Goal: Task Accomplishment & Management: Manage account settings

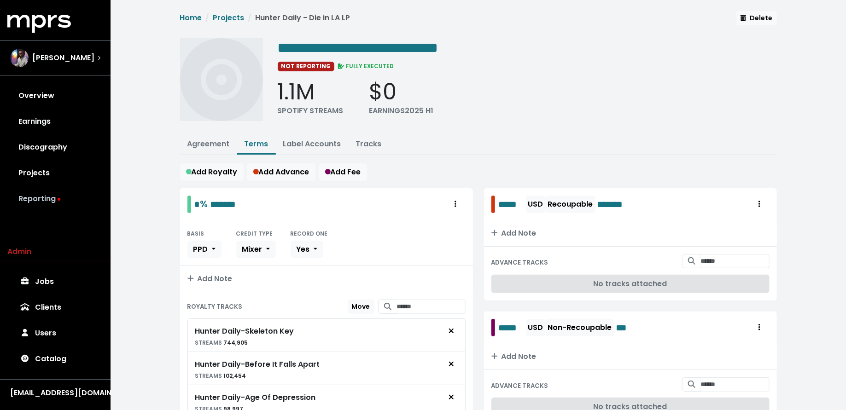
click at [55, 197] on link "Reporting" at bounding box center [55, 199] width 96 height 26
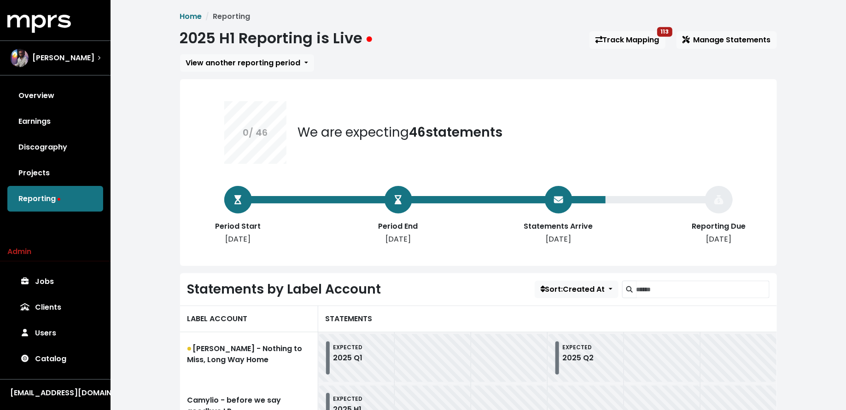
click at [635, 30] on div "2025 H1 Reporting is Live Track Mapping 113 Manage Statements" at bounding box center [478, 39] width 597 height 21
click at [625, 36] on link "Track Mapping 113" at bounding box center [628, 40] width 76 height 18
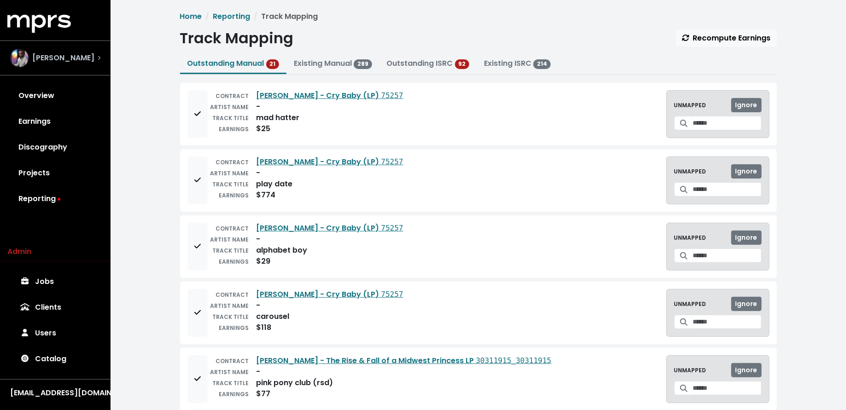
click at [44, 65] on div "Mitch McCarthy" at bounding box center [52, 58] width 84 height 18
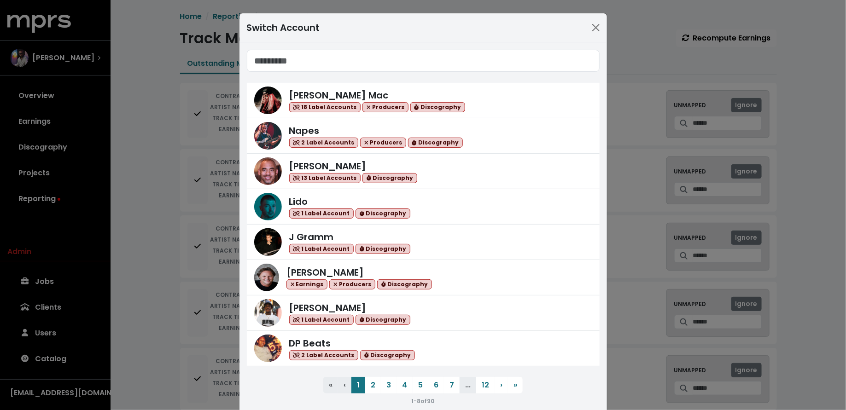
click at [144, 354] on div "Switch Account Keegan Mac 18 Label Accounts Producers Discography Napes 2 Label…" at bounding box center [423, 205] width 846 height 410
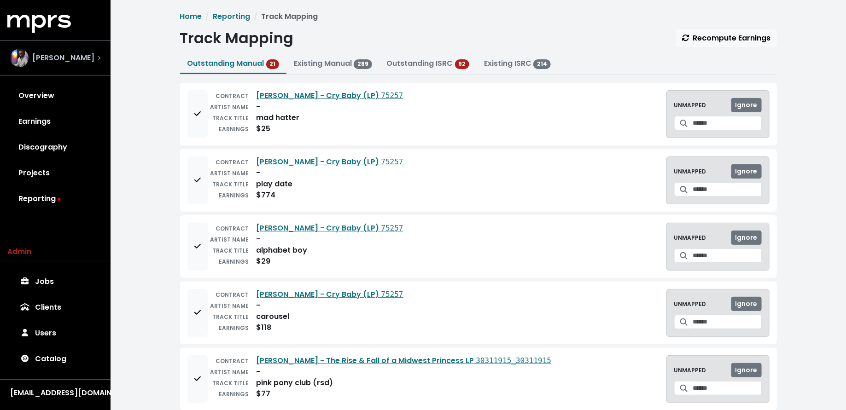
click at [82, 58] on span "Mitch McCarthy" at bounding box center [63, 58] width 62 height 11
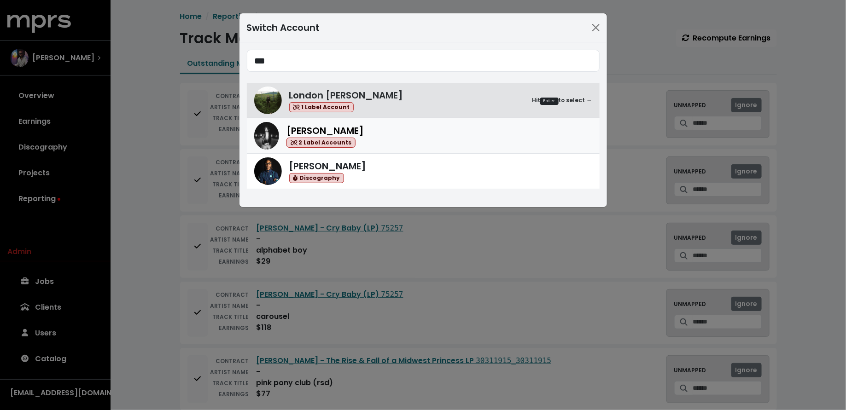
type input "***"
click at [386, 140] on div "Don Mills 2 Label Accounts" at bounding box center [439, 136] width 306 height 24
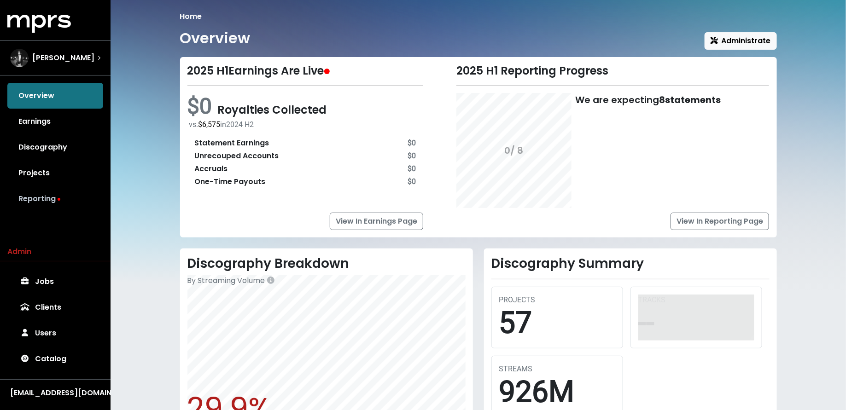
click at [55, 194] on link "Reporting" at bounding box center [55, 199] width 96 height 26
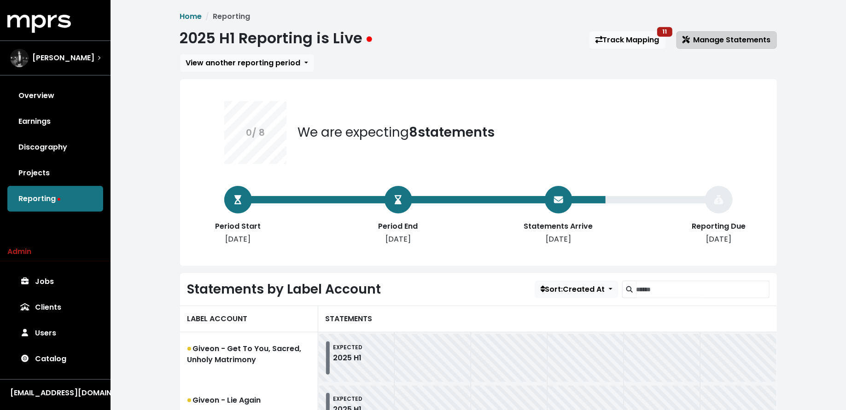
click at [725, 45] on span "Manage Statements" at bounding box center [727, 40] width 88 height 11
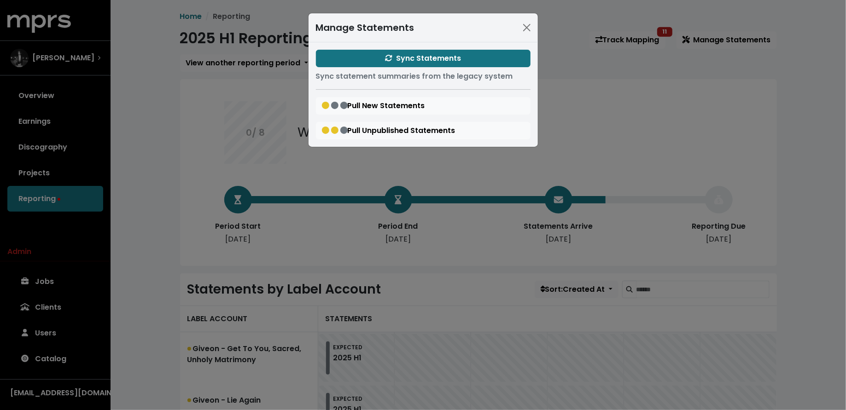
click at [426, 48] on div "Sync Statements Sync statement summaries from the legacy system Pull New Statem…" at bounding box center [423, 94] width 229 height 105
click at [419, 54] on span "Sync Statements" at bounding box center [423, 58] width 76 height 11
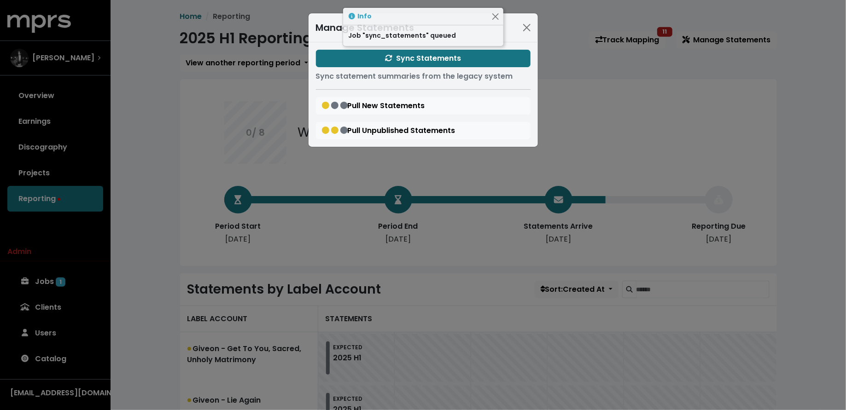
click at [138, 177] on div "Manage Statements Sync Statements Sync statement summaries from the legacy syst…" at bounding box center [423, 205] width 846 height 410
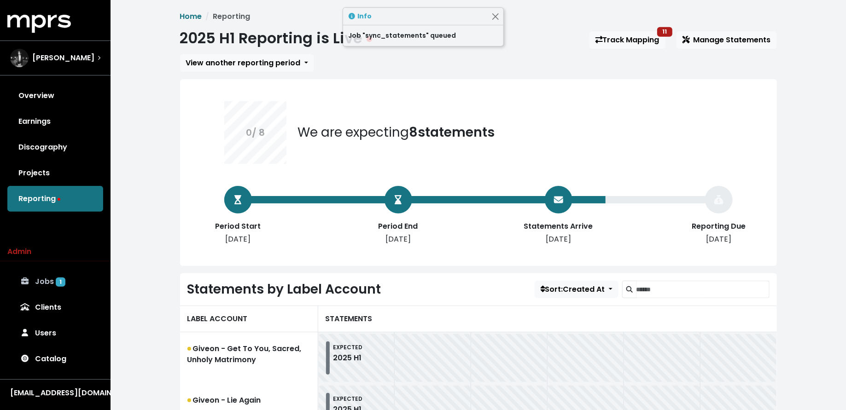
click at [64, 283] on link "Jobs 1" at bounding box center [55, 282] width 96 height 26
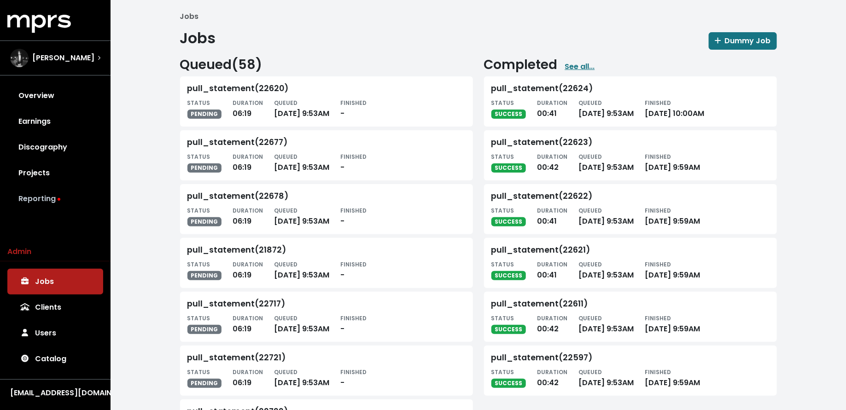
click at [68, 200] on link "Reporting" at bounding box center [55, 199] width 96 height 26
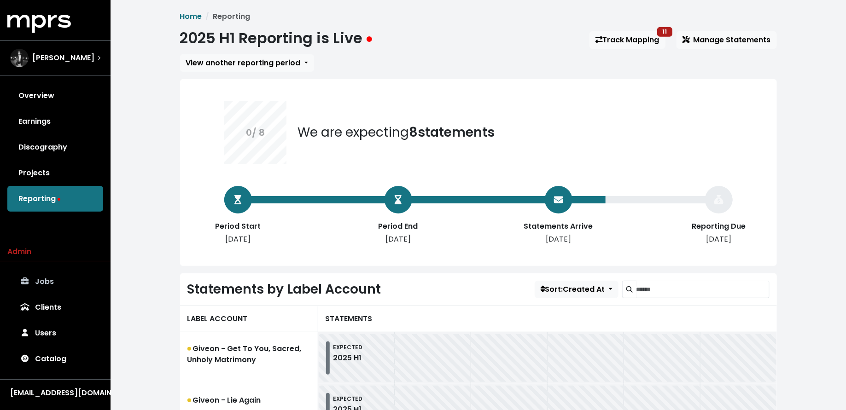
click at [37, 284] on link "Jobs" at bounding box center [55, 282] width 96 height 26
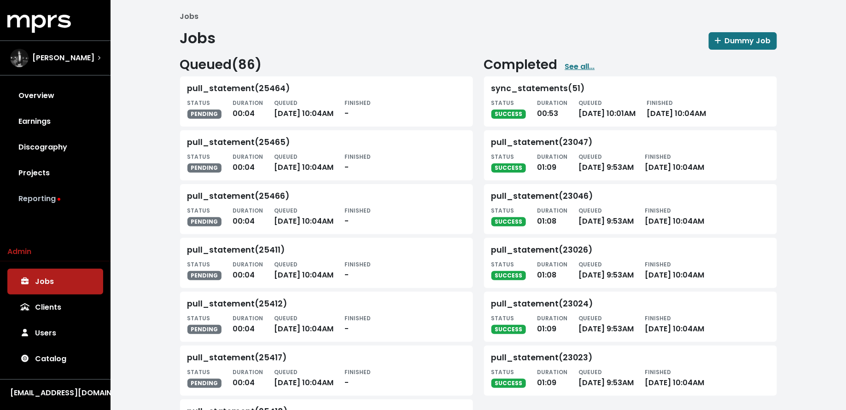
click at [58, 200] on icon at bounding box center [59, 199] width 3 height 3
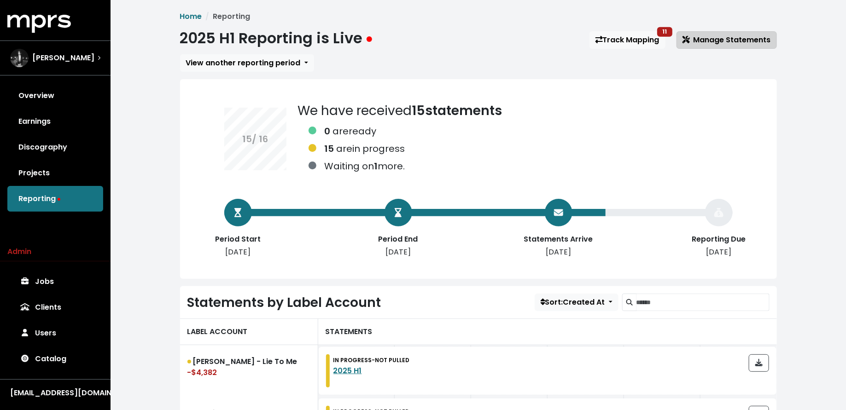
click at [684, 38] on icon "button" at bounding box center [685, 39] width 7 height 7
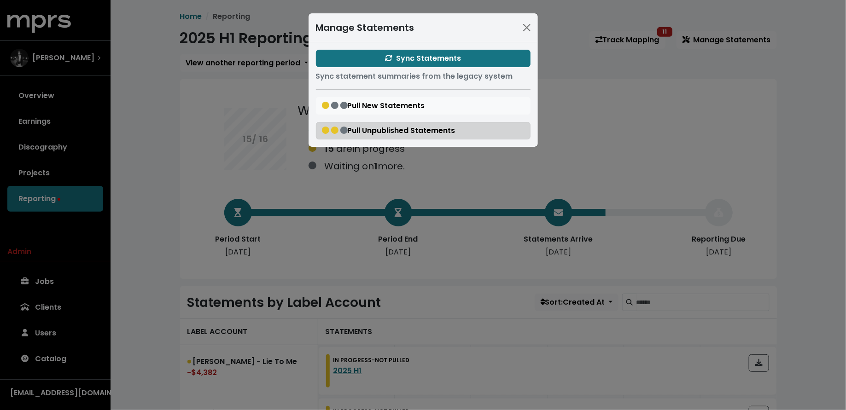
click at [431, 129] on span "Pull Unpublished Statements" at bounding box center [389, 130] width 134 height 11
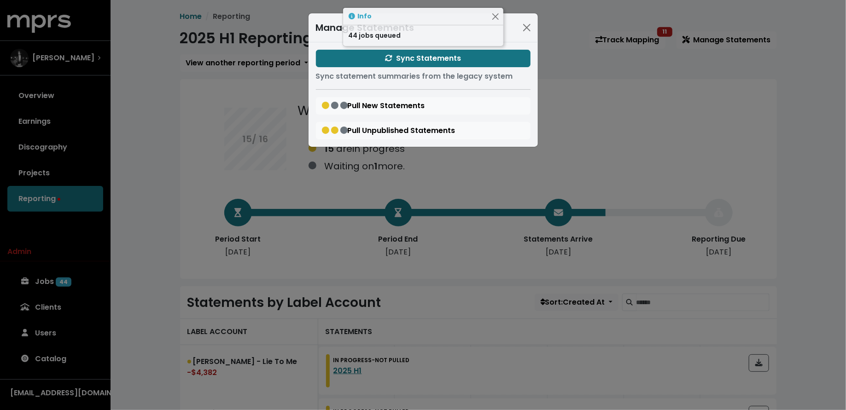
click at [175, 213] on div "Manage Statements Sync Statements Sync statement summaries from the legacy syst…" at bounding box center [423, 205] width 846 height 410
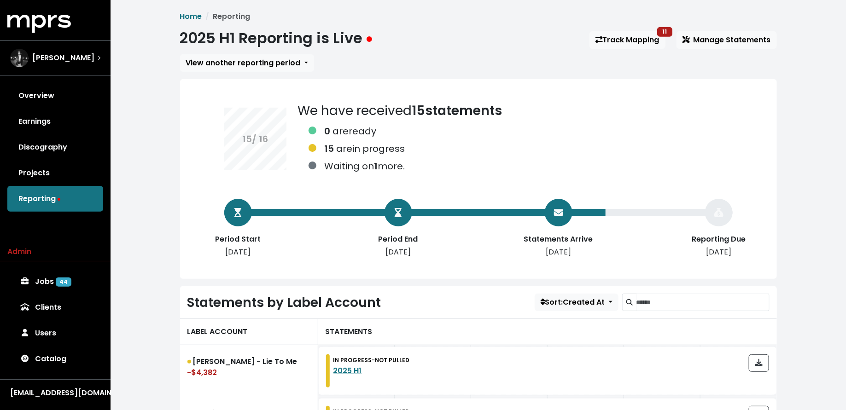
click at [616, 30] on div "2025 H1 Reporting is Live Track Mapping 11 Manage Statements" at bounding box center [478, 39] width 597 height 21
click at [614, 34] on link "Track Mapping 11" at bounding box center [628, 40] width 76 height 18
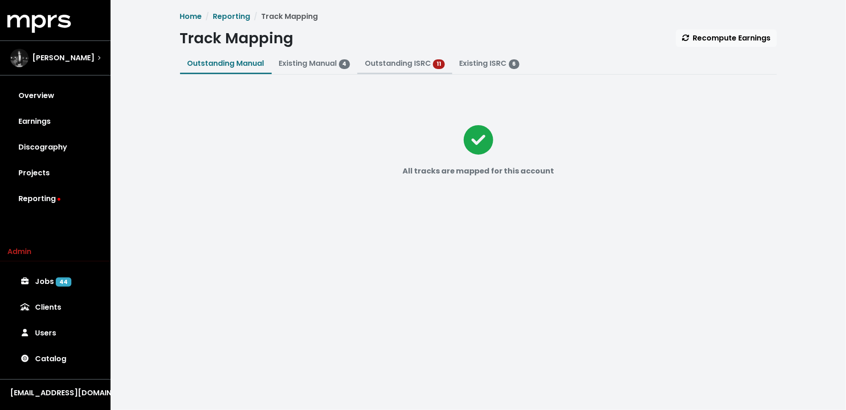
click at [403, 66] on link "Outstanding ISRC" at bounding box center [398, 63] width 66 height 11
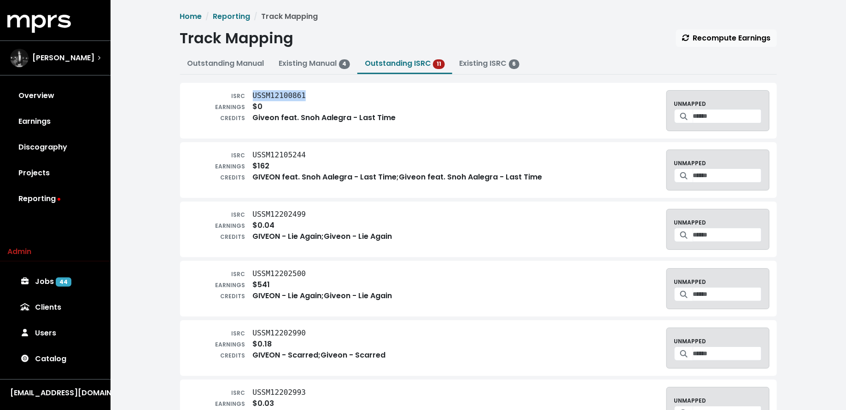
drag, startPoint x: 307, startPoint y: 92, endPoint x: 254, endPoint y: 92, distance: 52.5
click at [254, 92] on div "ISRC USSM12100861" at bounding box center [291, 95] width 209 height 11
copy tt "USSM12100861"
drag, startPoint x: 307, startPoint y: 160, endPoint x: 267, endPoint y: 157, distance: 39.8
click at [267, 157] on div "ISRC USSM12105244 EARNINGS $162 CREDITS GIVEON feat. Snoh Aalegra - Last Time ;…" at bounding box center [364, 170] width 355 height 41
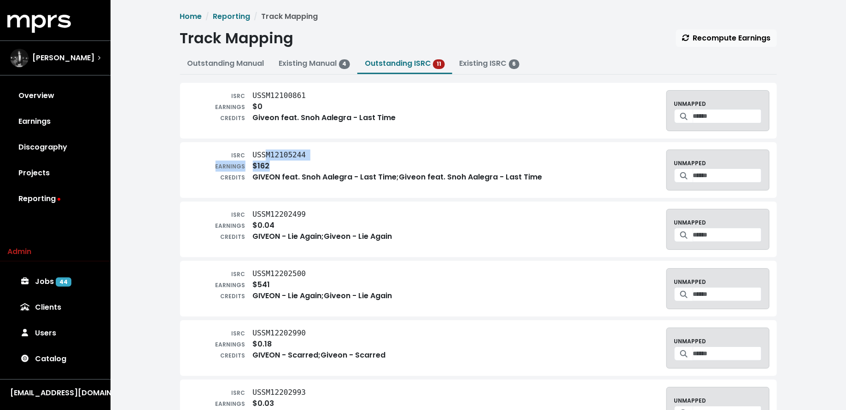
click at [267, 157] on tt "USSM12105244" at bounding box center [279, 155] width 53 height 9
drag, startPoint x: 305, startPoint y: 154, endPoint x: 253, endPoint y: 151, distance: 52.1
click at [253, 151] on tt "USSM12105244" at bounding box center [279, 155] width 53 height 9
copy tt "USSM12105244"
click at [405, 244] on div "ISRC USSM12202499 EARNINGS $0.04 CREDITS GIVEON - Lie Again ; Giveon - Lie Agai…" at bounding box center [478, 229] width 582 height 41
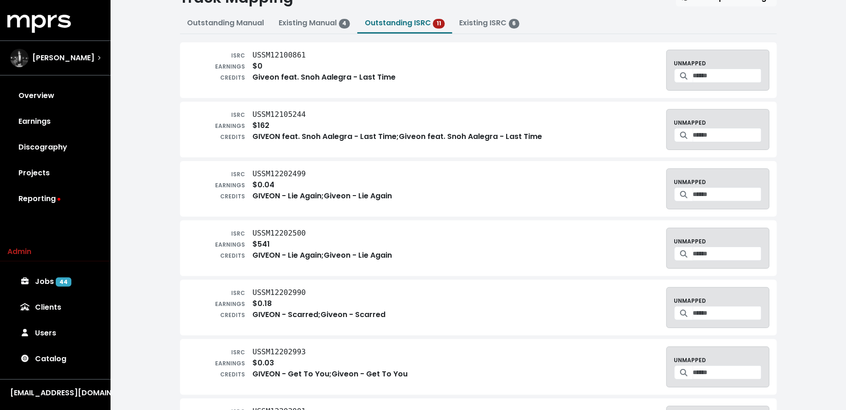
scroll to position [41, 0]
drag, startPoint x: 309, startPoint y: 232, endPoint x: 254, endPoint y: 231, distance: 54.8
click at [254, 231] on div "ISRC USSM12202500" at bounding box center [289, 232] width 205 height 11
copy tt "USSM12202500"
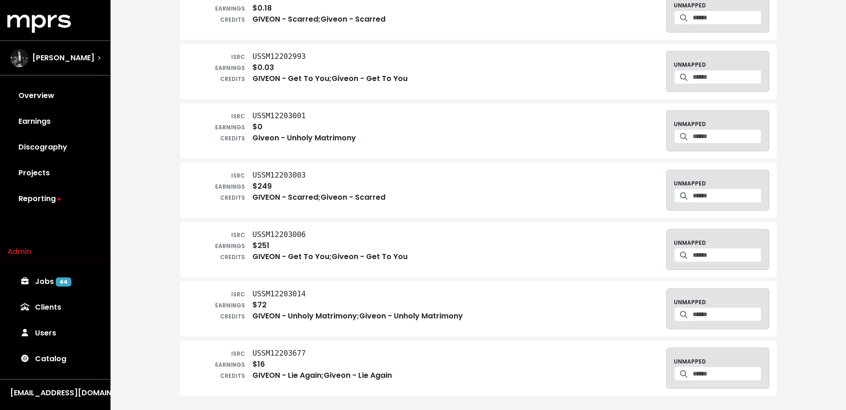
scroll to position [0, 0]
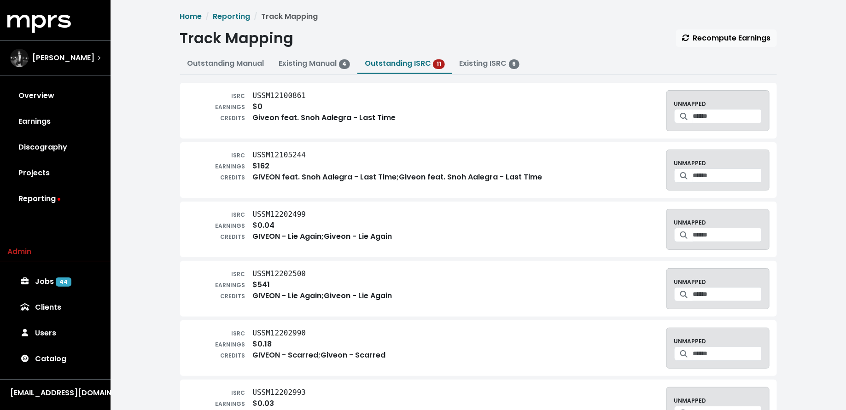
click at [452, 126] on div "ISRC USSM12100861 EARNINGS $0 CREDITS Giveon feat. Snoh Aalegra - Last Time UNM…" at bounding box center [478, 110] width 582 height 41
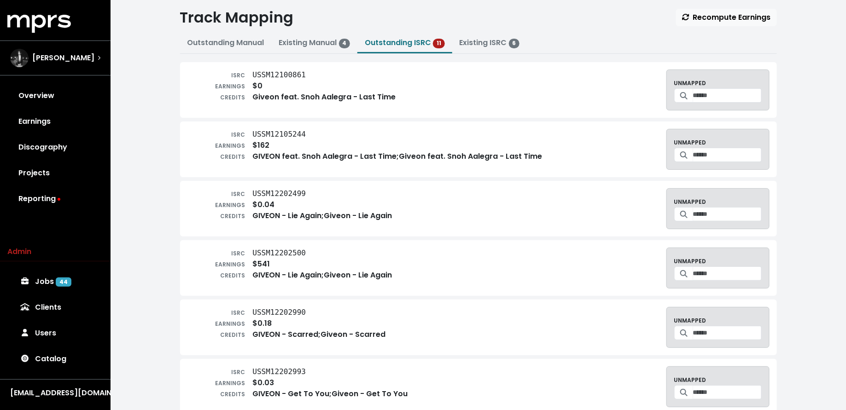
scroll to position [18, 0]
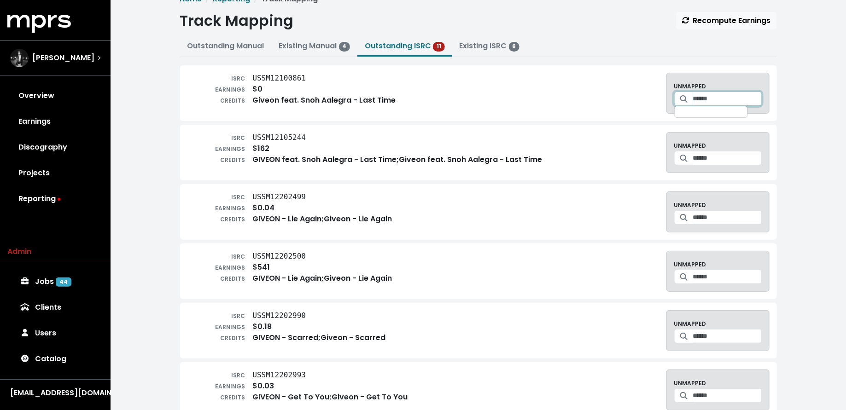
click at [736, 99] on input "Search for a track to map to" at bounding box center [727, 99] width 69 height 14
type input "**********"
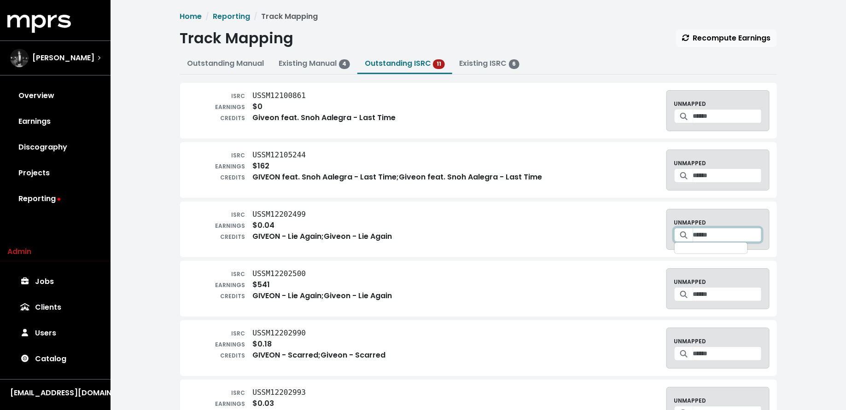
click at [693, 228] on input "Search for a track to map to" at bounding box center [727, 235] width 69 height 14
type input "*********"
click at [742, 260] on icon "Create track mapping" at bounding box center [744, 258] width 6 height 7
click at [693, 114] on input "Search for a track to map to" at bounding box center [727, 116] width 69 height 14
paste input "******"
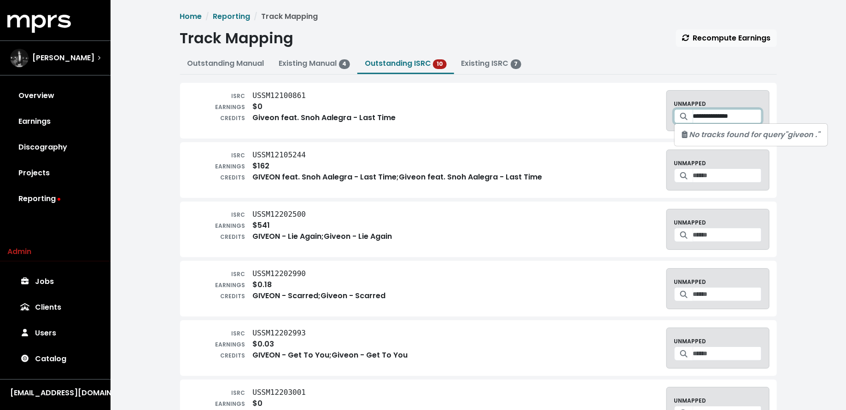
type input "**********"
click at [683, 88] on div "ISRC USSM12100861 EARNINGS $0 CREDITS Giveon feat. Snoh Aalegra - Last Time UNM…" at bounding box center [478, 111] width 597 height 56
click at [683, 110] on span at bounding box center [683, 116] width 19 height 14
click at [693, 115] on input "Search for a track to map to" at bounding box center [727, 116] width 69 height 14
click at [689, 60] on ul "Outstanding Manual Existing Manual 4 Outstanding ISRC 10 Existing ISRC 7" at bounding box center [478, 64] width 597 height 20
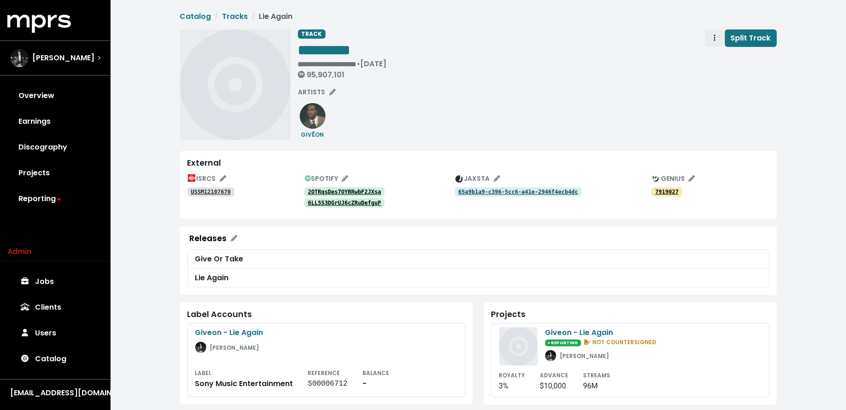
click at [711, 39] on button "Track actions" at bounding box center [715, 38] width 20 height 18
click at [715, 53] on link "Merge" at bounding box center [741, 58] width 73 height 15
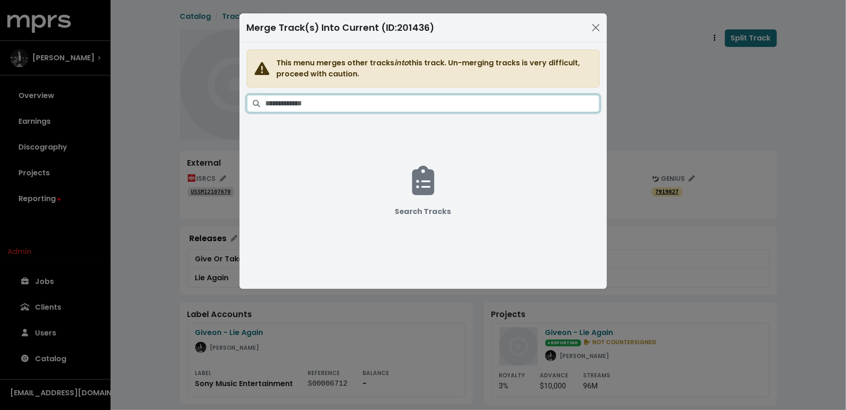
click at [476, 103] on input "Search tracks" at bounding box center [433, 104] width 334 height 18
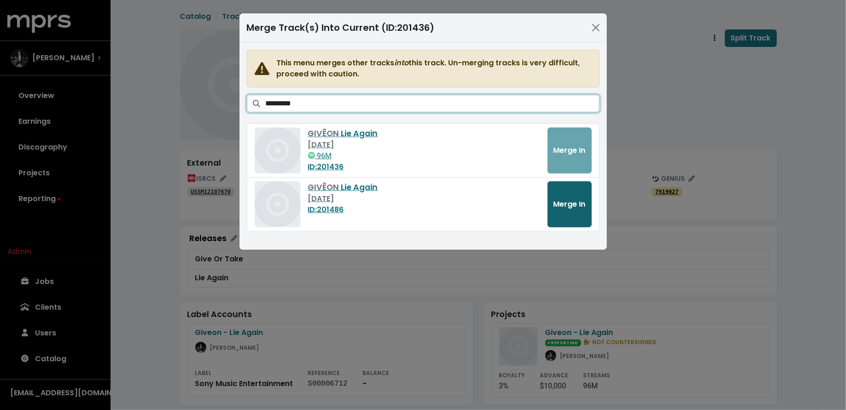
type input "*********"
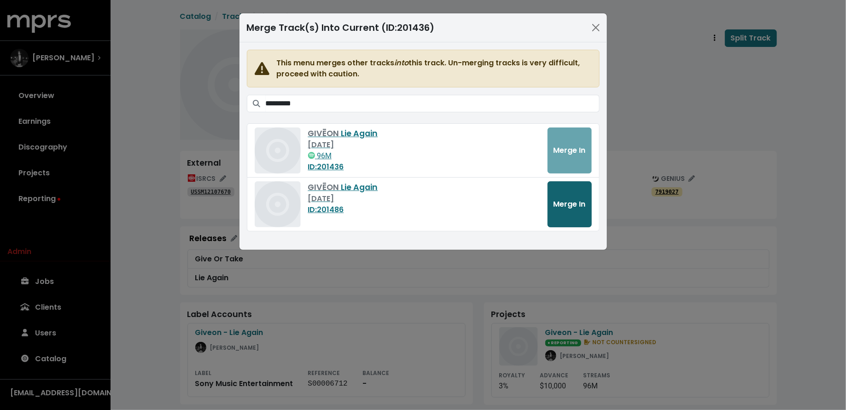
click at [564, 189] on button "Merge In" at bounding box center [570, 204] width 44 height 46
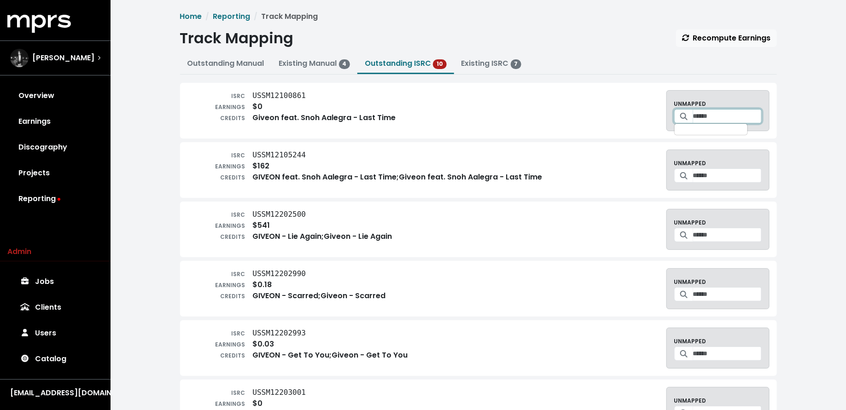
click at [694, 113] on input "Search for a track to map to" at bounding box center [727, 116] width 69 height 14
drag, startPoint x: 708, startPoint y: 117, endPoint x: 658, endPoint y: 113, distance: 50.8
click at [666, 115] on div "**********" at bounding box center [717, 110] width 103 height 41
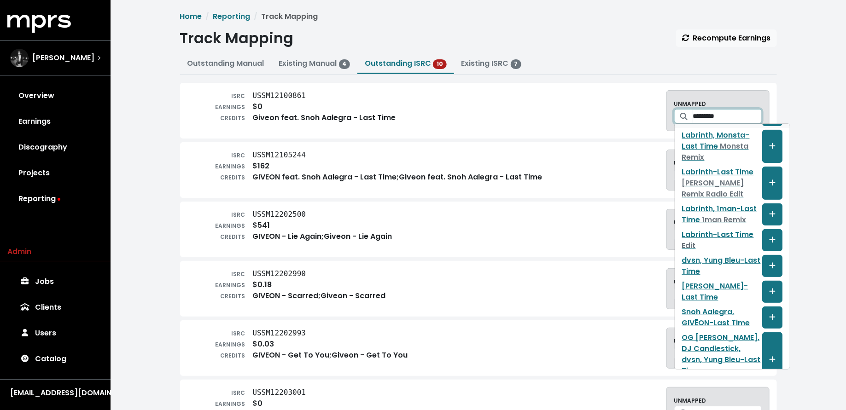
scroll to position [174, 0]
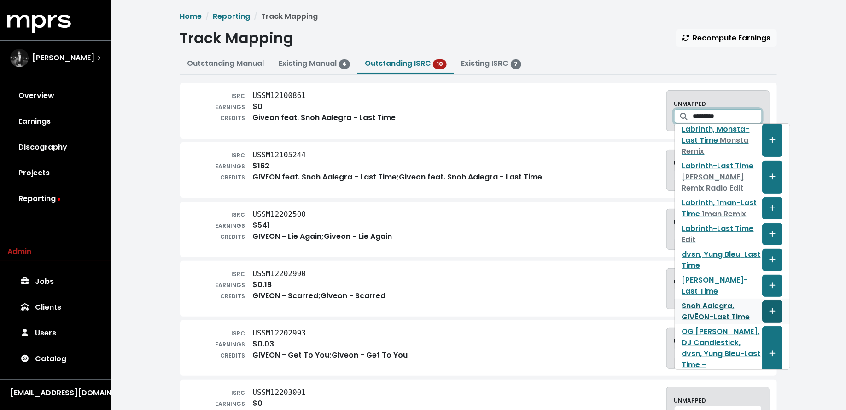
type input "*********"
click at [769, 309] on icon "Create track mapping" at bounding box center [772, 312] width 6 height 6
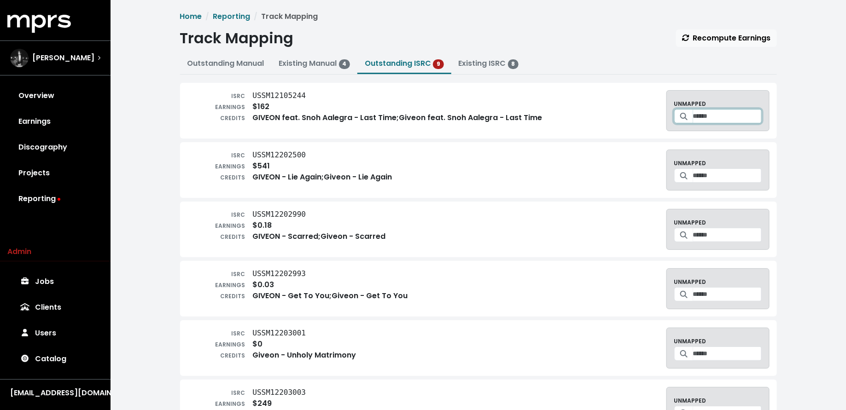
click at [714, 119] on input "Search for a track to map to" at bounding box center [727, 116] width 69 height 14
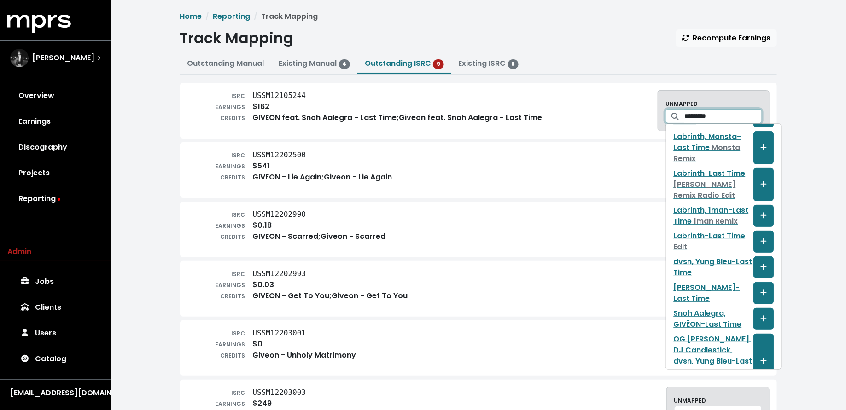
scroll to position [172, 0]
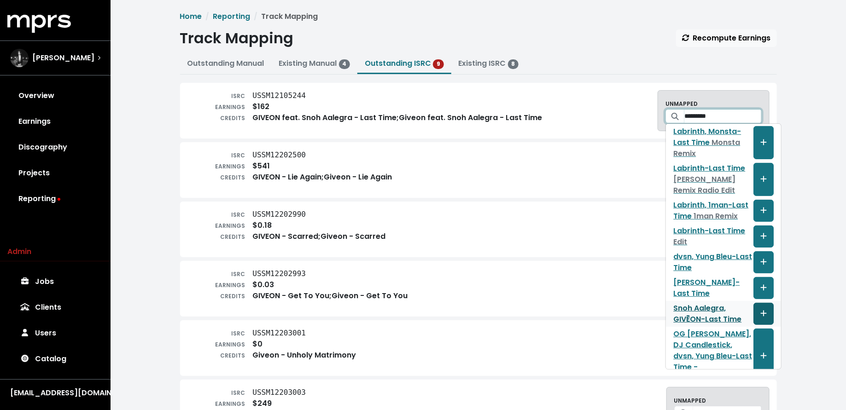
type input "*********"
click at [765, 310] on icon "Create track mapping" at bounding box center [763, 313] width 6 height 7
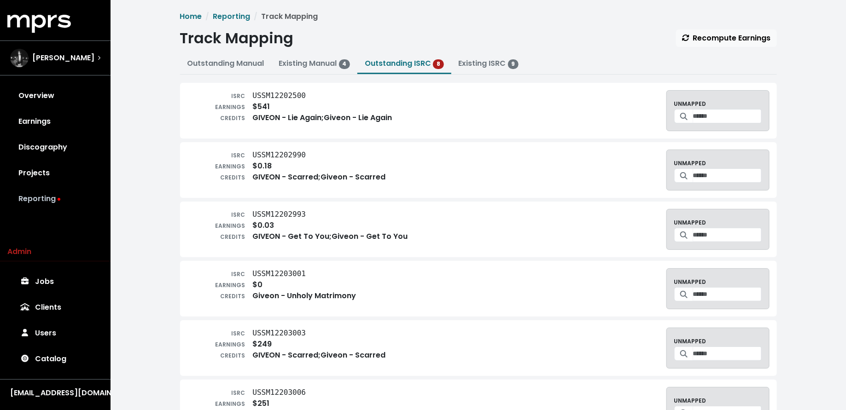
click at [50, 200] on link "Reporting" at bounding box center [55, 199] width 96 height 26
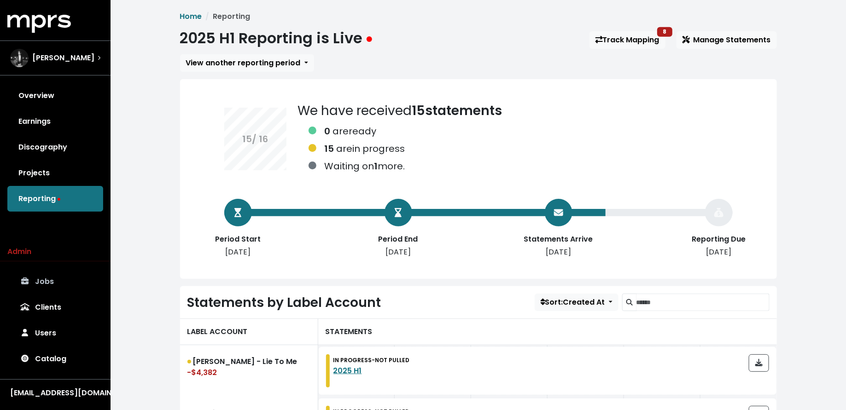
click at [53, 277] on link "Jobs" at bounding box center [55, 282] width 96 height 26
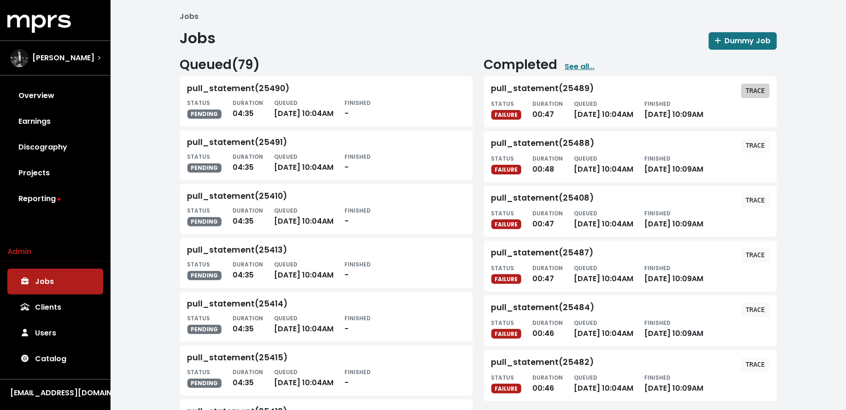
click at [762, 87] on tt "TRACE" at bounding box center [755, 90] width 19 height 7
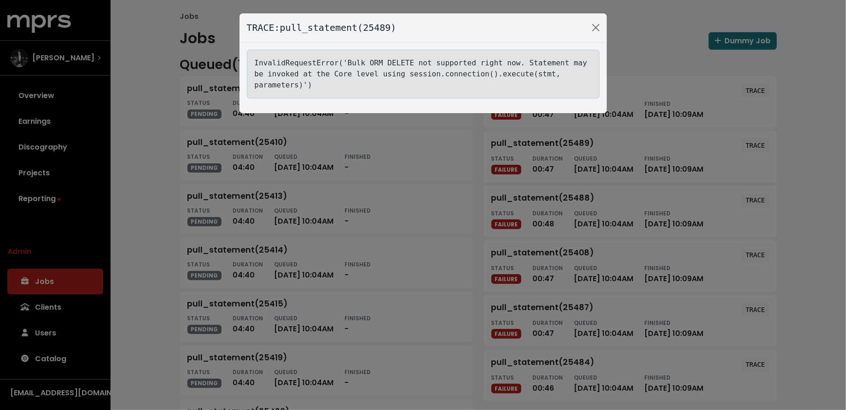
click at [782, 111] on div "TRACE: pull_statement(25489) InvalidRequestError('Bulk ORM DELETE not supported…" at bounding box center [423, 205] width 846 height 410
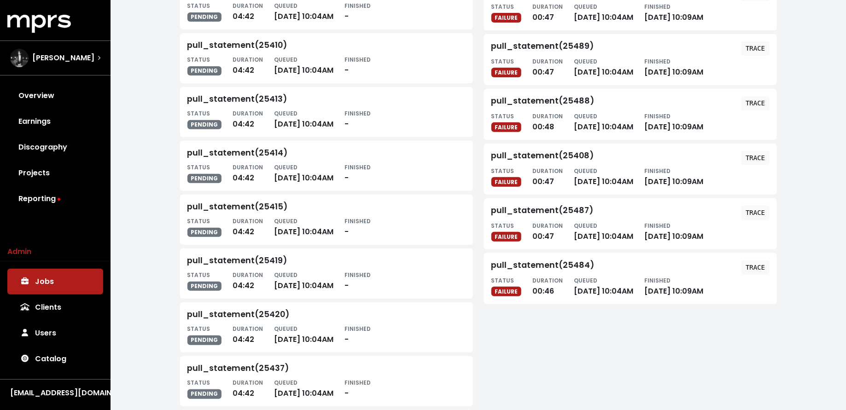
scroll to position [164, 0]
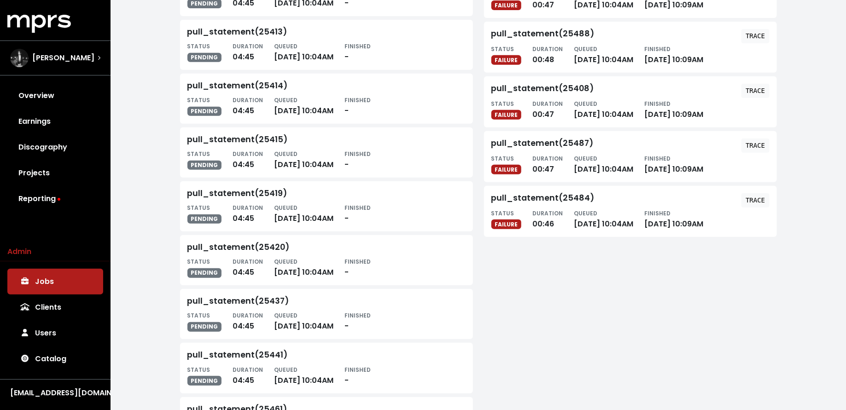
click at [756, 196] on span "TRACE" at bounding box center [755, 200] width 19 height 9
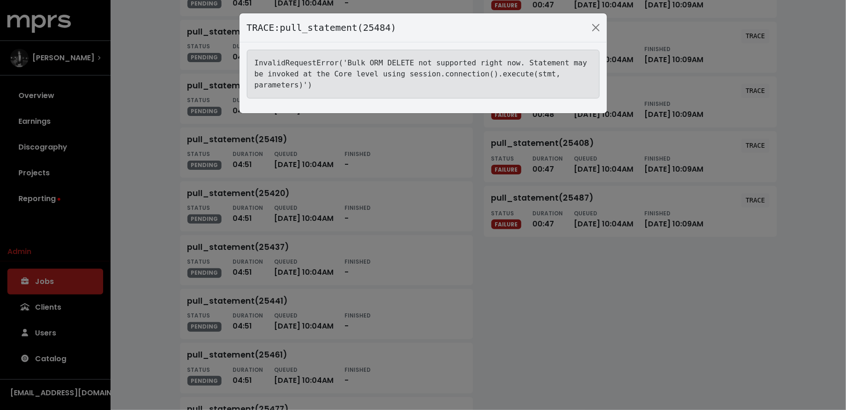
click at [724, 246] on div "TRACE: pull_statement(25484) InvalidRequestError('Bulk ORM DELETE not supported…" at bounding box center [423, 205] width 846 height 410
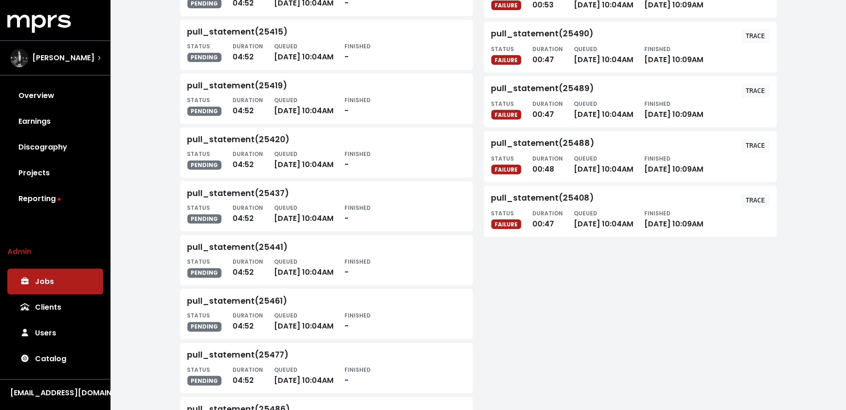
scroll to position [0, 0]
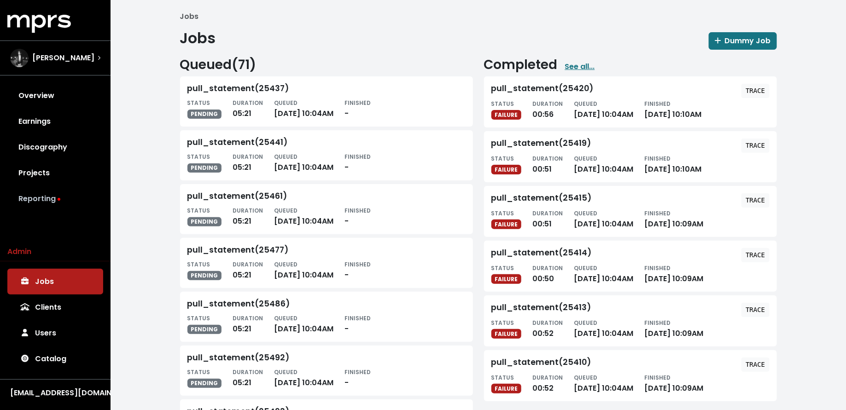
click at [58, 198] on icon at bounding box center [59, 199] width 3 height 3
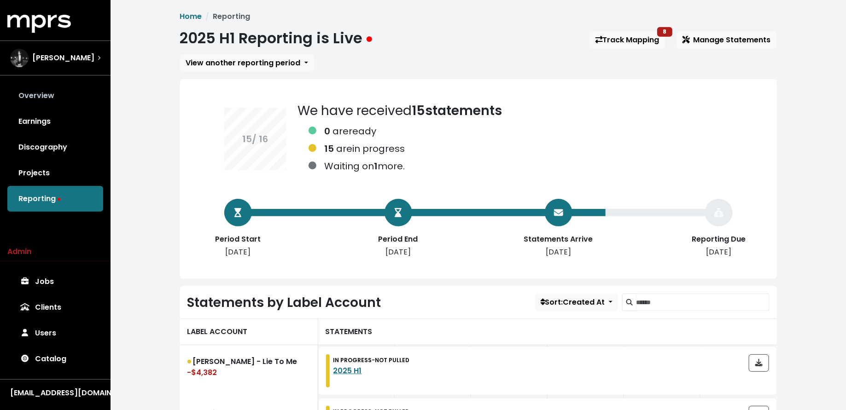
click at [52, 107] on link "Overview" at bounding box center [55, 96] width 96 height 26
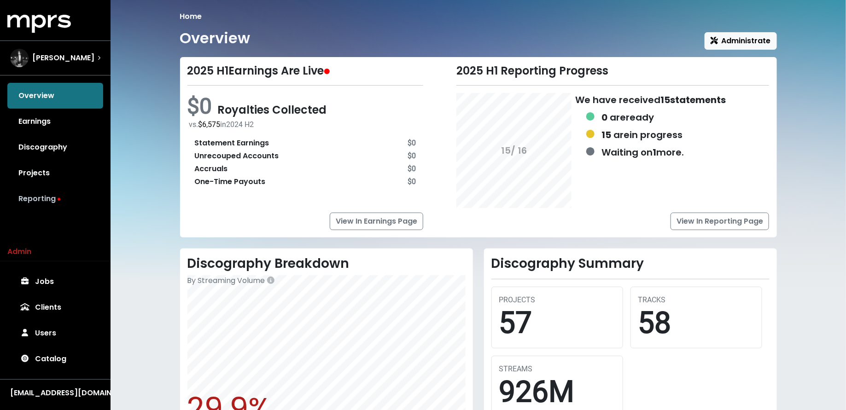
click at [48, 187] on link "Reporting" at bounding box center [55, 199] width 96 height 26
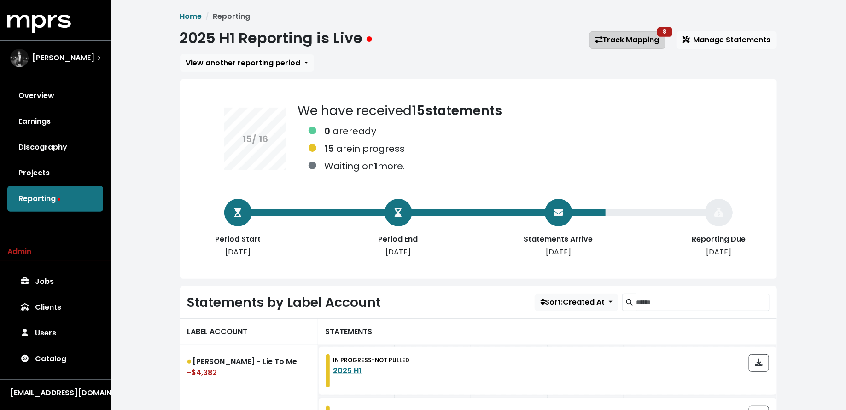
click at [628, 40] on link "Track Mapping 8" at bounding box center [628, 40] width 76 height 18
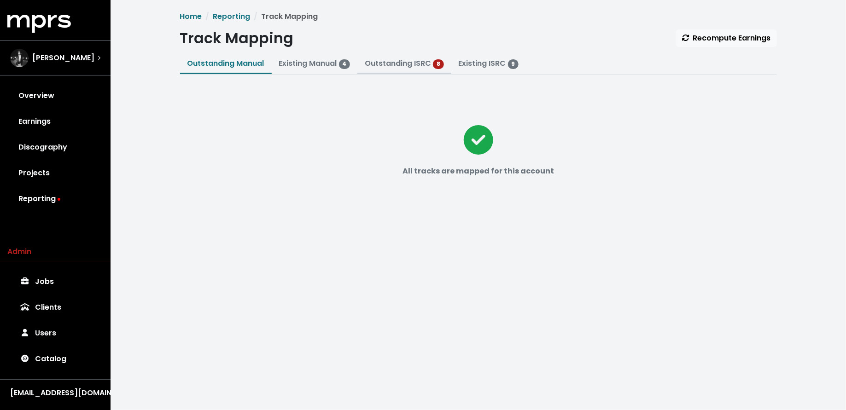
click at [409, 72] on button "Outstanding ISRC 8" at bounding box center [404, 64] width 94 height 20
click at [406, 64] on link "Outstanding ISRC" at bounding box center [398, 63] width 66 height 11
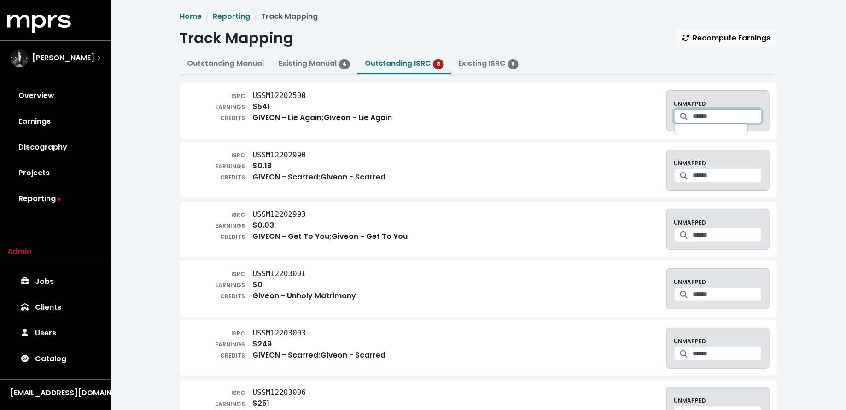
click at [711, 117] on input "Search for a track to map to" at bounding box center [727, 116] width 69 height 14
type input "*********"
click at [743, 138] on icon "Create track mapping" at bounding box center [744, 139] width 6 height 7
click at [708, 112] on input "Search for a track to map to" at bounding box center [727, 116] width 69 height 14
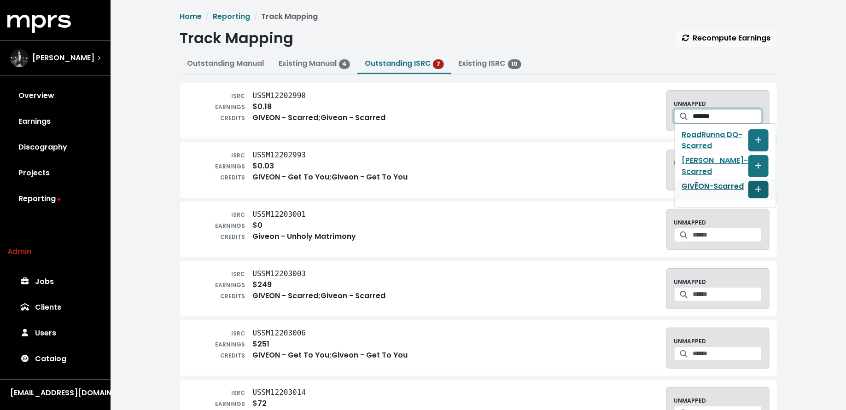
type input "*******"
click at [748, 190] on button "Create track mapping" at bounding box center [758, 190] width 20 height 18
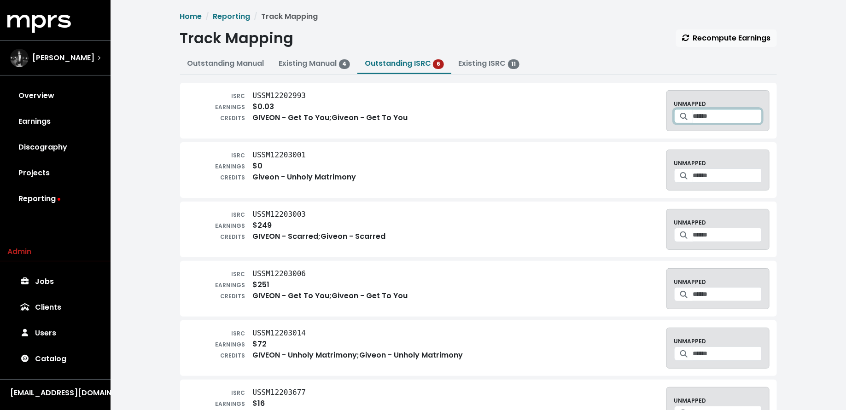
click at [710, 112] on input "Search for a track to map to" at bounding box center [727, 116] width 69 height 14
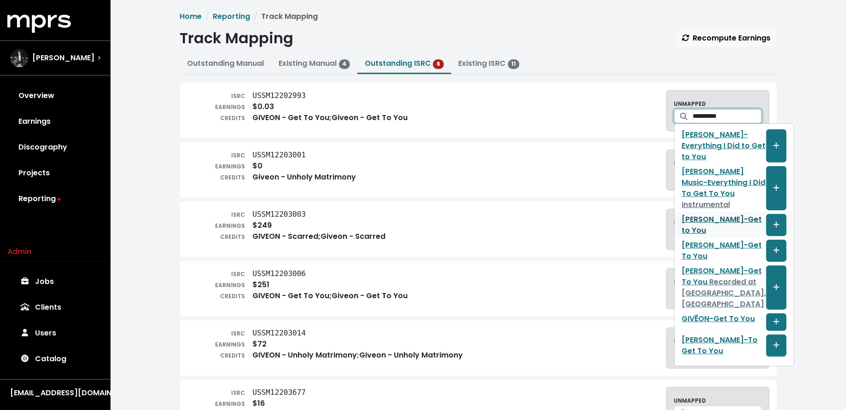
scroll to position [23, 0]
type input "**********"
click at [766, 317] on button "Create track mapping" at bounding box center [776, 323] width 20 height 18
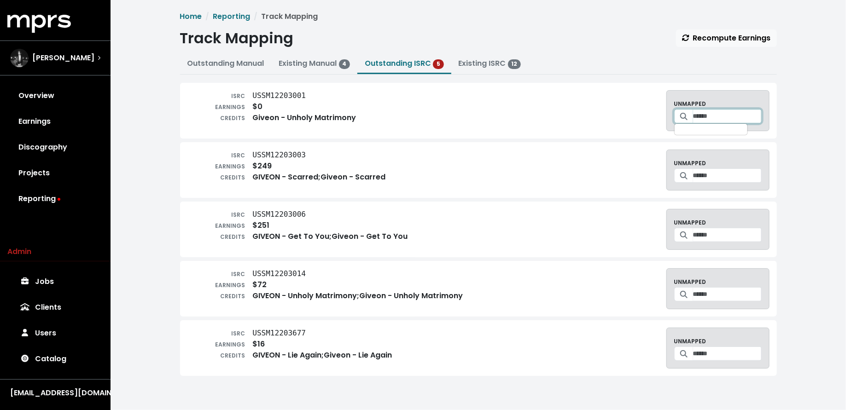
click at [701, 109] on input "Search for a track to map to" at bounding box center [727, 116] width 69 height 14
type input "**********"
click at [742, 140] on button "Create track mapping" at bounding box center [744, 145] width 20 height 33
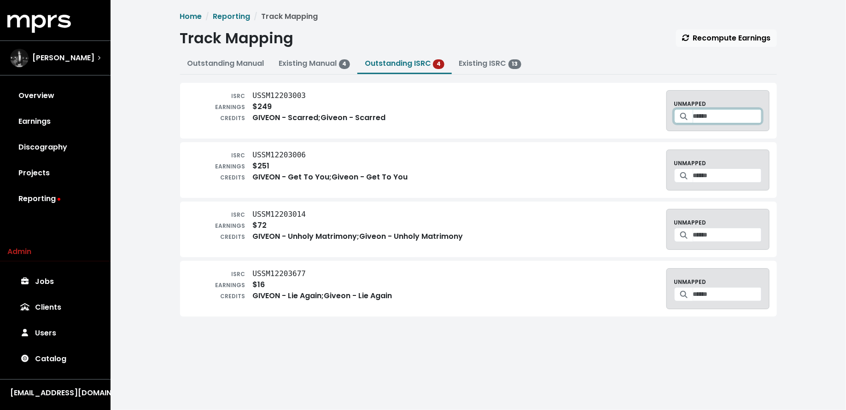
click at [709, 116] on input "Search for a track to map to" at bounding box center [727, 116] width 69 height 14
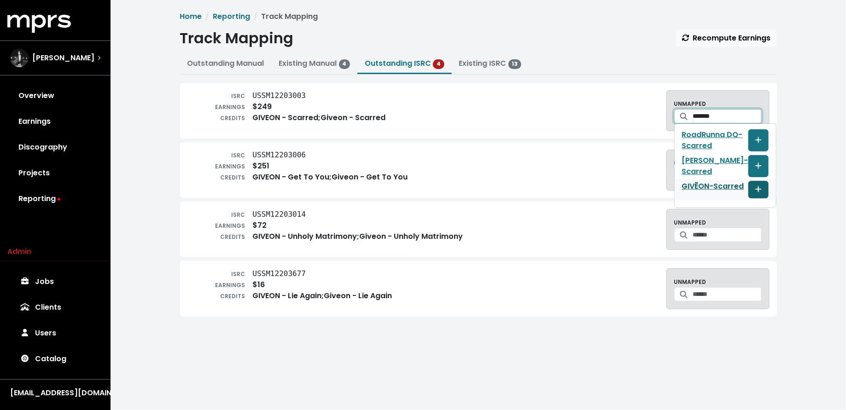
type input "*******"
click at [755, 193] on icon "Create track mapping" at bounding box center [758, 190] width 6 height 6
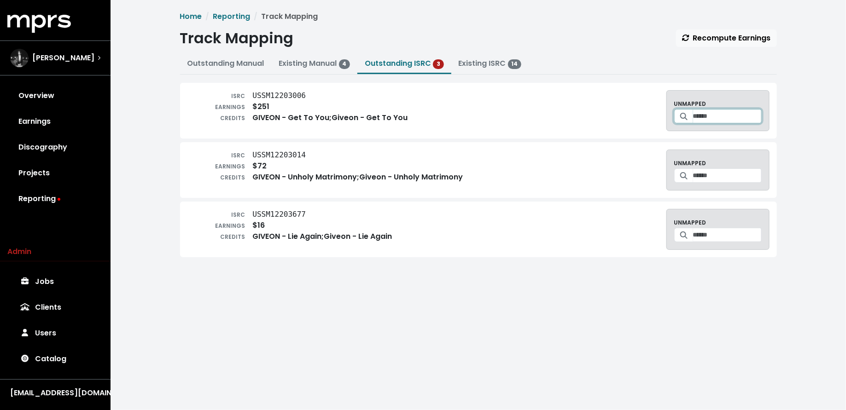
click at [704, 118] on input "Search for a track to map to" at bounding box center [727, 116] width 69 height 14
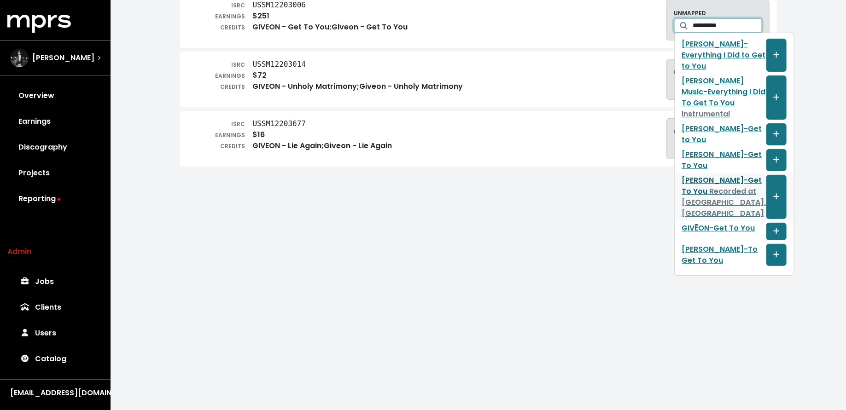
scroll to position [94, 0]
type input "**********"
click at [773, 230] on icon "Create track mapping" at bounding box center [776, 231] width 6 height 6
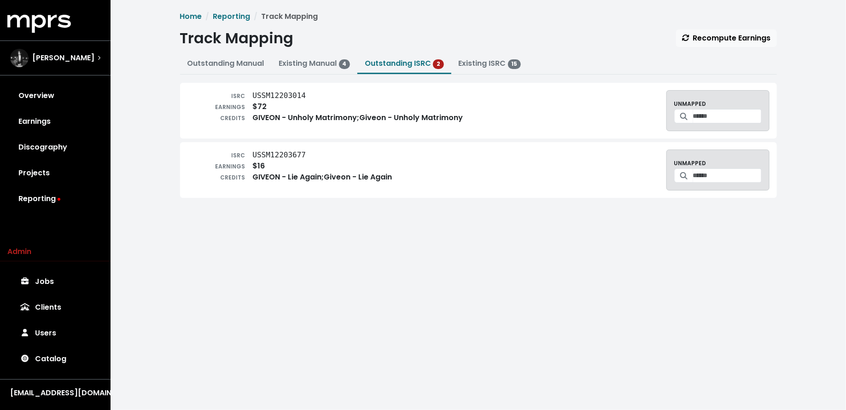
scroll to position [0, 0]
click at [703, 116] on input "Search for a track to map to" at bounding box center [727, 116] width 69 height 14
type input "**********"
click at [742, 143] on icon "Create track mapping" at bounding box center [744, 145] width 6 height 7
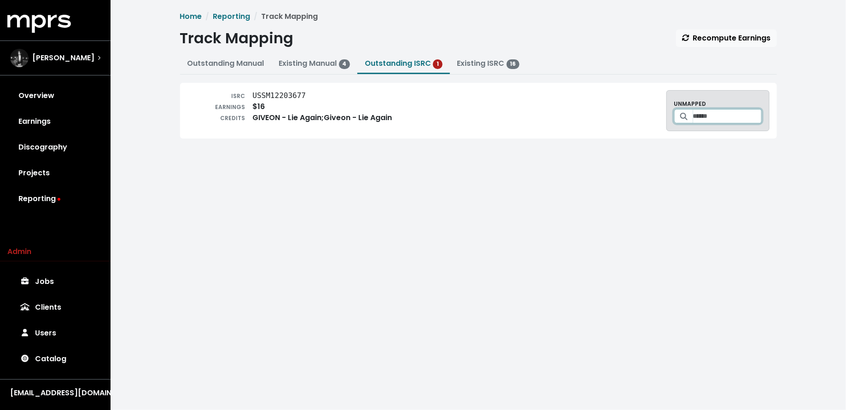
click at [712, 116] on input "Search for a track to map to" at bounding box center [727, 116] width 69 height 14
type input "*********"
click at [738, 140] on button "Create track mapping" at bounding box center [744, 140] width 20 height 22
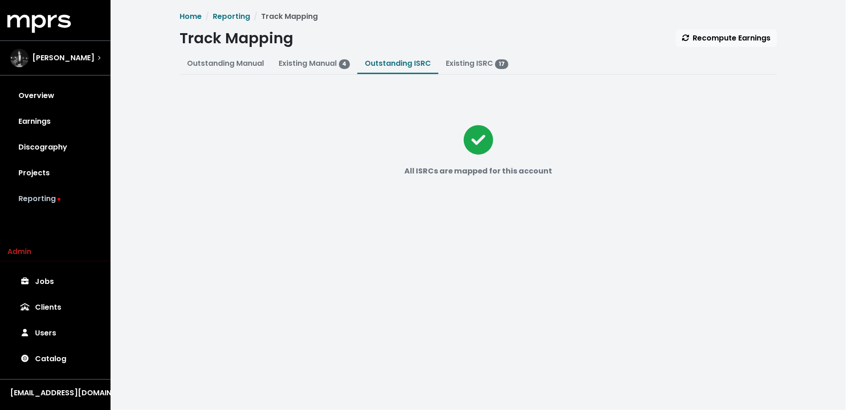
click at [51, 193] on link "Reporting" at bounding box center [55, 199] width 96 height 26
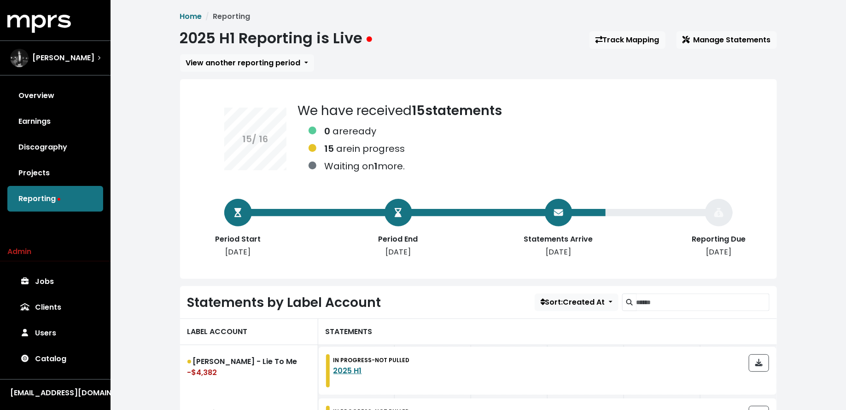
click at [276, 43] on h1 "2025 H1 Reporting is Live" at bounding box center [276, 38] width 192 height 18
click at [271, 56] on button "View another reporting period" at bounding box center [247, 63] width 134 height 18
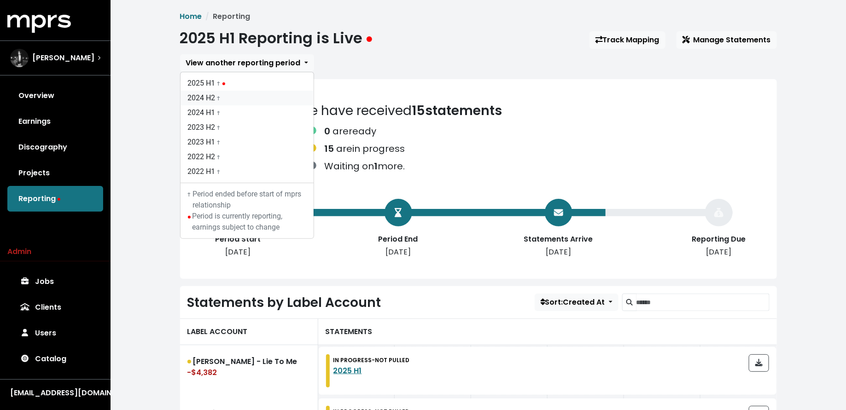
click at [258, 95] on link "2024 H2 †" at bounding box center [247, 98] width 133 height 15
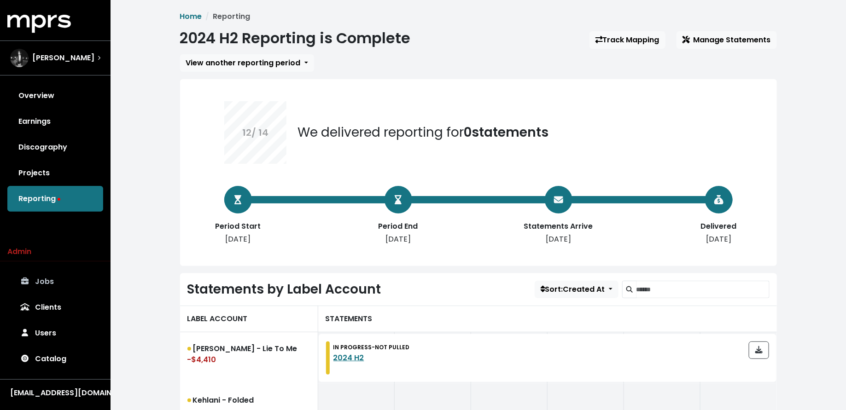
click at [54, 276] on link "Jobs" at bounding box center [55, 282] width 96 height 26
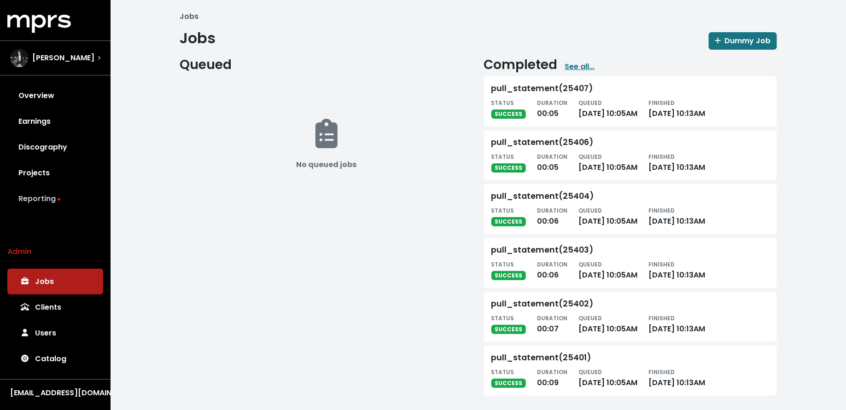
click at [69, 201] on link "Reporting" at bounding box center [55, 199] width 96 height 26
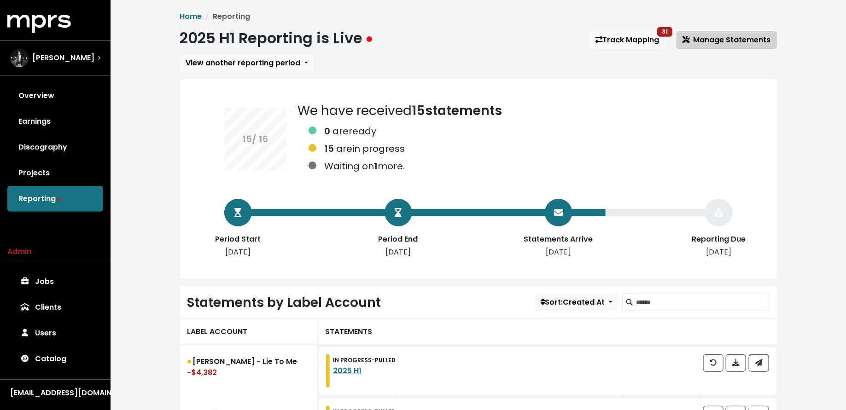
click at [703, 43] on span "Manage Statements" at bounding box center [727, 40] width 88 height 11
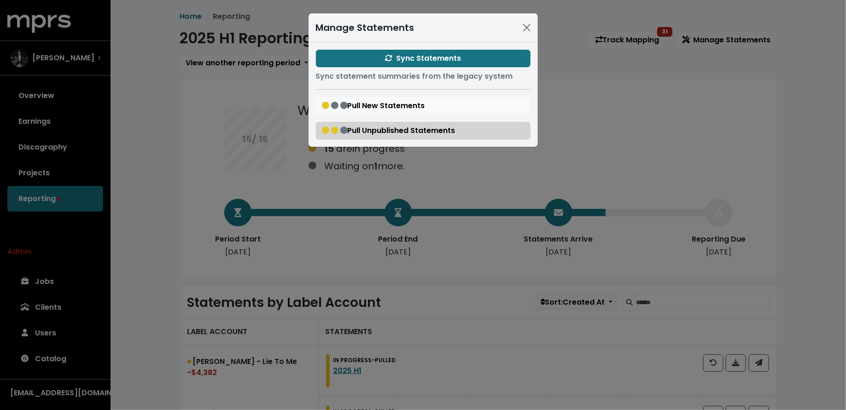
click at [403, 130] on span "Pull Unpublished Statements" at bounding box center [389, 130] width 134 height 11
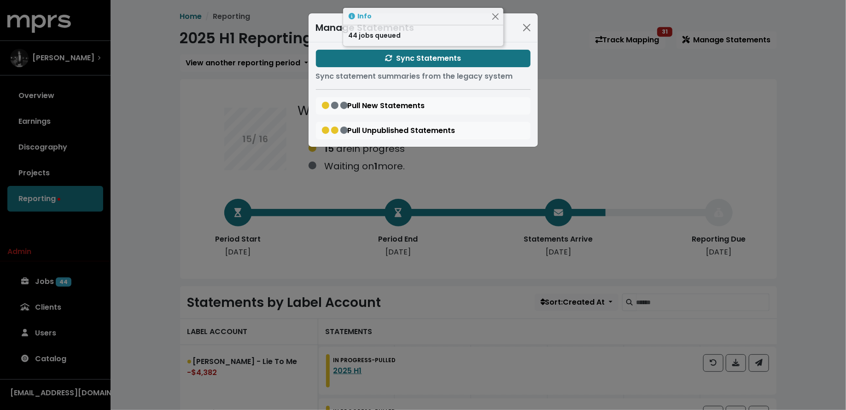
click at [146, 176] on div "Manage Statements Sync Statements Sync statement summaries from the legacy syst…" at bounding box center [423, 205] width 846 height 410
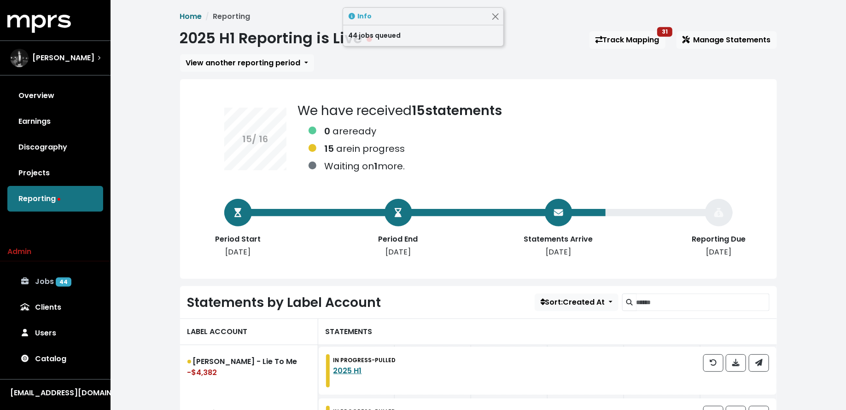
click at [82, 280] on link "Jobs 44" at bounding box center [55, 282] width 96 height 26
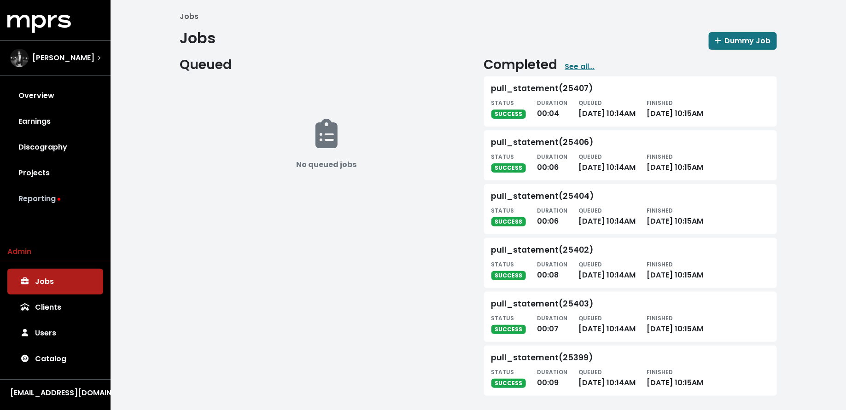
click at [85, 202] on link "Reporting" at bounding box center [55, 199] width 96 height 26
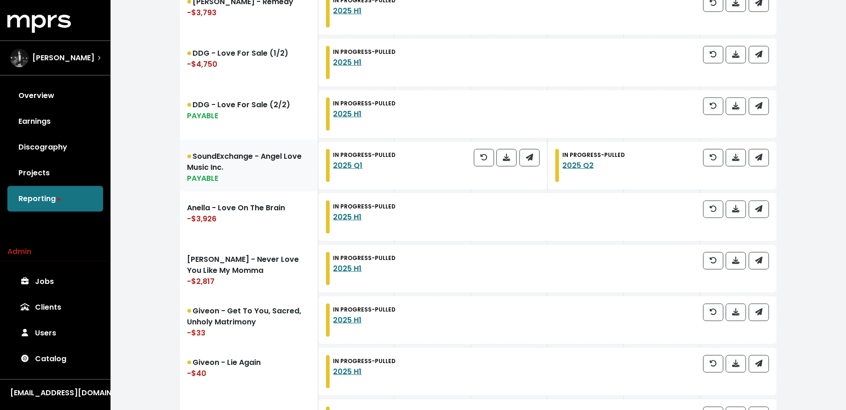
scroll to position [463, 0]
click at [248, 159] on link "SoundExchange - Angel Love Music Inc. PAYABLE" at bounding box center [249, 166] width 138 height 52
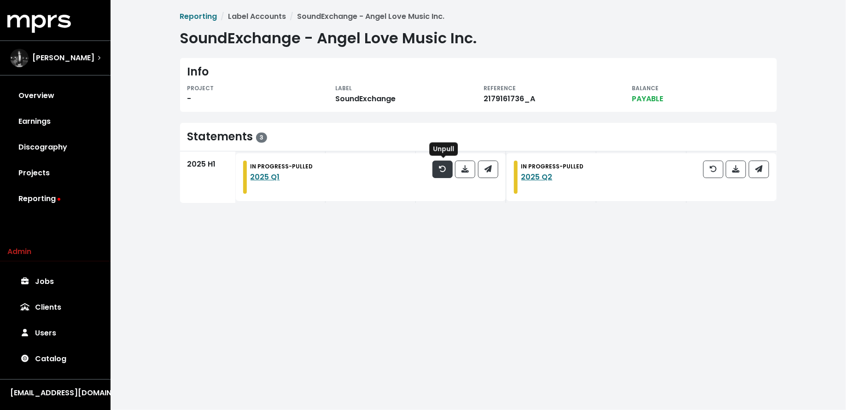
click at [439, 172] on span "button" at bounding box center [442, 169] width 8 height 11
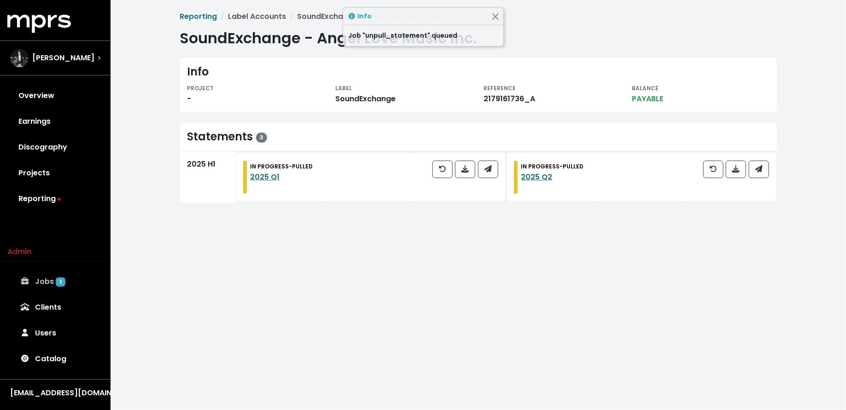
click at [43, 281] on link "Jobs 1" at bounding box center [55, 282] width 96 height 26
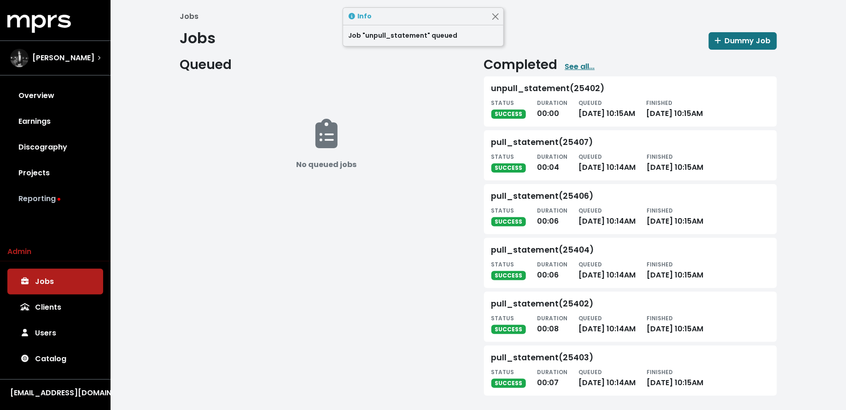
click at [70, 194] on link "Reporting" at bounding box center [55, 199] width 96 height 26
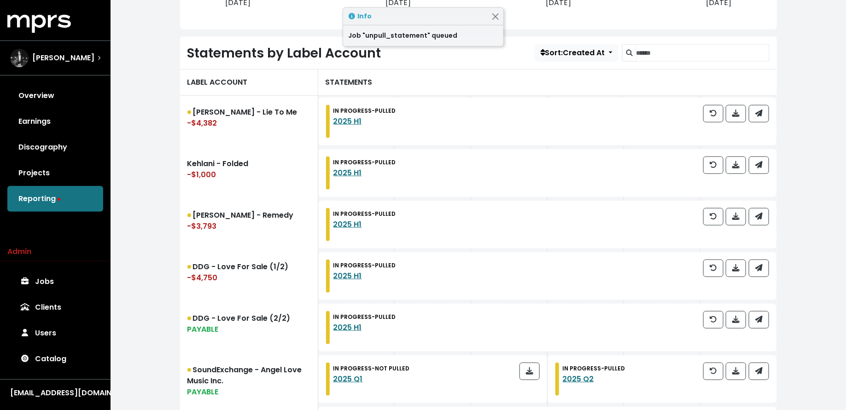
scroll to position [321, 0]
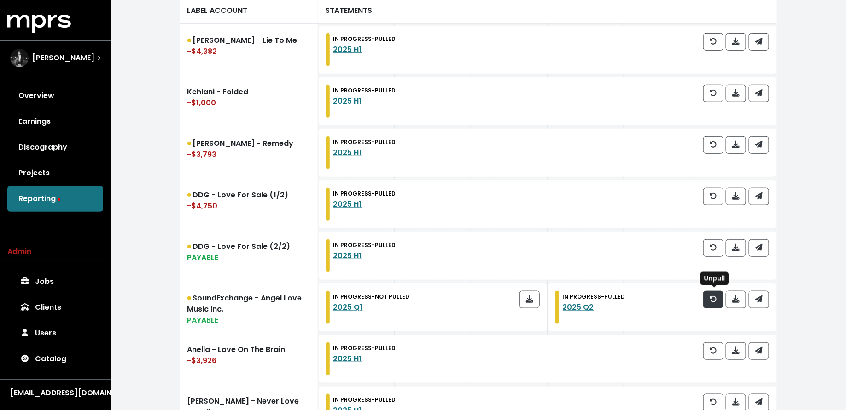
click at [707, 303] on button "button" at bounding box center [713, 300] width 20 height 18
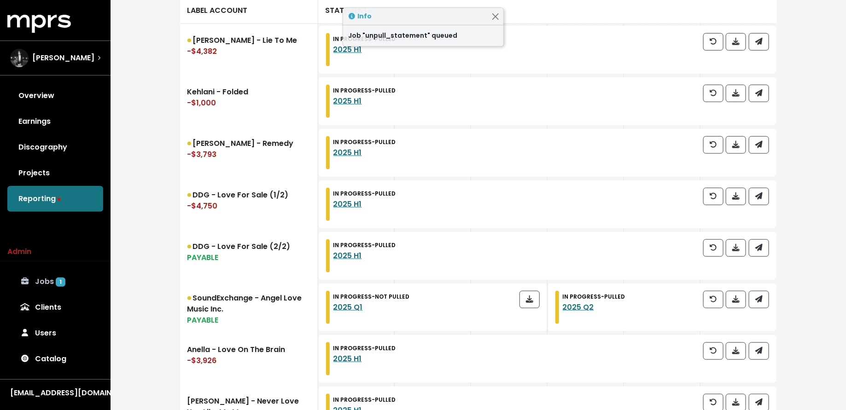
click at [64, 286] on link "Jobs 1" at bounding box center [55, 282] width 96 height 26
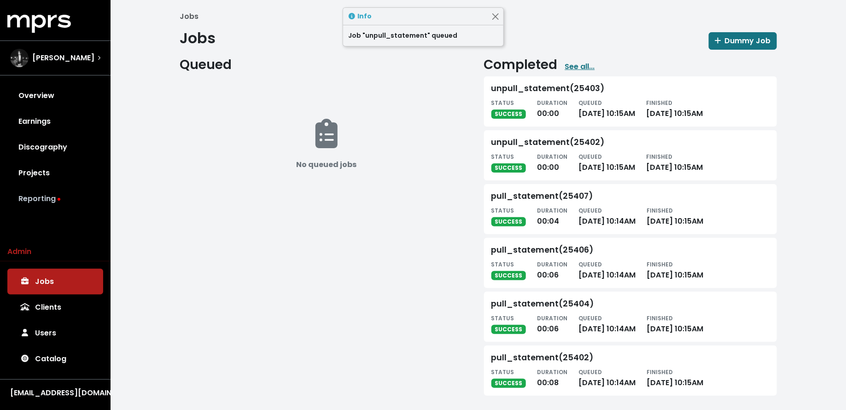
click at [69, 197] on link "Reporting" at bounding box center [55, 199] width 96 height 26
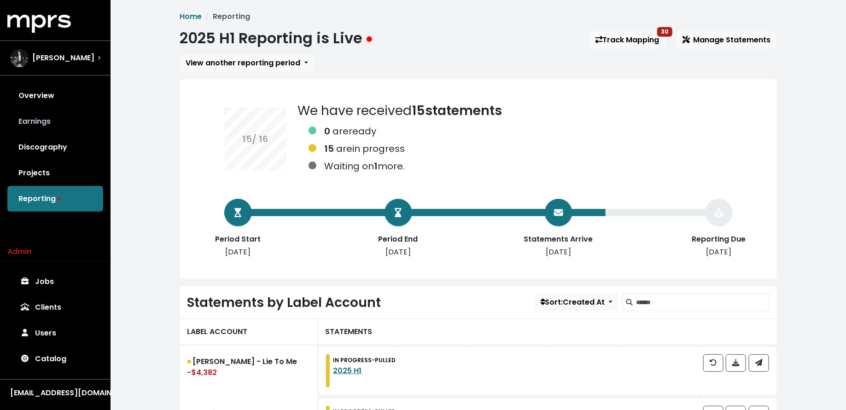
click at [59, 115] on link "Earnings" at bounding box center [55, 122] width 96 height 26
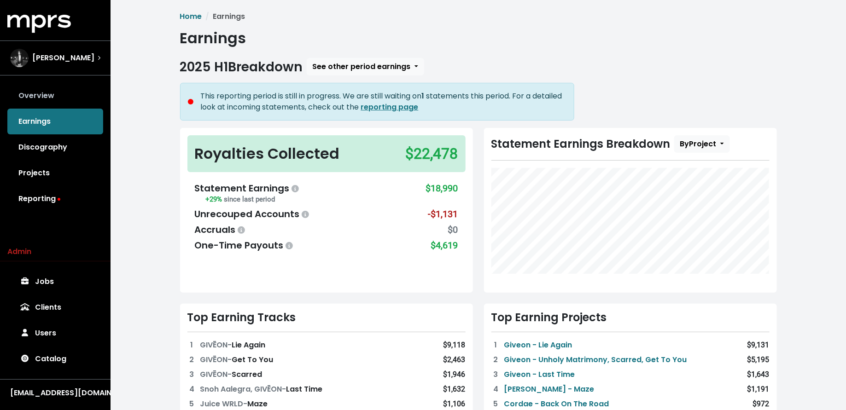
click at [52, 86] on link "Overview" at bounding box center [55, 96] width 96 height 26
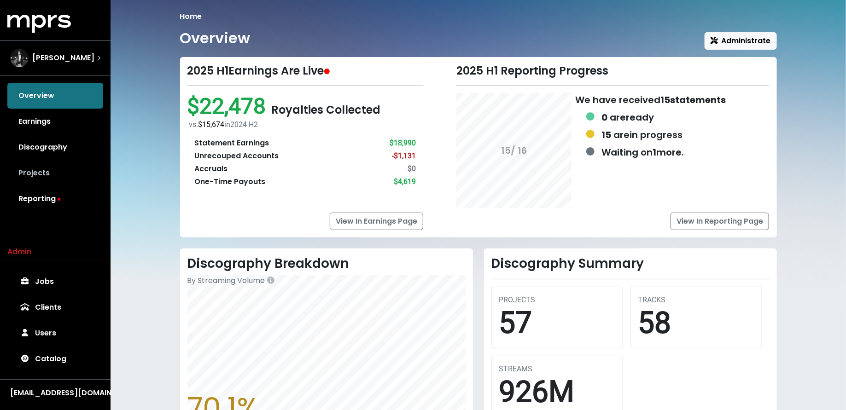
click at [43, 171] on link "Projects" at bounding box center [55, 173] width 96 height 26
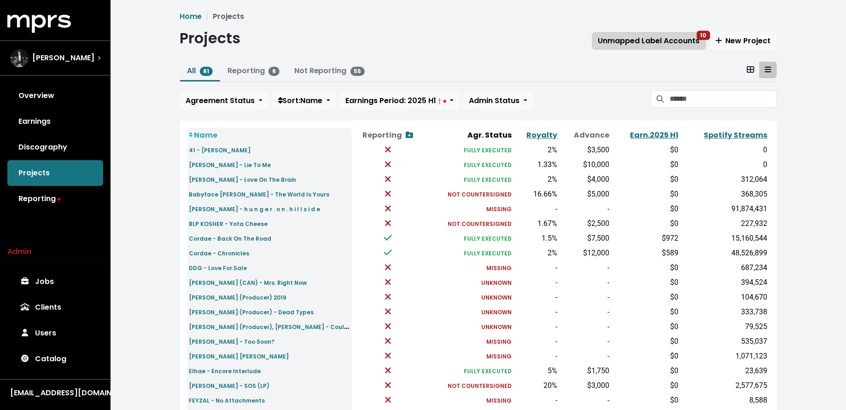
click at [638, 37] on span "Unmapped Label Accounts 10" at bounding box center [649, 40] width 102 height 11
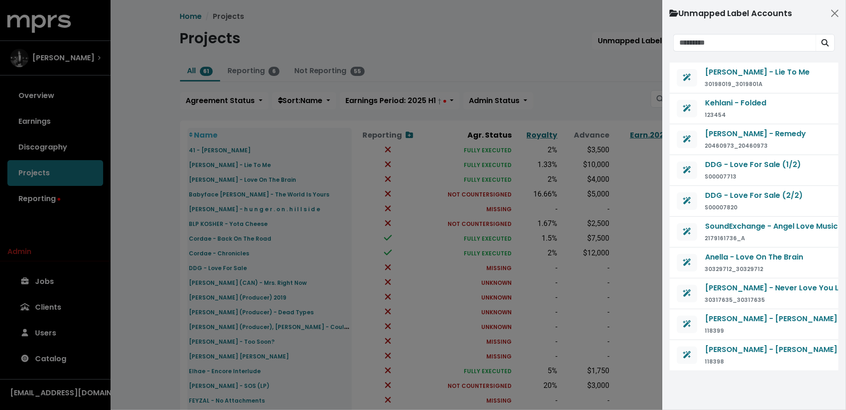
click at [192, 176] on div at bounding box center [423, 205] width 846 height 410
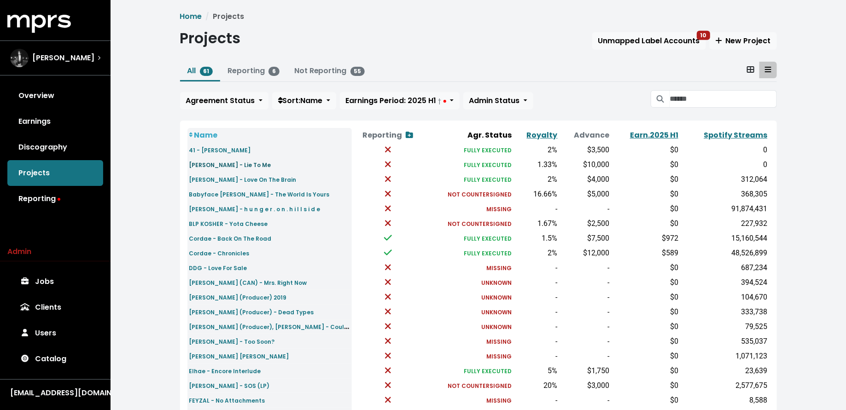
click at [194, 165] on small "[PERSON_NAME] - Lie To Me" at bounding box center [230, 165] width 82 height 8
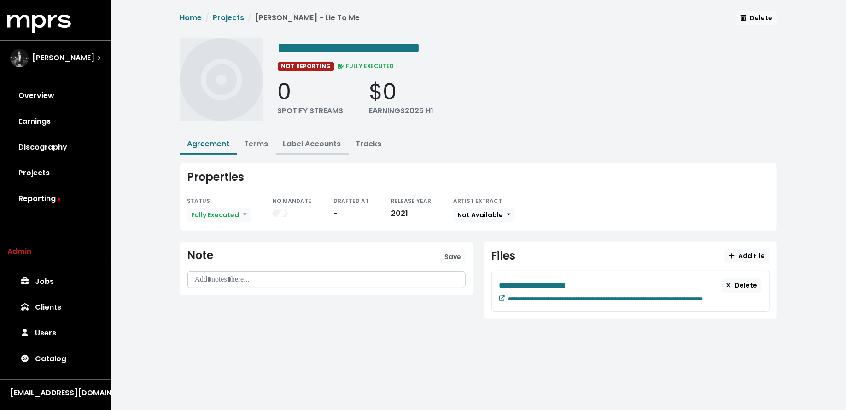
click at [308, 146] on link "Label Accounts" at bounding box center [312, 144] width 58 height 11
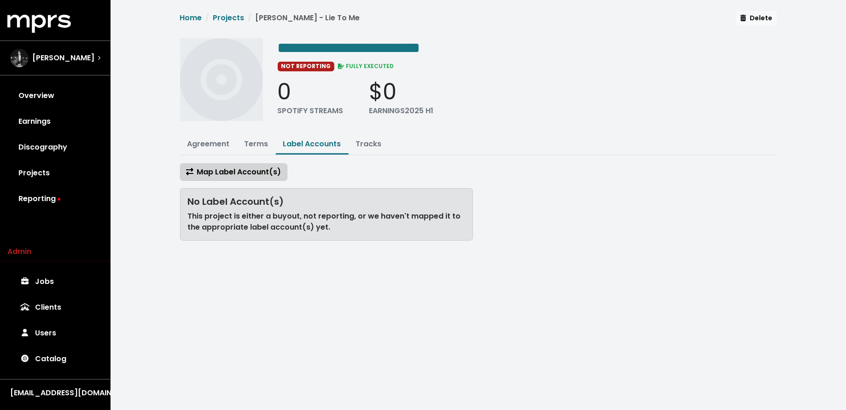
click at [239, 164] on button "Map Label Account(s)" at bounding box center [233, 173] width 107 height 18
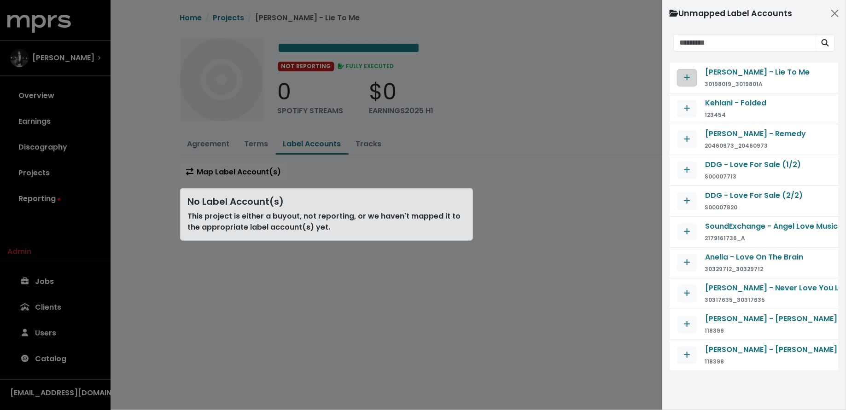
click at [687, 71] on button "Map contract to selected agreement" at bounding box center [687, 78] width 20 height 18
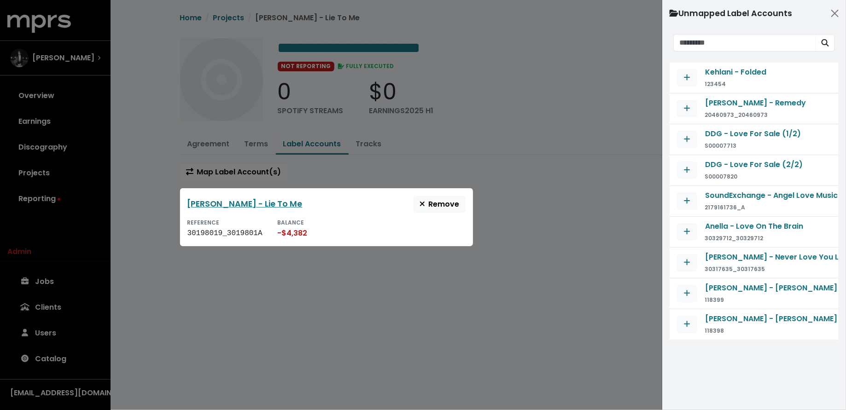
click at [543, 197] on div at bounding box center [423, 205] width 846 height 410
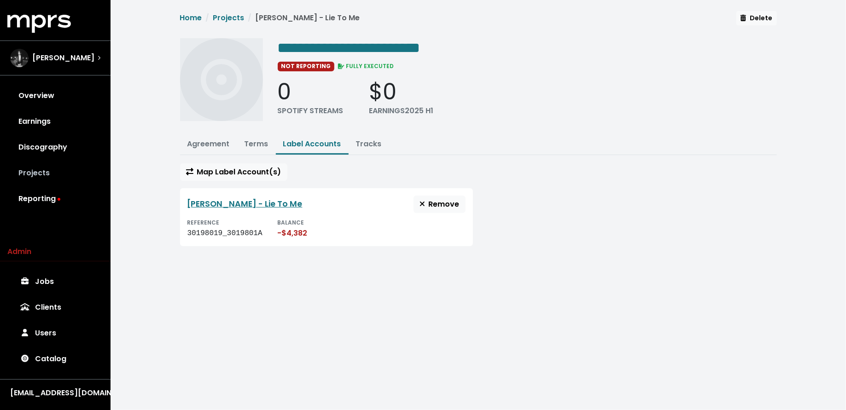
click at [53, 178] on link "Projects" at bounding box center [55, 173] width 96 height 26
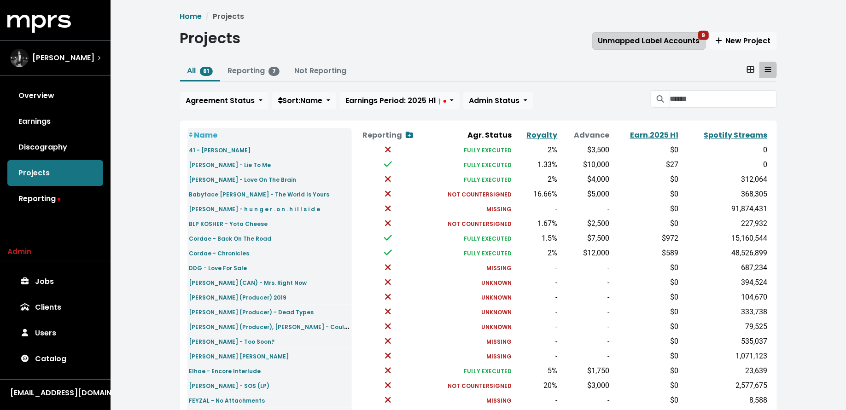
click at [635, 44] on span "Unmapped Label Accounts 9" at bounding box center [649, 40] width 102 height 11
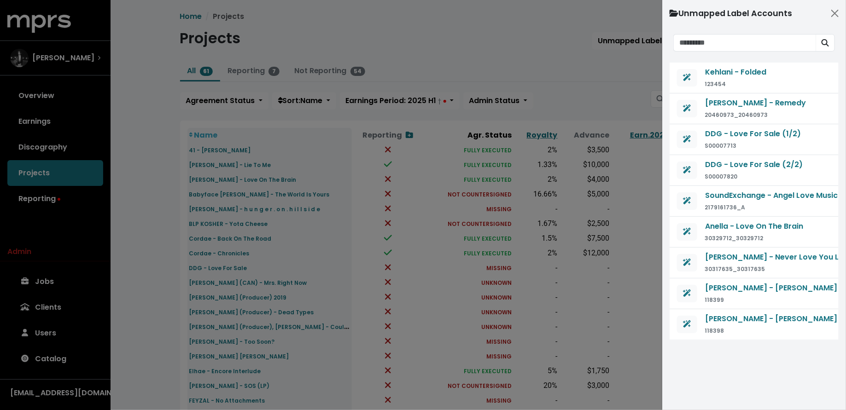
click at [158, 207] on div at bounding box center [423, 205] width 846 height 410
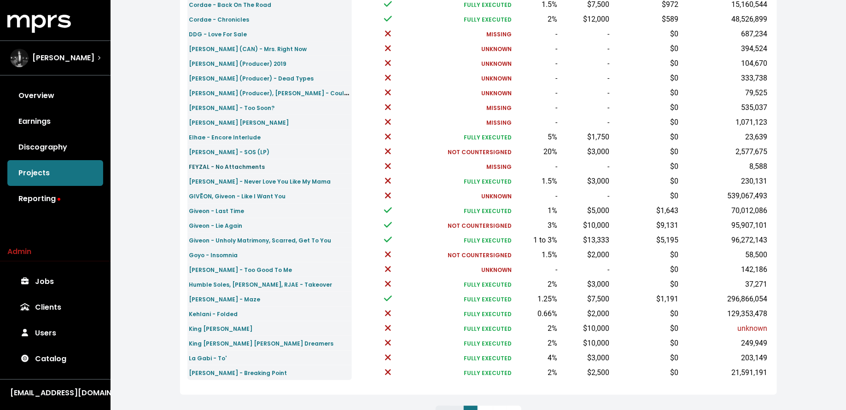
scroll to position [236, 0]
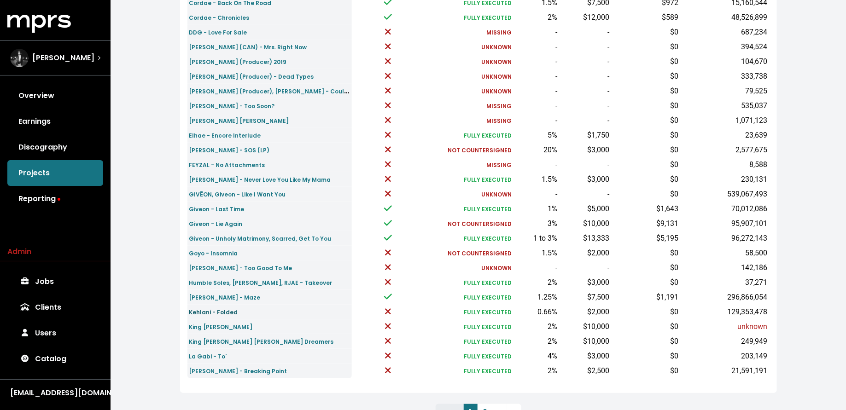
click at [200, 313] on small "Kehlani - Folded" at bounding box center [213, 313] width 49 height 8
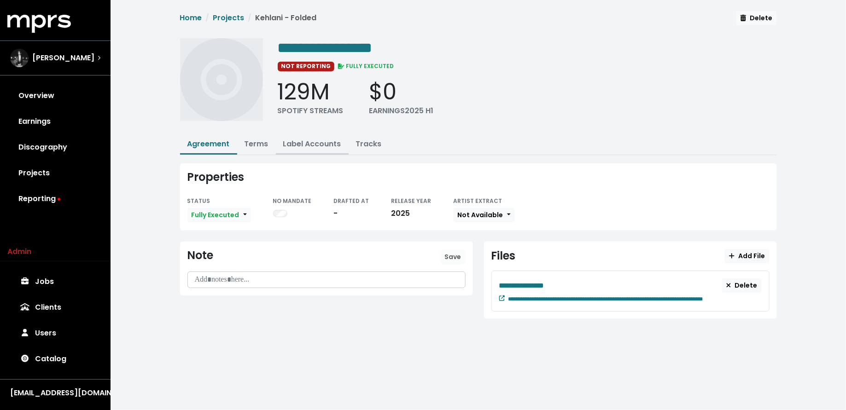
click at [309, 148] on button "Label Accounts" at bounding box center [312, 145] width 73 height 20
click at [301, 135] on button "Label Accounts" at bounding box center [312, 145] width 73 height 20
click at [304, 144] on link "Label Accounts" at bounding box center [312, 144] width 58 height 11
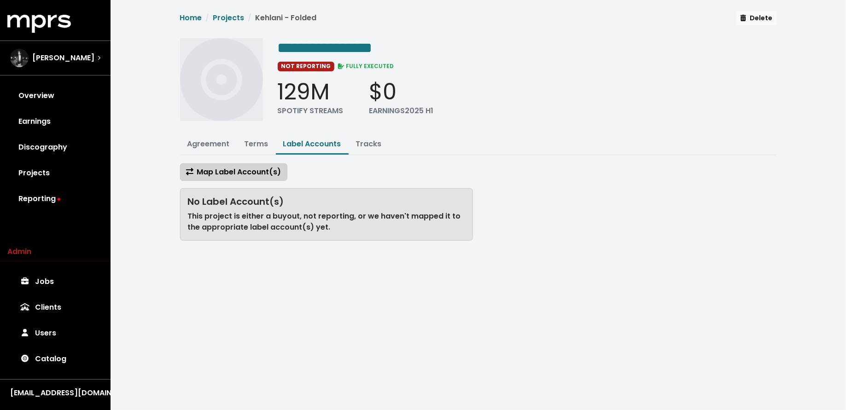
click at [240, 175] on span "Map Label Account(s)" at bounding box center [233, 172] width 95 height 11
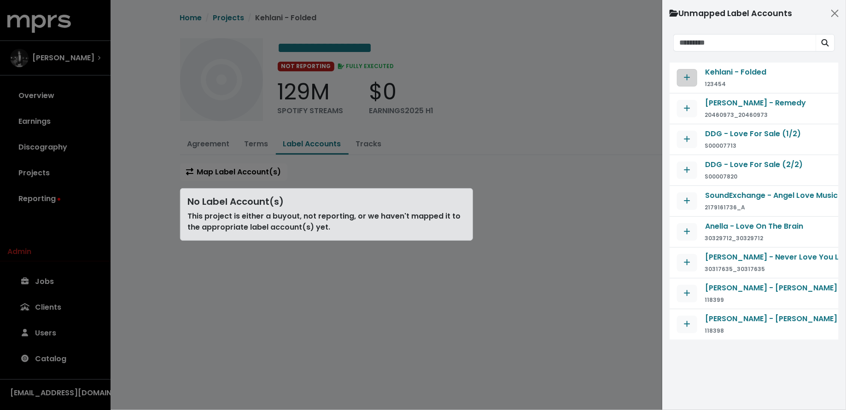
click at [685, 78] on icon "Map contract to selected agreement" at bounding box center [687, 77] width 6 height 7
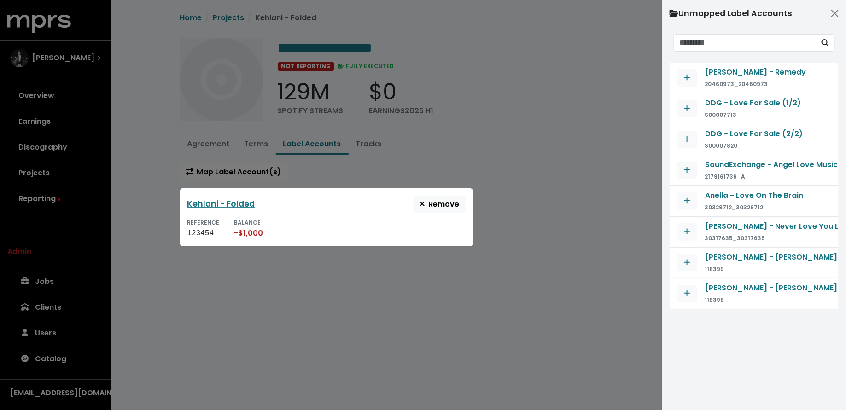
click at [218, 287] on div at bounding box center [423, 205] width 846 height 410
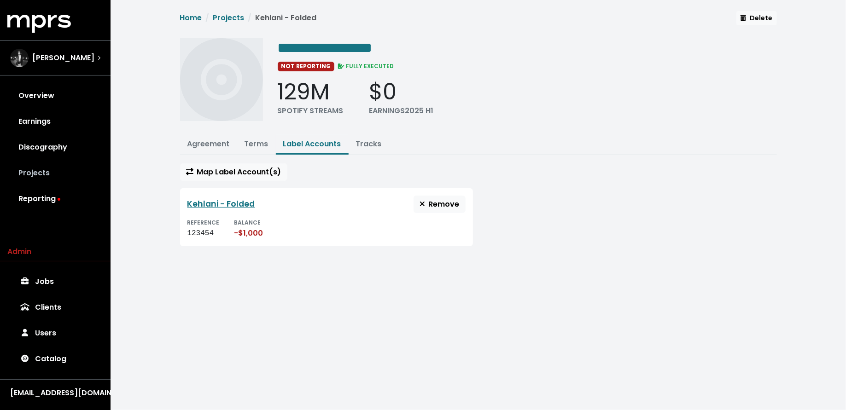
click at [55, 168] on link "Projects" at bounding box center [55, 173] width 96 height 26
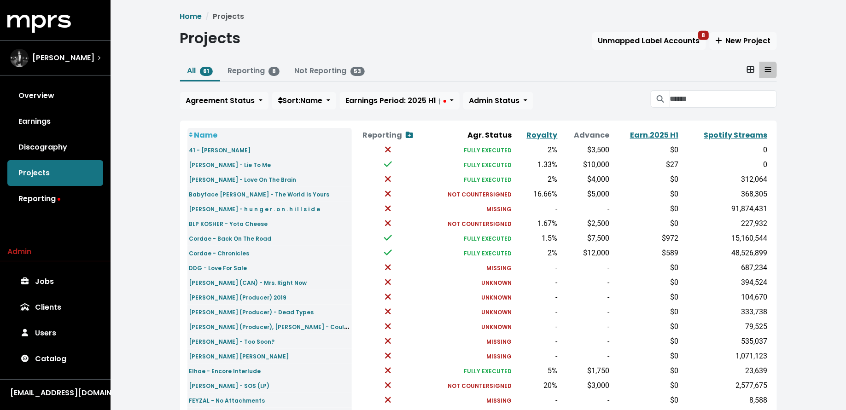
click at [609, 50] on div "Projects Unmapped Label Accounts 8 New Project" at bounding box center [478, 39] width 597 height 21
click at [614, 45] on span "Unmapped Label Accounts 8" at bounding box center [649, 40] width 102 height 11
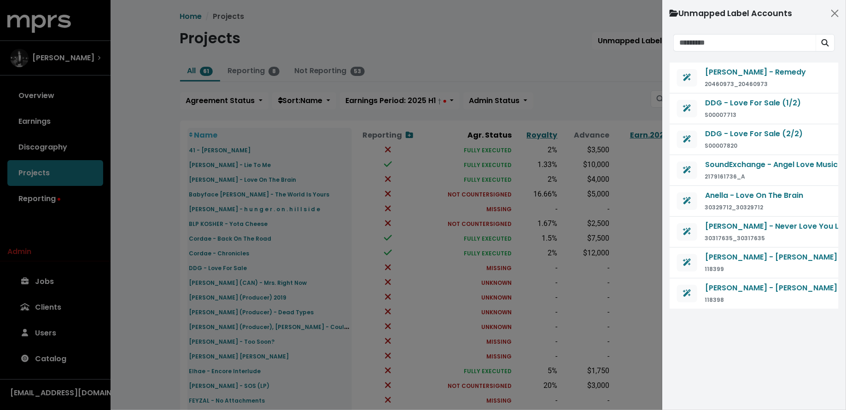
click at [573, 98] on div at bounding box center [423, 205] width 846 height 410
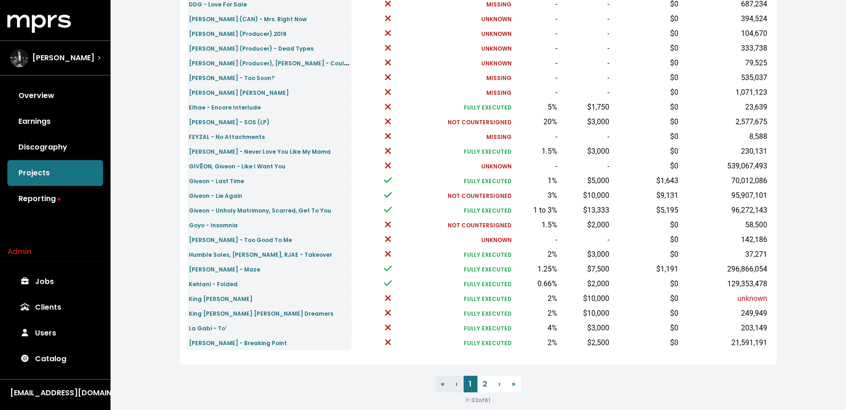
scroll to position [276, 0]
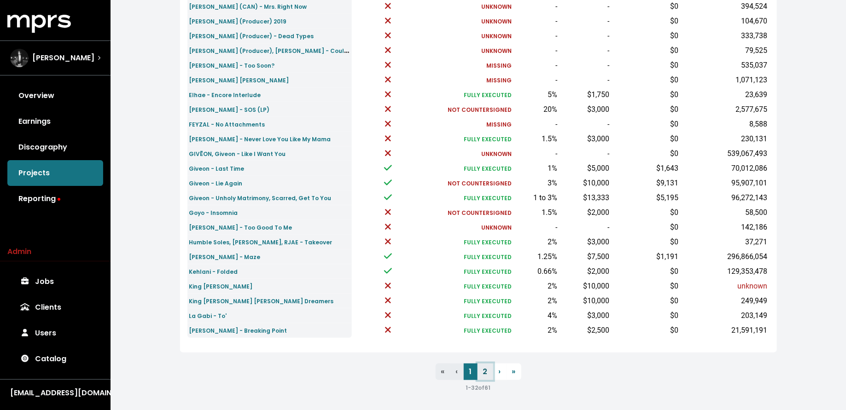
click at [487, 374] on link "2" at bounding box center [486, 372] width 16 height 17
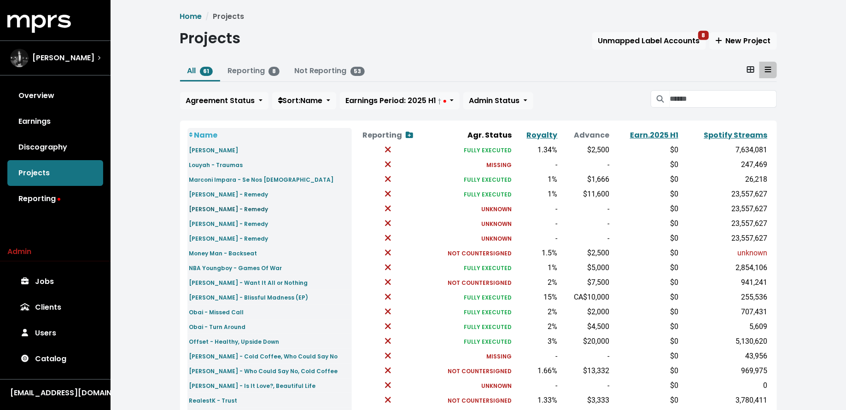
click at [216, 210] on small "[PERSON_NAME] - Remedy" at bounding box center [228, 209] width 79 height 8
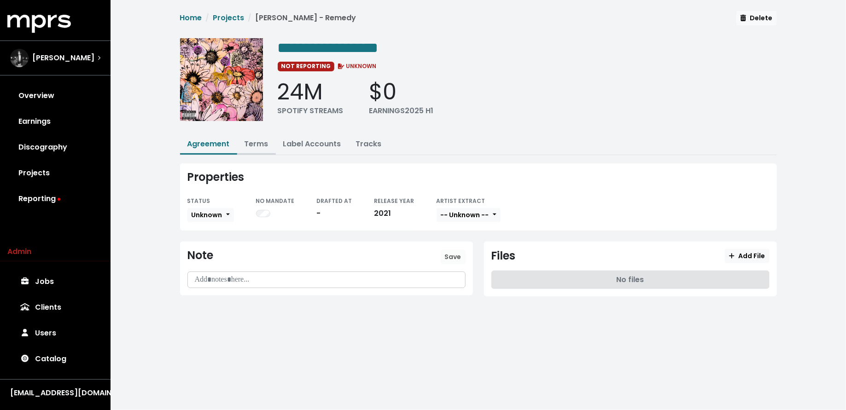
click at [256, 145] on link "Terms" at bounding box center [257, 144] width 24 height 11
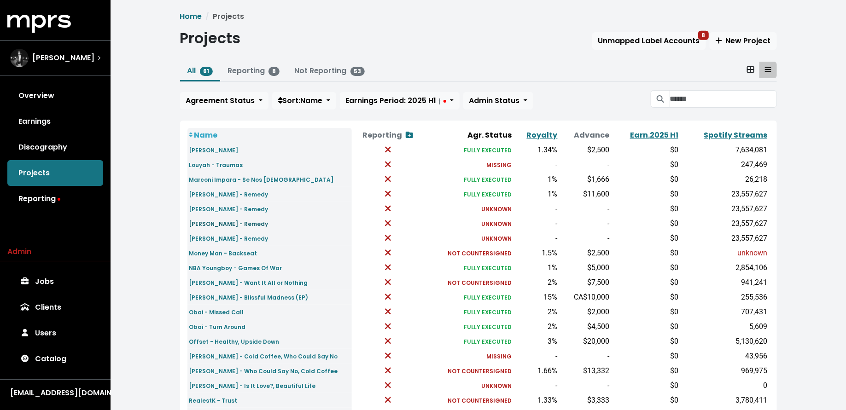
click at [224, 221] on small "[PERSON_NAME] - Remedy" at bounding box center [228, 224] width 79 height 8
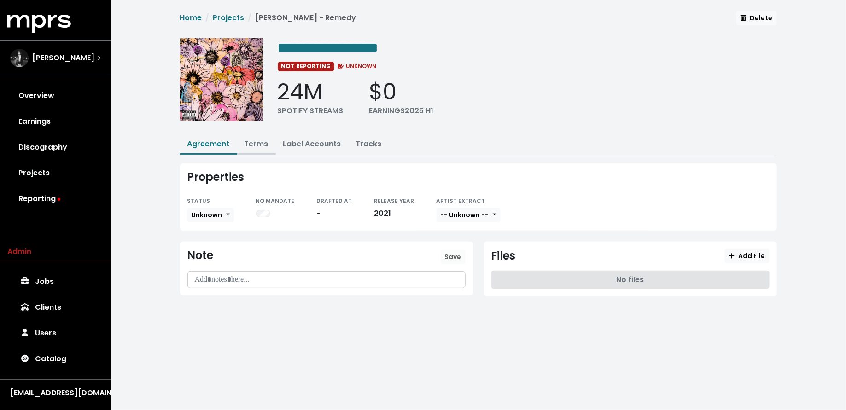
click at [251, 149] on button "Terms" at bounding box center [256, 145] width 39 height 20
click at [251, 146] on link "Terms" at bounding box center [257, 144] width 24 height 11
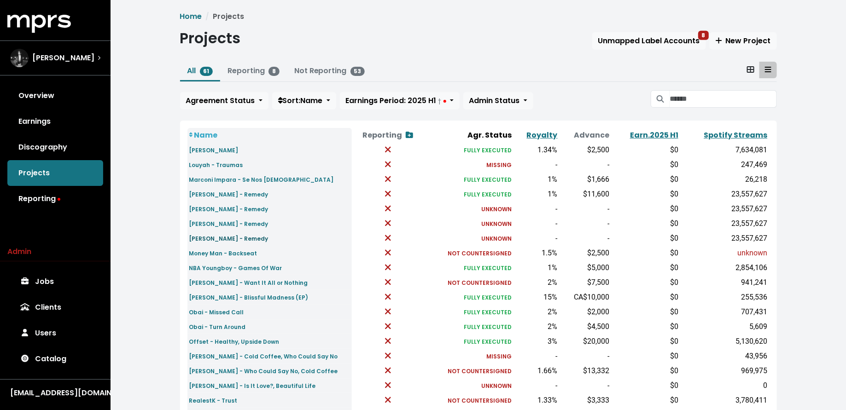
click at [214, 240] on small "[PERSON_NAME] - Remedy" at bounding box center [228, 239] width 79 height 8
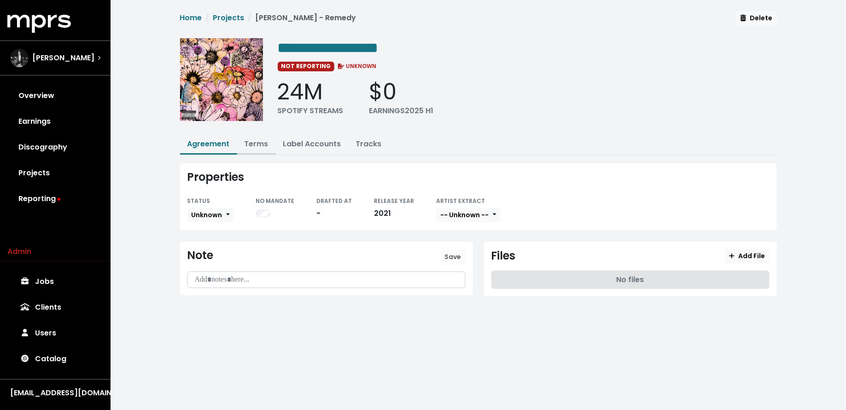
click at [255, 144] on link "Terms" at bounding box center [257, 144] width 24 height 11
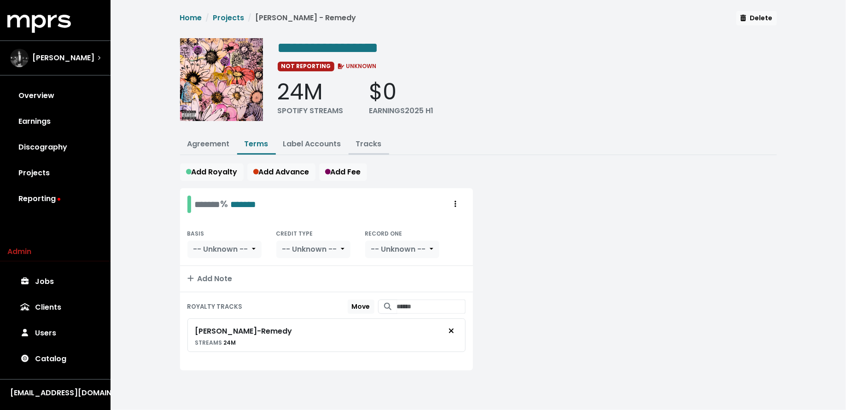
click at [363, 142] on link "Tracks" at bounding box center [369, 144] width 26 height 11
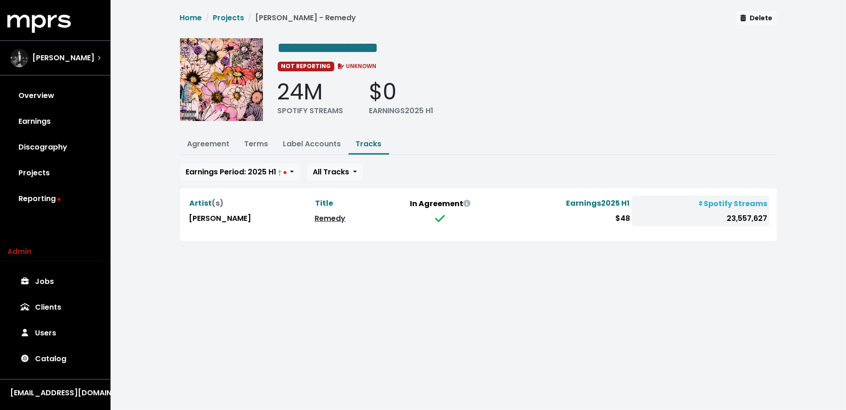
click at [315, 217] on link "Remedy" at bounding box center [330, 218] width 31 height 11
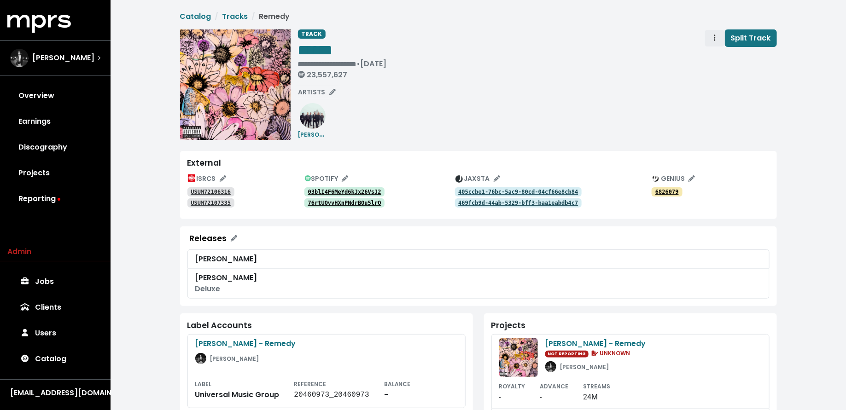
click at [712, 39] on span "Track actions" at bounding box center [715, 38] width 8 height 11
click at [714, 54] on link "Merge" at bounding box center [741, 58] width 73 height 15
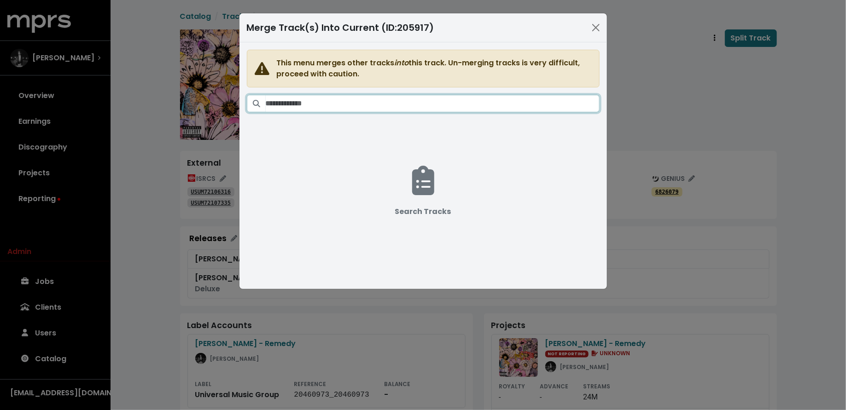
click at [489, 108] on input "Search tracks" at bounding box center [433, 104] width 334 height 18
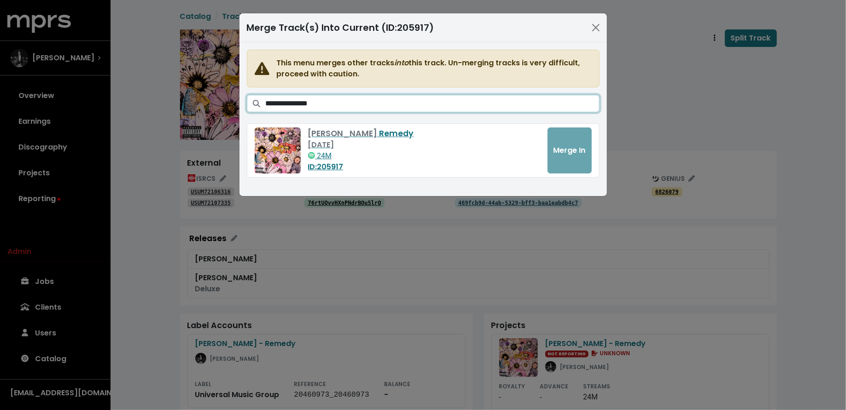
type input "**********"
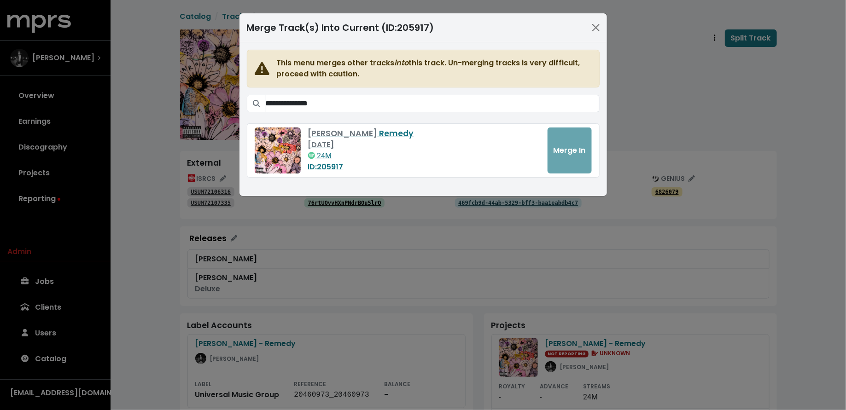
click at [124, 254] on div "**********" at bounding box center [423, 205] width 846 height 410
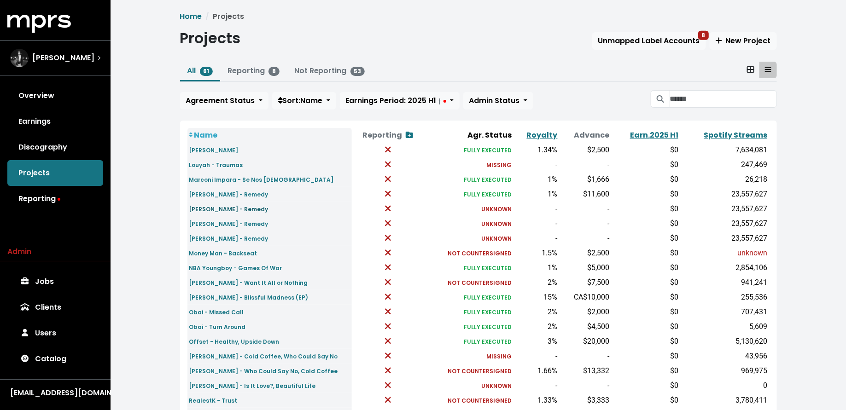
click at [232, 212] on small "[PERSON_NAME] - Remedy" at bounding box center [228, 209] width 79 height 8
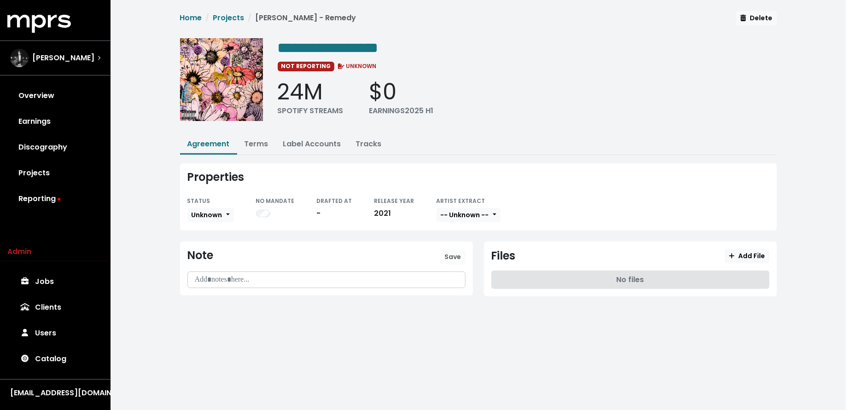
click at [743, 26] on div "Home Projects Maroon 5 - Remedy Delete" at bounding box center [478, 21] width 597 height 20
click at [743, 23] on button "Delete" at bounding box center [756, 18] width 40 height 14
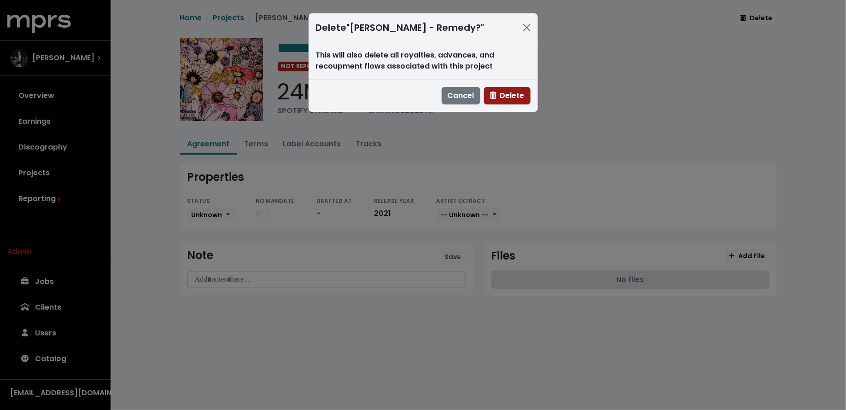
click at [502, 91] on span "Delete" at bounding box center [507, 95] width 35 height 11
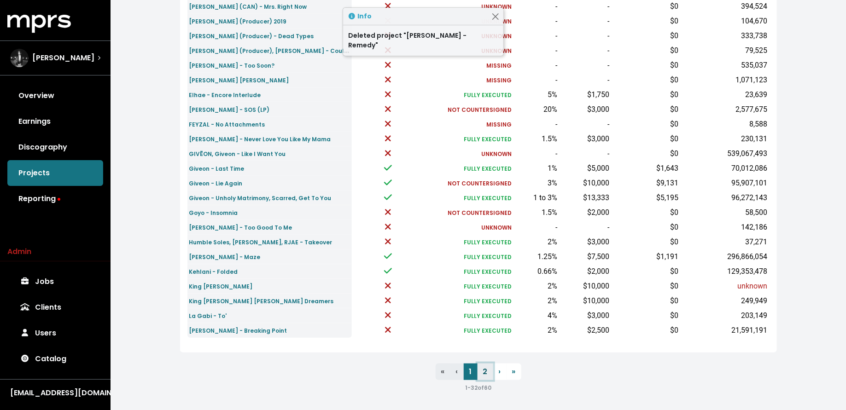
click at [485, 368] on link "2" at bounding box center [486, 372] width 16 height 17
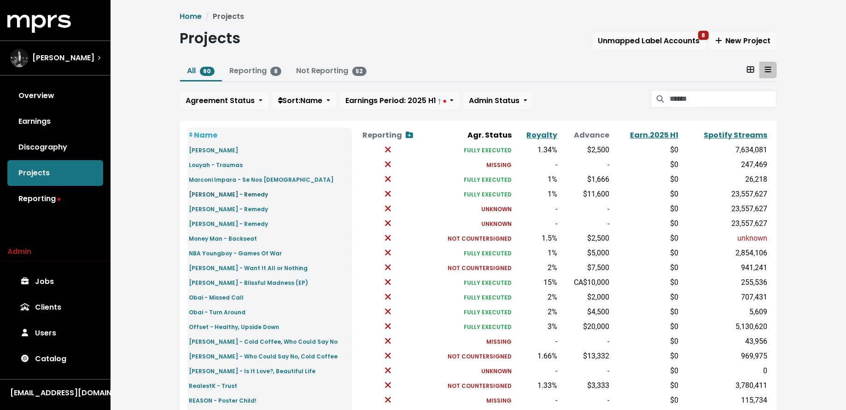
click at [214, 192] on small "[PERSON_NAME] - Remedy" at bounding box center [228, 195] width 79 height 8
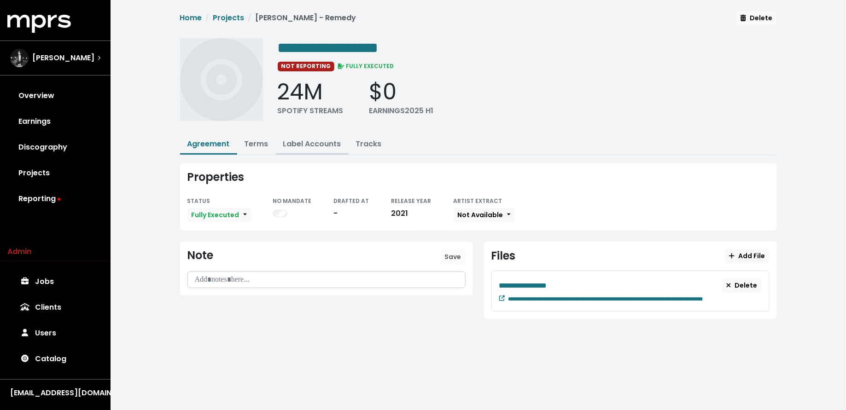
click at [301, 143] on link "Label Accounts" at bounding box center [312, 144] width 58 height 11
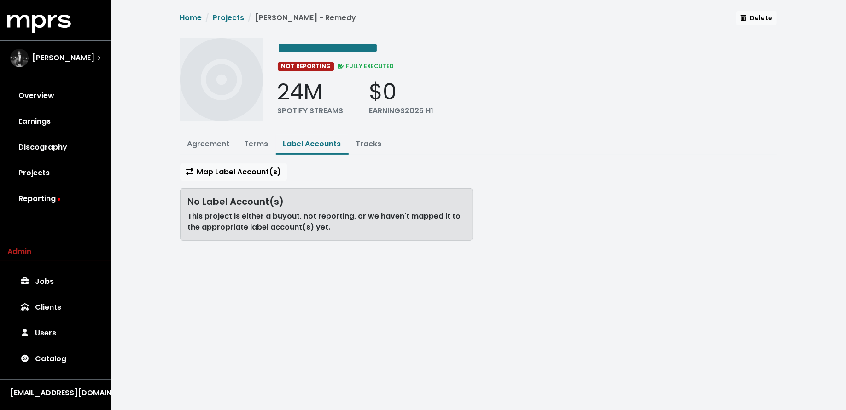
click at [251, 161] on div "**********" at bounding box center [479, 129] width 608 height 237
click at [251, 169] on span "Map Label Account(s)" at bounding box center [233, 172] width 95 height 11
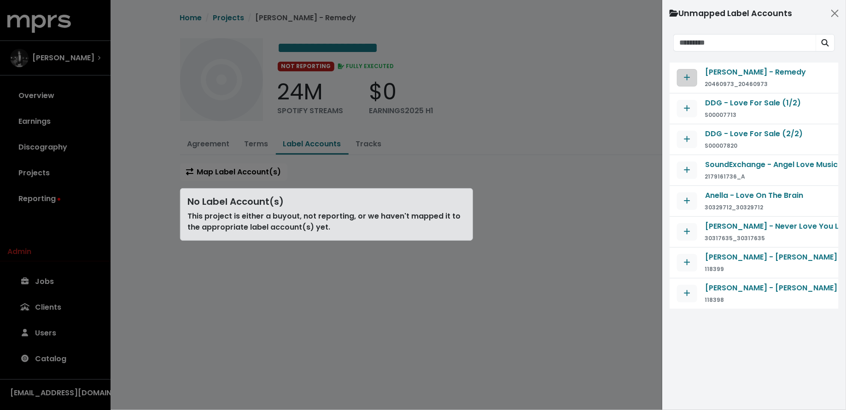
click at [679, 80] on button "Map contract to selected agreement" at bounding box center [687, 78] width 20 height 18
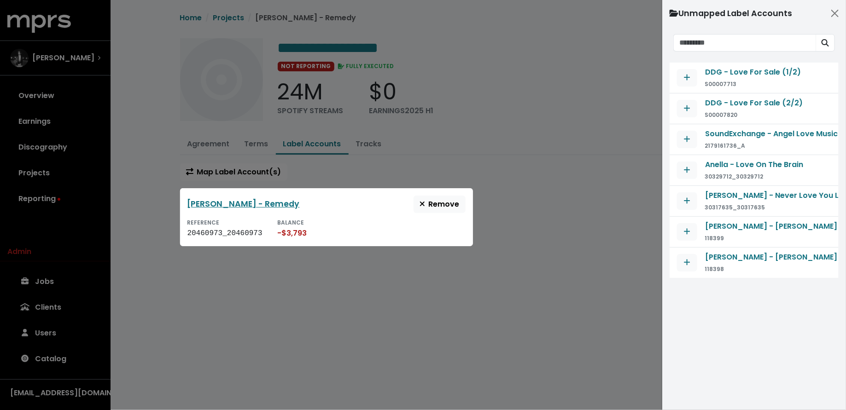
click at [406, 169] on div at bounding box center [423, 205] width 846 height 410
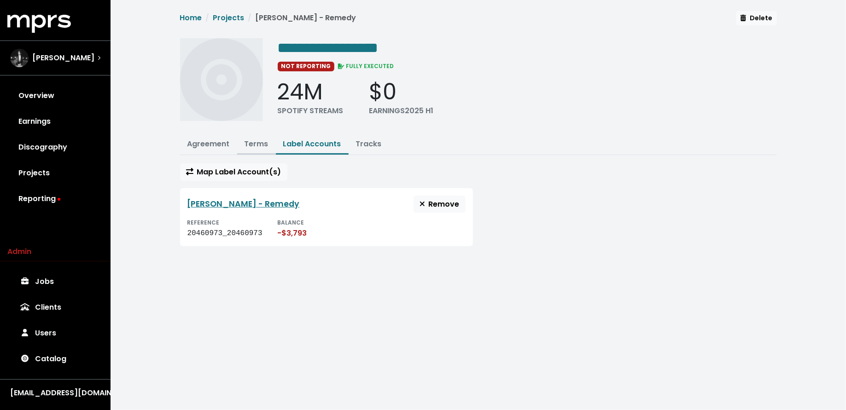
click at [263, 139] on link "Terms" at bounding box center [257, 144] width 24 height 11
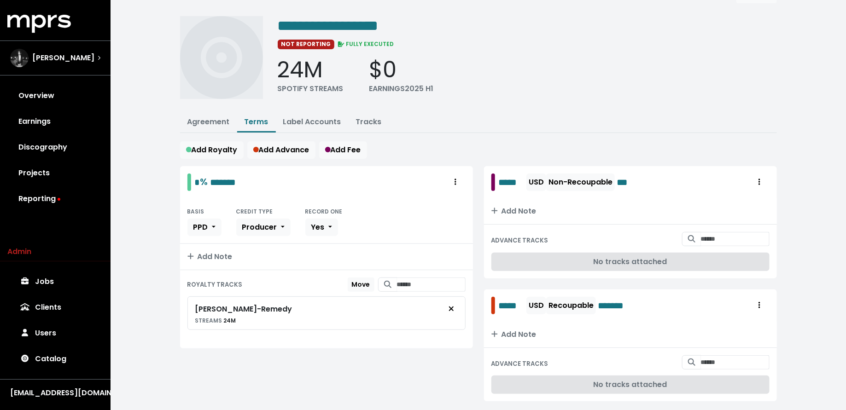
scroll to position [43, 0]
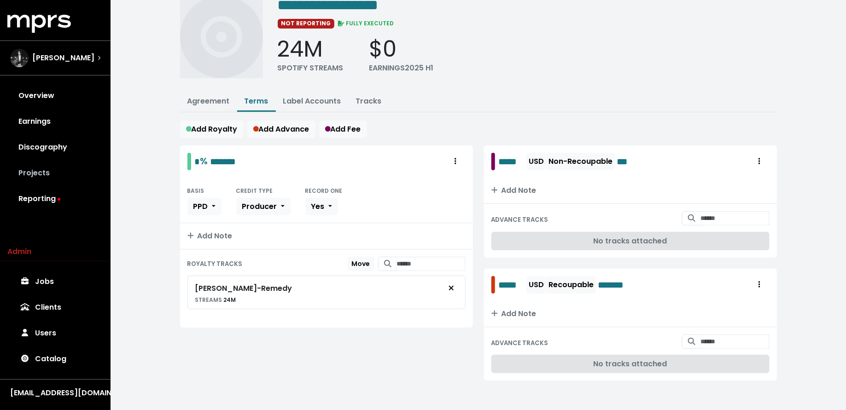
click at [44, 173] on link "Projects" at bounding box center [55, 173] width 96 height 26
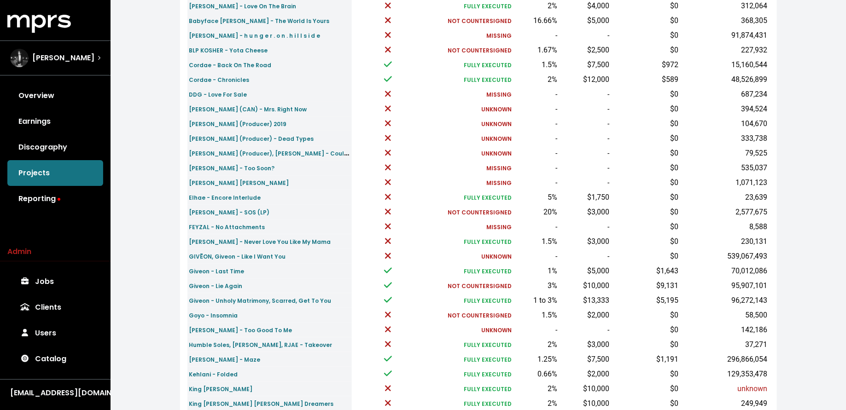
scroll to position [276, 0]
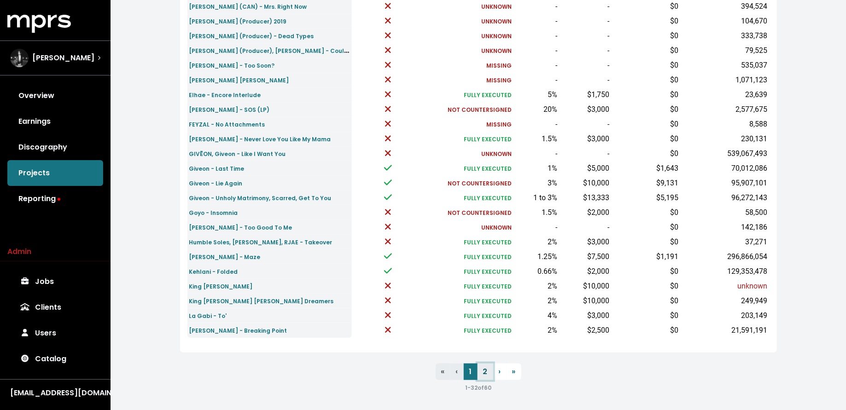
click at [488, 369] on link "2" at bounding box center [486, 372] width 16 height 17
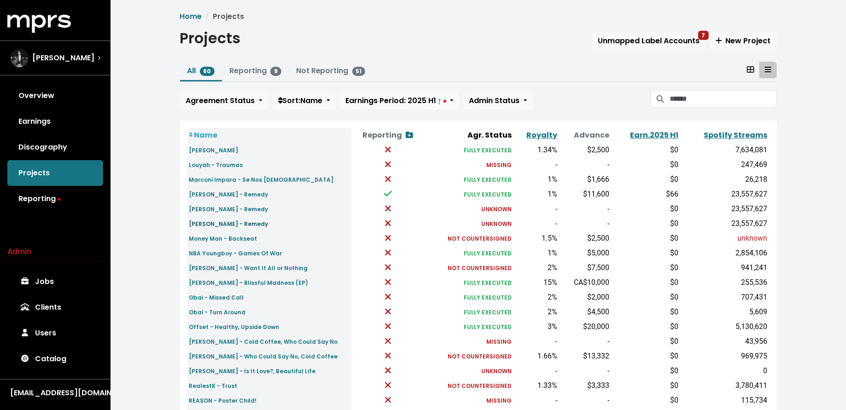
click at [229, 222] on small "[PERSON_NAME] - Remedy" at bounding box center [228, 224] width 79 height 8
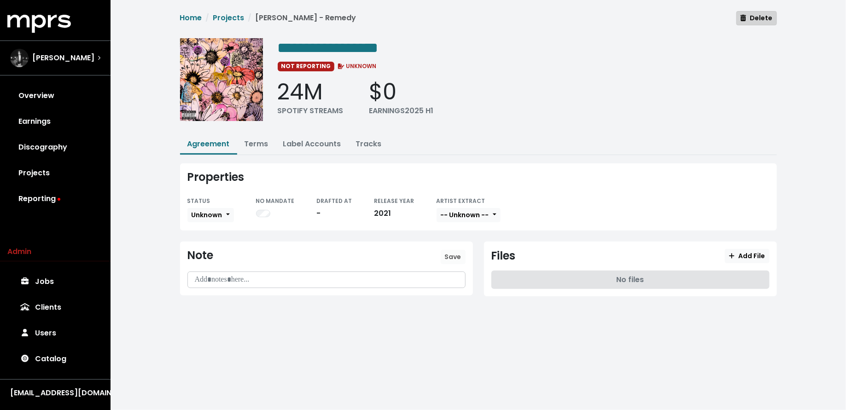
click at [757, 21] on span "Delete" at bounding box center [757, 17] width 32 height 9
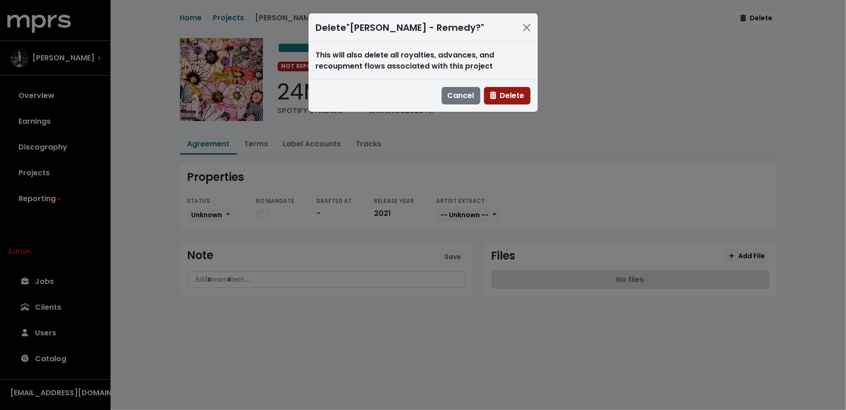
click at [508, 93] on span "Delete" at bounding box center [507, 95] width 35 height 11
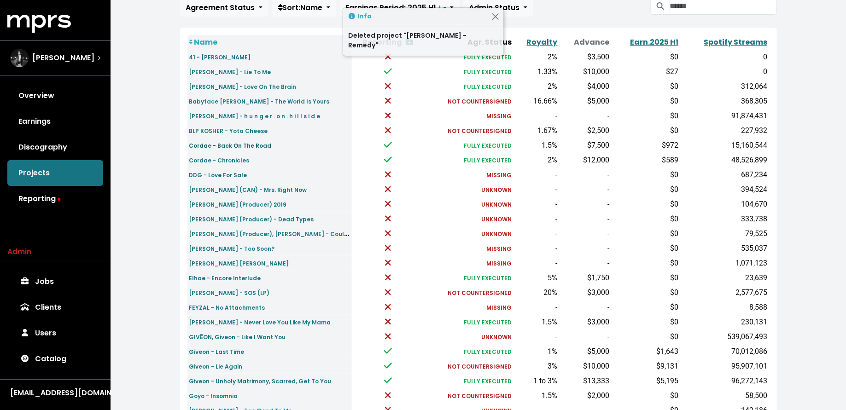
scroll to position [276, 0]
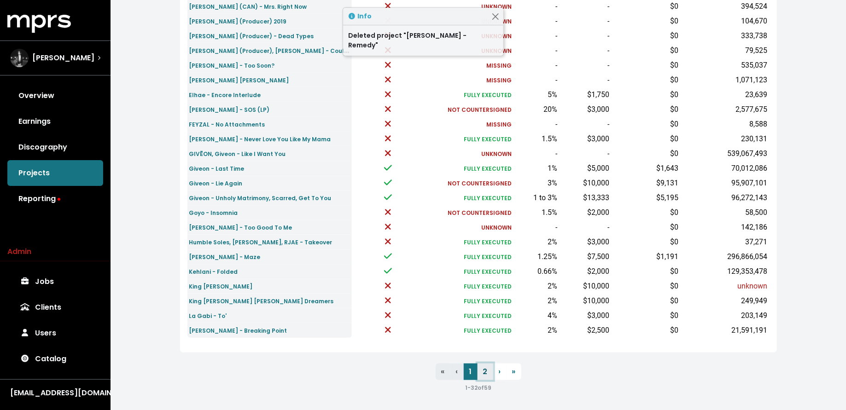
click at [486, 379] on link "2" at bounding box center [486, 372] width 16 height 17
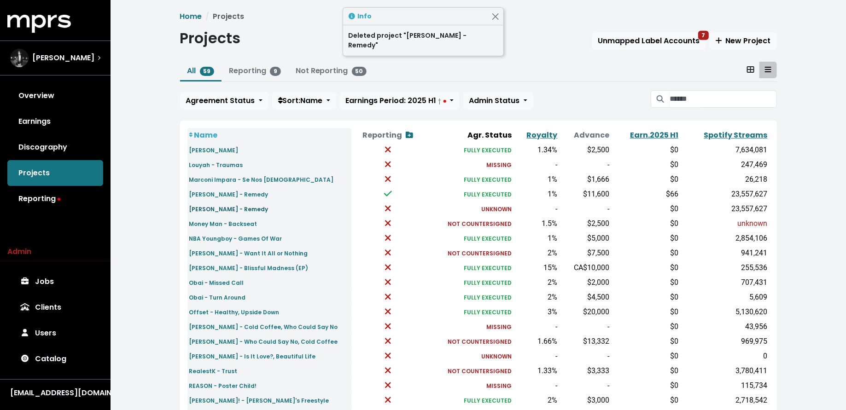
click at [236, 206] on small "[PERSON_NAME] - Remedy" at bounding box center [228, 209] width 79 height 8
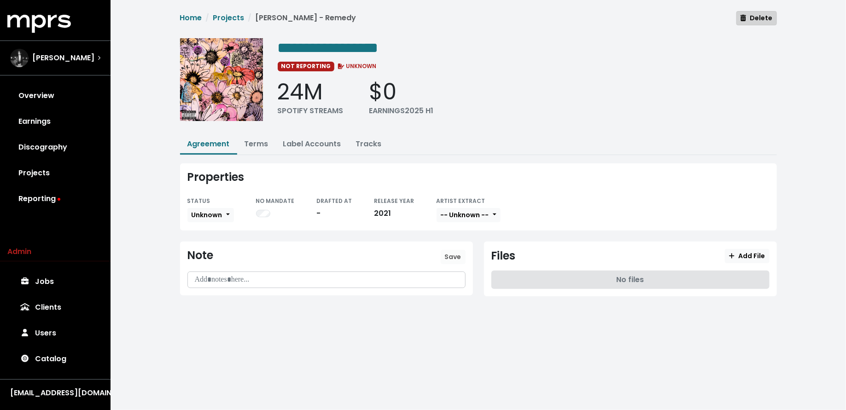
click at [749, 22] on span "Delete" at bounding box center [757, 17] width 32 height 9
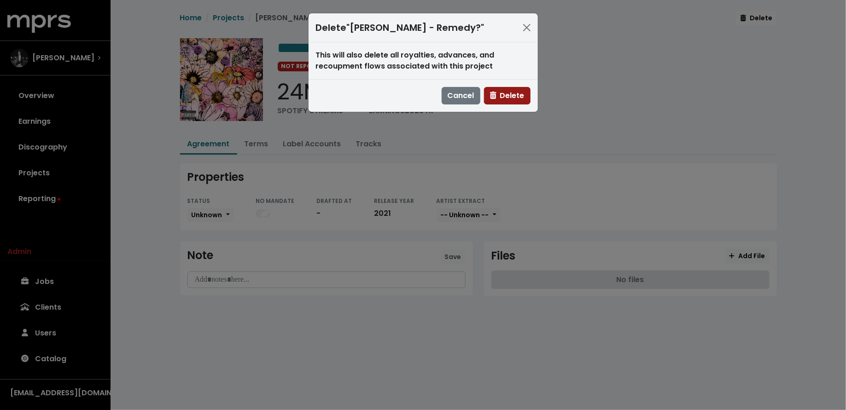
click at [505, 99] on span "Delete" at bounding box center [507, 95] width 35 height 11
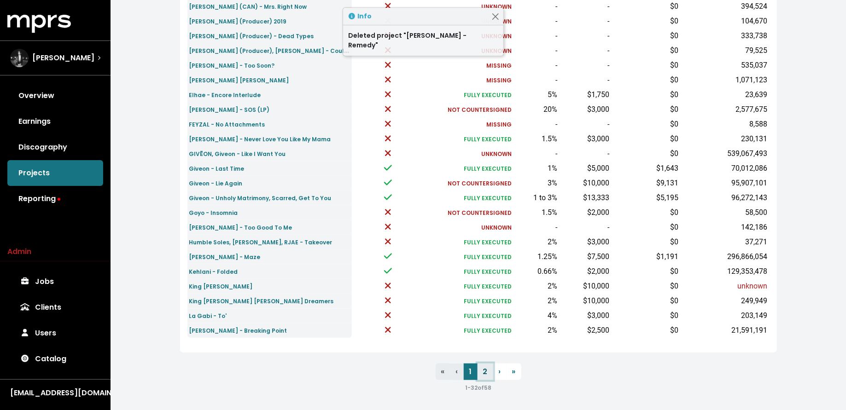
click at [486, 367] on link "2" at bounding box center [486, 372] width 16 height 17
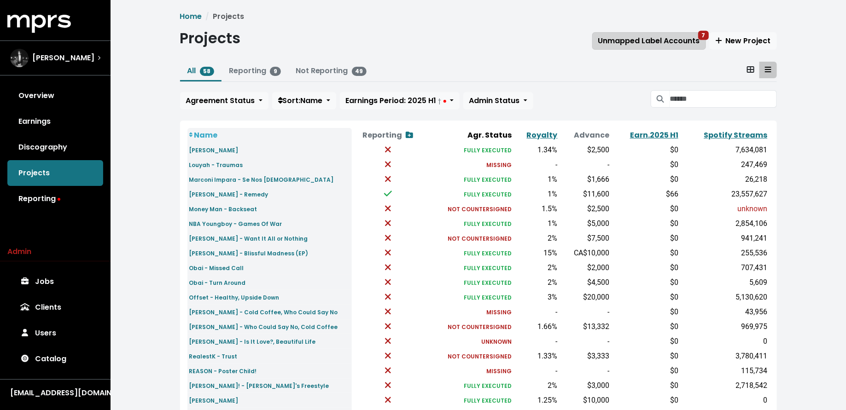
click at [661, 35] on span "Unmapped Label Accounts 7" at bounding box center [649, 40] width 102 height 11
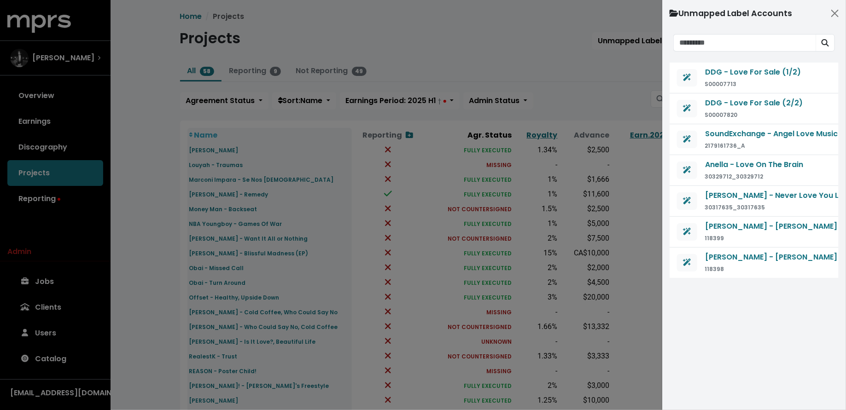
click at [633, 83] on div at bounding box center [423, 205] width 846 height 410
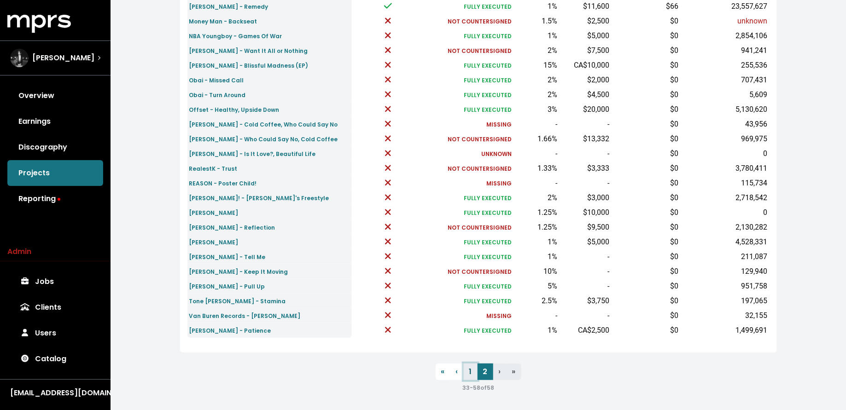
click at [473, 374] on link "1" at bounding box center [471, 372] width 14 height 17
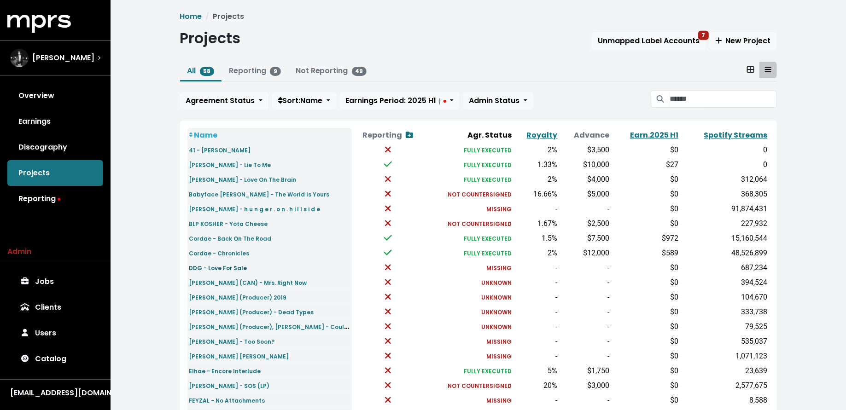
click at [220, 269] on small "DDG - Love For Sale" at bounding box center [218, 268] width 58 height 8
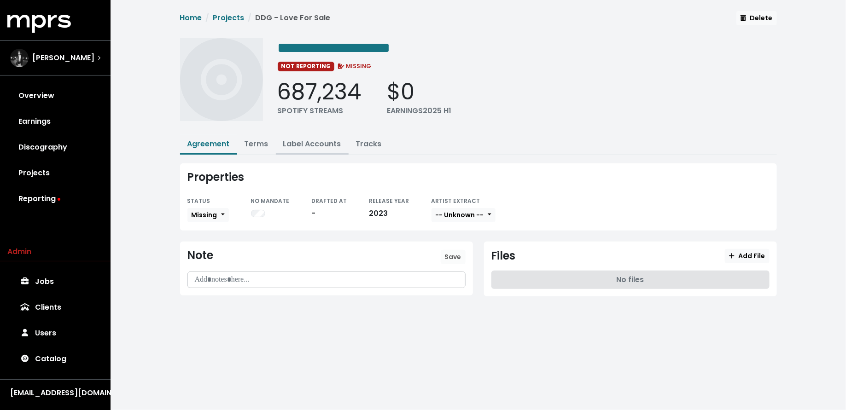
click at [308, 141] on link "Label Accounts" at bounding box center [312, 144] width 58 height 11
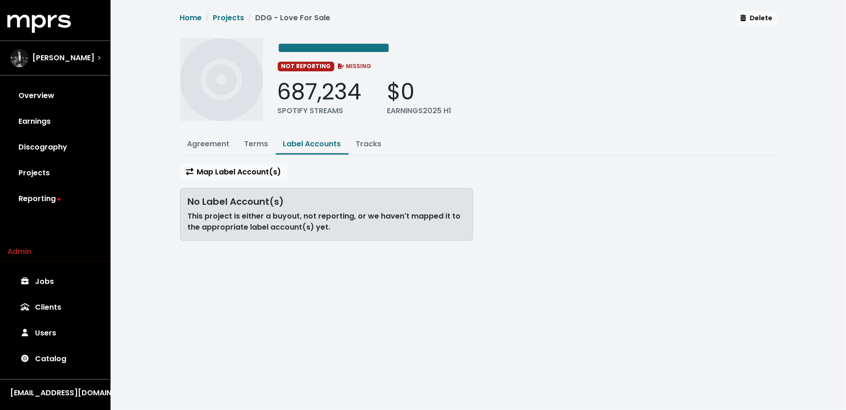
click at [251, 160] on div "**********" at bounding box center [479, 129] width 608 height 237
click at [251, 167] on span "Map Label Account(s)" at bounding box center [233, 172] width 95 height 11
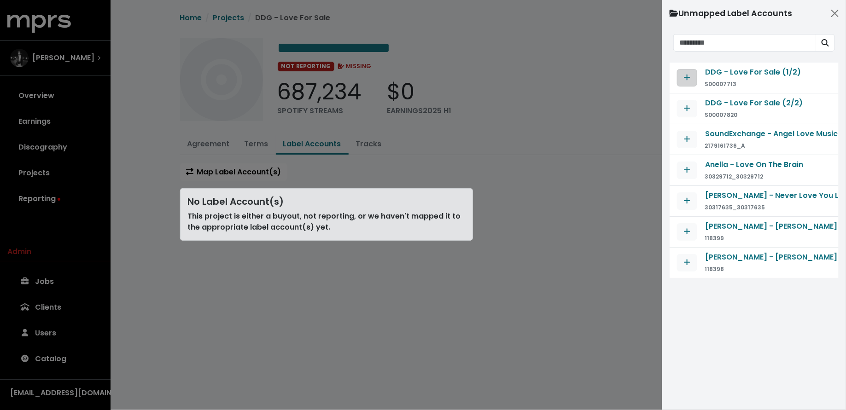
click at [680, 79] on button "Map contract to selected agreement" at bounding box center [687, 78] width 20 height 18
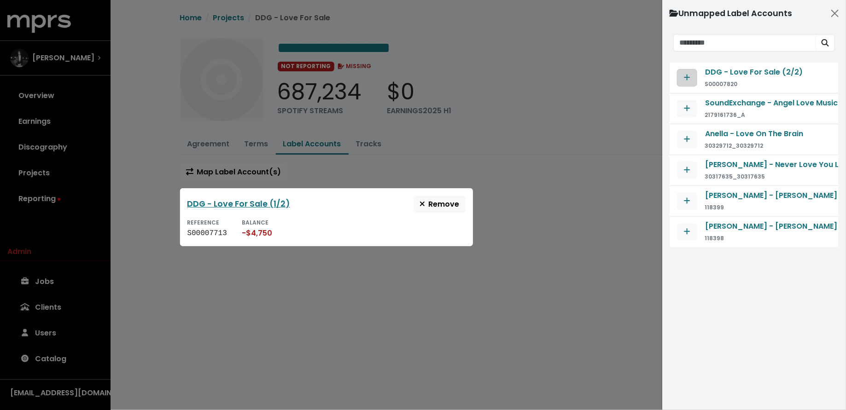
click at [688, 78] on icon "Map contract to selected agreement" at bounding box center [687, 77] width 6 height 7
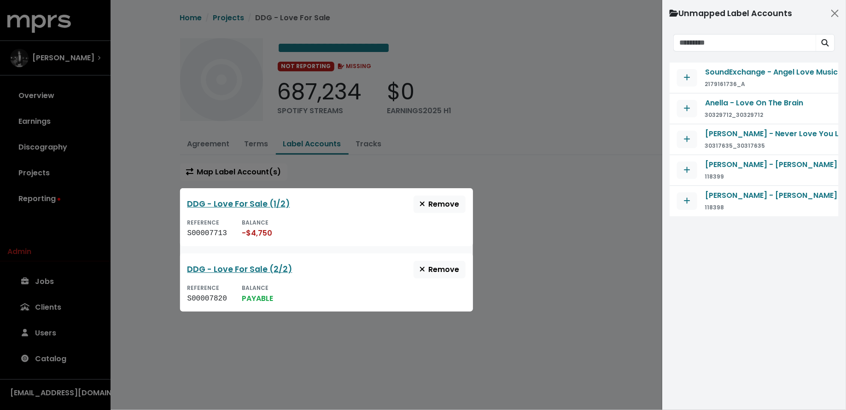
click at [131, 197] on div at bounding box center [423, 205] width 846 height 410
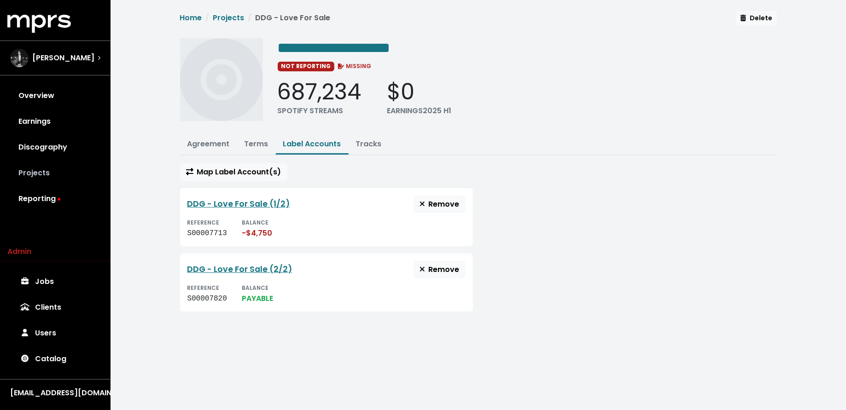
click at [70, 175] on link "Projects" at bounding box center [55, 173] width 96 height 26
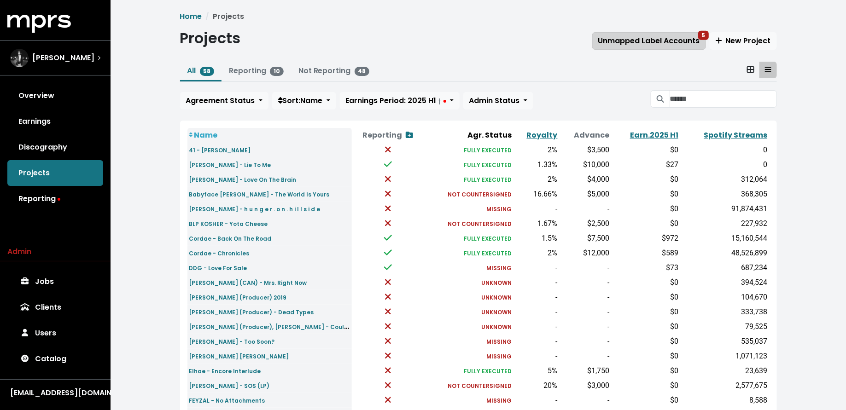
click at [645, 40] on span "Unmapped Label Accounts 5" at bounding box center [649, 40] width 102 height 11
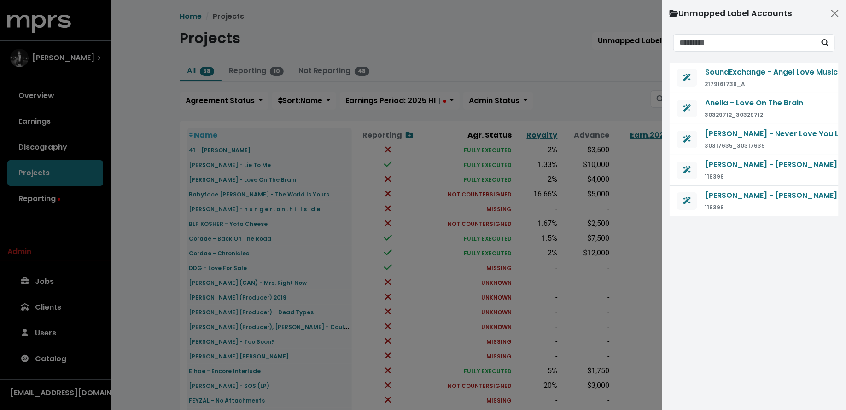
click at [226, 165] on div at bounding box center [423, 205] width 846 height 410
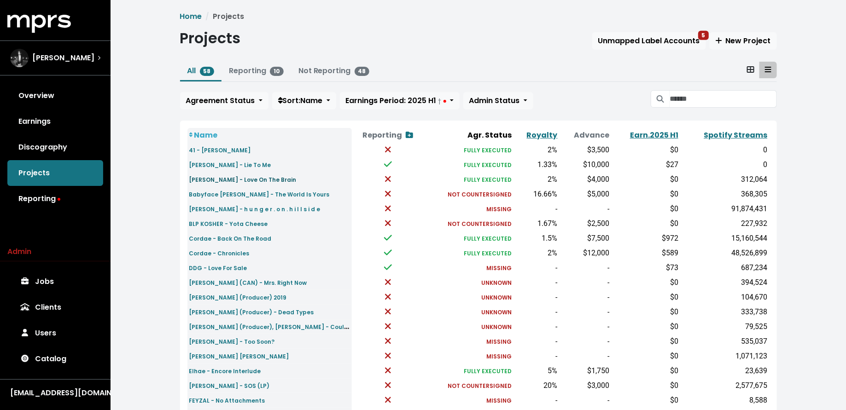
click at [220, 180] on small "[PERSON_NAME] - Love On The Brain" at bounding box center [242, 180] width 107 height 8
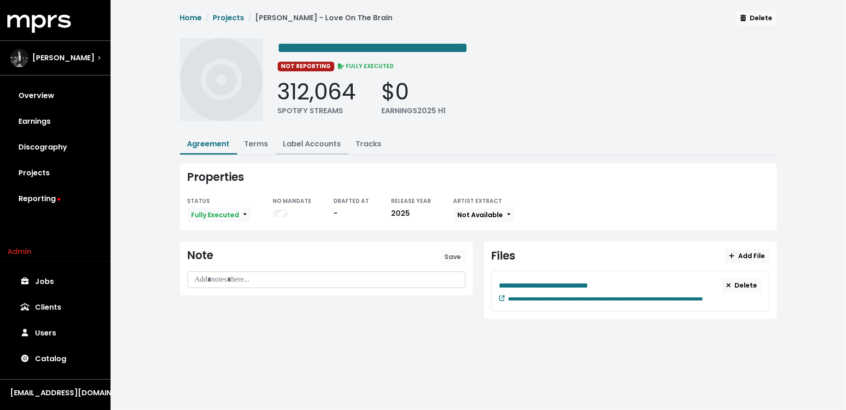
click at [323, 139] on link "Label Accounts" at bounding box center [312, 144] width 58 height 11
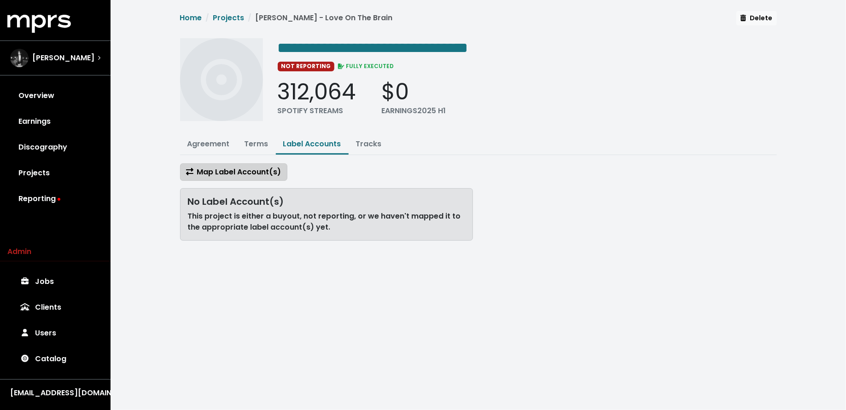
click at [247, 172] on span "Map Label Account(s)" at bounding box center [233, 172] width 95 height 11
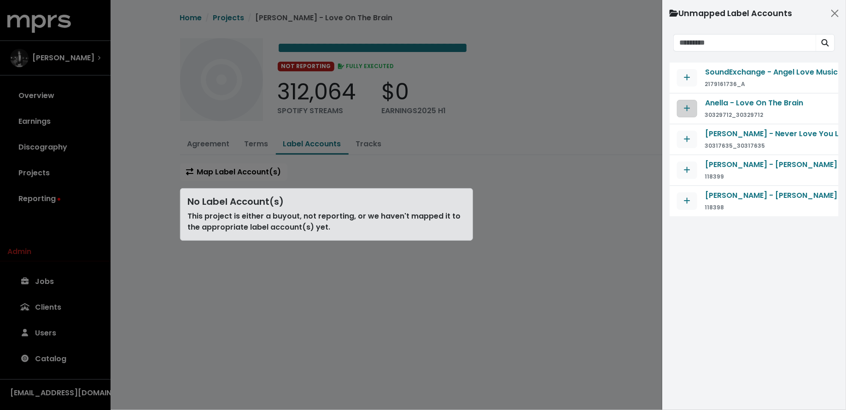
click at [684, 105] on icon "Map contract to selected agreement" at bounding box center [687, 108] width 6 height 7
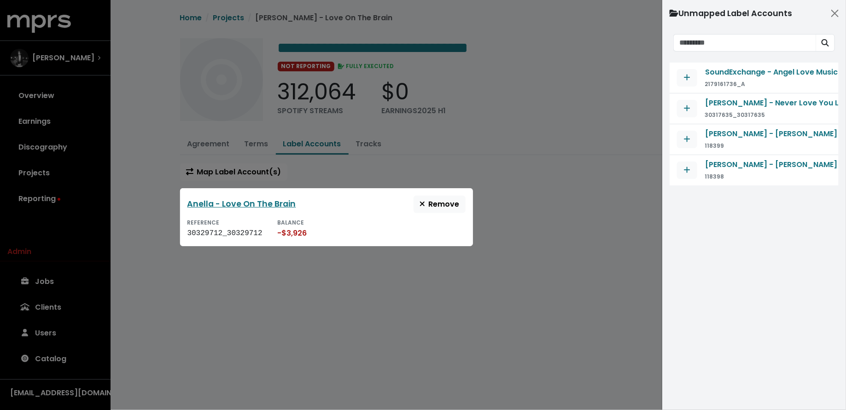
click at [150, 182] on div at bounding box center [423, 205] width 846 height 410
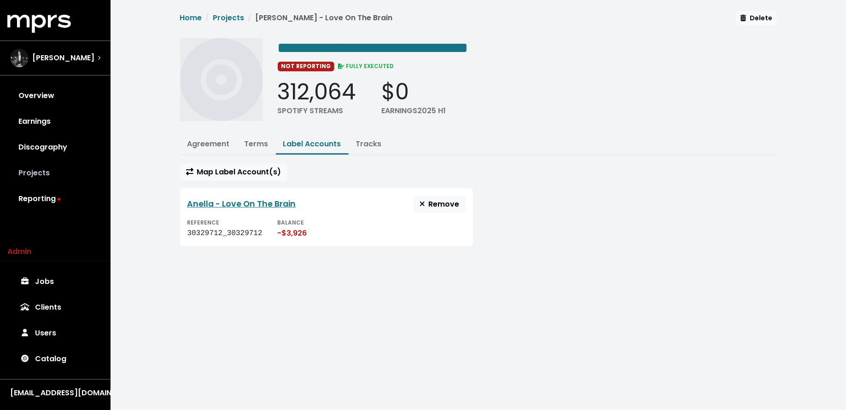
click at [59, 175] on link "Projects" at bounding box center [55, 173] width 96 height 26
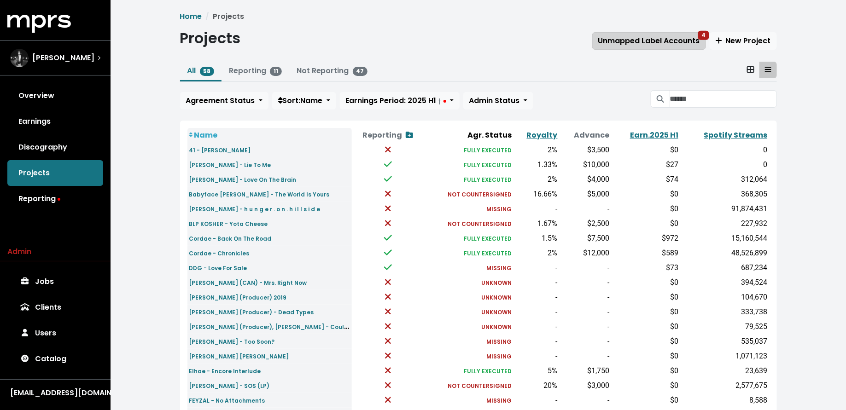
click at [603, 41] on span "Unmapped Label Accounts 4" at bounding box center [649, 40] width 102 height 11
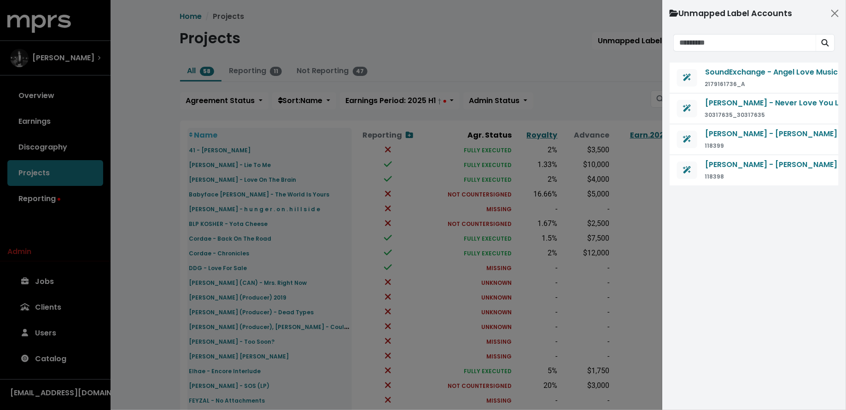
click at [587, 69] on div at bounding box center [423, 205] width 846 height 410
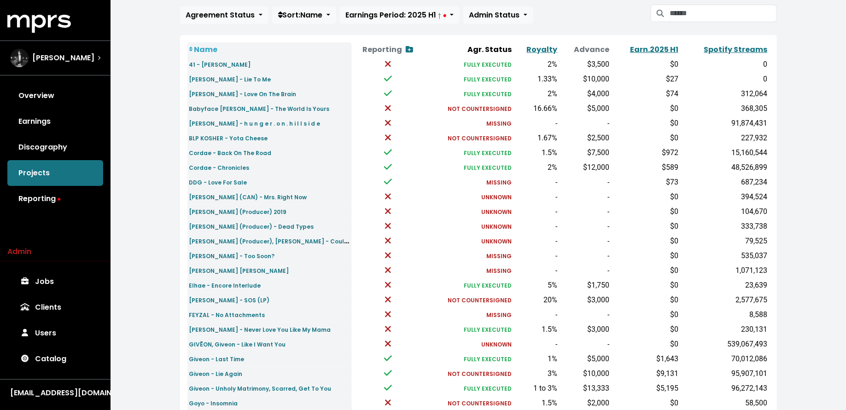
scroll to position [89, 0]
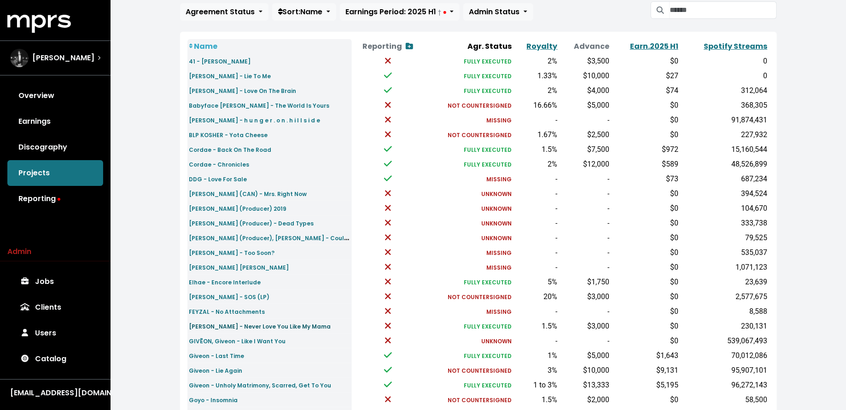
click at [298, 326] on small "[PERSON_NAME] - Never Love You Like My Mama" at bounding box center [260, 327] width 142 height 8
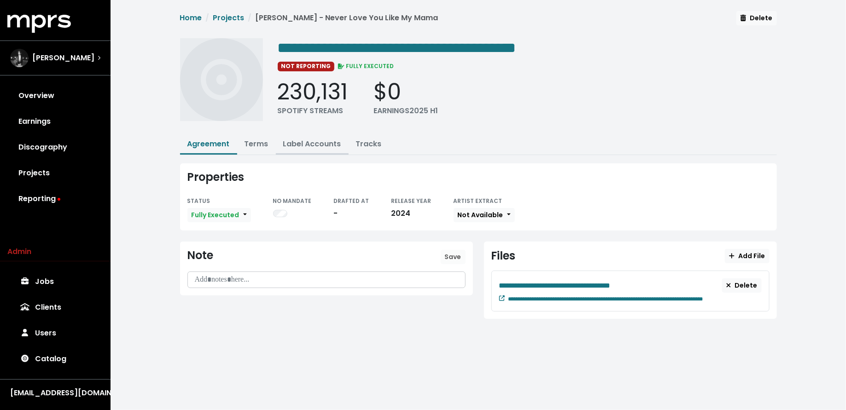
click at [319, 141] on link "Label Accounts" at bounding box center [312, 144] width 58 height 11
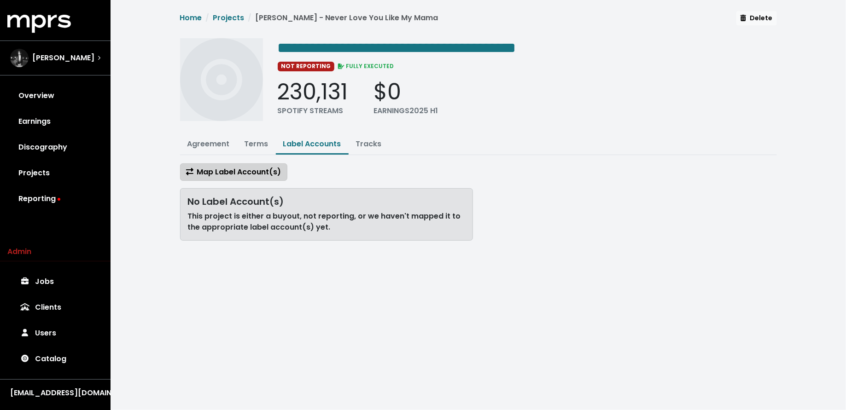
click at [271, 169] on span "Map Label Account(s)" at bounding box center [233, 172] width 95 height 11
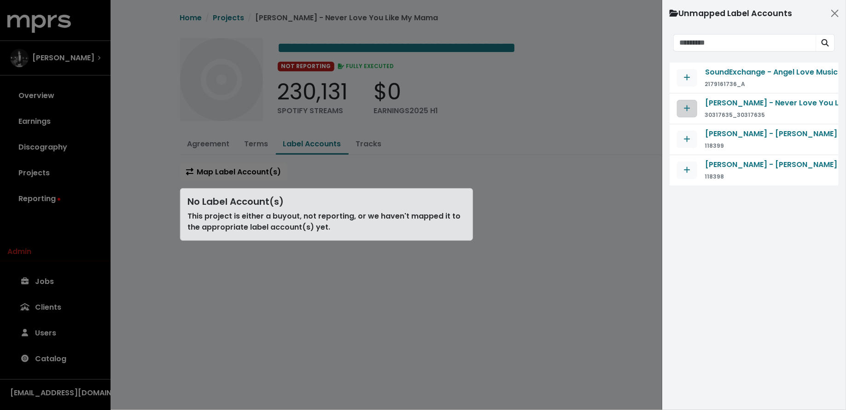
click at [684, 108] on icon "Map contract to selected agreement" at bounding box center [687, 108] width 6 height 7
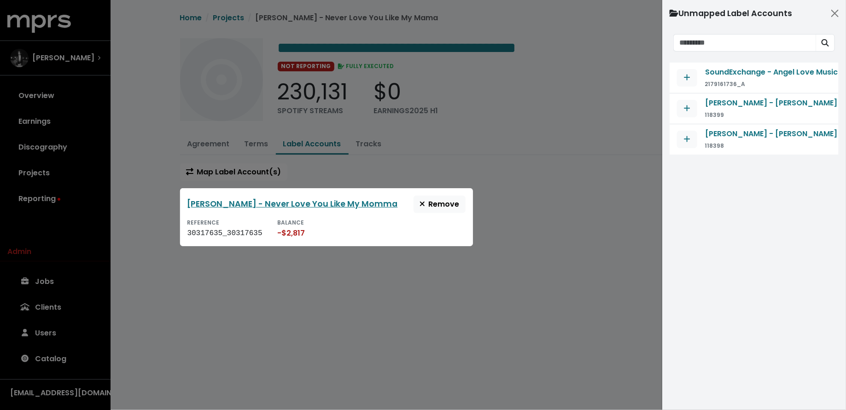
click at [167, 300] on div at bounding box center [423, 205] width 846 height 410
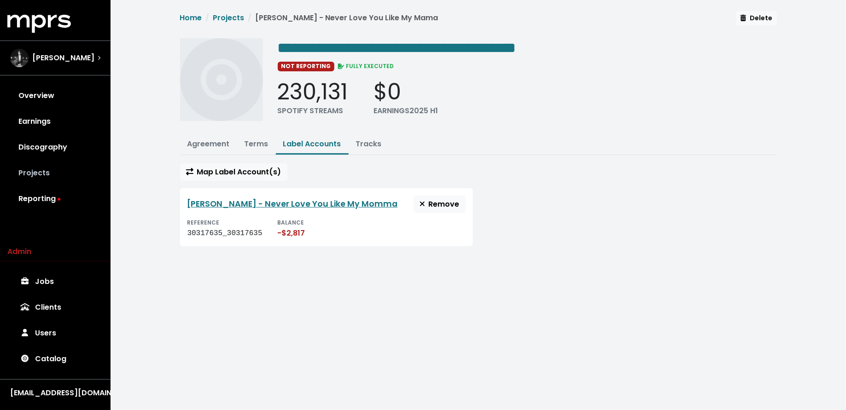
click at [22, 173] on link "Projects" at bounding box center [55, 173] width 96 height 26
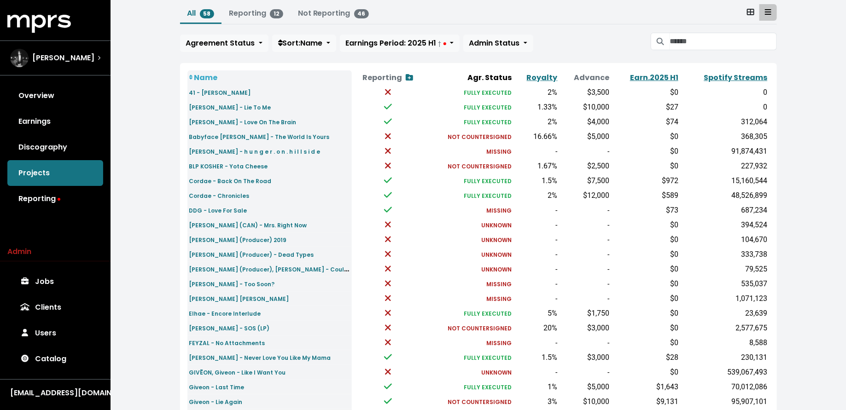
scroll to position [61, 0]
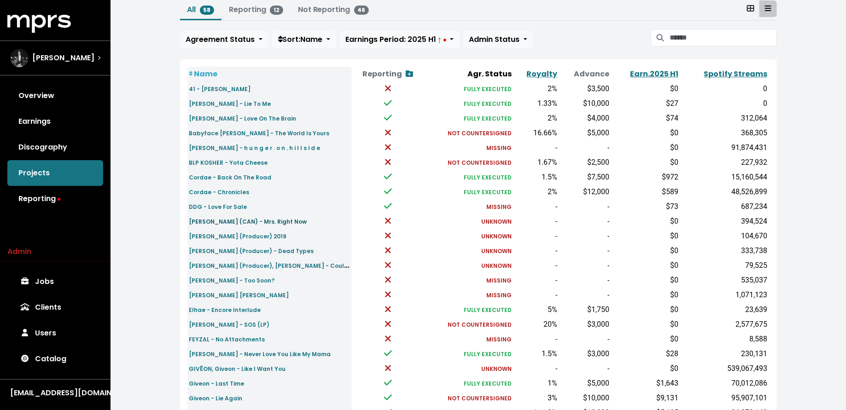
click at [227, 222] on small "[PERSON_NAME] (CAN) - Mrs. Right Now" at bounding box center [248, 222] width 118 height 8
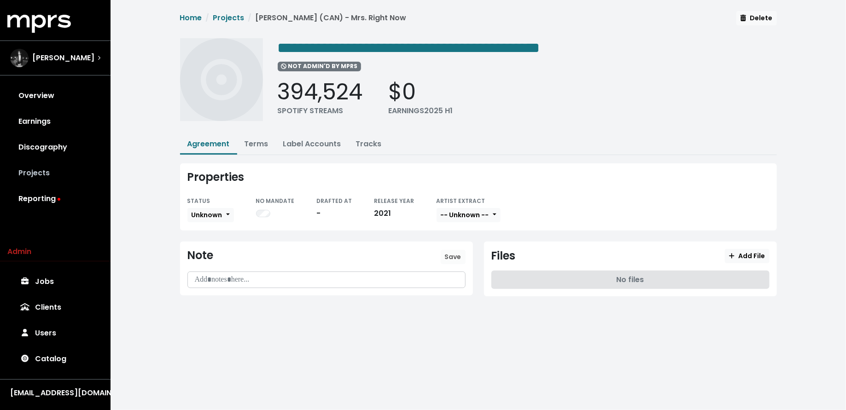
click at [46, 175] on link "Projects" at bounding box center [55, 173] width 96 height 26
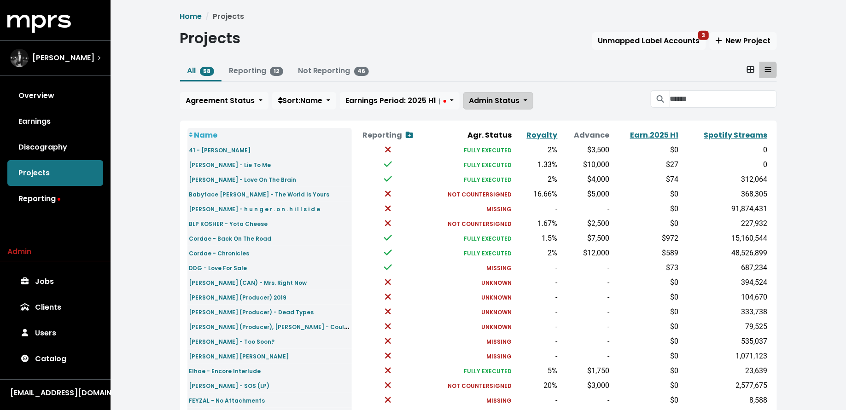
click at [513, 99] on span "Admin Status" at bounding box center [494, 100] width 51 height 11
click at [505, 147] on link "Admin'd by MPRS" at bounding box center [511, 150] width 94 height 15
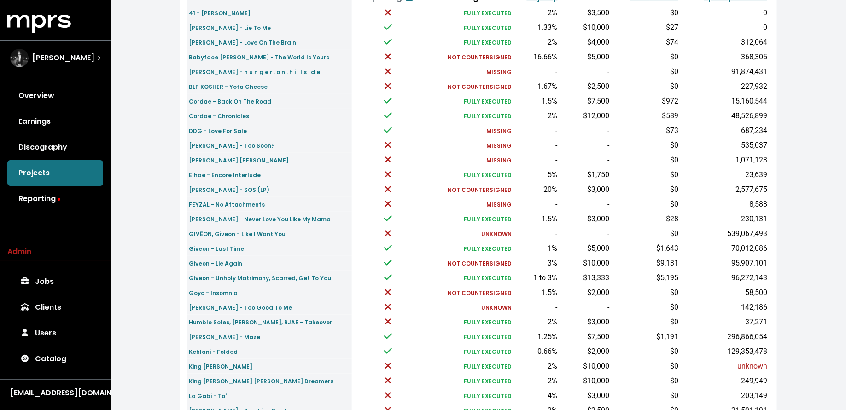
scroll to position [141, 0]
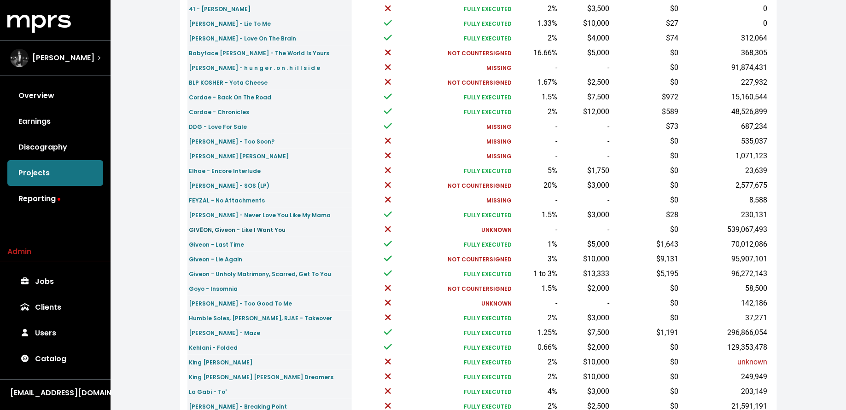
click at [236, 228] on small "GIVĒON, Giveon - Like I Want You" at bounding box center [237, 230] width 97 height 8
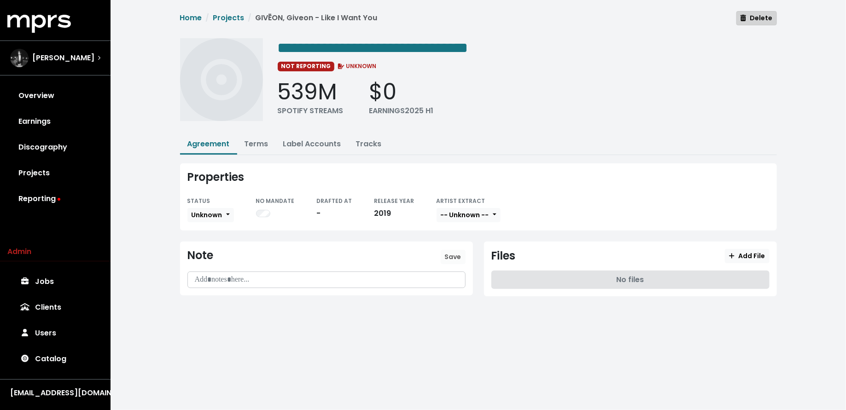
click at [748, 21] on span "Delete" at bounding box center [757, 17] width 32 height 9
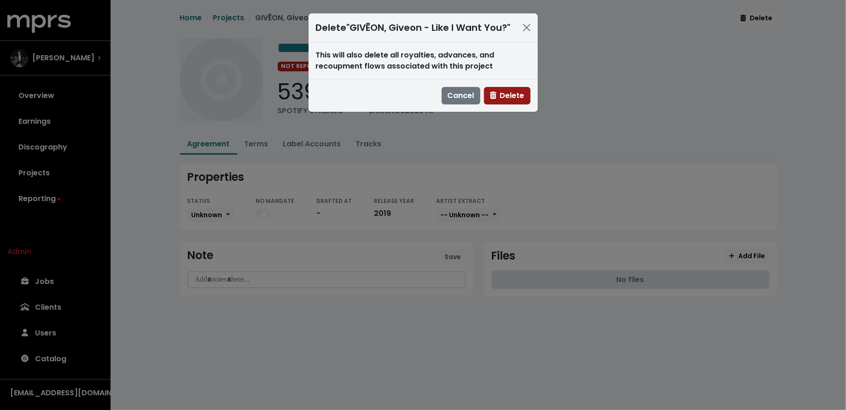
click at [503, 96] on span "Delete" at bounding box center [507, 95] width 35 height 11
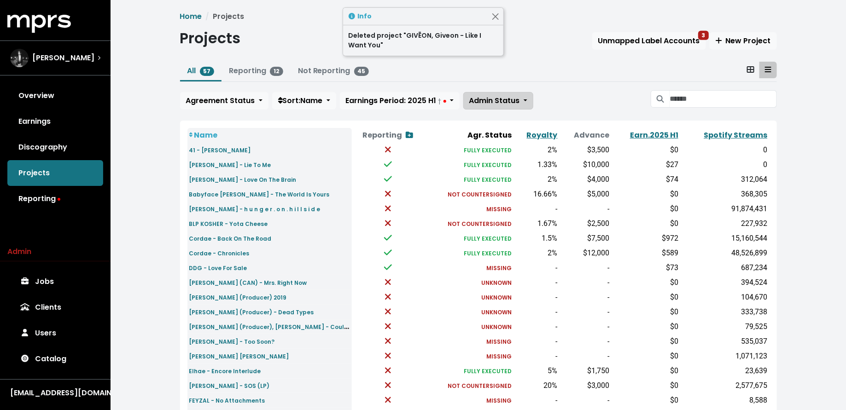
click at [524, 96] on button "Admin Status" at bounding box center [498, 101] width 70 height 18
click at [510, 143] on link "Admin'd by MPRS" at bounding box center [511, 150] width 94 height 15
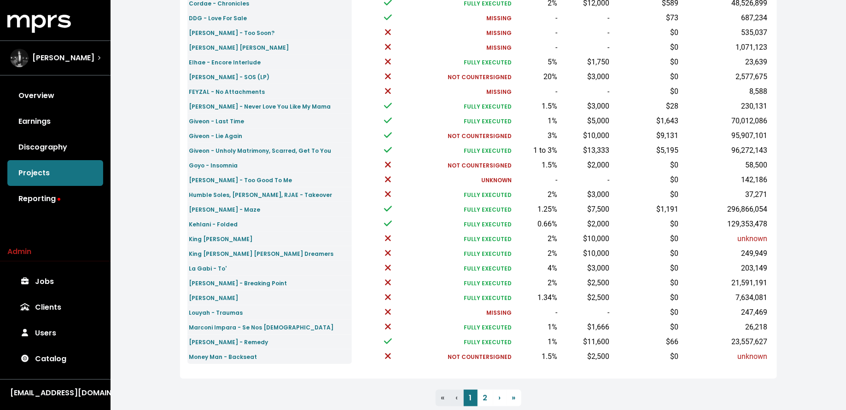
scroll to position [276, 0]
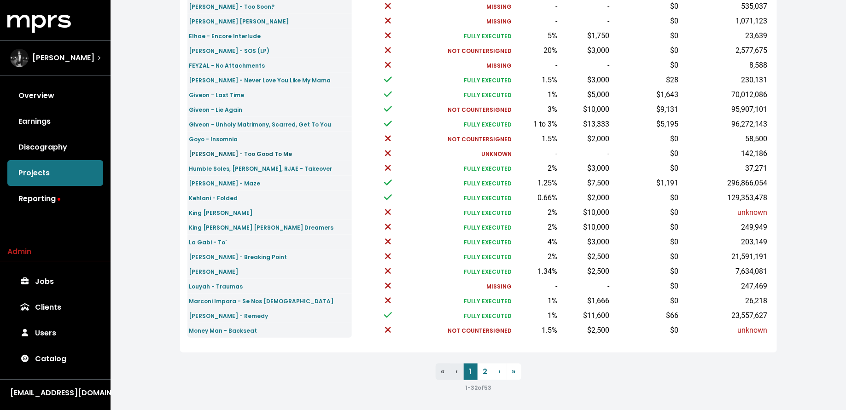
click at [280, 153] on small "Gregor Coleman - Too Good To Me" at bounding box center [240, 154] width 103 height 8
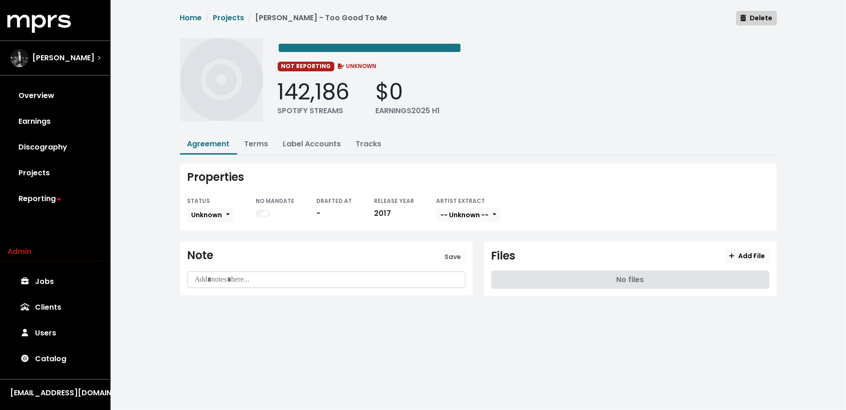
click at [761, 16] on span "Delete" at bounding box center [757, 17] width 32 height 9
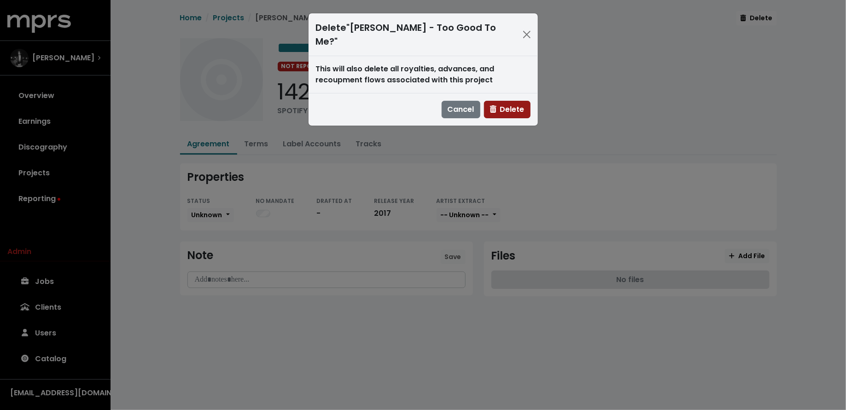
click at [501, 111] on span "Delete" at bounding box center [507, 109] width 35 height 11
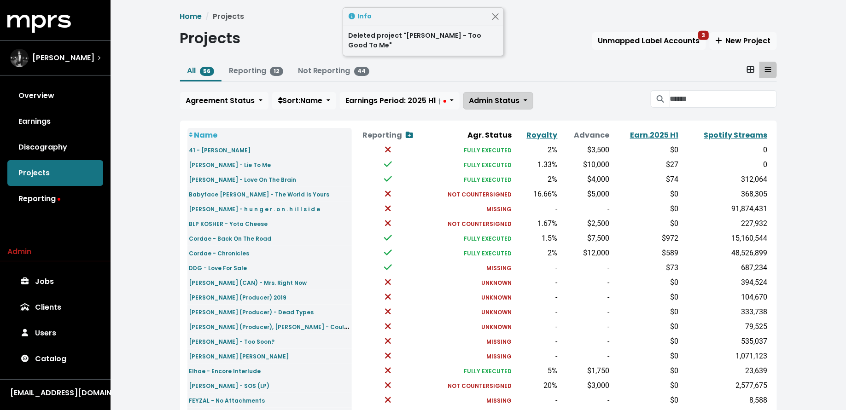
click at [469, 102] on button "Admin Status" at bounding box center [498, 101] width 70 height 18
click at [474, 148] on link "Admin'd by MPRS" at bounding box center [511, 150] width 94 height 15
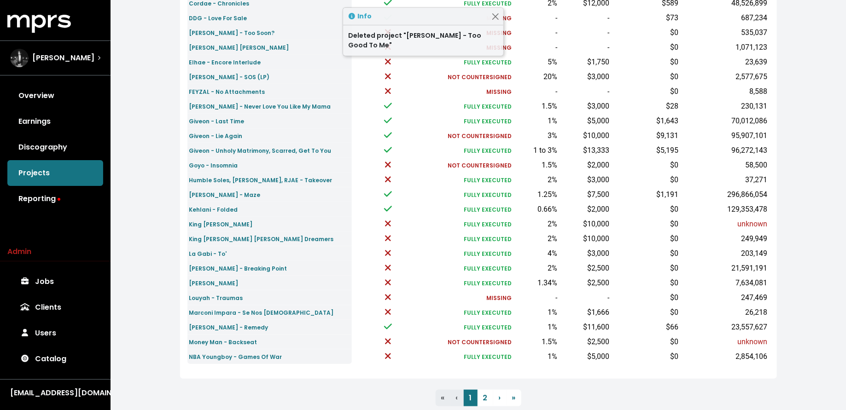
scroll to position [261, 0]
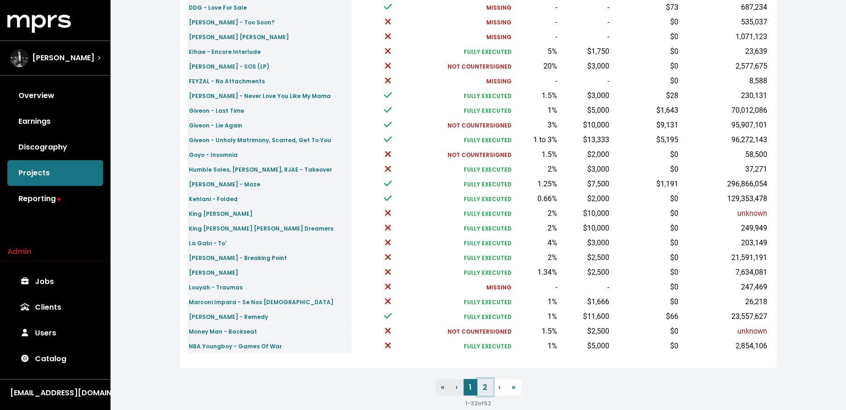
click at [485, 386] on link "2" at bounding box center [486, 388] width 16 height 17
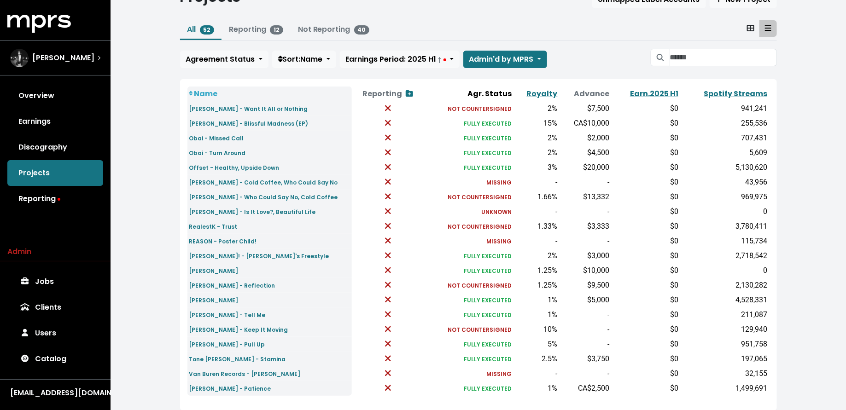
scroll to position [45, 0]
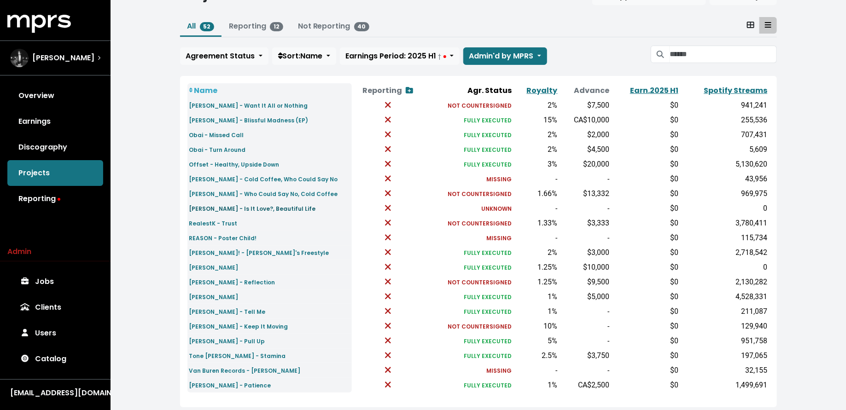
click at [271, 205] on small "Rea Garvey - Is It Love?, Beautiful Life" at bounding box center [252, 209] width 127 height 8
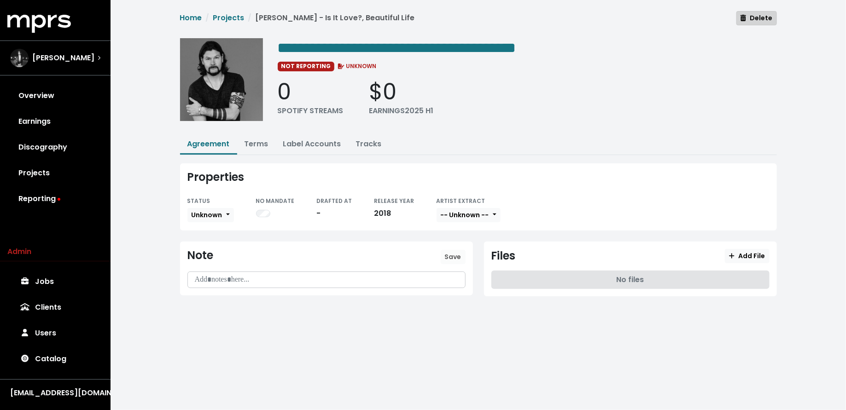
click at [761, 19] on span "Delete" at bounding box center [757, 17] width 32 height 9
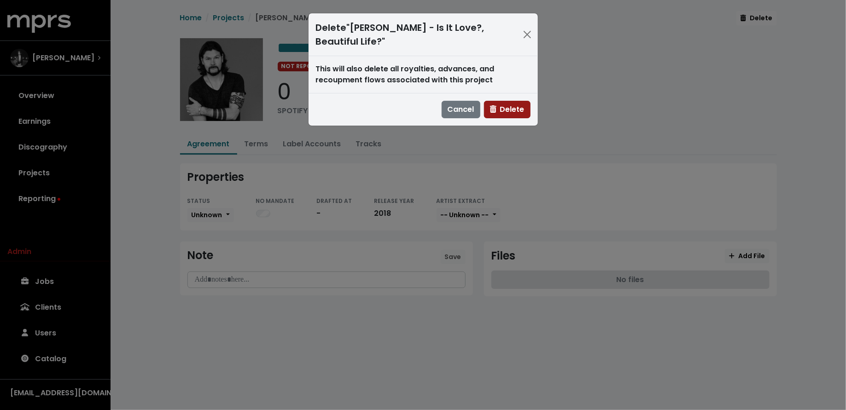
click at [522, 109] on span "Delete" at bounding box center [507, 109] width 35 height 11
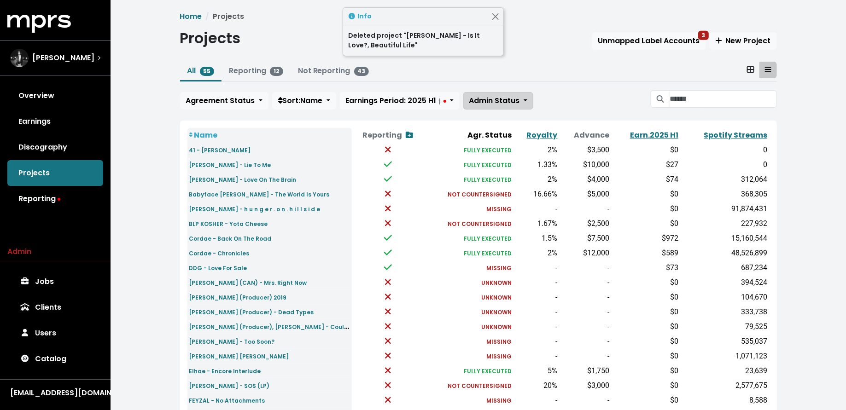
click at [492, 100] on span "Admin Status" at bounding box center [494, 100] width 51 height 11
click at [496, 150] on link "Admin'd by MPRS" at bounding box center [511, 150] width 94 height 15
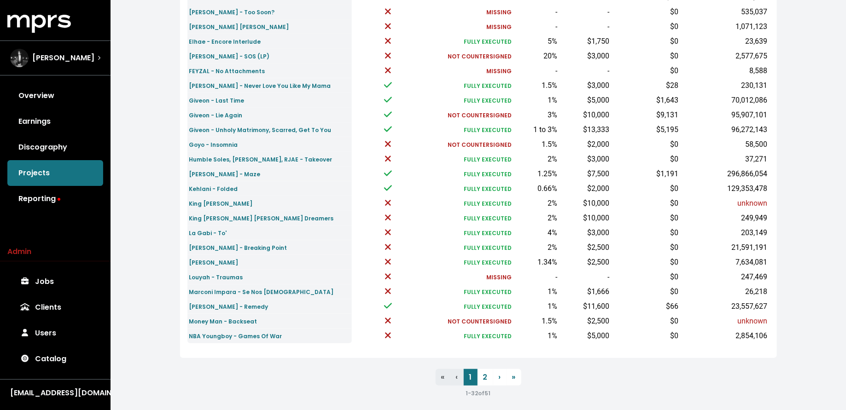
scroll to position [276, 0]
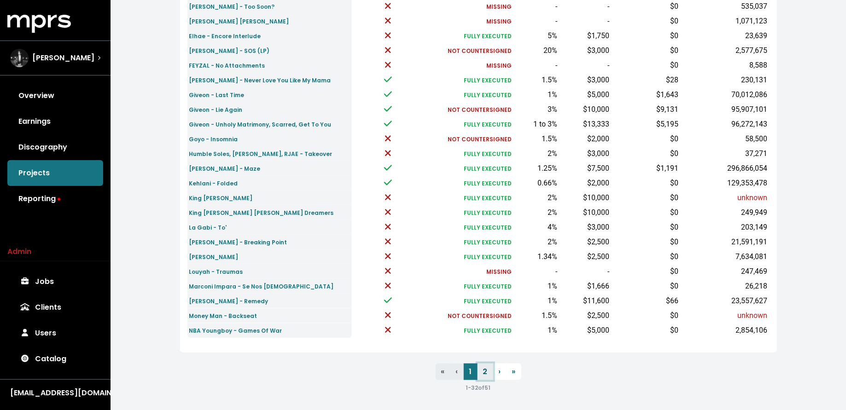
click at [484, 370] on link "2" at bounding box center [486, 372] width 16 height 17
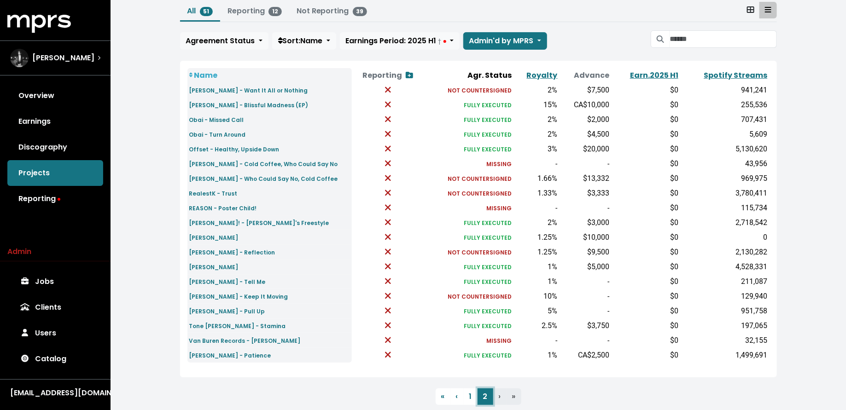
scroll to position [85, 0]
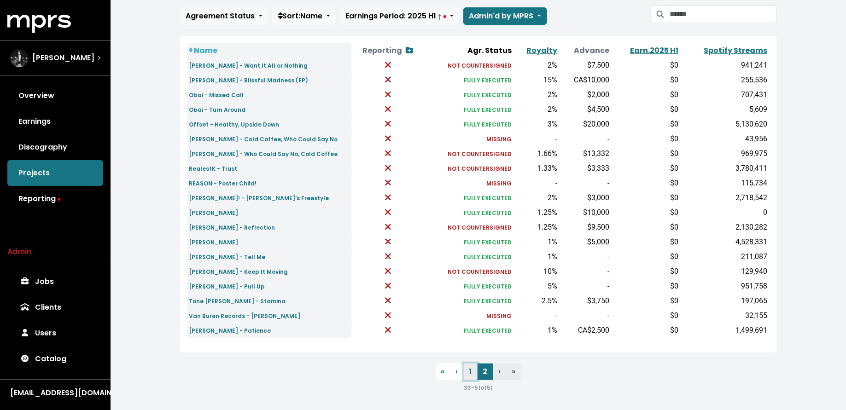
click at [473, 374] on link "1" at bounding box center [471, 372] width 14 height 17
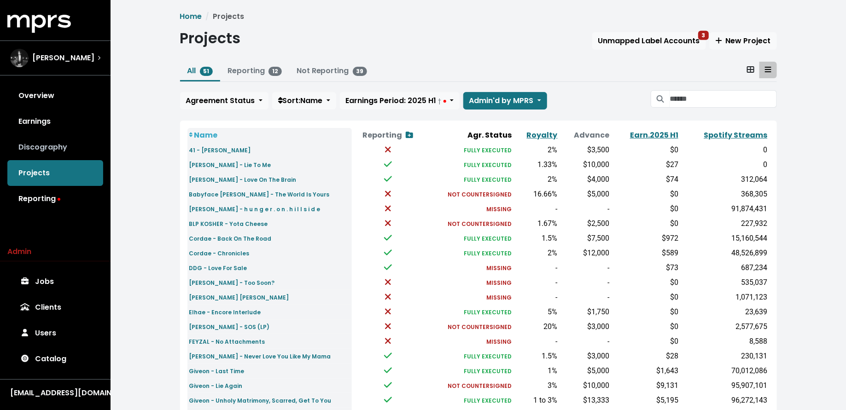
click at [70, 153] on link "Discography" at bounding box center [55, 147] width 96 height 26
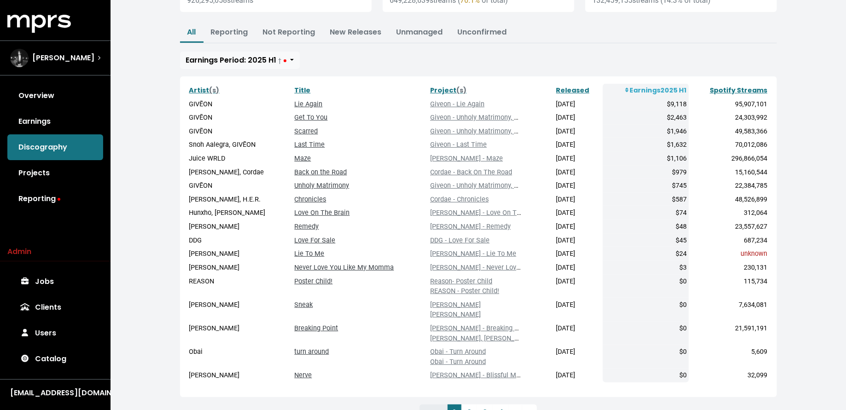
scroll to position [109, 0]
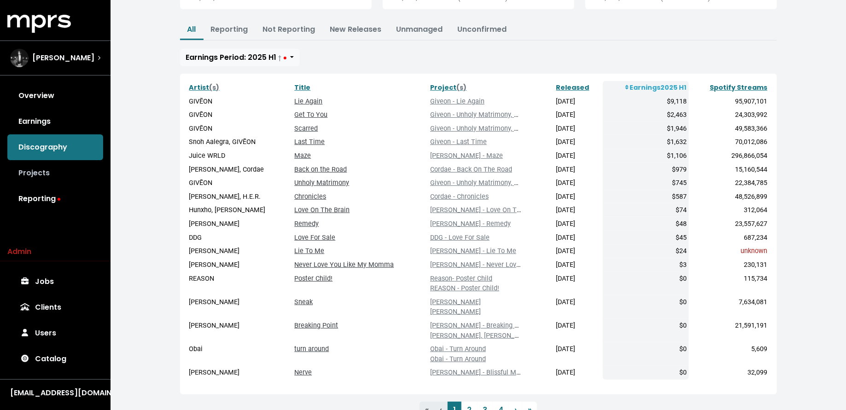
click at [45, 181] on link "Projects" at bounding box center [55, 173] width 96 height 26
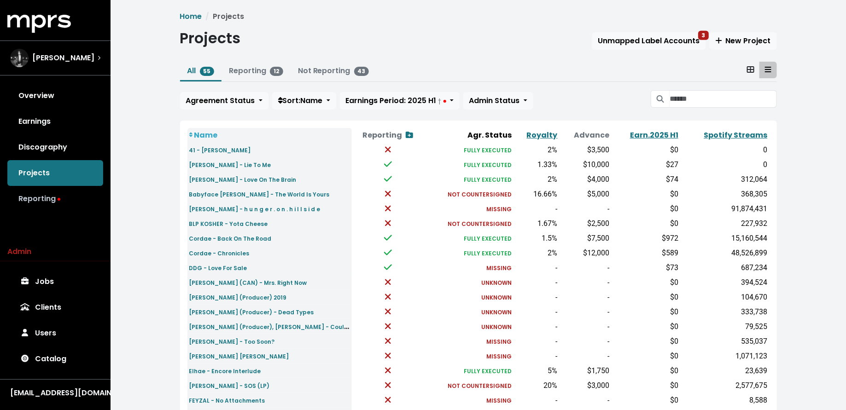
click at [40, 205] on link "Reporting" at bounding box center [55, 199] width 96 height 26
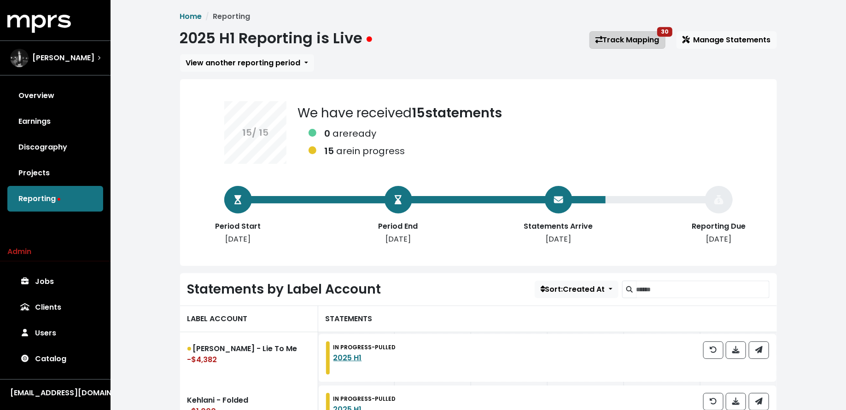
click at [625, 33] on link "Track Mapping 30" at bounding box center [628, 40] width 76 height 18
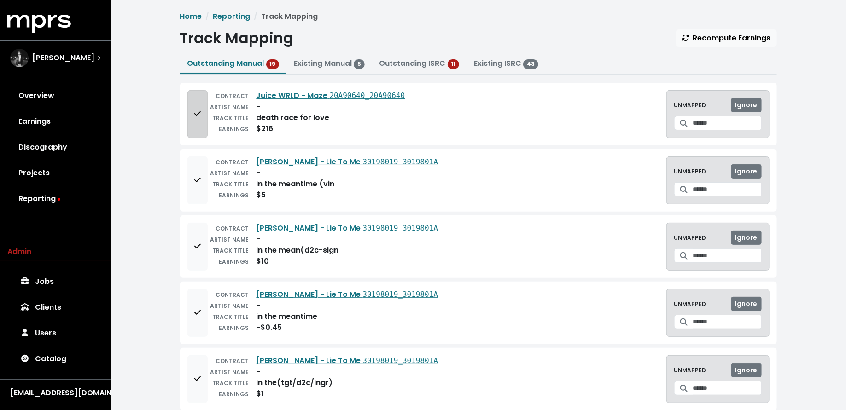
click at [193, 117] on span "Add to mapping queue" at bounding box center [197, 114] width 8 height 11
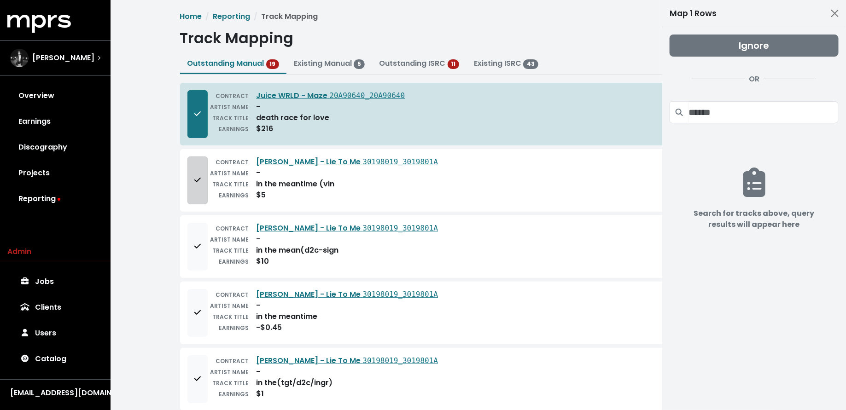
click at [190, 183] on button "Add to mapping queue" at bounding box center [197, 181] width 20 height 48
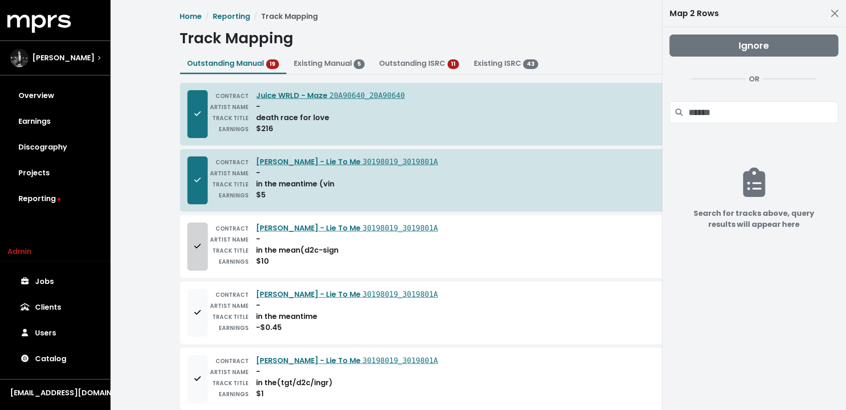
click at [190, 237] on button "Add to mapping queue" at bounding box center [197, 247] width 20 height 48
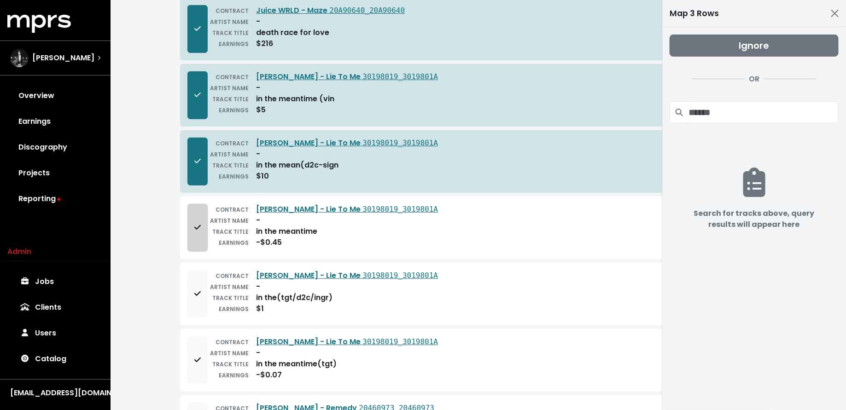
click at [190, 238] on button "Add to mapping queue" at bounding box center [197, 228] width 20 height 48
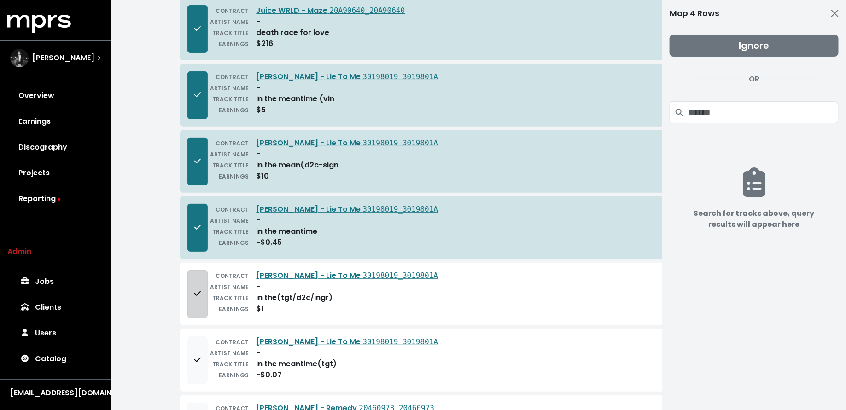
click at [187, 286] on button "Add to mapping queue" at bounding box center [197, 294] width 20 height 48
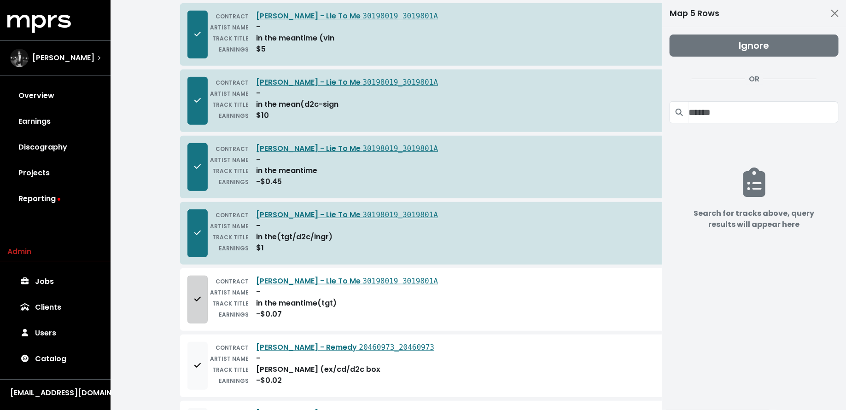
click at [187, 287] on button "Add to mapping queue" at bounding box center [197, 300] width 20 height 48
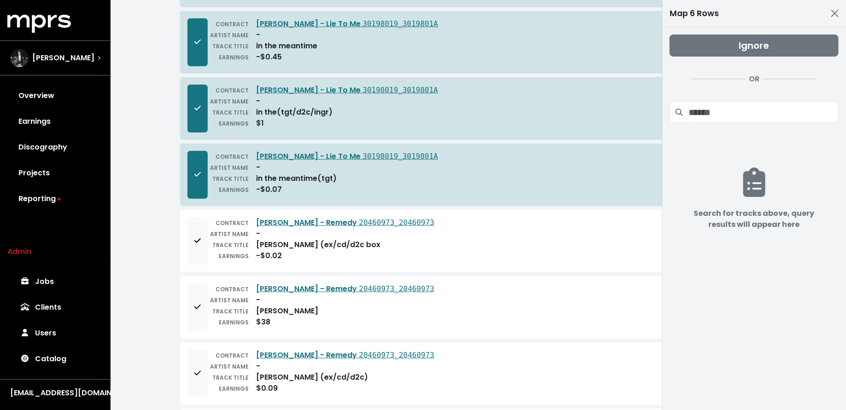
scroll to position [272, 0]
click at [190, 228] on button "Add to mapping queue" at bounding box center [197, 240] width 20 height 48
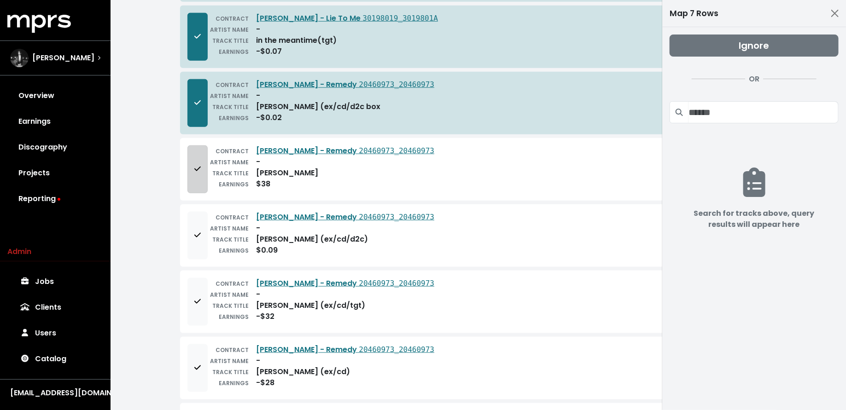
click at [192, 170] on button "Add to mapping queue" at bounding box center [197, 170] width 20 height 48
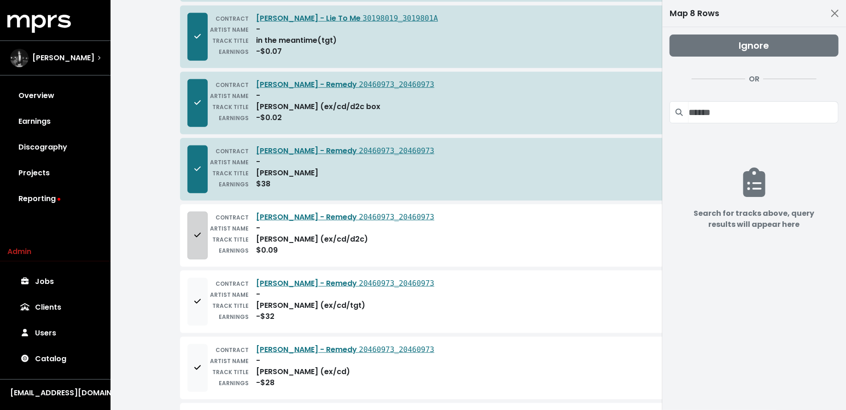
click at [191, 232] on button "Add to mapping queue" at bounding box center [197, 236] width 20 height 48
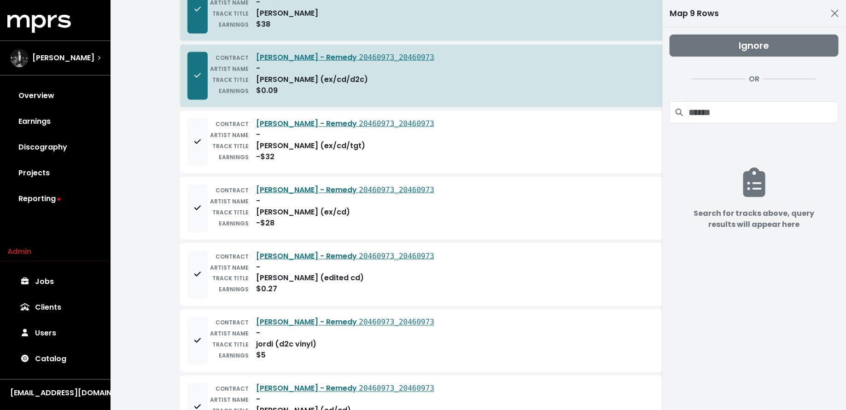
scroll to position [602, 0]
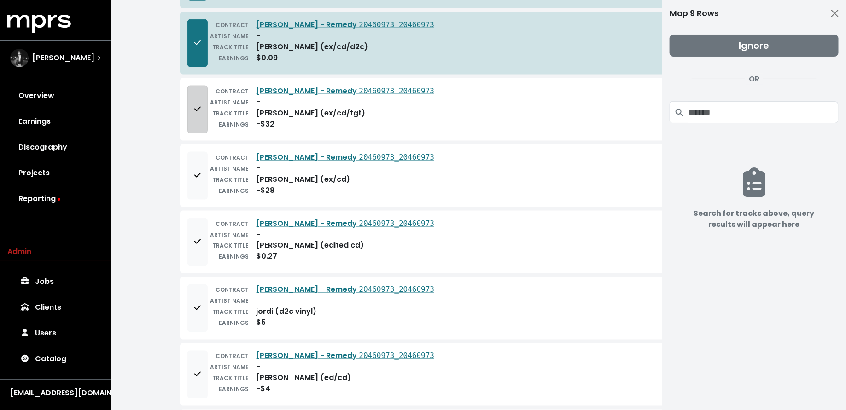
click at [191, 106] on button "Add to mapping queue" at bounding box center [197, 110] width 20 height 48
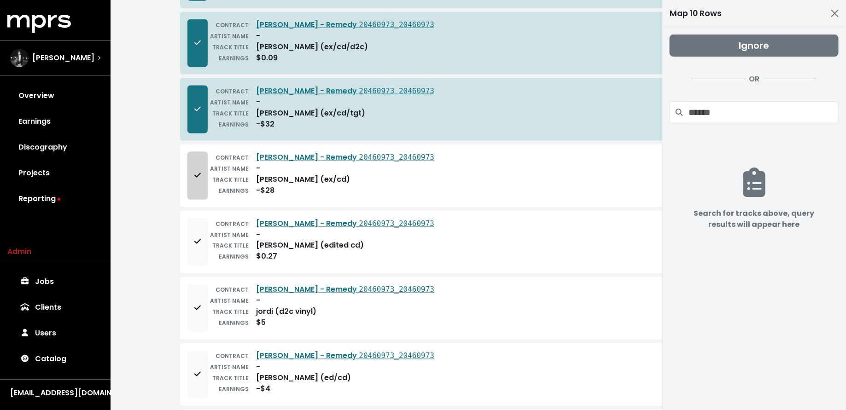
click at [191, 185] on button "Add to mapping queue" at bounding box center [197, 176] width 20 height 48
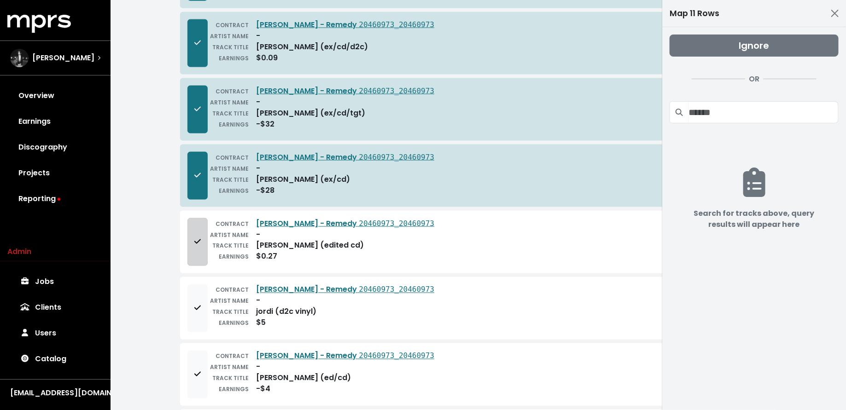
click at [191, 248] on button "Add to mapping queue" at bounding box center [197, 242] width 20 height 48
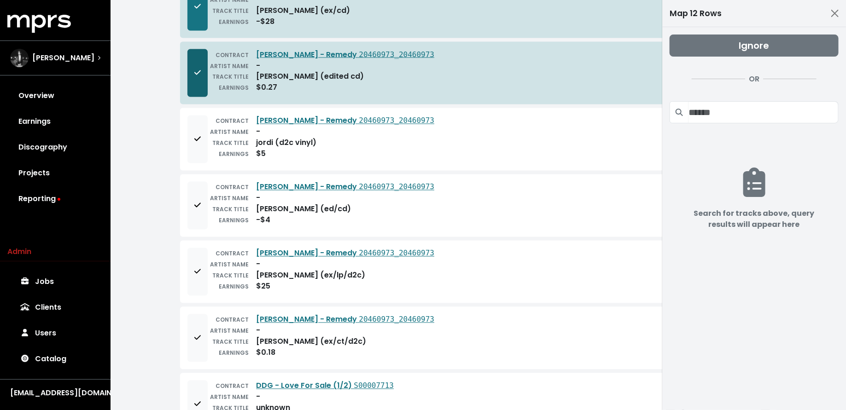
scroll to position [777, 0]
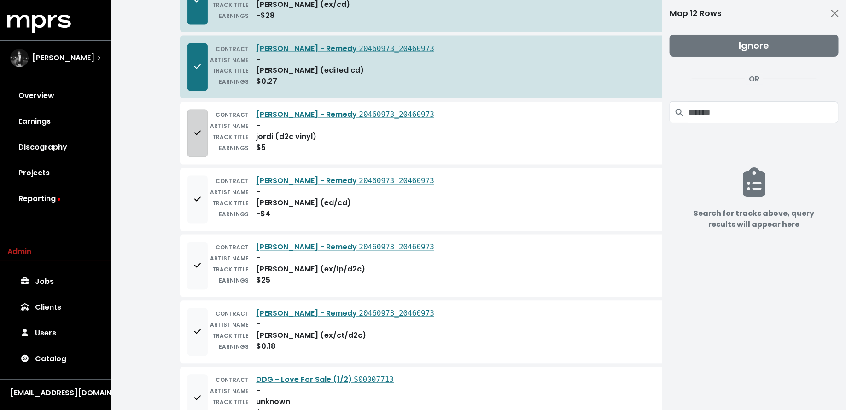
click at [199, 110] on button "Add to mapping queue" at bounding box center [197, 134] width 20 height 48
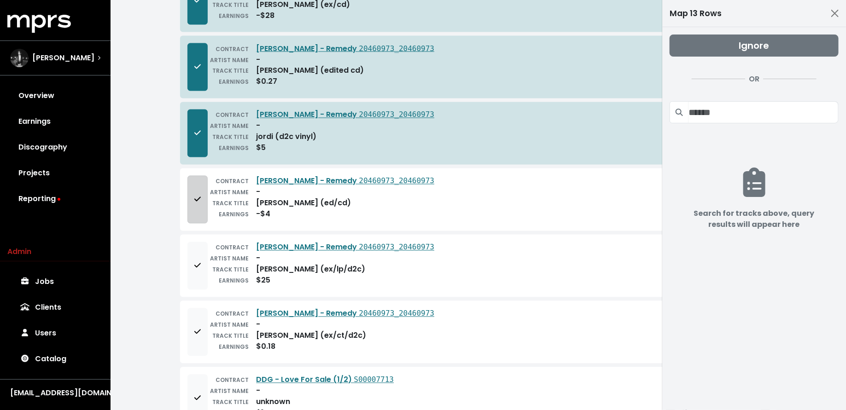
click at [191, 178] on button "Add to mapping queue" at bounding box center [197, 200] width 20 height 48
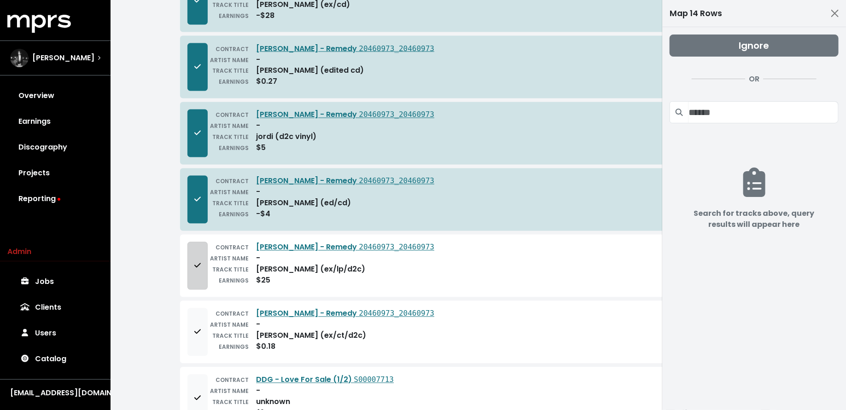
click at [193, 249] on button "Add to mapping queue" at bounding box center [197, 266] width 20 height 48
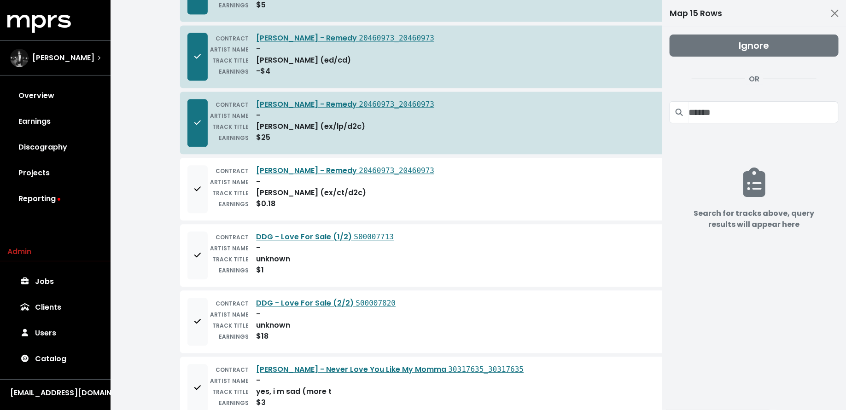
scroll to position [933, 0]
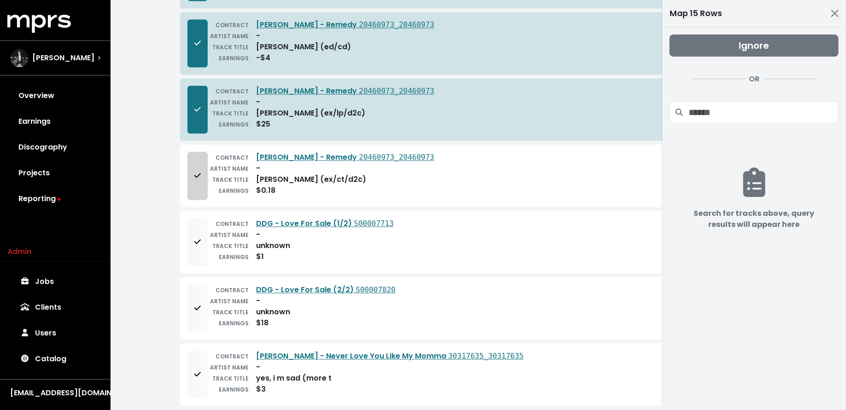
click at [198, 172] on icon "Add to mapping queue" at bounding box center [197, 175] width 6 height 7
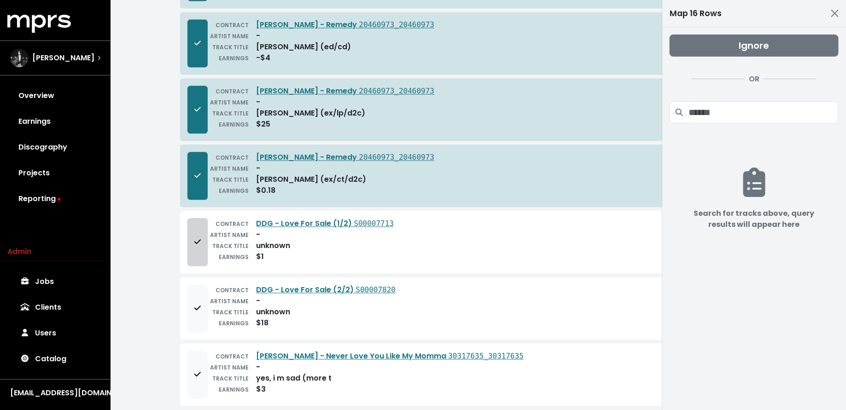
click at [198, 238] on icon "Add to mapping queue" at bounding box center [197, 241] width 6 height 7
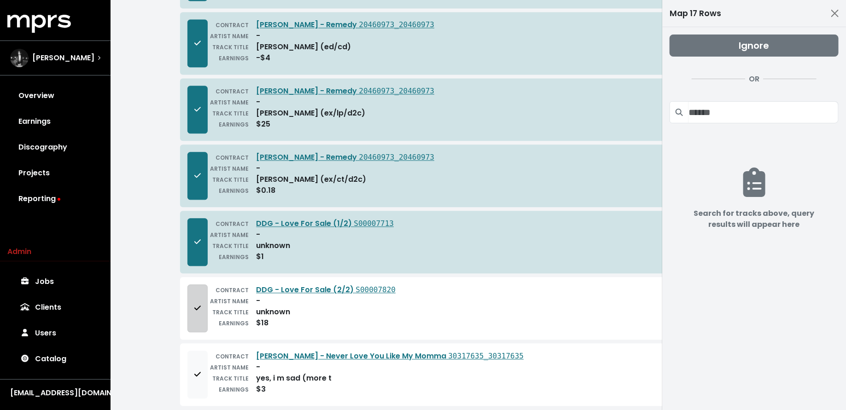
click at [195, 285] on button "Add to mapping queue" at bounding box center [197, 309] width 20 height 48
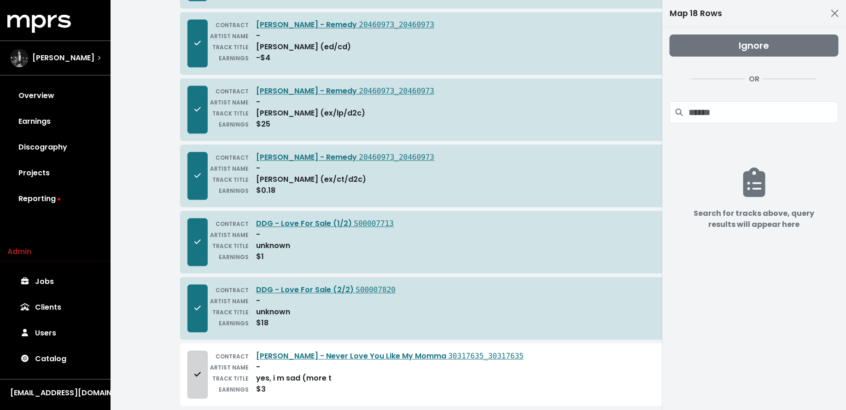
click at [194, 371] on icon "Add to mapping queue" at bounding box center [197, 374] width 6 height 7
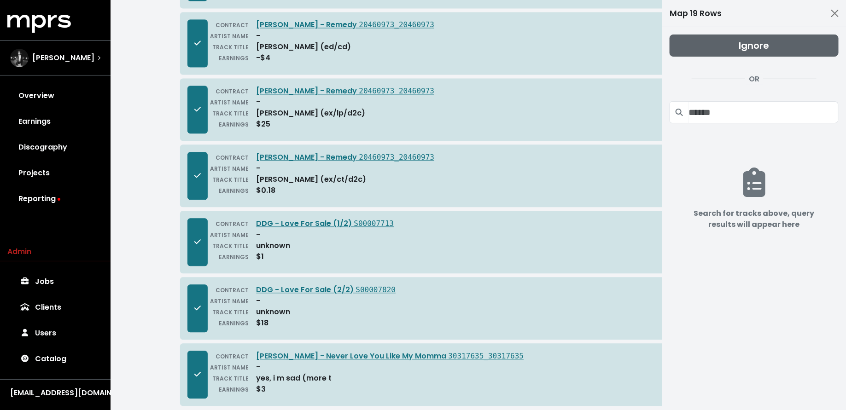
click at [738, 49] on button "Ignore" at bounding box center [754, 46] width 169 height 22
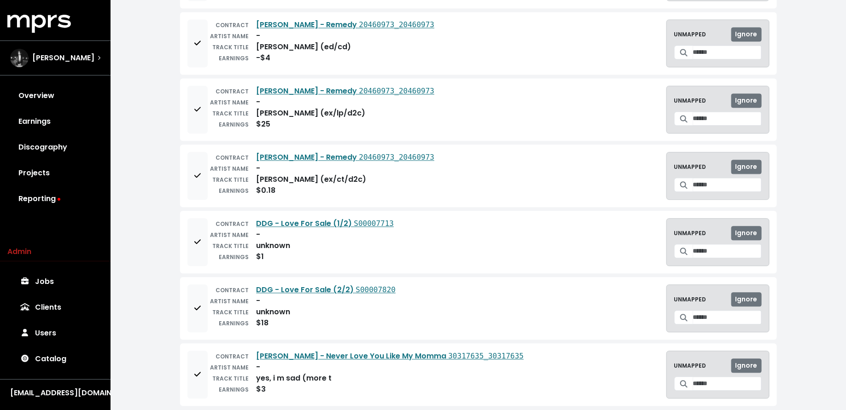
scroll to position [0, 0]
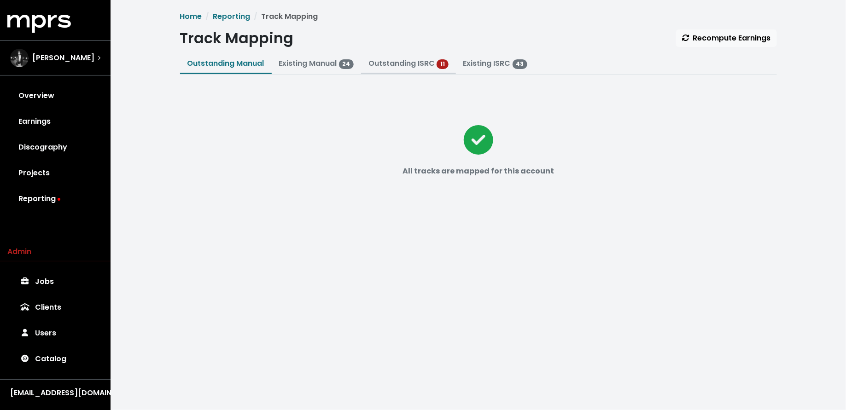
click at [416, 60] on link "Outstanding ISRC" at bounding box center [401, 63] width 66 height 11
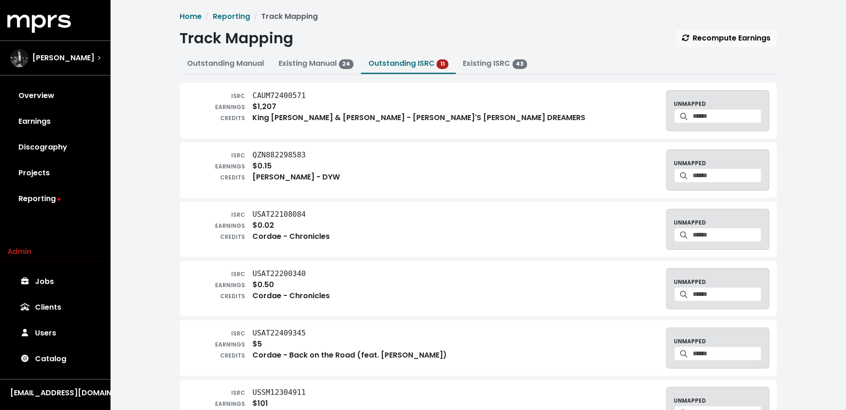
scroll to position [336, 0]
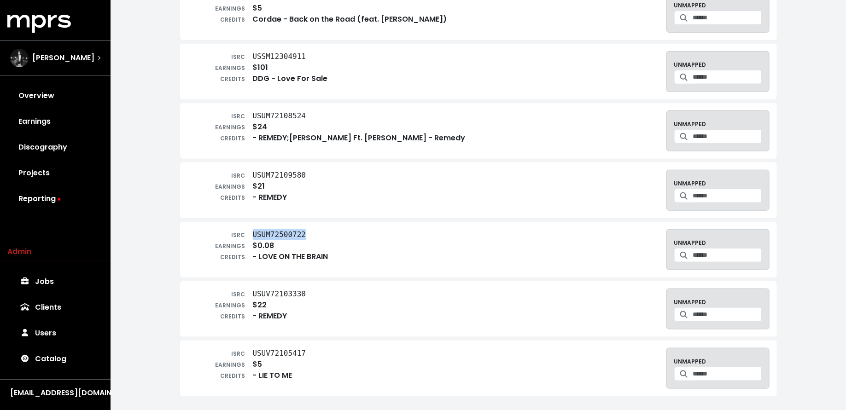
drag, startPoint x: 305, startPoint y: 229, endPoint x: 252, endPoint y: 229, distance: 53.4
click at [252, 229] on div "ISRC USUM72500722" at bounding box center [257, 234] width 141 height 11
copy tt "USUM72500722"
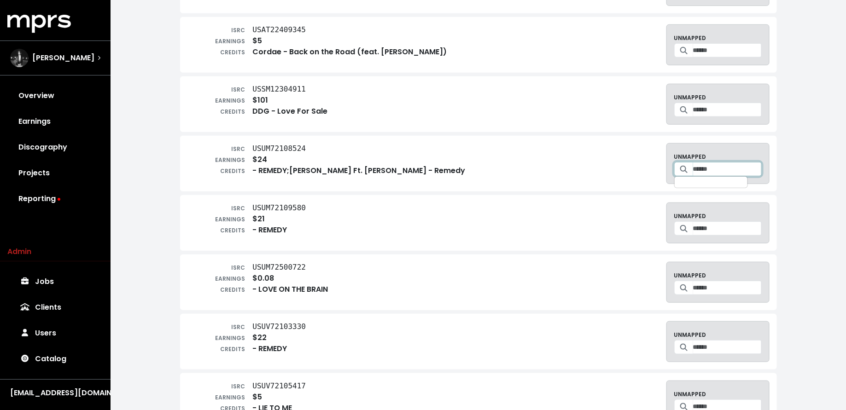
click at [698, 165] on input "Search for a track to map to" at bounding box center [727, 169] width 69 height 14
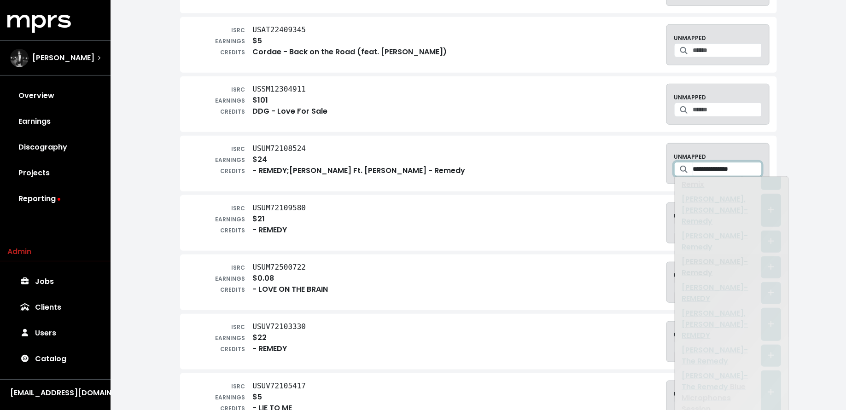
scroll to position [0, 0]
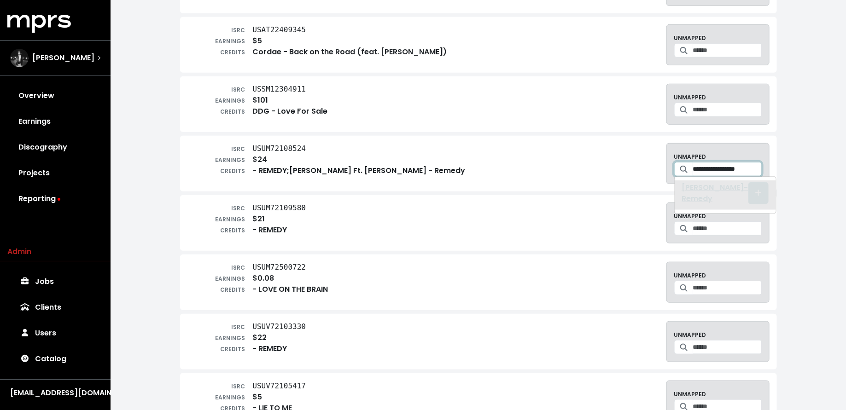
type input "**********"
click at [167, 234] on div "Home Reporting Track Mapping Track Mapping Recompute Earnings Outstanding Manua…" at bounding box center [479, 71] width 736 height 751
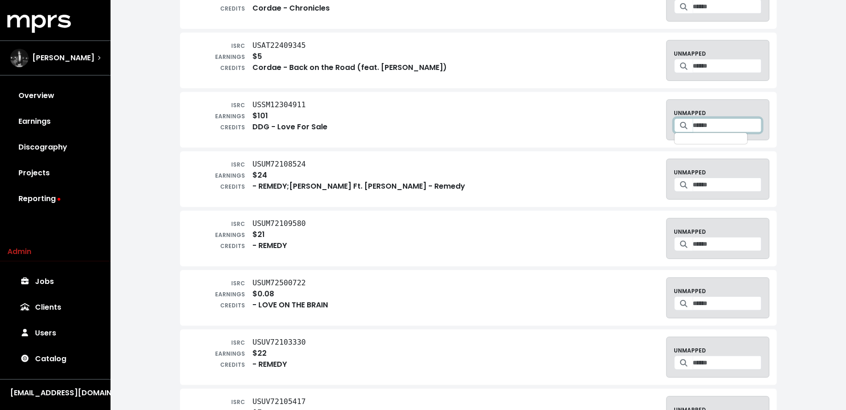
click at [700, 127] on input "Search for a track to map to" at bounding box center [727, 125] width 69 height 14
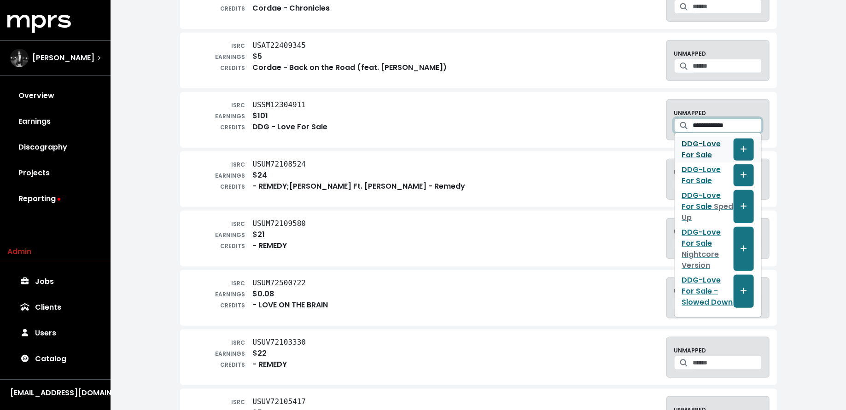
type input "**********"
click at [746, 144] on span "Create track mapping" at bounding box center [744, 149] width 6 height 11
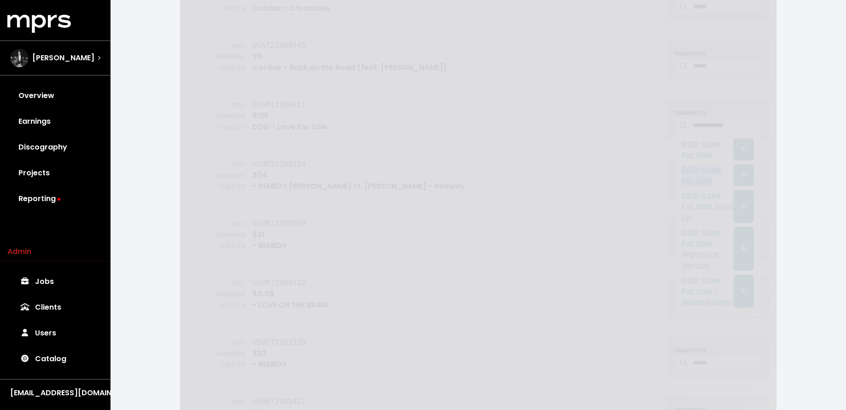
scroll to position [277, 0]
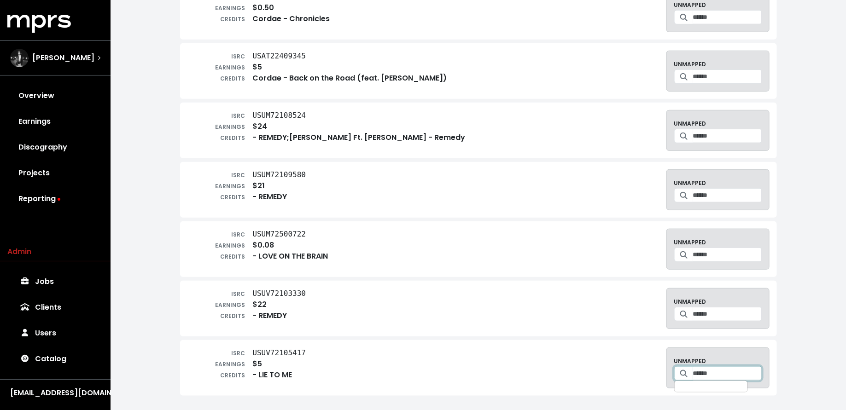
click at [695, 375] on input "Search for a track to map to" at bounding box center [727, 374] width 69 height 14
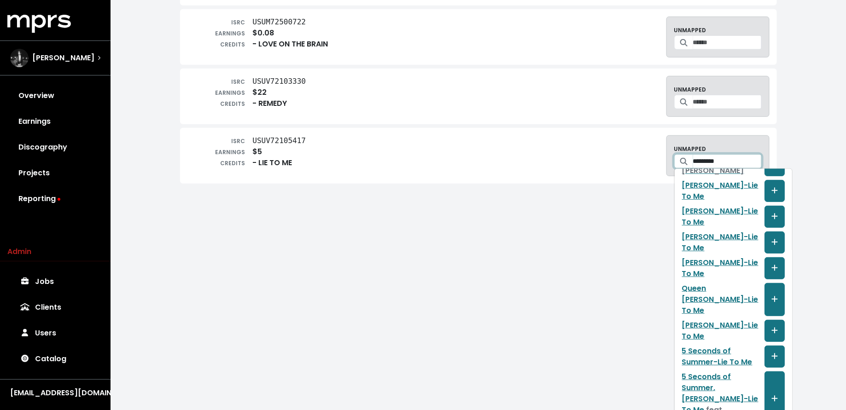
scroll to position [297, 0]
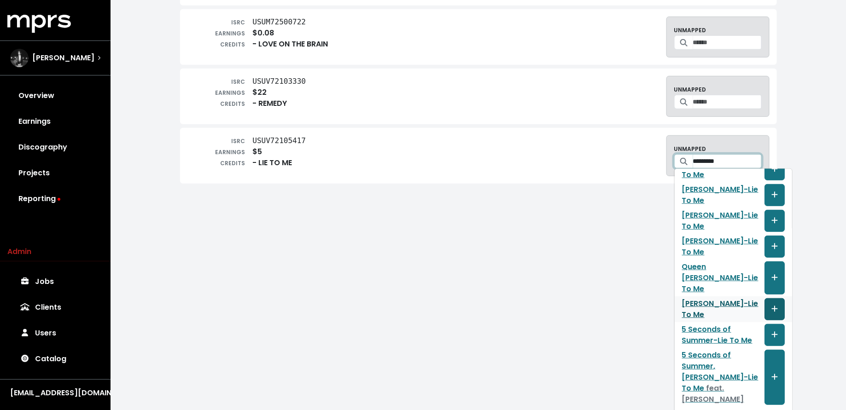
type input "*********"
click at [771, 304] on span "Create track mapping" at bounding box center [774, 309] width 6 height 11
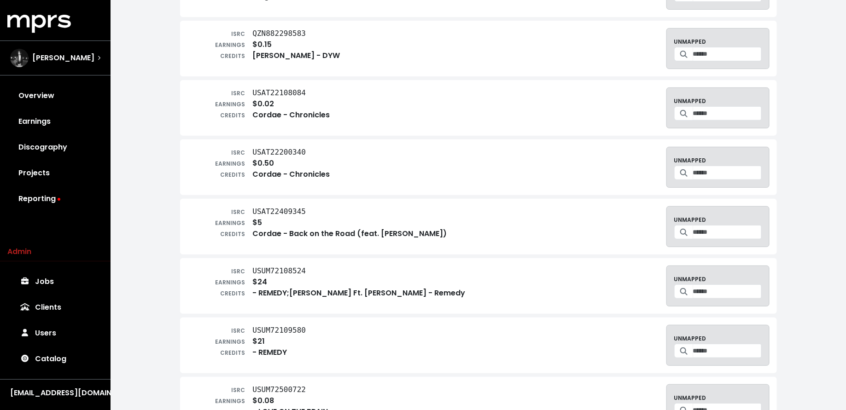
scroll to position [119, 0]
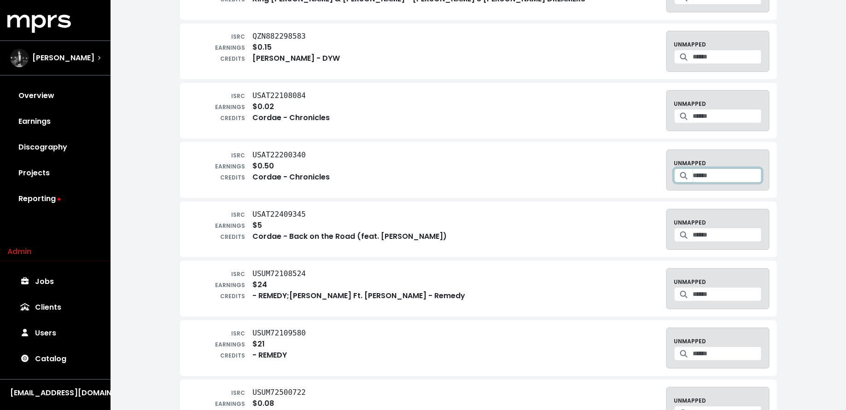
click at [704, 176] on input "Search for a track to map to" at bounding box center [727, 176] width 69 height 14
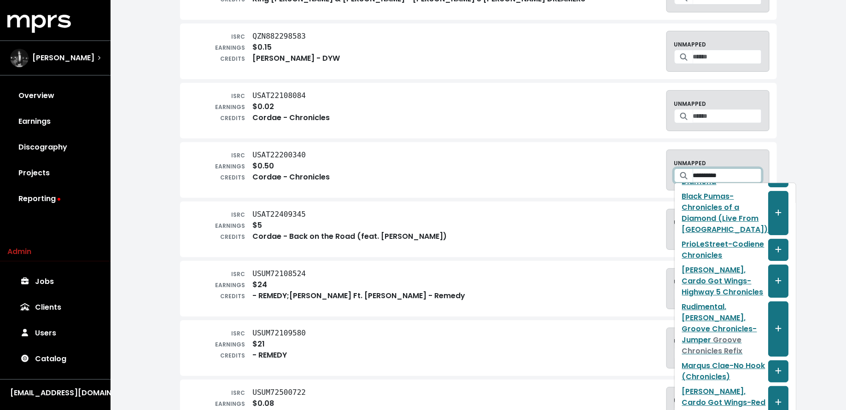
scroll to position [0, 0]
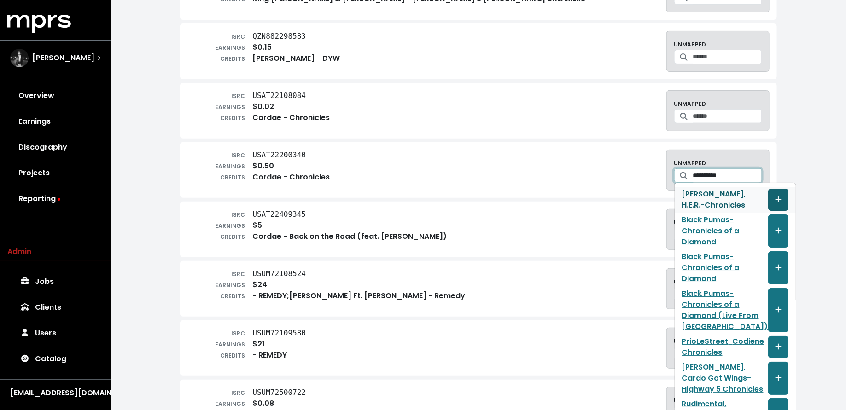
type input "**********"
click at [768, 195] on button "Create track mapping" at bounding box center [778, 200] width 20 height 22
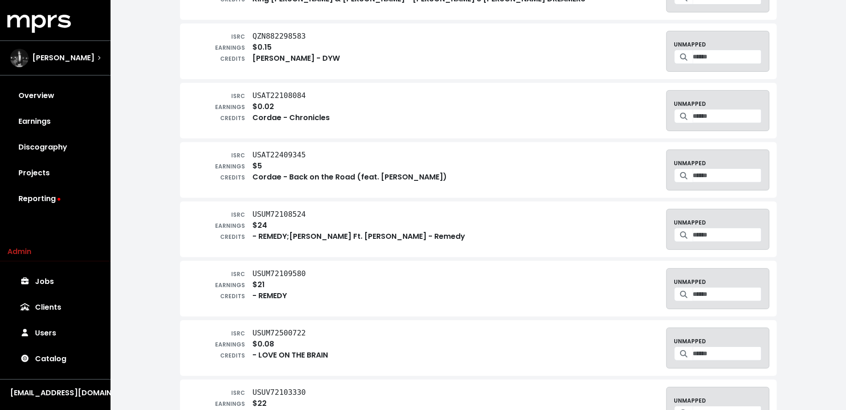
click at [696, 123] on div "UNMAPPED" at bounding box center [717, 110] width 103 height 41
click at [695, 116] on input "Search for a track to map to" at bounding box center [727, 116] width 69 height 14
paste input "**********"
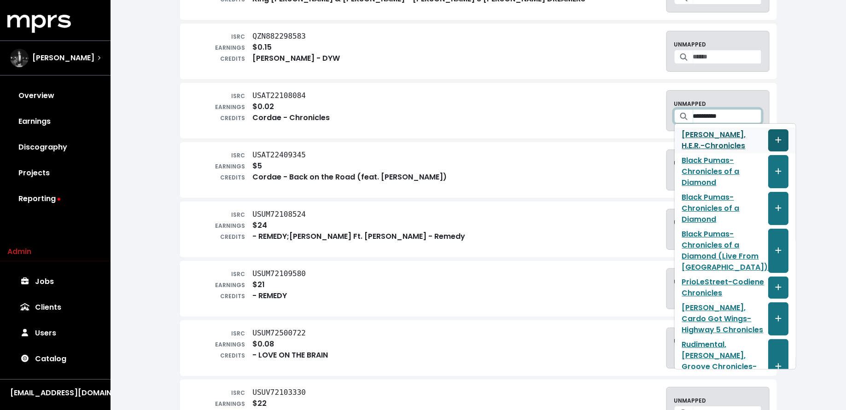
type input "**********"
click at [768, 142] on button "Create track mapping" at bounding box center [778, 140] width 20 height 22
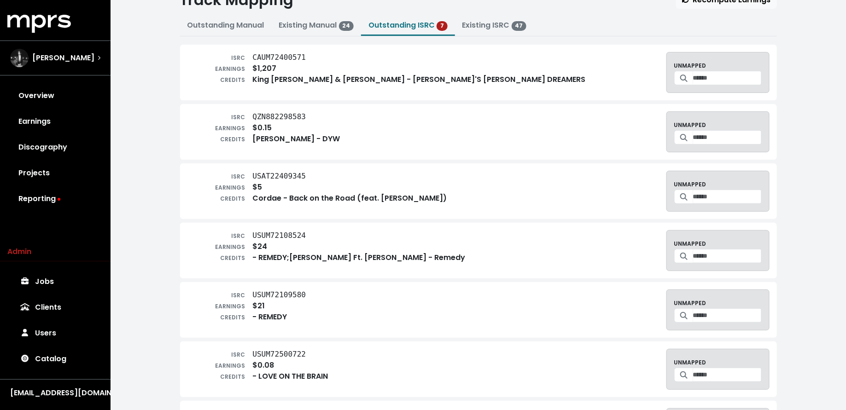
scroll to position [38, 0]
click at [60, 172] on link "Projects" at bounding box center [55, 173] width 96 height 26
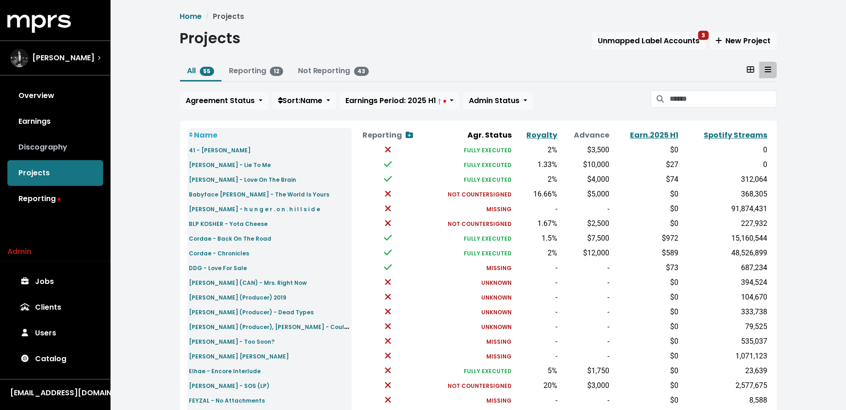
click at [68, 154] on link "Discography" at bounding box center [55, 147] width 96 height 26
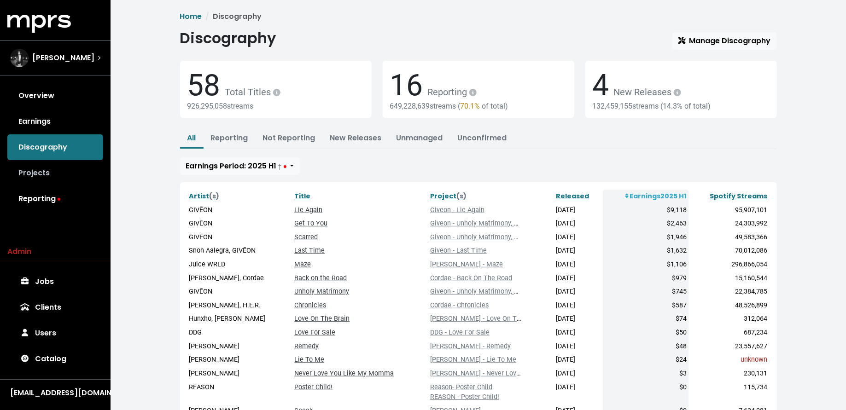
click at [31, 173] on link "Projects" at bounding box center [55, 173] width 96 height 26
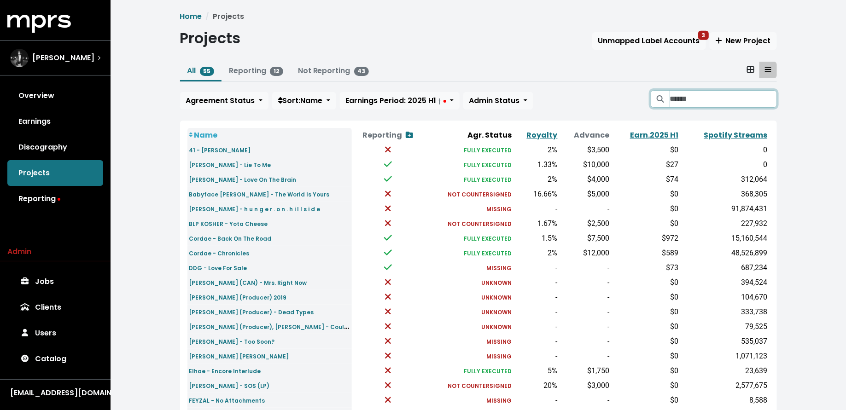
click at [739, 93] on input "Search projects" at bounding box center [723, 99] width 107 height 18
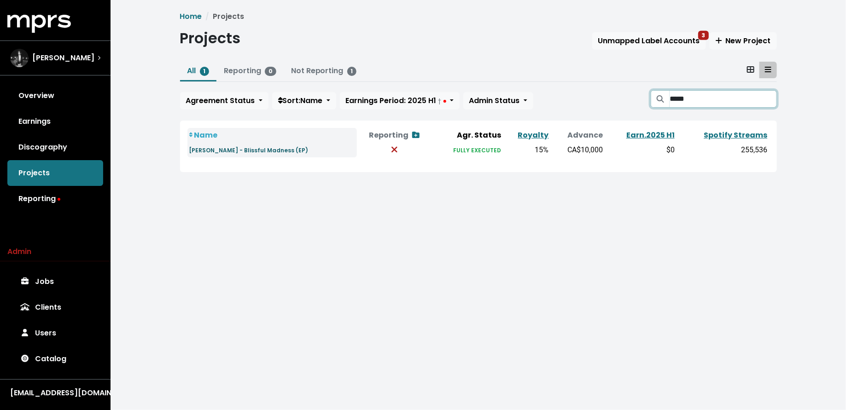
type input "*****"
click at [263, 152] on small "Nuela Charles - Blissful Madness (EP)" at bounding box center [248, 150] width 119 height 8
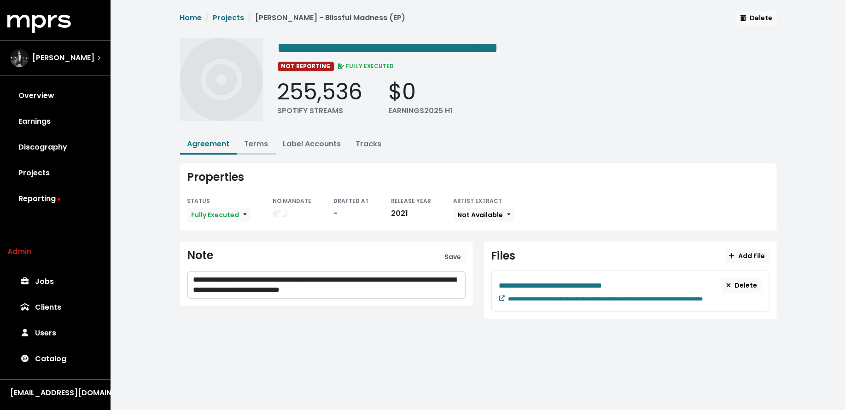
click at [255, 143] on link "Terms" at bounding box center [257, 144] width 24 height 11
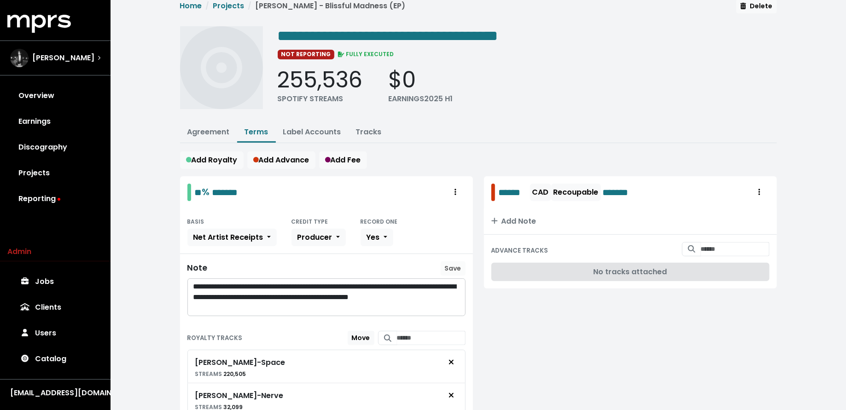
scroll to position [10, 0]
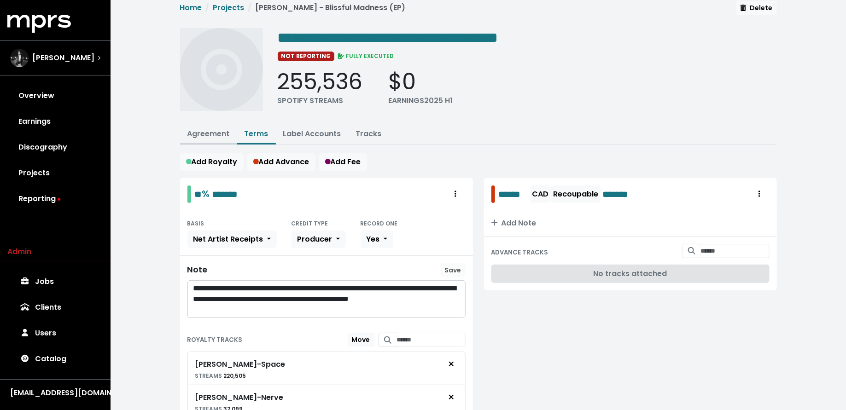
click at [203, 125] on button "Agreement" at bounding box center [208, 135] width 57 height 20
click at [201, 129] on link "Agreement" at bounding box center [208, 134] width 42 height 11
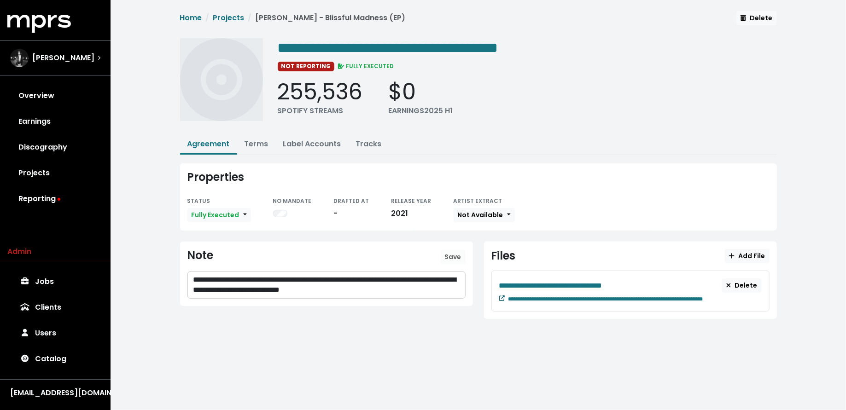
click at [501, 297] on icon at bounding box center [502, 299] width 6 height 6
click at [254, 145] on link "Terms" at bounding box center [257, 144] width 24 height 11
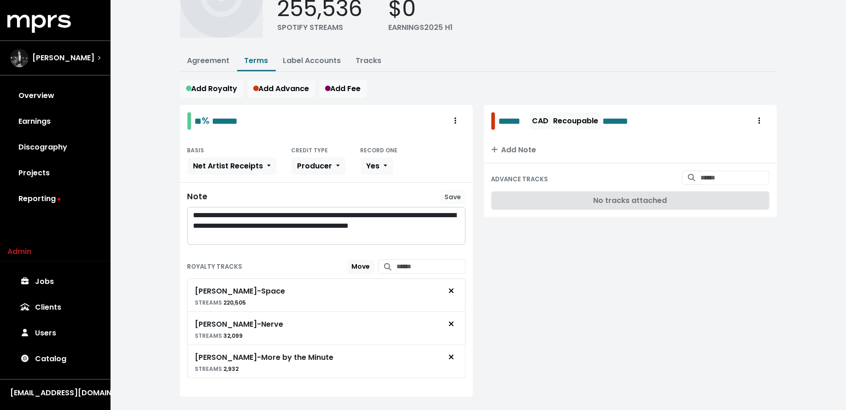
scroll to position [84, 0]
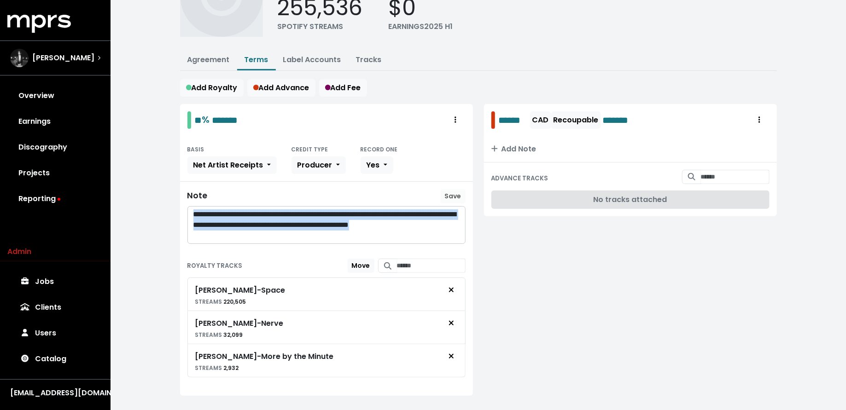
drag, startPoint x: 254, startPoint y: 230, endPoint x: 190, endPoint y: 204, distance: 69.6
click at [190, 207] on div "**********" at bounding box center [326, 225] width 277 height 37
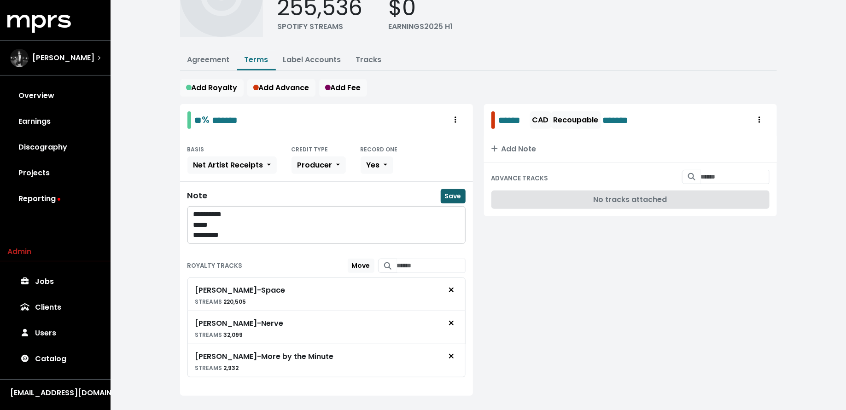
click at [456, 192] on span "Save" at bounding box center [453, 196] width 17 height 9
click at [229, 210] on p "**********" at bounding box center [326, 215] width 267 height 11
click at [453, 192] on span "Save" at bounding box center [453, 196] width 17 height 9
click at [200, 62] on link "Agreement" at bounding box center [208, 59] width 42 height 11
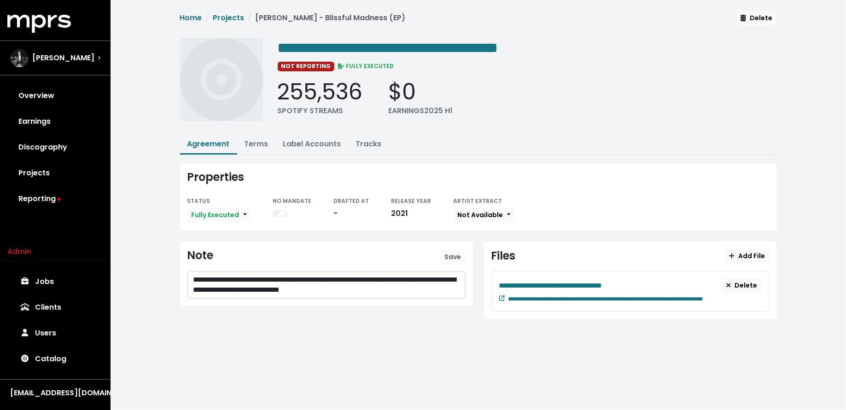
click at [269, 286] on p "**********" at bounding box center [326, 285] width 267 height 21
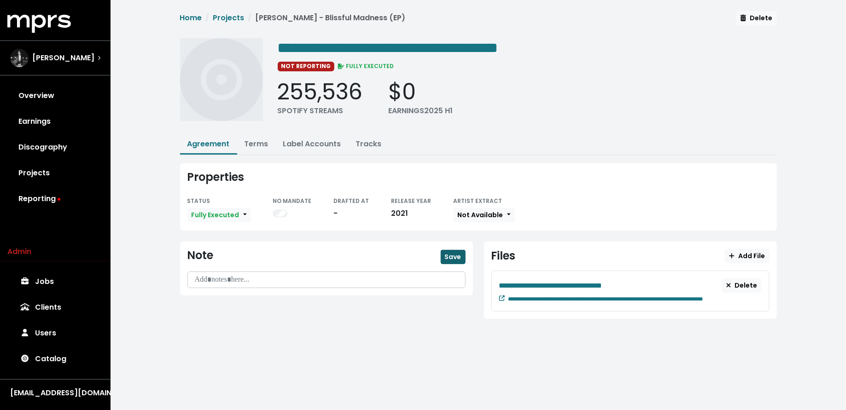
click at [459, 252] on span "Save" at bounding box center [453, 256] width 17 height 9
click at [250, 147] on link "Terms" at bounding box center [257, 144] width 24 height 11
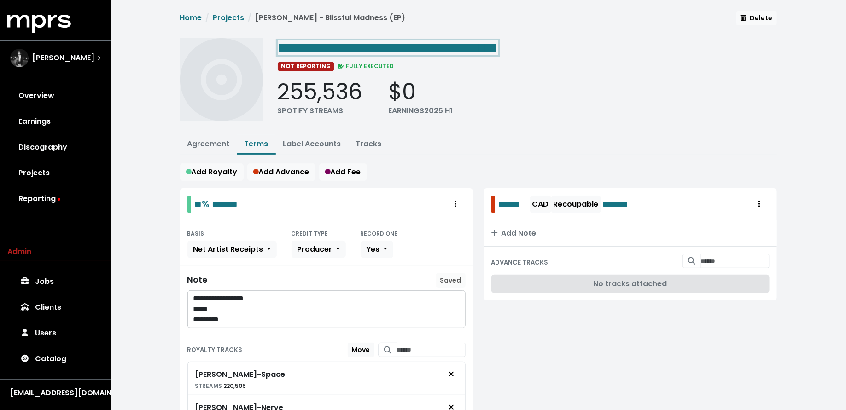
click at [400, 46] on span "**********" at bounding box center [388, 48] width 221 height 15
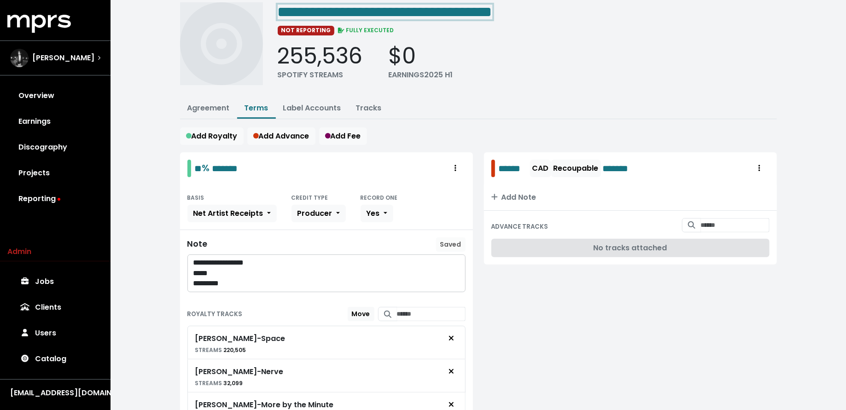
scroll to position [36, 0]
click at [46, 177] on link "Projects" at bounding box center [55, 173] width 96 height 26
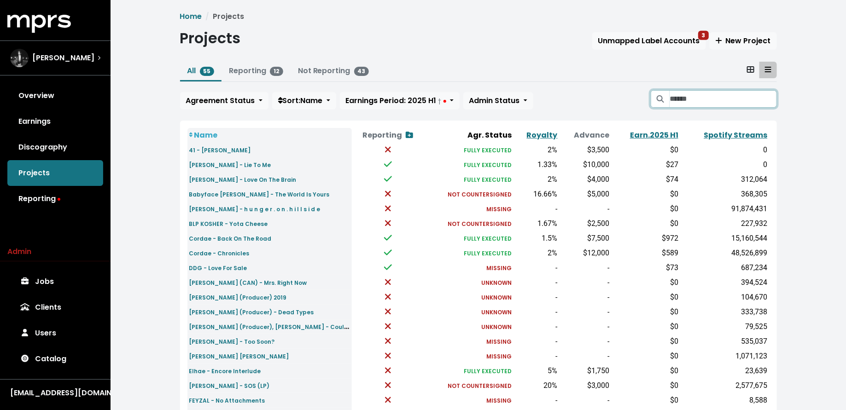
click at [725, 105] on input "Search projects" at bounding box center [723, 99] width 107 height 18
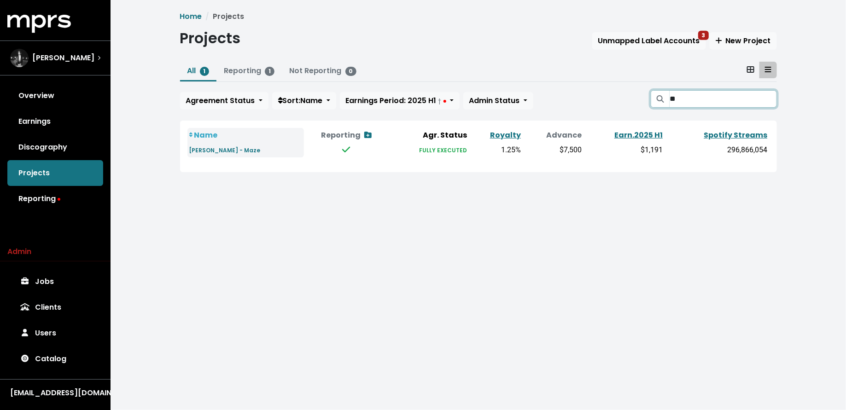
type input "*"
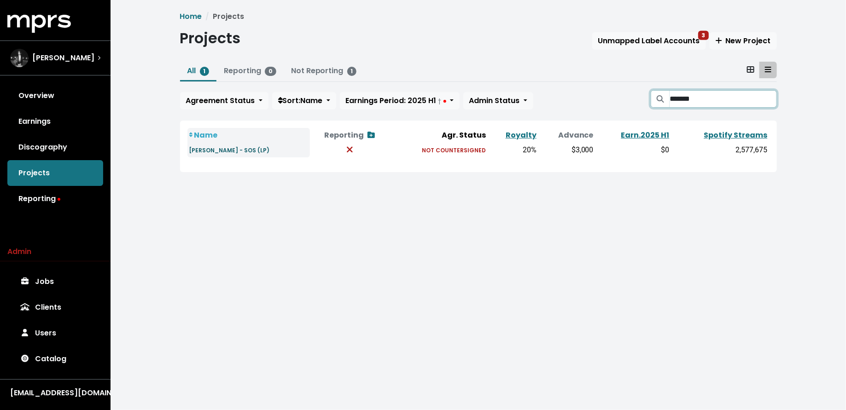
type input "*******"
click at [232, 150] on small "Eli Sostre - SOS (LP)" at bounding box center [229, 150] width 81 height 8
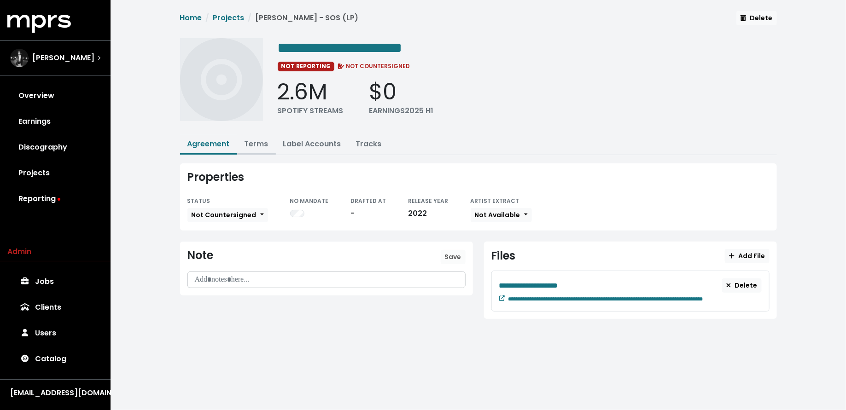
click at [255, 141] on link "Terms" at bounding box center [257, 144] width 24 height 11
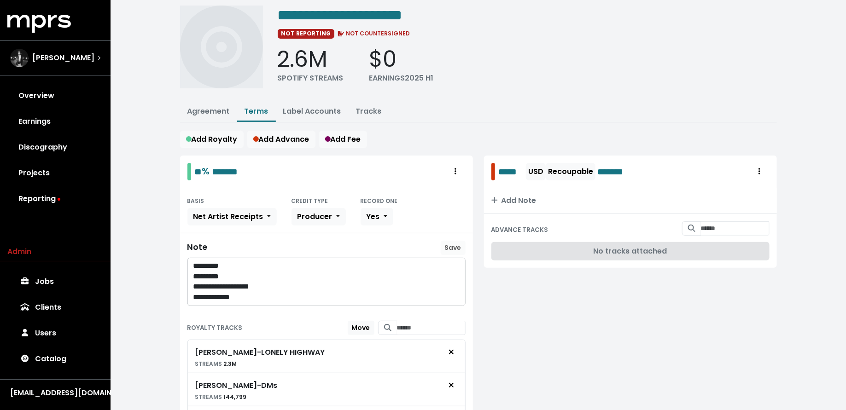
scroll to position [134, 0]
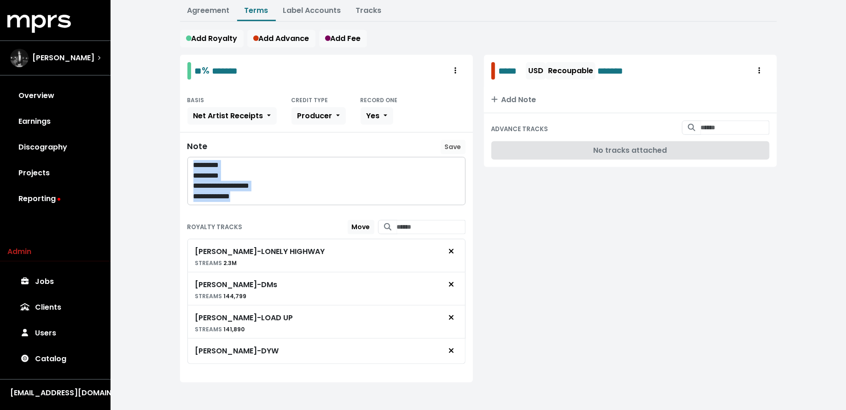
drag, startPoint x: 256, startPoint y: 195, endPoint x: 185, endPoint y: 156, distance: 80.6
click at [186, 157] on div "**********" at bounding box center [326, 173] width 293 height 80
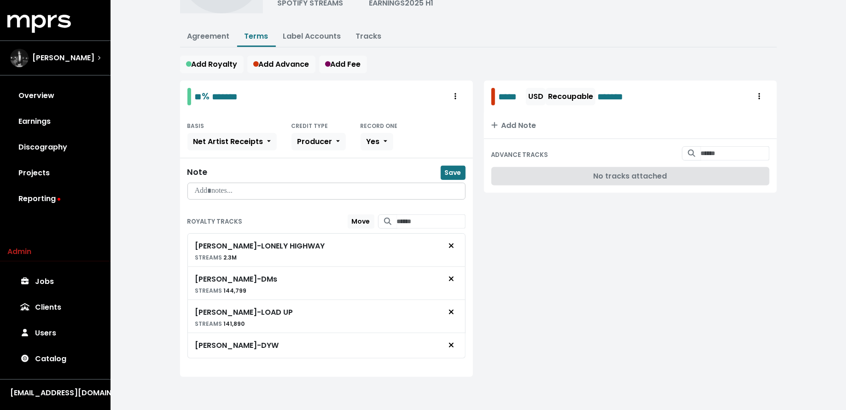
scroll to position [102, 0]
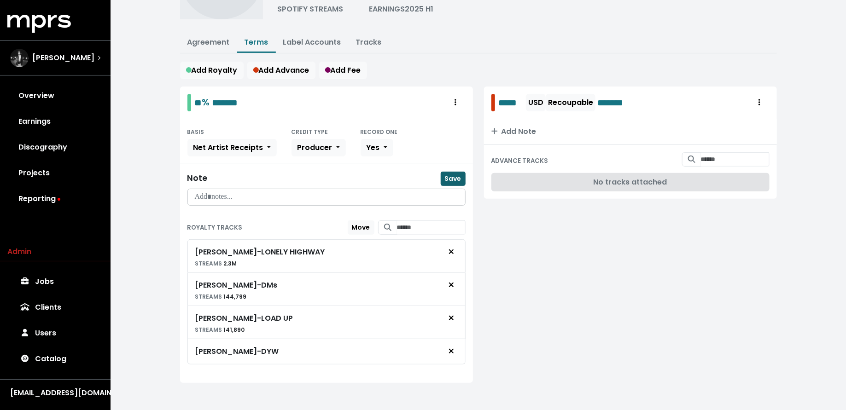
click at [454, 177] on span "Save" at bounding box center [453, 178] width 17 height 9
click at [58, 167] on link "Projects" at bounding box center [55, 173] width 96 height 26
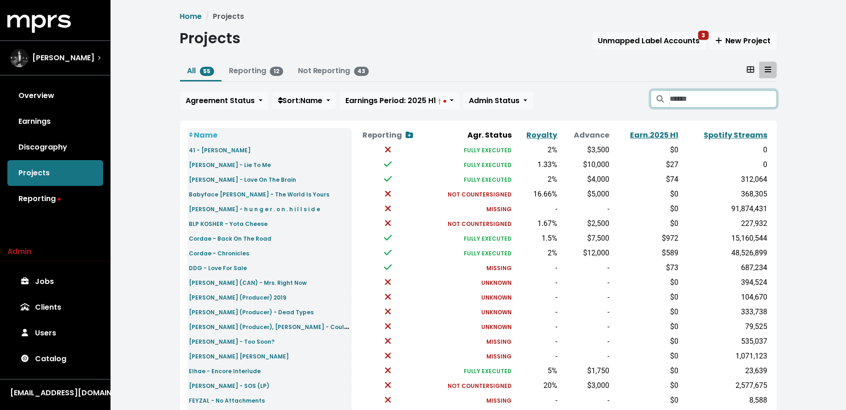
click at [701, 96] on input "Search projects" at bounding box center [723, 99] width 107 height 18
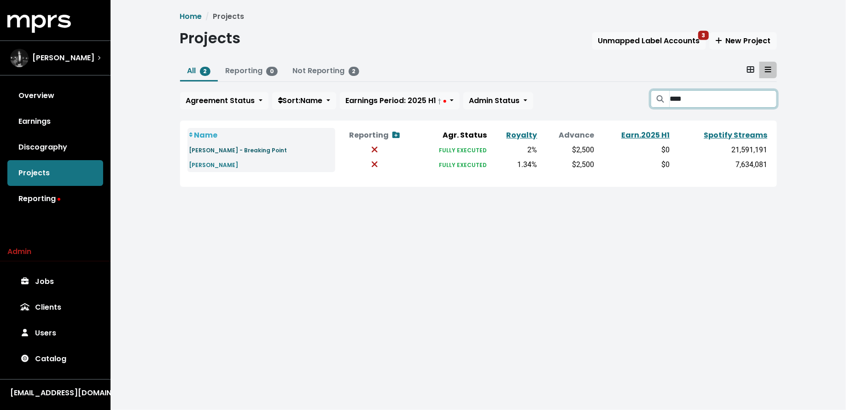
type input "****"
click at [235, 149] on small "Leon Thomas - Breaking Point" at bounding box center [238, 150] width 98 height 8
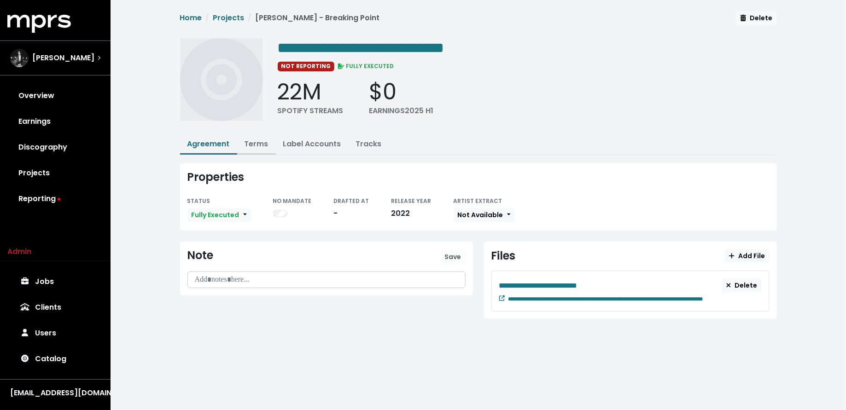
click at [247, 136] on button "Terms" at bounding box center [256, 145] width 39 height 20
click at [255, 140] on link "Terms" at bounding box center [257, 144] width 24 height 11
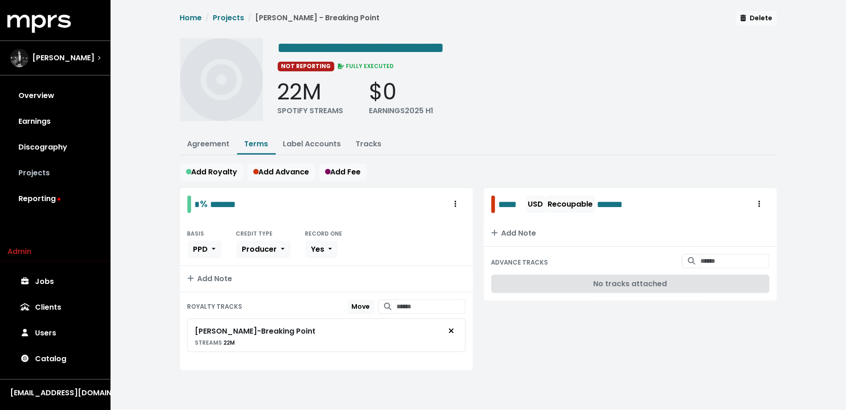
click at [75, 174] on link "Projects" at bounding box center [55, 173] width 96 height 26
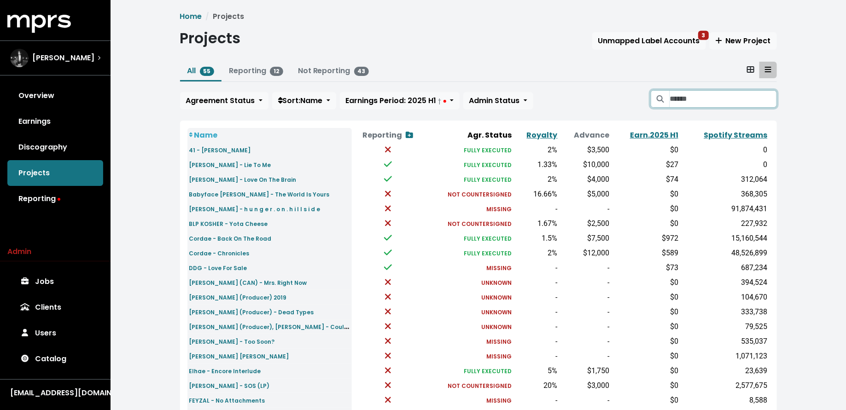
click at [695, 98] on input "Search projects" at bounding box center [723, 99] width 107 height 18
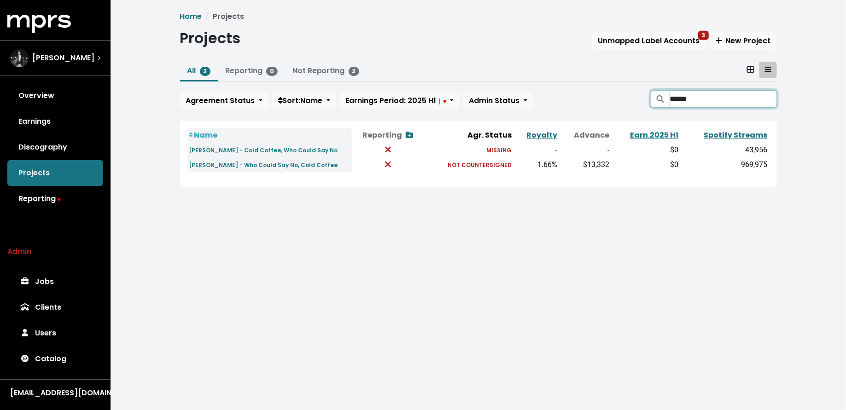
type input "******"
click at [291, 149] on small "Olivia Lunny - Cold Coffee, Who Could Say No" at bounding box center [263, 150] width 149 height 8
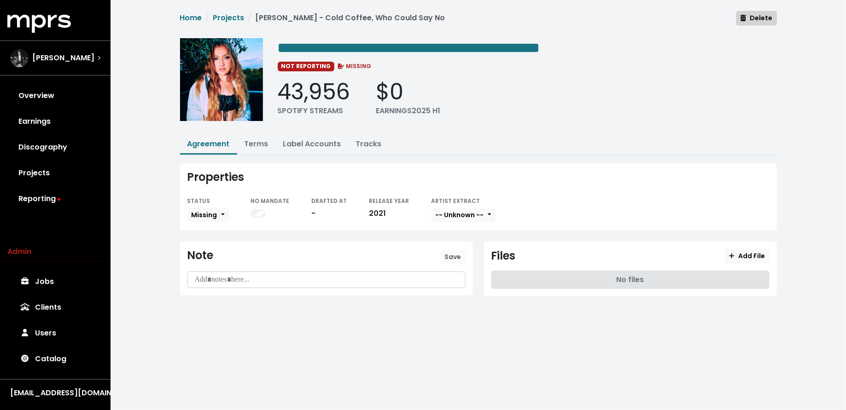
click at [744, 21] on span "Delete" at bounding box center [757, 17] width 32 height 9
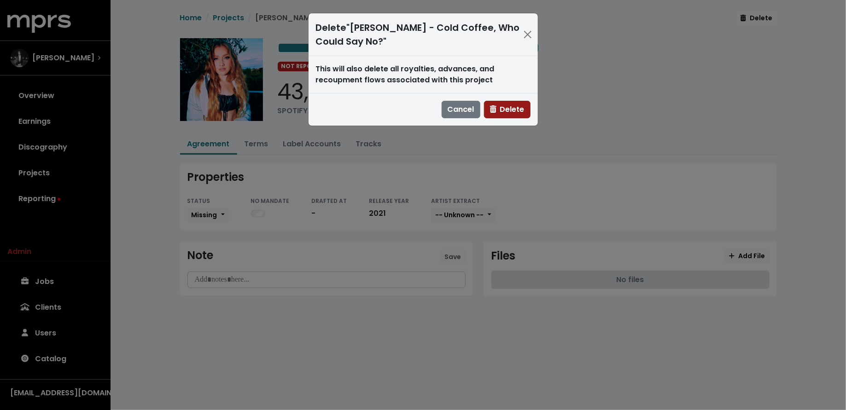
click at [490, 114] on button "Delete" at bounding box center [507, 110] width 47 height 18
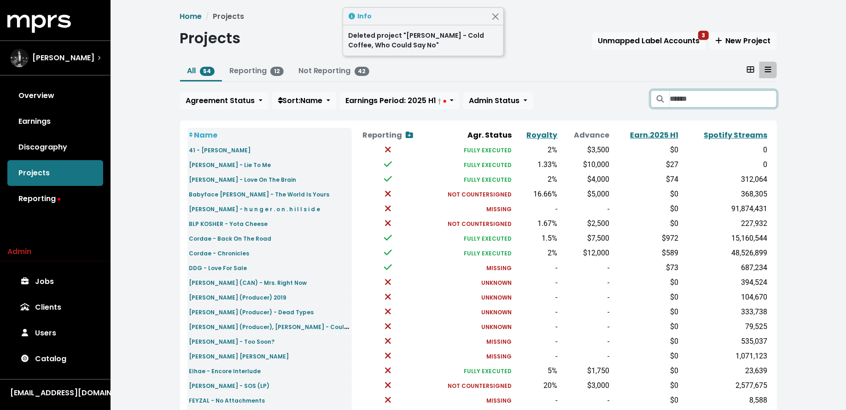
click at [706, 95] on input "Search projects" at bounding box center [723, 99] width 107 height 18
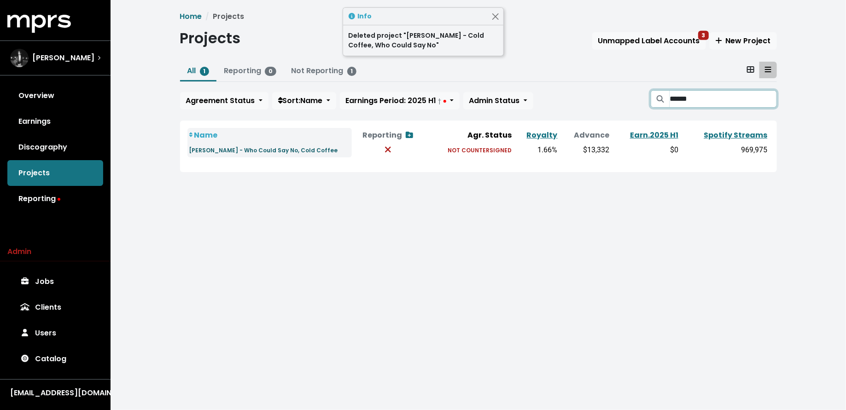
type input "******"
click at [247, 150] on small "Olivia Lunny - Who Could Say No, Cold Coffee" at bounding box center [263, 150] width 149 height 8
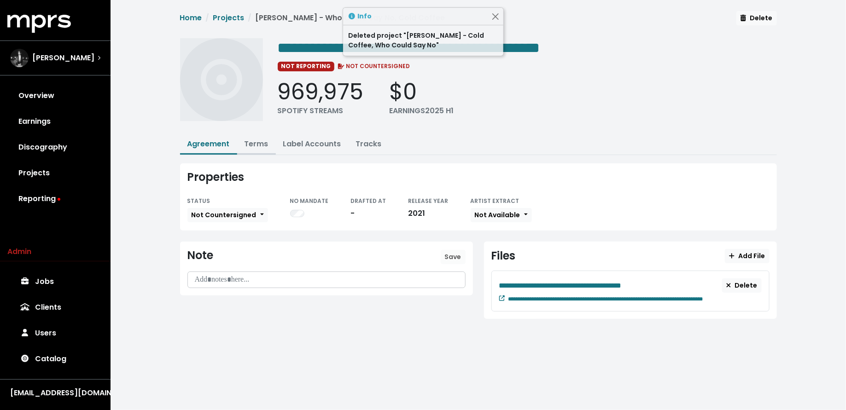
click at [260, 146] on link "Terms" at bounding box center [257, 144] width 24 height 11
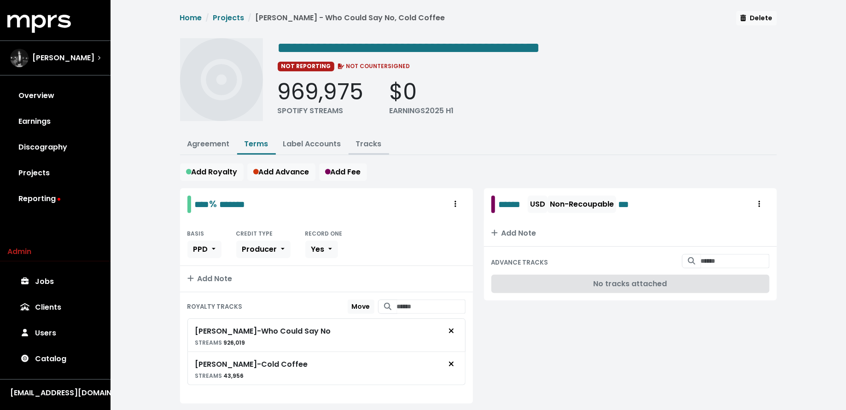
click at [356, 140] on link "Tracks" at bounding box center [369, 144] width 26 height 11
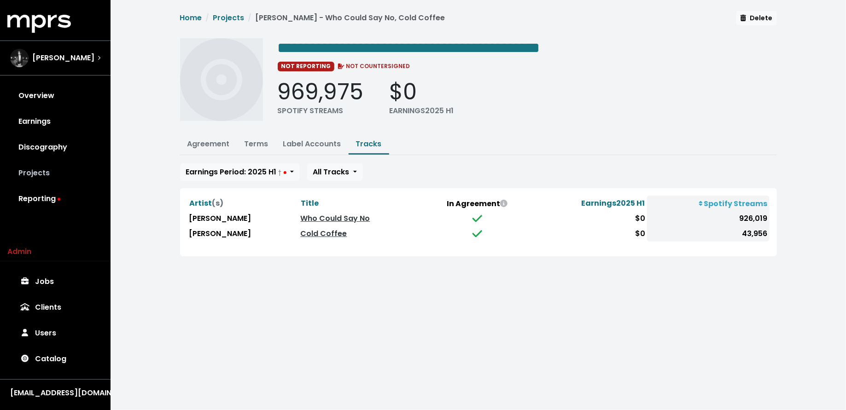
click at [27, 167] on link "Projects" at bounding box center [55, 173] width 96 height 26
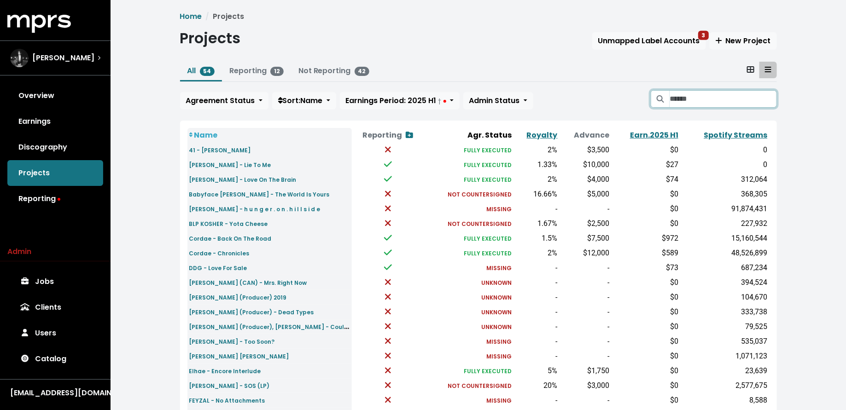
click at [680, 103] on input "Search projects" at bounding box center [723, 99] width 107 height 18
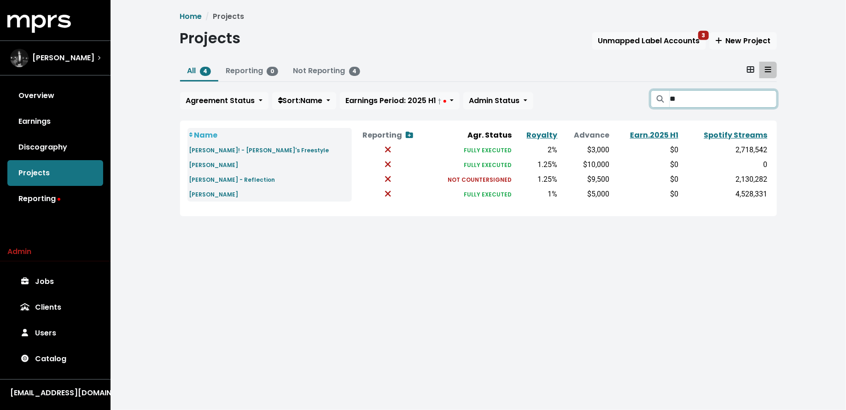
type input "*"
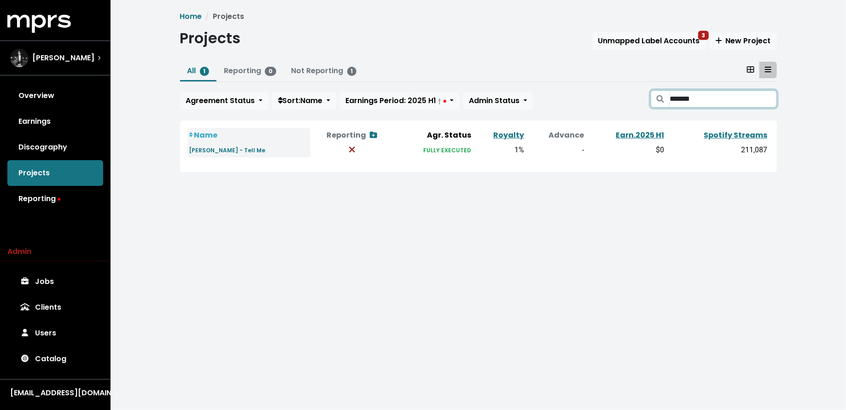
type input "*******"
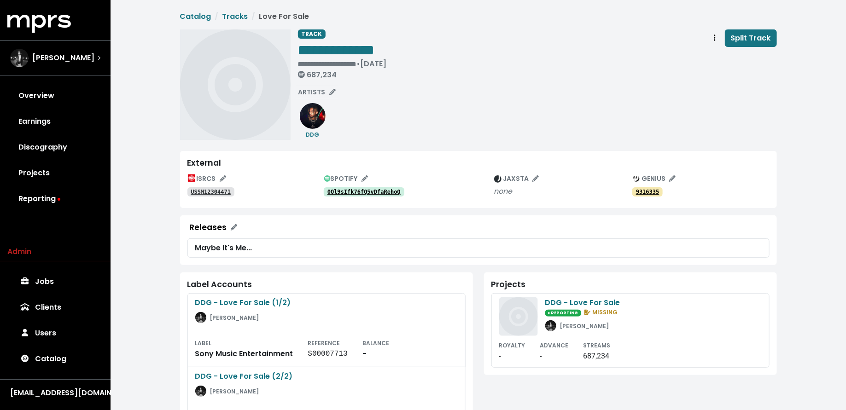
click at [361, 192] on tt "0Ol9sIfk76fQ5vDfaRehoQ" at bounding box center [363, 192] width 73 height 6
click at [717, 35] on span "Track actions" at bounding box center [715, 38] width 8 height 11
click at [709, 55] on link "Merge" at bounding box center [741, 58] width 73 height 15
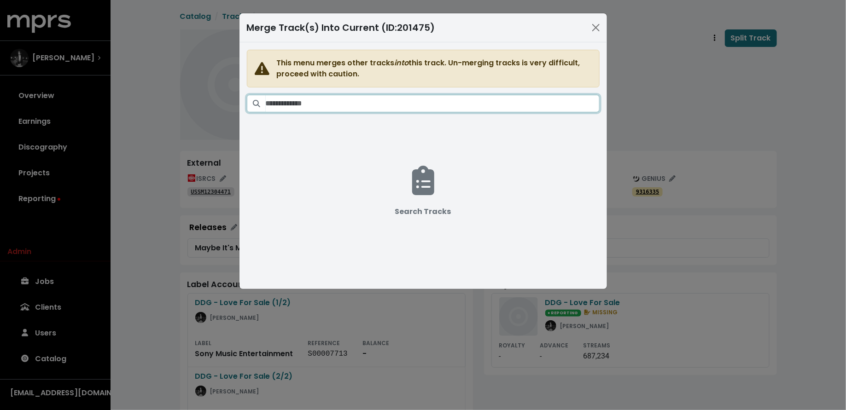
click at [513, 103] on input "Search tracks" at bounding box center [433, 104] width 334 height 18
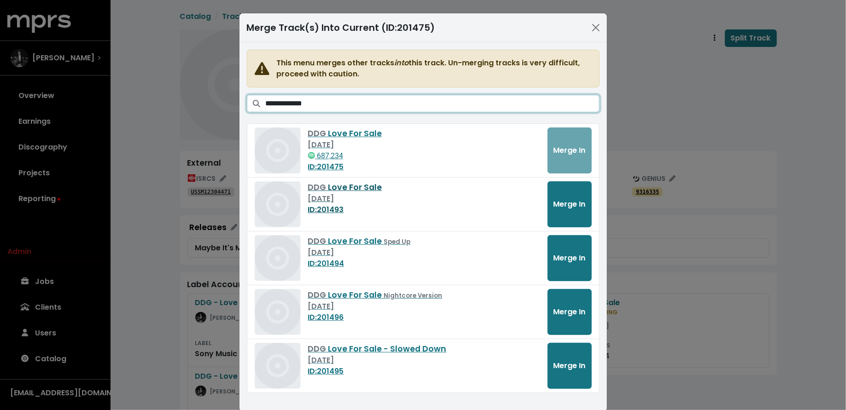
scroll to position [4, 0]
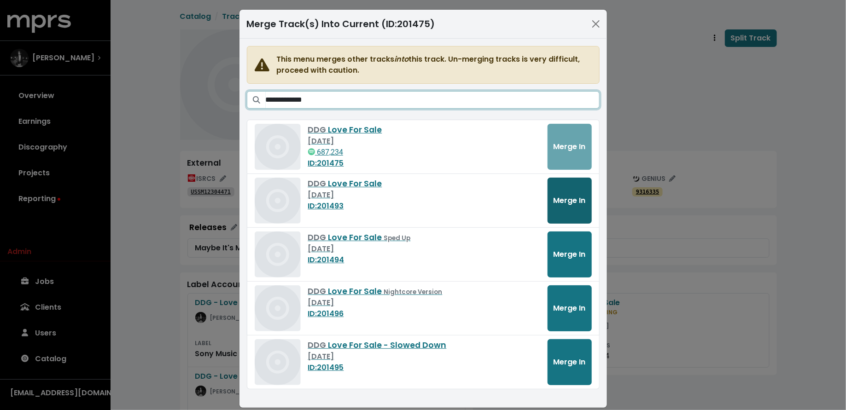
type input "**********"
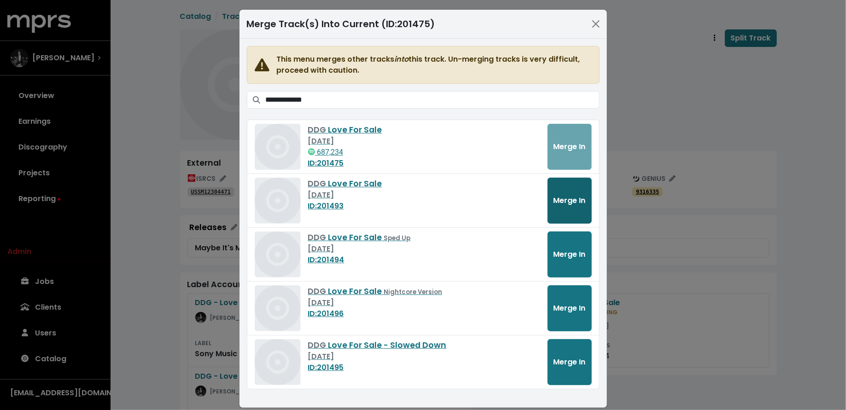
click at [565, 197] on span "Merge In" at bounding box center [570, 200] width 32 height 11
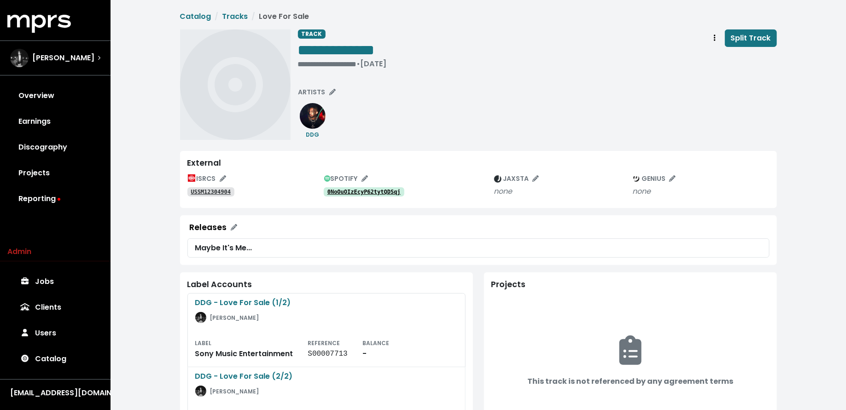
click at [353, 189] on tt "0NoOuOIzEcyP62tytQDSqj" at bounding box center [363, 192] width 73 height 6
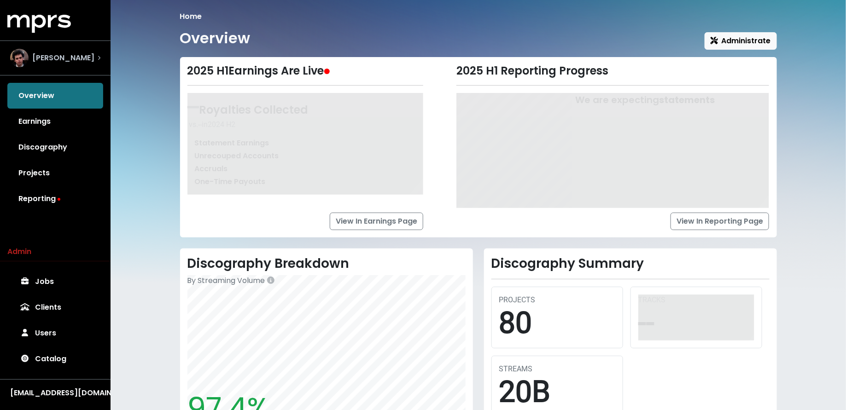
click at [82, 51] on div "[PERSON_NAME]" at bounding box center [55, 58] width 90 height 18
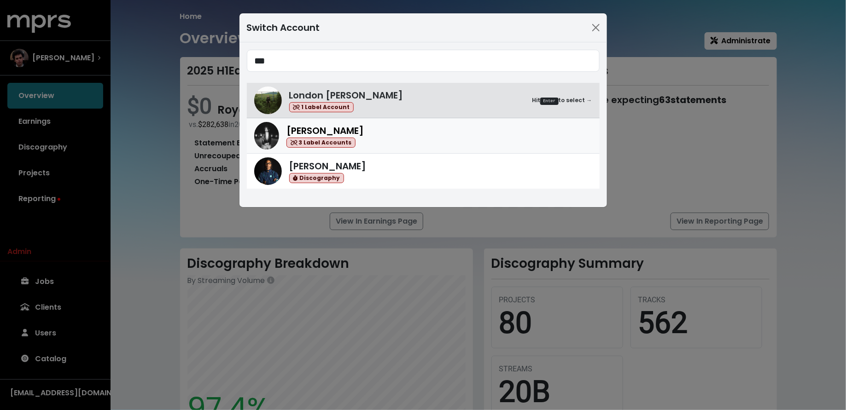
type input "***"
click at [367, 137] on div "[PERSON_NAME] 3 Label Accounts" at bounding box center [439, 136] width 306 height 24
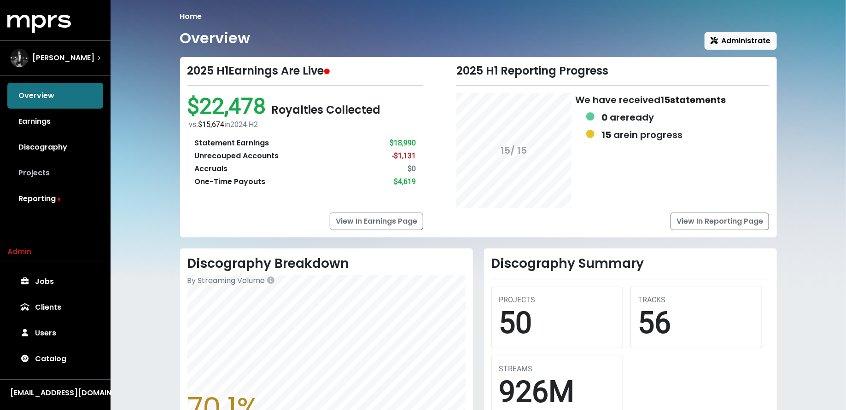
click at [68, 169] on link "Projects" at bounding box center [55, 173] width 96 height 26
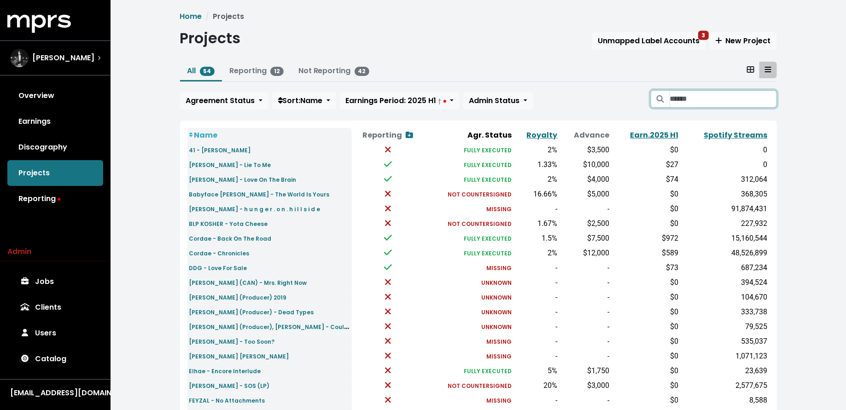
click at [740, 97] on input "Search projects" at bounding box center [723, 99] width 107 height 18
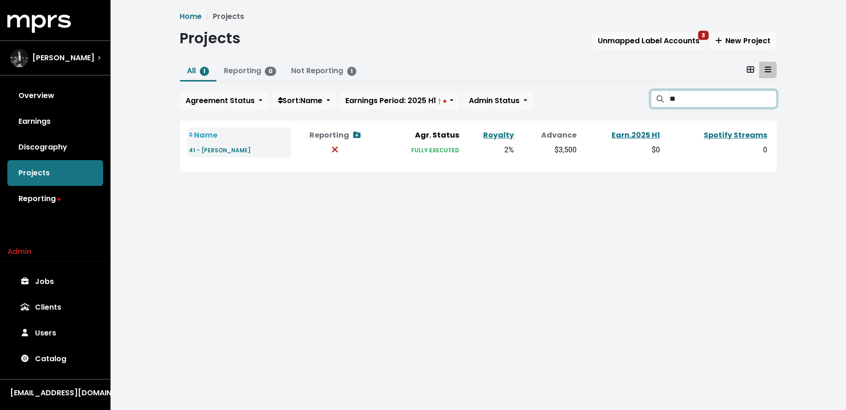
type input "*"
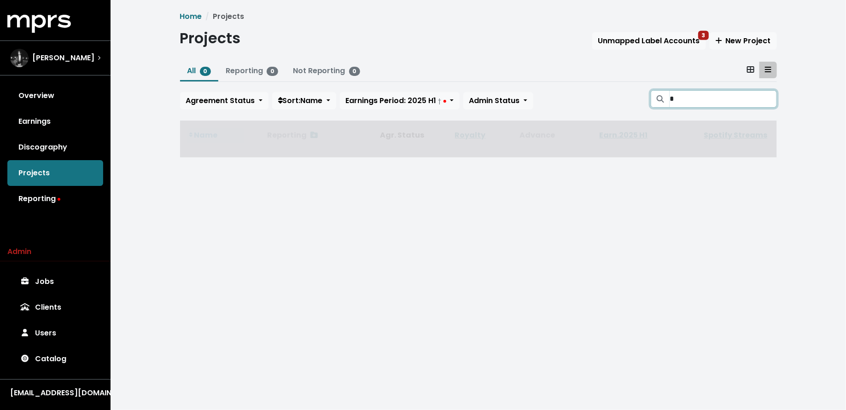
type input "*"
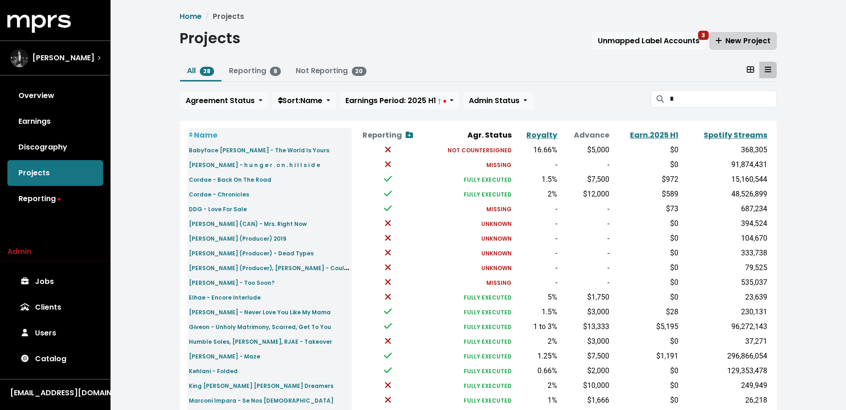
click at [739, 44] on span "New Project" at bounding box center [743, 40] width 55 height 11
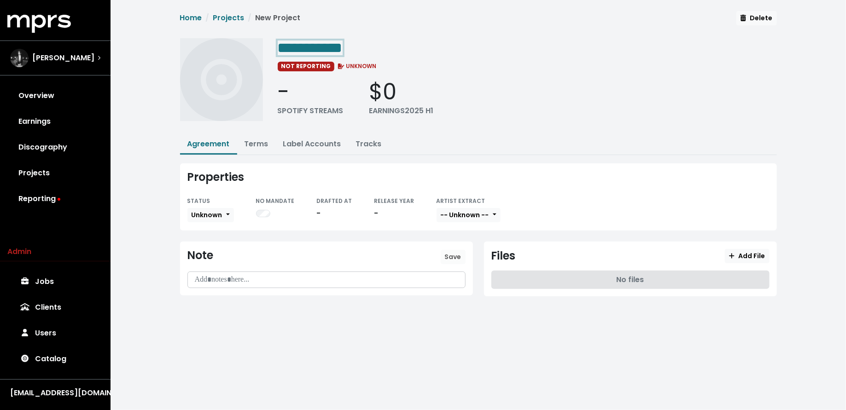
click at [396, 46] on div "**********" at bounding box center [527, 47] width 499 height 18
click at [214, 208] on button "Unknown" at bounding box center [210, 215] width 47 height 14
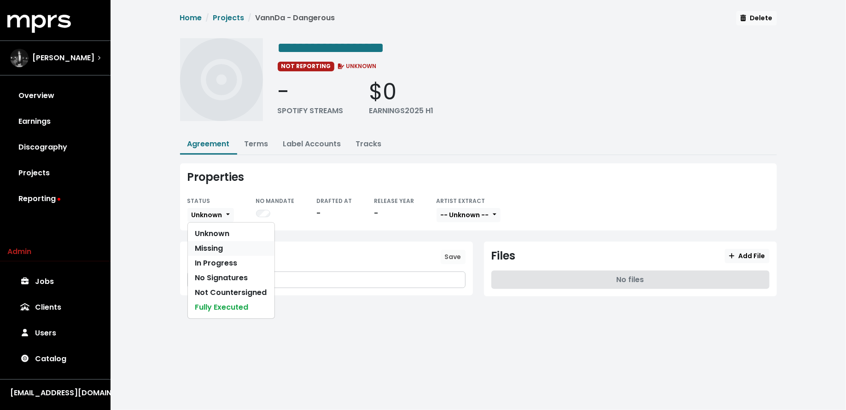
click at [216, 245] on link "Missing" at bounding box center [231, 248] width 87 height 15
click at [263, 145] on link "Terms" at bounding box center [257, 144] width 24 height 11
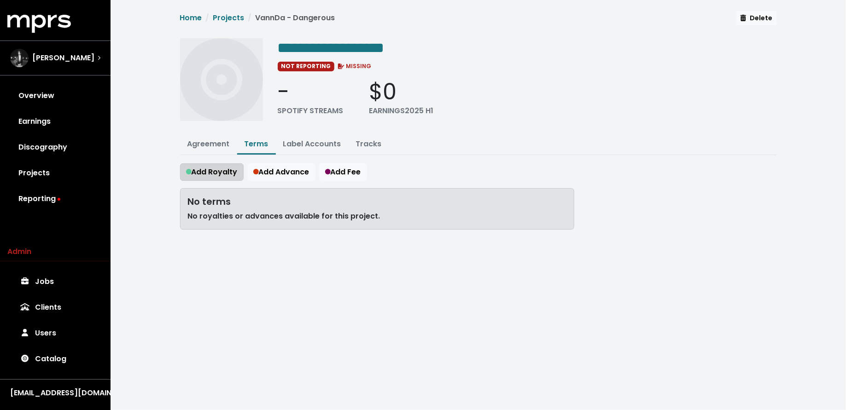
click at [221, 174] on span "Add Royalty" at bounding box center [212, 172] width 52 height 11
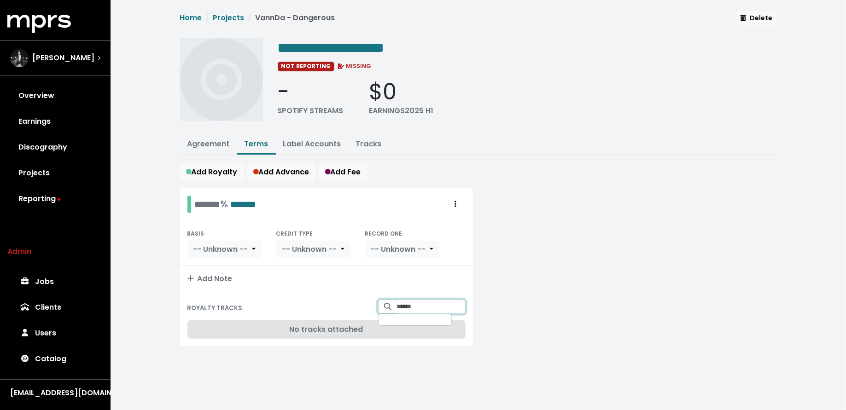
click at [403, 310] on input "Search for tracks by title and link them to this royalty" at bounding box center [431, 307] width 69 height 14
type input "******"
click at [526, 290] on div at bounding box center [631, 272] width 304 height 169
click at [286, 42] on span "**********" at bounding box center [331, 48] width 107 height 15
click at [579, 123] on div "**********" at bounding box center [527, 82] width 499 height 89
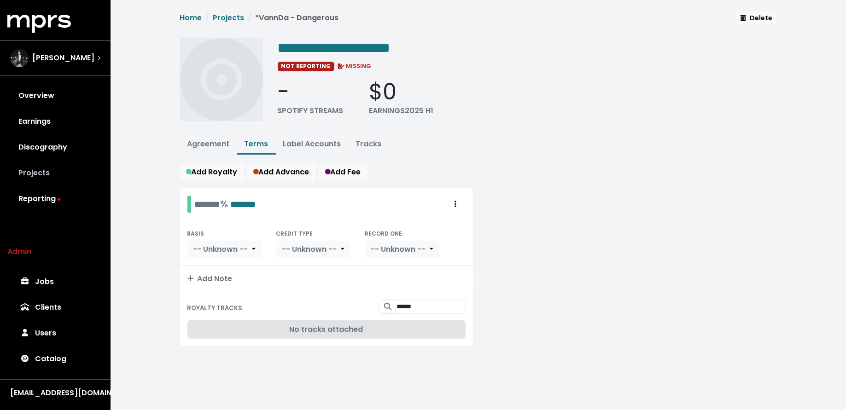
click at [25, 179] on link "Projects" at bounding box center [55, 173] width 96 height 26
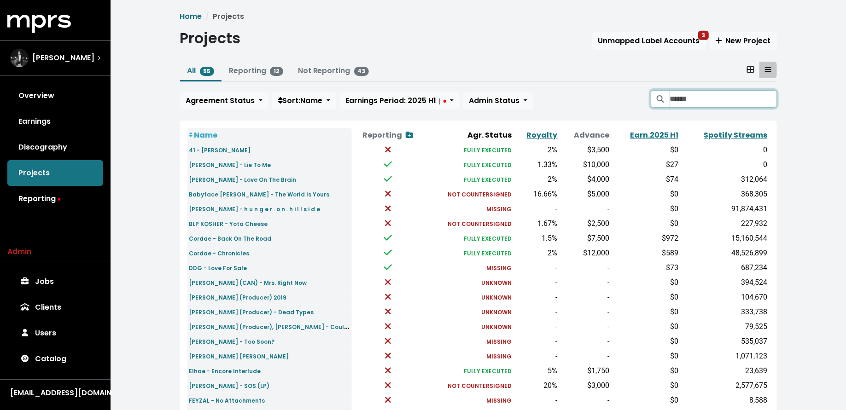
drag, startPoint x: 718, startPoint y: 96, endPoint x: 713, endPoint y: 96, distance: 5.5
click at [718, 96] on input "Search projects" at bounding box center [723, 99] width 107 height 18
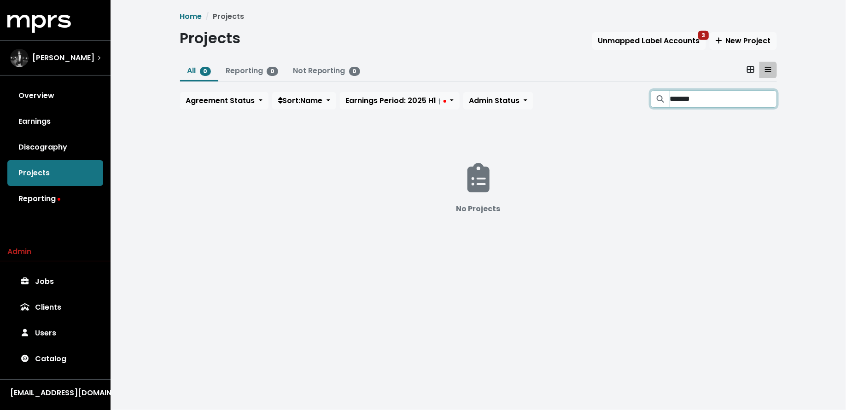
type input "*******"
click at [759, 39] on span "New Project" at bounding box center [743, 40] width 55 height 11
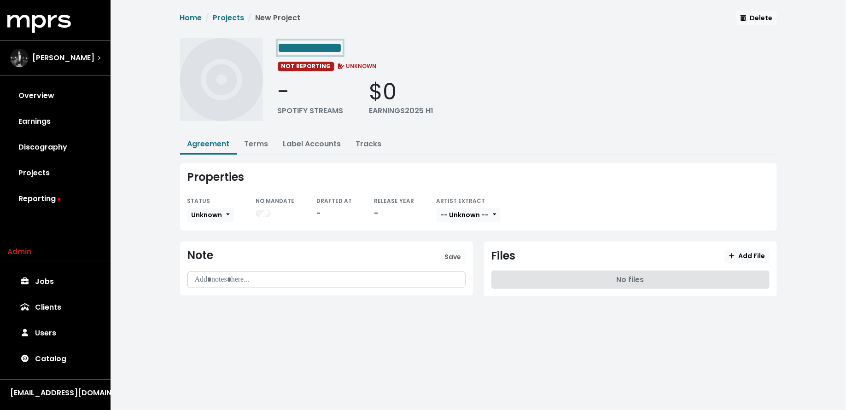
click at [381, 39] on div "**********" at bounding box center [527, 47] width 499 height 18
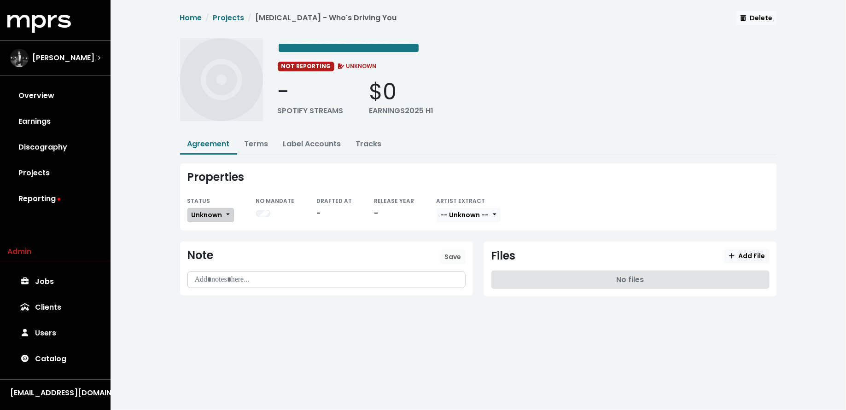
click at [225, 216] on button "Unknown" at bounding box center [210, 215] width 47 height 14
click at [221, 242] on link "Missing" at bounding box center [231, 248] width 87 height 15
click at [304, 45] on span "**********" at bounding box center [349, 48] width 143 height 15
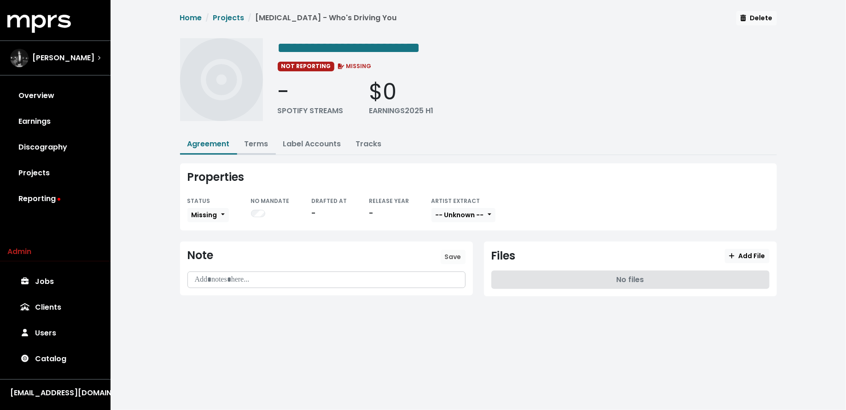
click at [252, 140] on link "Terms" at bounding box center [257, 144] width 24 height 11
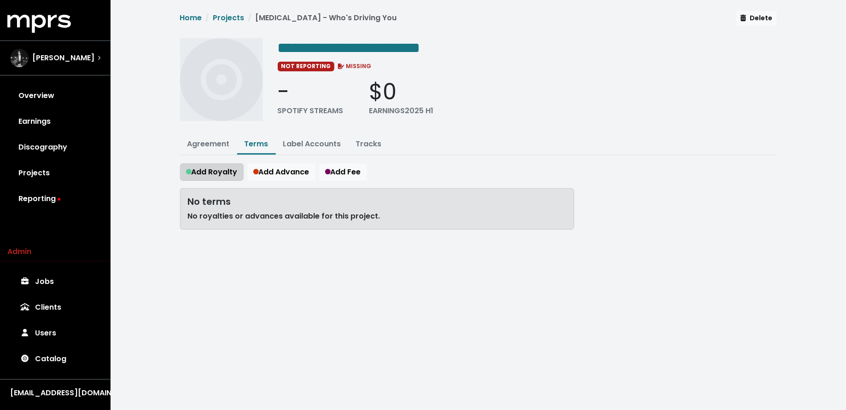
click at [217, 175] on span "Add Royalty" at bounding box center [212, 172] width 52 height 11
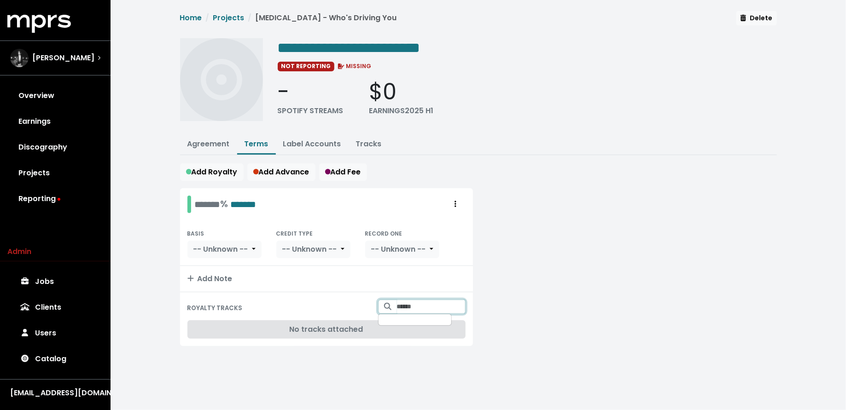
click at [415, 307] on input "Search for tracks by title and link them to this royalty" at bounding box center [431, 307] width 69 height 14
type input "**********"
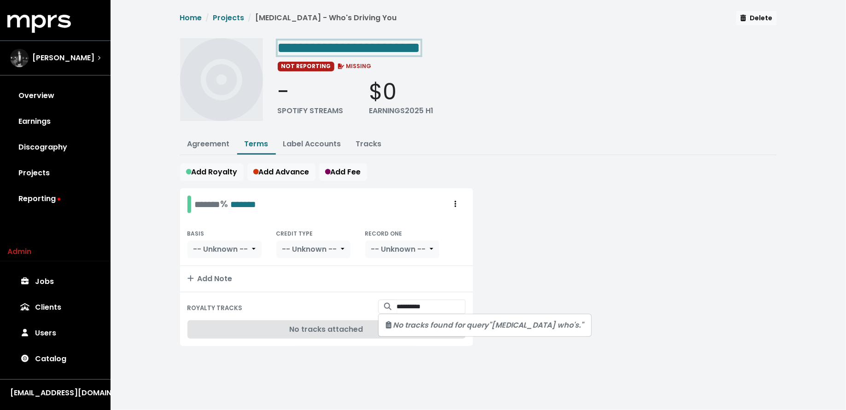
click at [278, 51] on span "**********" at bounding box center [349, 48] width 143 height 15
click at [201, 141] on link "Agreement" at bounding box center [208, 144] width 42 height 11
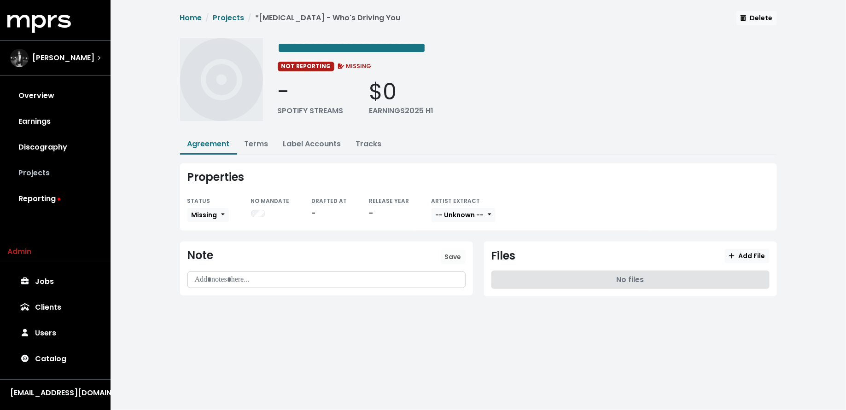
click at [19, 174] on link "Projects" at bounding box center [55, 173] width 96 height 26
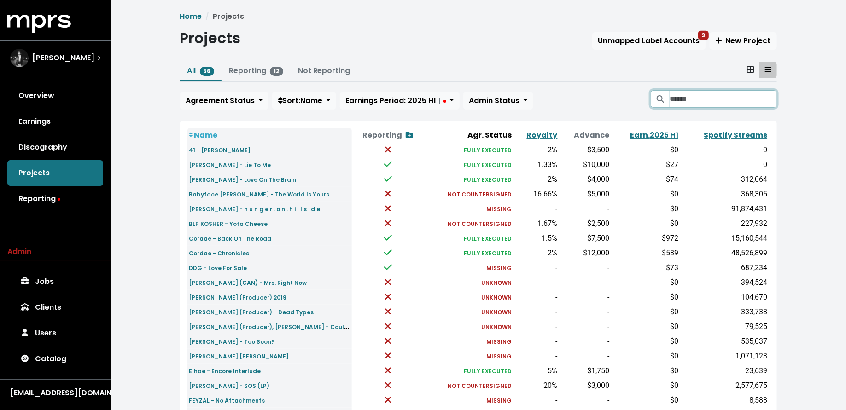
click at [686, 93] on input "Search projects" at bounding box center [723, 99] width 107 height 18
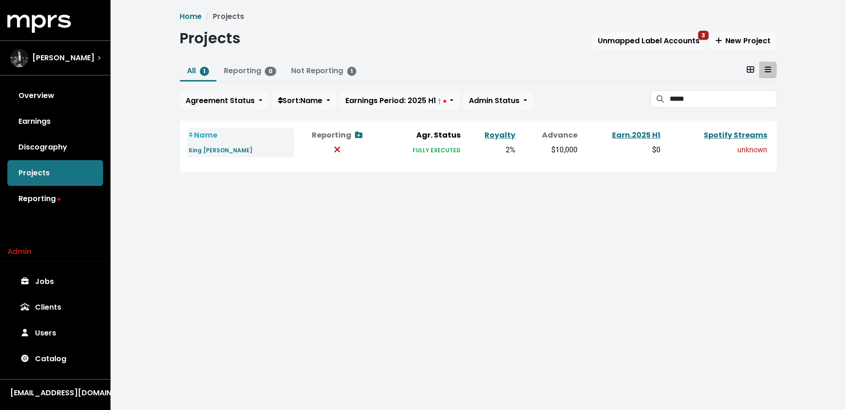
click at [592, 101] on div "Agreement Status Sort: Name Earnings Period: 2025 H1 † Admin Status" at bounding box center [413, 101] width 466 height 18
click at [693, 97] on input "*****" at bounding box center [723, 99] width 107 height 18
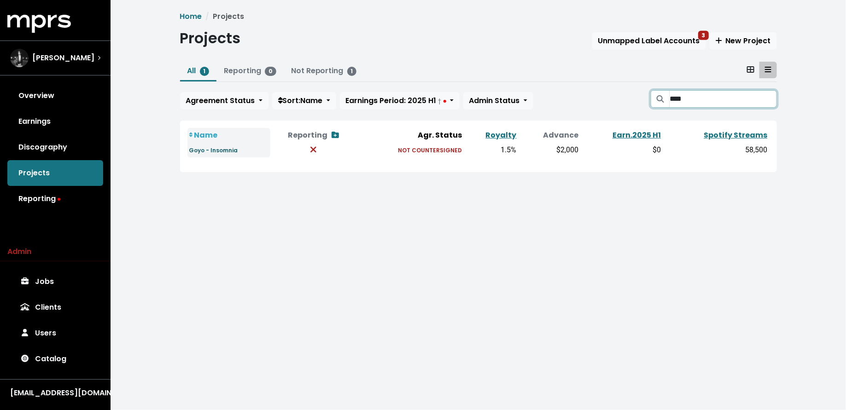
type input "****"
click at [205, 146] on small "Goyo - Insomnia" at bounding box center [213, 150] width 49 height 8
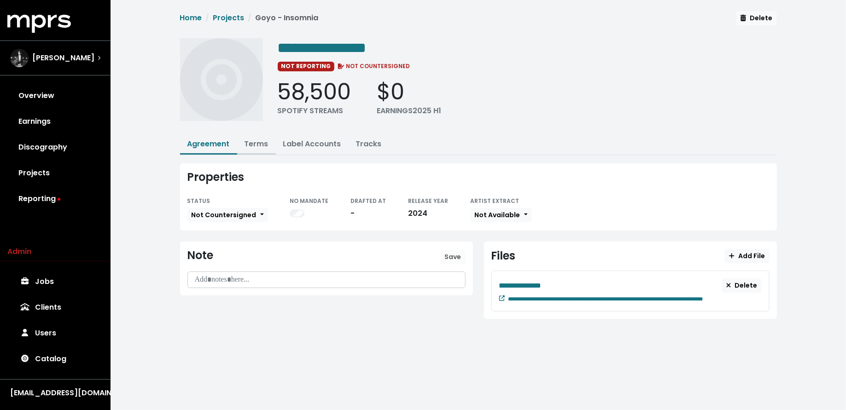
click at [254, 139] on link "Terms" at bounding box center [257, 144] width 24 height 11
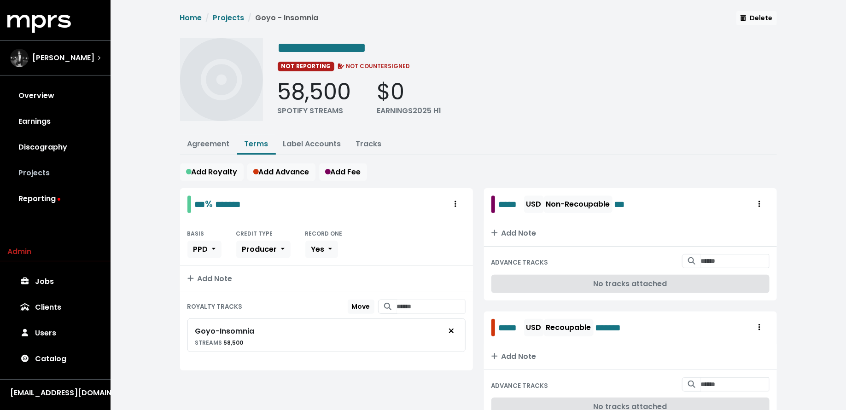
click at [42, 182] on link "Projects" at bounding box center [55, 173] width 96 height 26
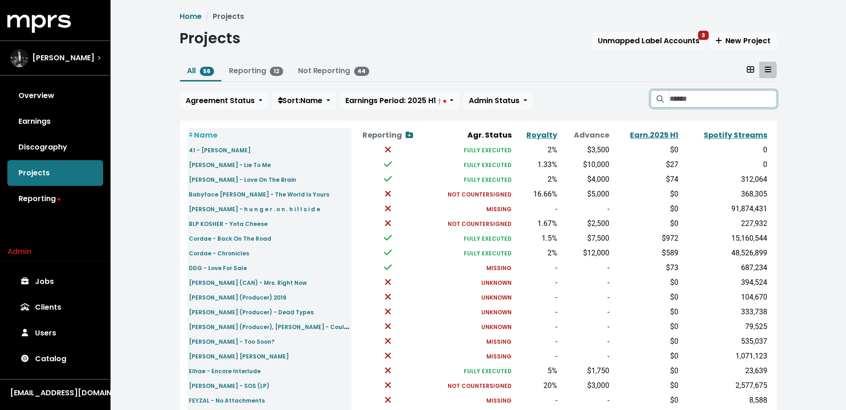
click at [679, 94] on input "Search projects" at bounding box center [723, 99] width 107 height 18
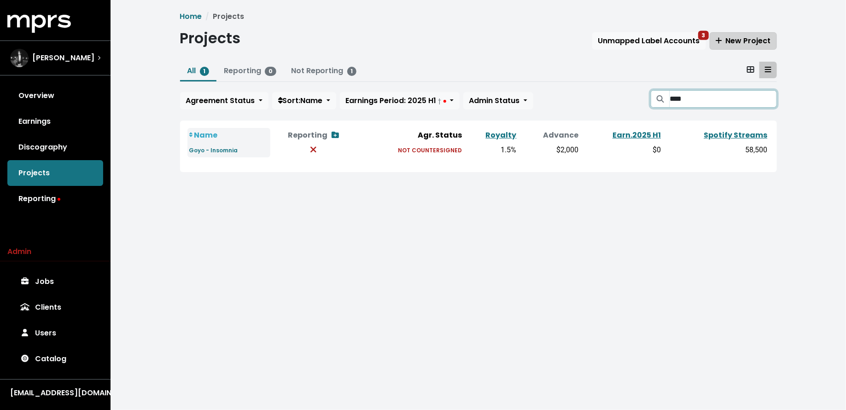
type input "****"
click at [736, 39] on span "New Project" at bounding box center [743, 40] width 55 height 11
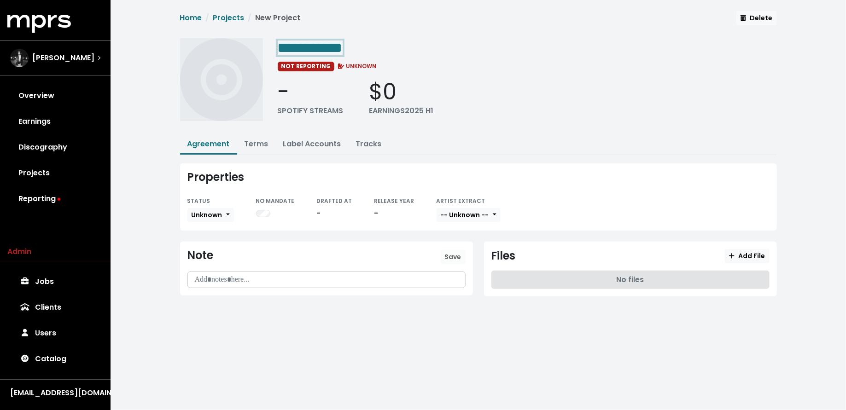
click at [380, 47] on div "**********" at bounding box center [527, 47] width 499 height 18
click at [201, 210] on span "Unknown" at bounding box center [207, 214] width 31 height 9
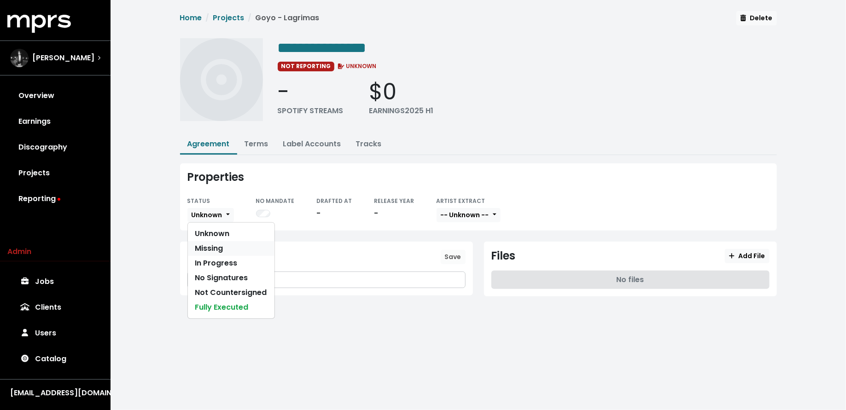
click at [208, 245] on link "Missing" at bounding box center [231, 248] width 87 height 15
click at [251, 135] on button "Terms" at bounding box center [256, 145] width 39 height 20
click at [252, 143] on link "Terms" at bounding box center [257, 144] width 24 height 11
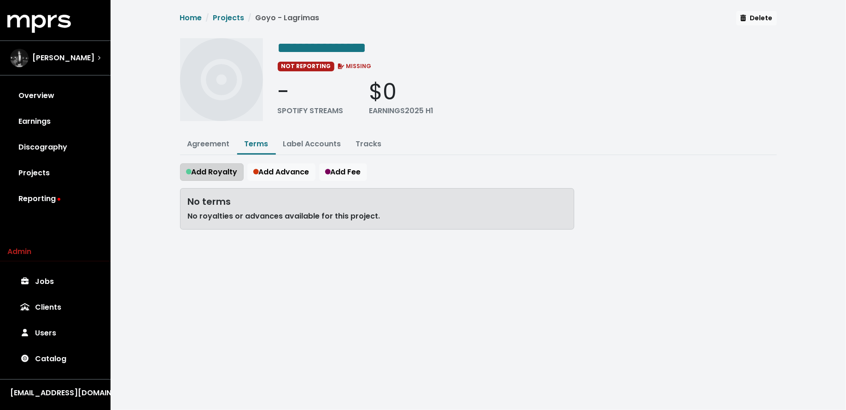
click at [222, 171] on span "Add Royalty" at bounding box center [212, 172] width 52 height 11
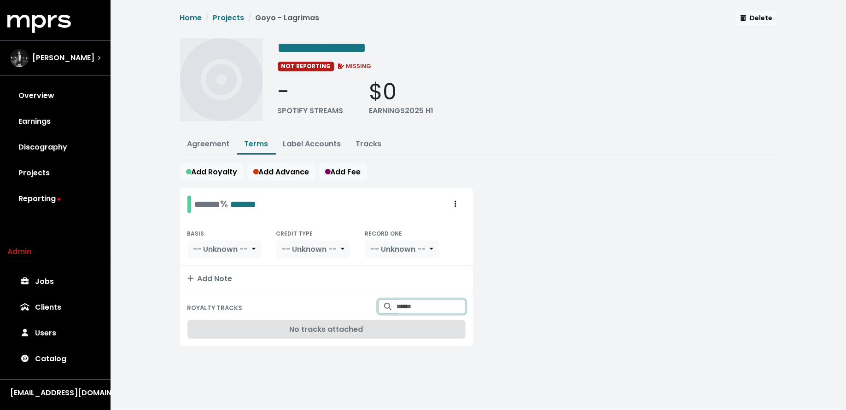
click at [412, 304] on input "Search for tracks by title and link them to this royalty" at bounding box center [431, 307] width 69 height 14
type input "*******"
click at [282, 47] on span "**********" at bounding box center [322, 48] width 89 height 15
click at [63, 179] on link "Projects" at bounding box center [55, 173] width 96 height 26
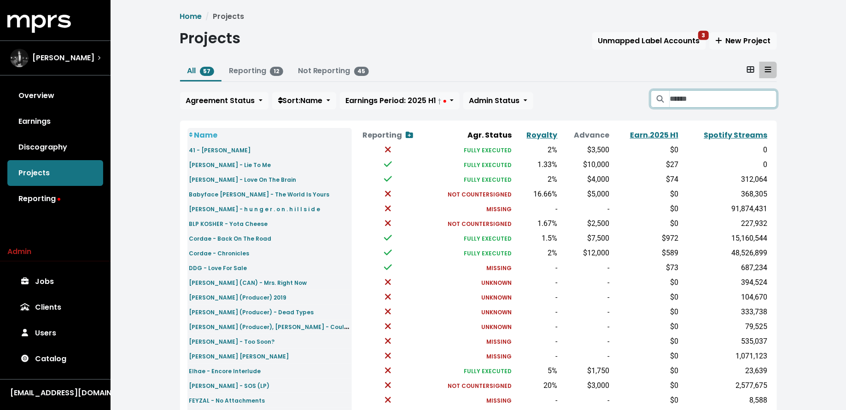
click at [713, 97] on input "Search projects" at bounding box center [723, 99] width 107 height 18
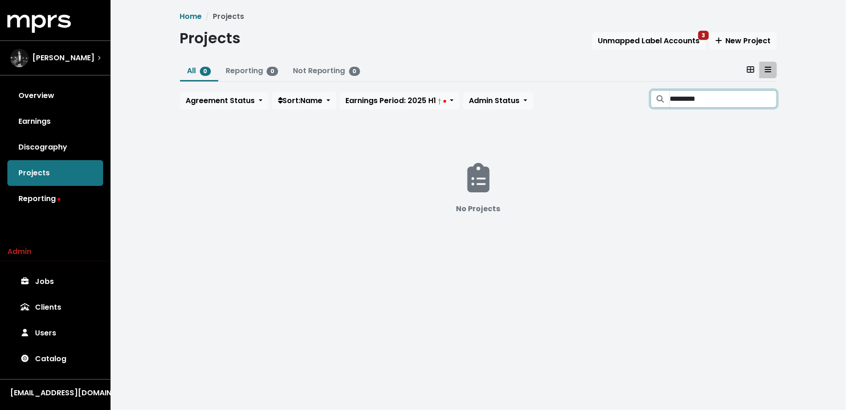
type input "*********"
click at [753, 41] on span "New Project" at bounding box center [743, 40] width 55 height 11
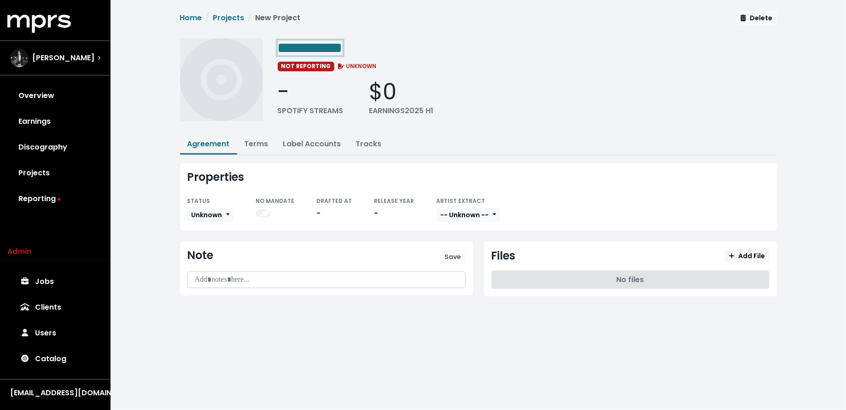
click at [394, 42] on div "**********" at bounding box center [527, 47] width 499 height 18
click at [214, 210] on span "Unknown" at bounding box center [207, 214] width 31 height 9
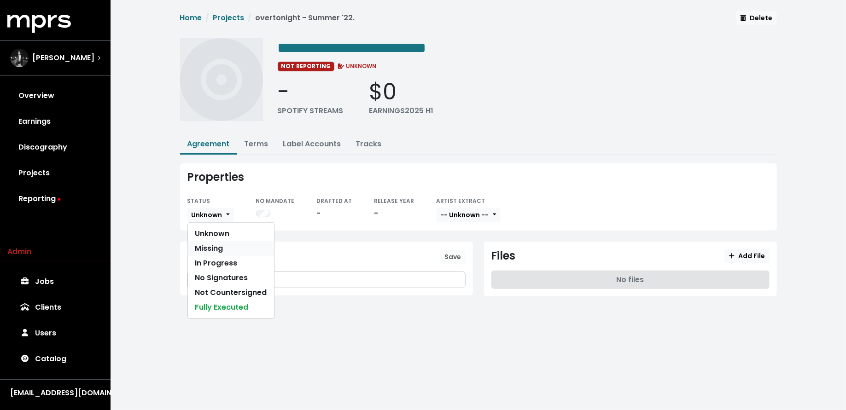
click at [216, 242] on link "Missing" at bounding box center [231, 248] width 87 height 15
click at [255, 145] on link "Terms" at bounding box center [257, 144] width 24 height 11
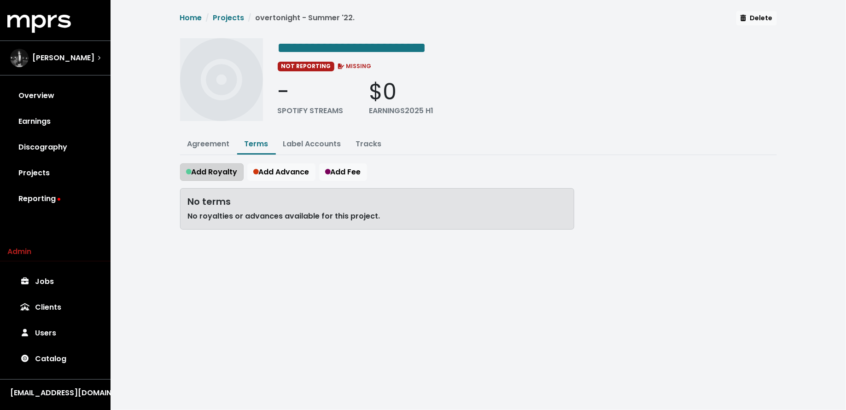
click at [223, 167] on span "Add Royalty" at bounding box center [212, 172] width 52 height 11
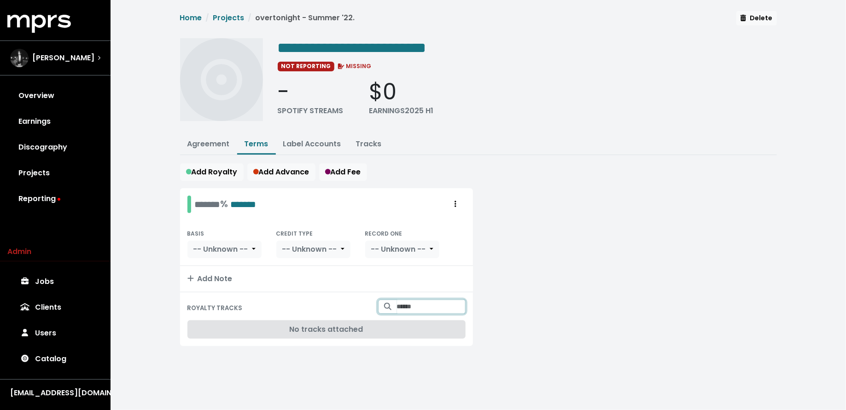
click at [439, 304] on input "Search for tracks by title and link them to this royalty" at bounding box center [431, 307] width 69 height 14
type input "**********"
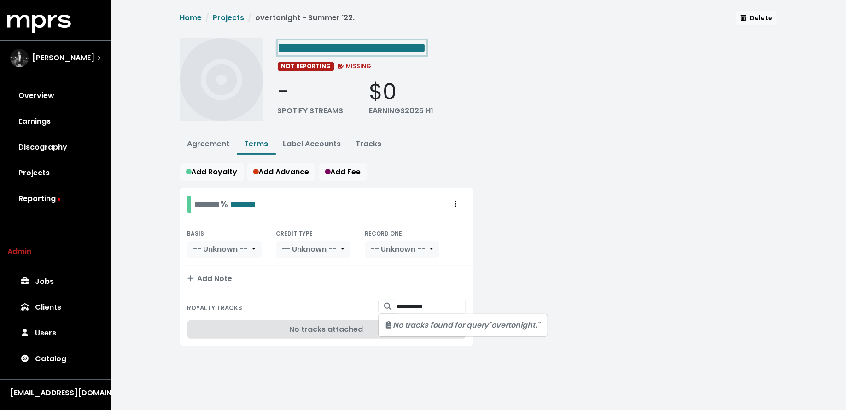
click at [279, 50] on span "**********" at bounding box center [352, 48] width 149 height 15
click at [47, 171] on link "Projects" at bounding box center [55, 173] width 96 height 26
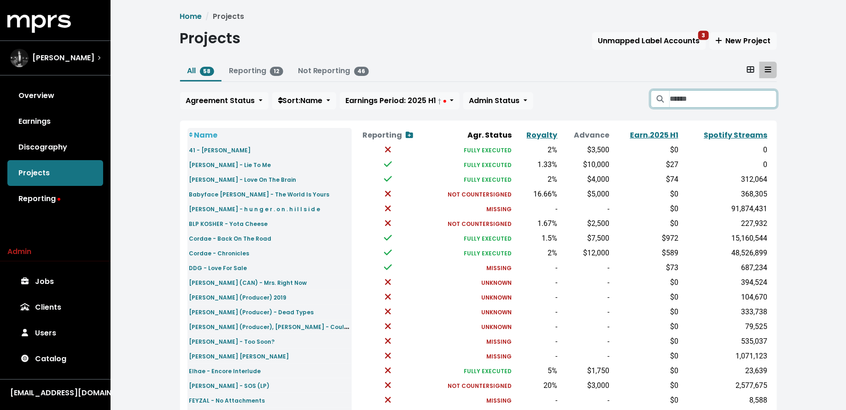
click at [703, 96] on input "Search projects" at bounding box center [723, 99] width 107 height 18
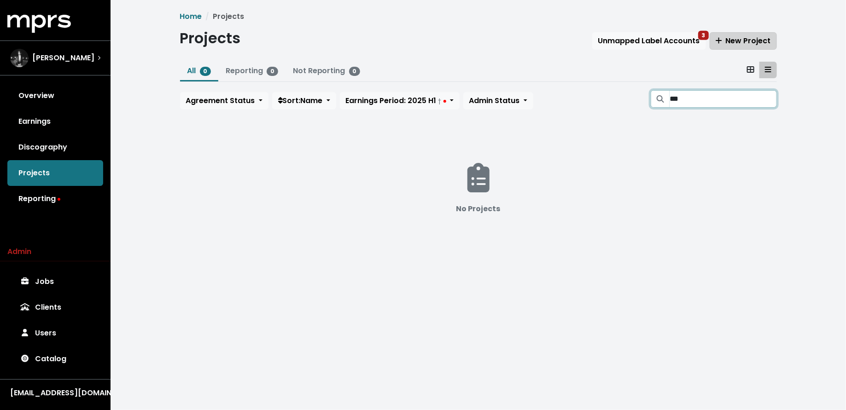
type input "***"
click at [746, 41] on span "New Project" at bounding box center [743, 40] width 55 height 11
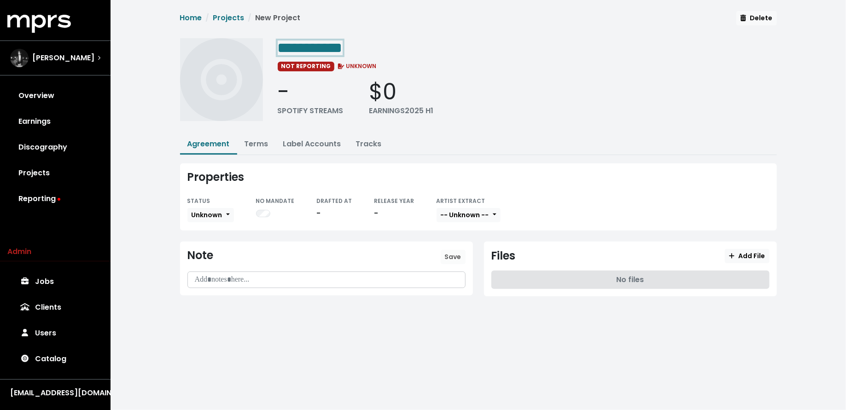
click at [406, 45] on div "**********" at bounding box center [527, 47] width 499 height 18
click at [221, 214] on span "Unknown" at bounding box center [207, 214] width 31 height 9
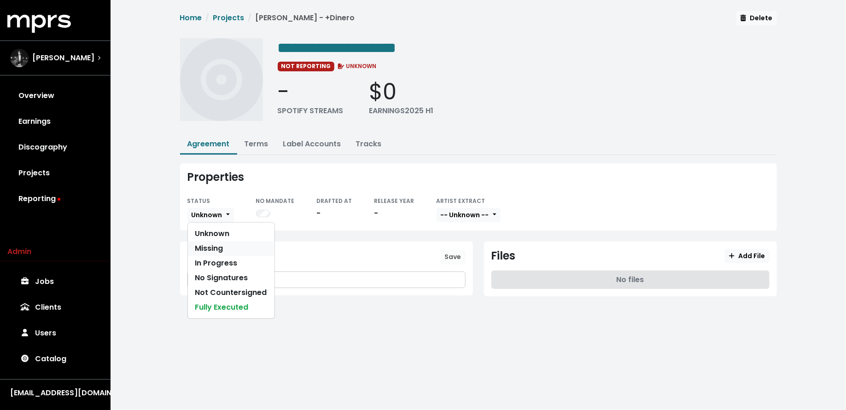
click at [221, 244] on link "Missing" at bounding box center [231, 248] width 87 height 15
click at [255, 145] on link "Terms" at bounding box center [257, 144] width 24 height 11
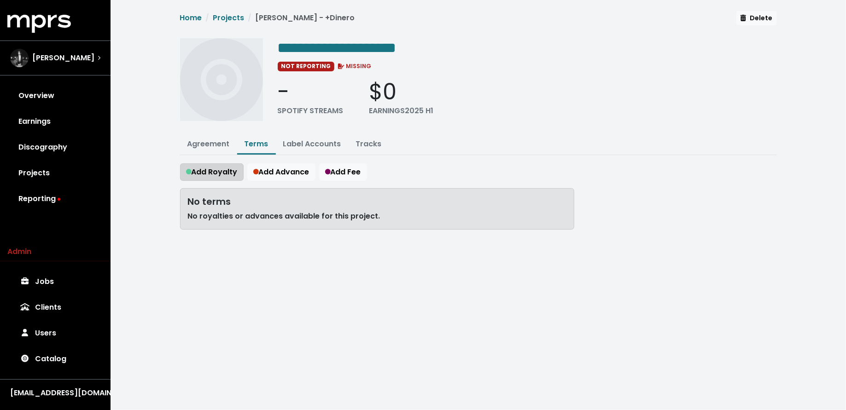
click at [215, 176] on button "Add Royalty" at bounding box center [212, 173] width 64 height 18
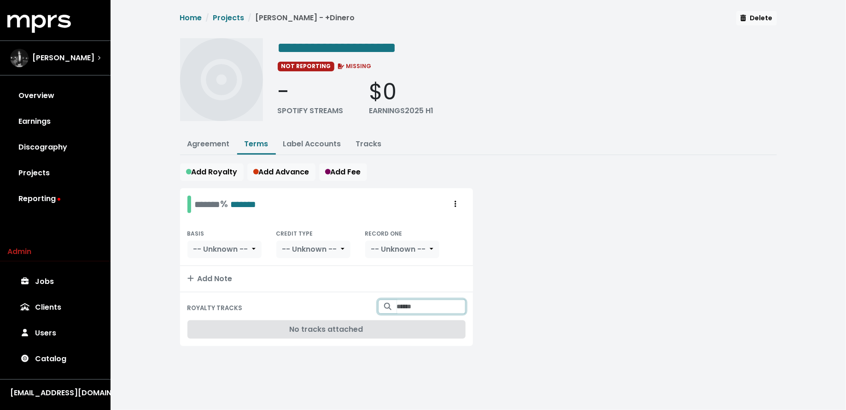
click at [401, 305] on input "Search for tracks by title and link them to this royalty" at bounding box center [431, 307] width 69 height 14
type input "**********"
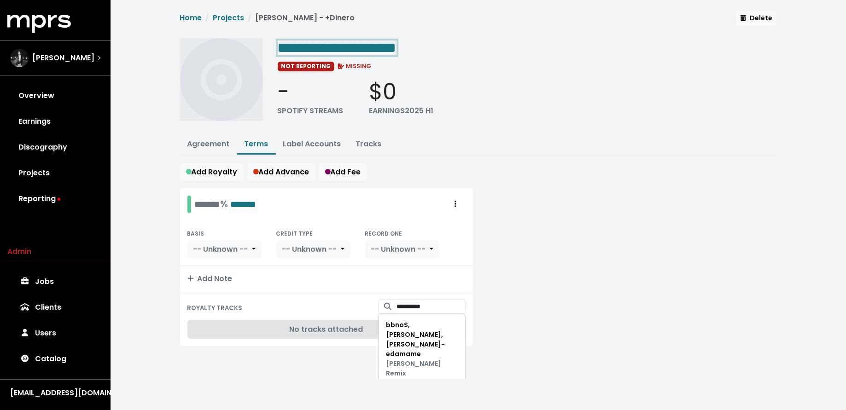
click at [280, 43] on span "**********" at bounding box center [337, 48] width 119 height 15
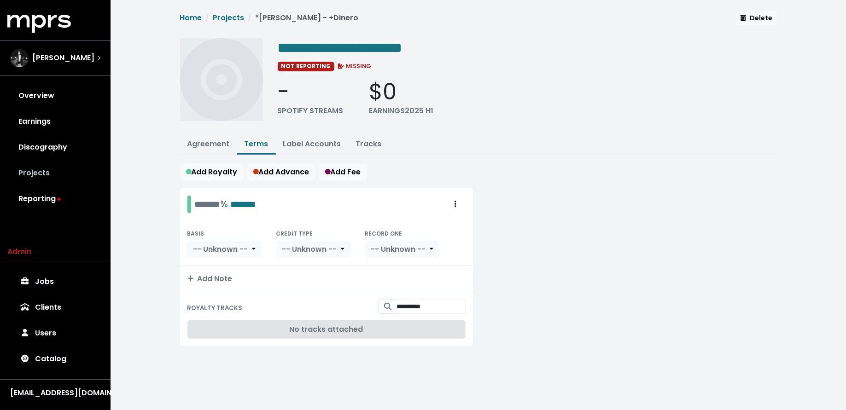
click at [77, 166] on link "Projects" at bounding box center [55, 173] width 96 height 26
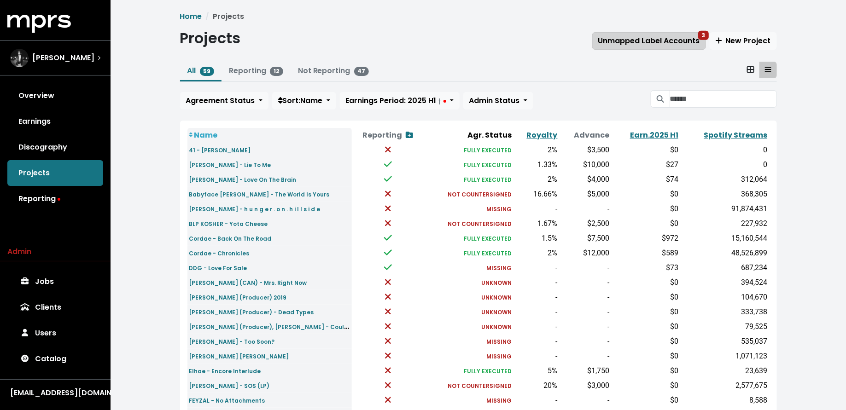
click at [625, 42] on span "Unmapped Label Accounts 3" at bounding box center [649, 40] width 102 height 11
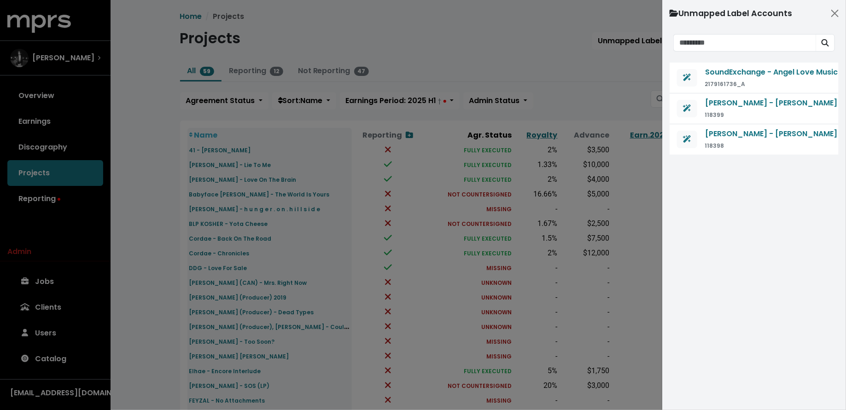
click at [551, 40] on div at bounding box center [423, 205] width 846 height 410
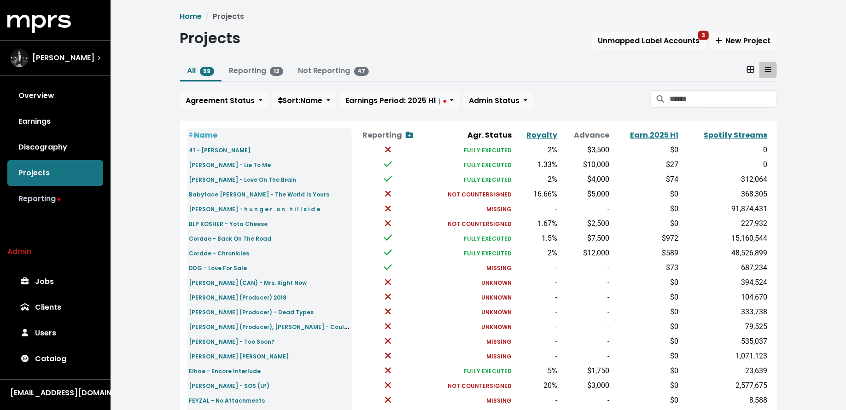
click at [72, 205] on link "Reporting" at bounding box center [55, 199] width 96 height 26
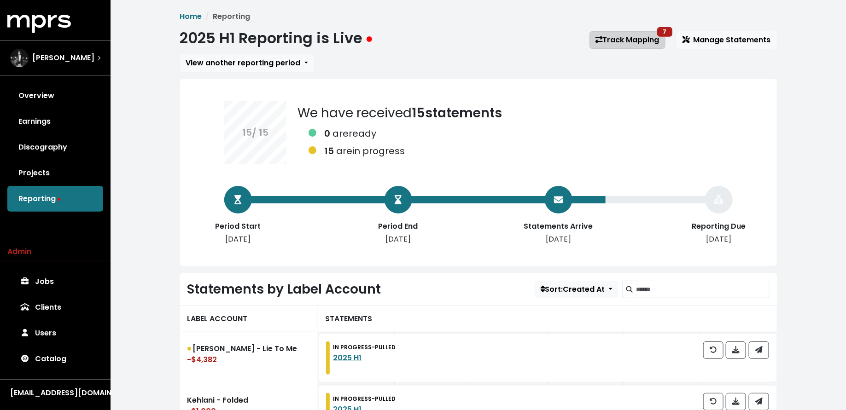
click at [635, 37] on link "Track Mapping 7" at bounding box center [628, 40] width 76 height 18
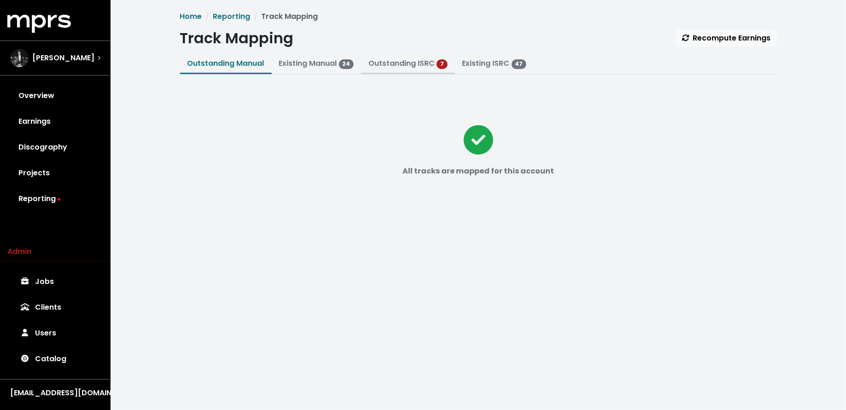
click at [382, 66] on link "Outstanding ISRC" at bounding box center [401, 63] width 66 height 11
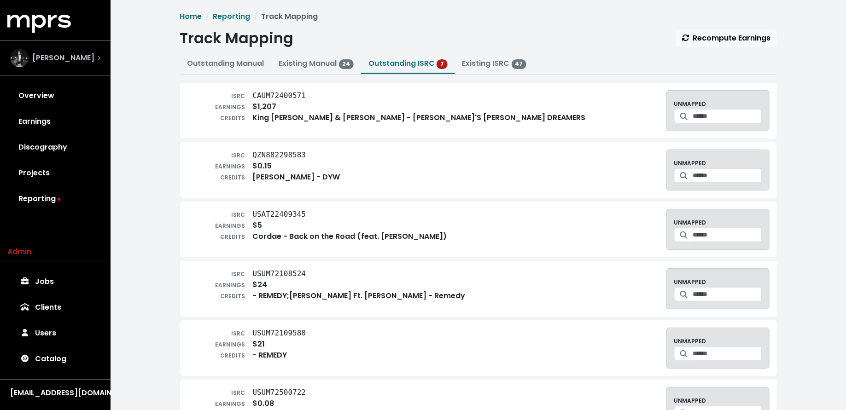
click at [82, 54] on div "Don Mills" at bounding box center [55, 58] width 90 height 18
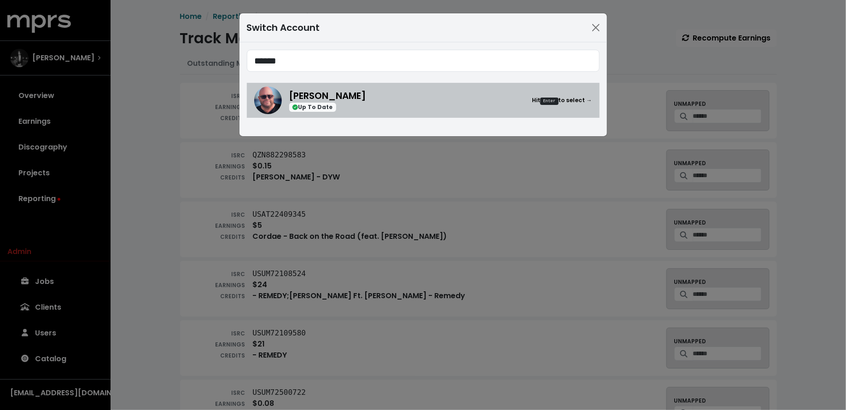
type input "******"
click at [367, 106] on div "Stuart Crichton Up To Date Hit Enter to select →" at bounding box center [440, 100] width 303 height 23
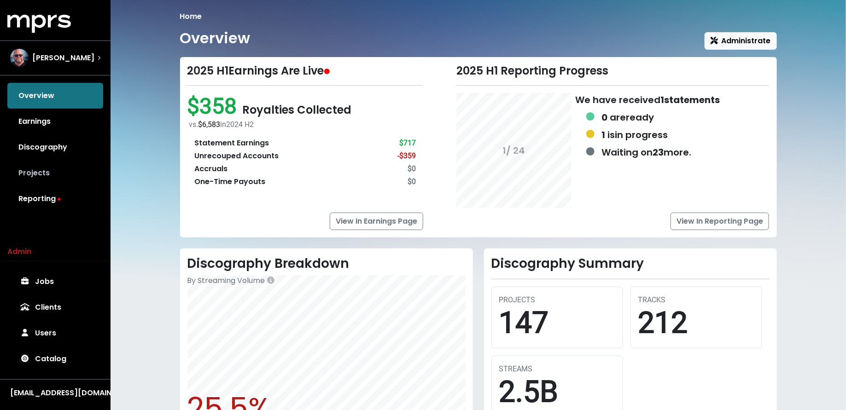
click at [61, 168] on link "Projects" at bounding box center [55, 173] width 96 height 26
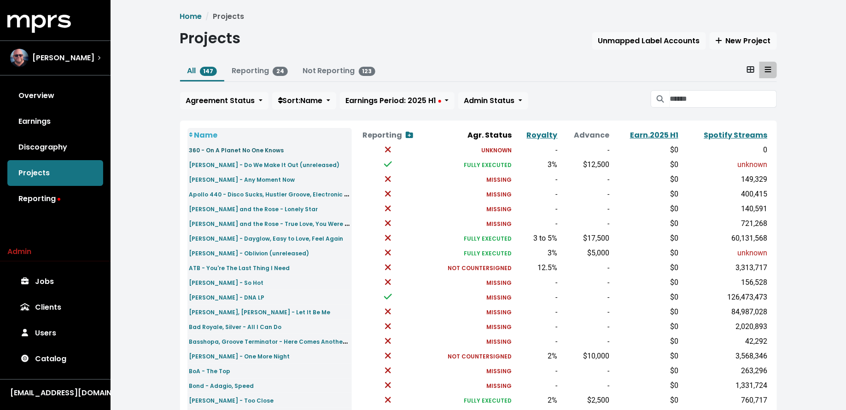
click at [253, 150] on small "360 - On A Planet No One Knows" at bounding box center [236, 150] width 95 height 8
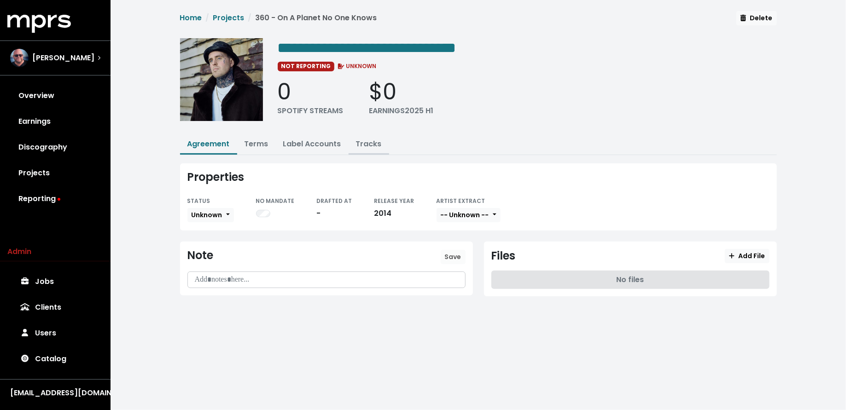
click at [361, 144] on link "Tracks" at bounding box center [369, 144] width 26 height 11
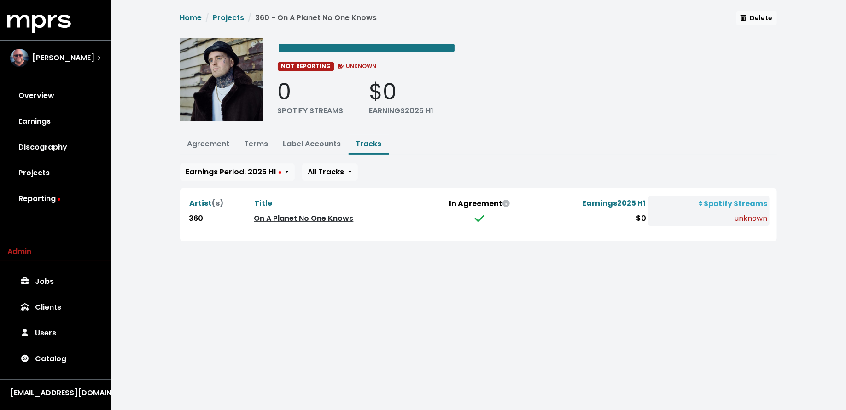
click at [325, 217] on link "On A Planet No One Knows" at bounding box center [303, 218] width 99 height 11
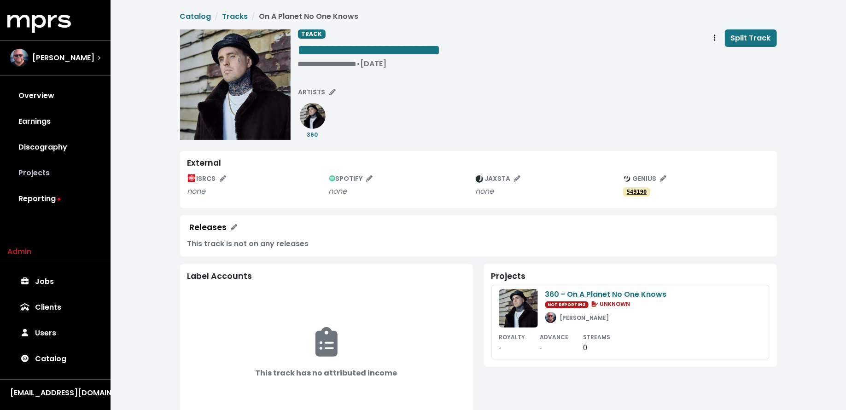
click at [71, 171] on link "Projects" at bounding box center [55, 173] width 96 height 26
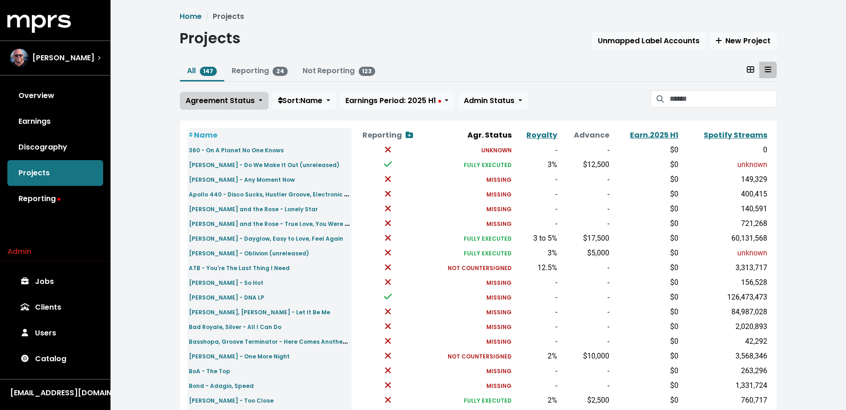
click at [210, 99] on span "Agreement Status" at bounding box center [220, 100] width 69 height 11
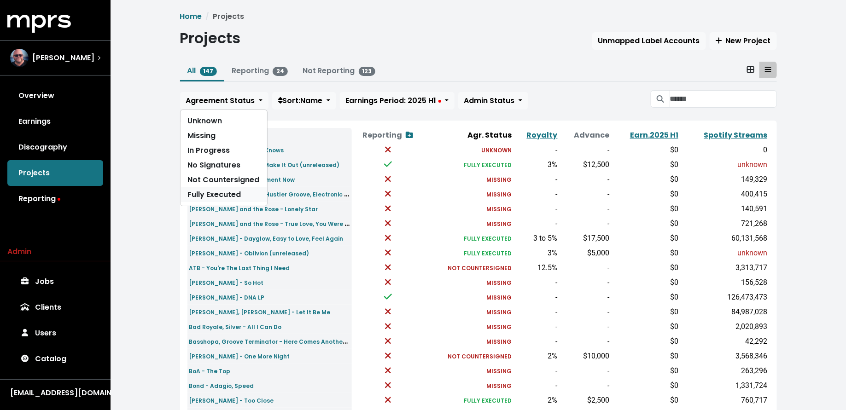
click at [210, 200] on link "Fully Executed" at bounding box center [224, 194] width 87 height 15
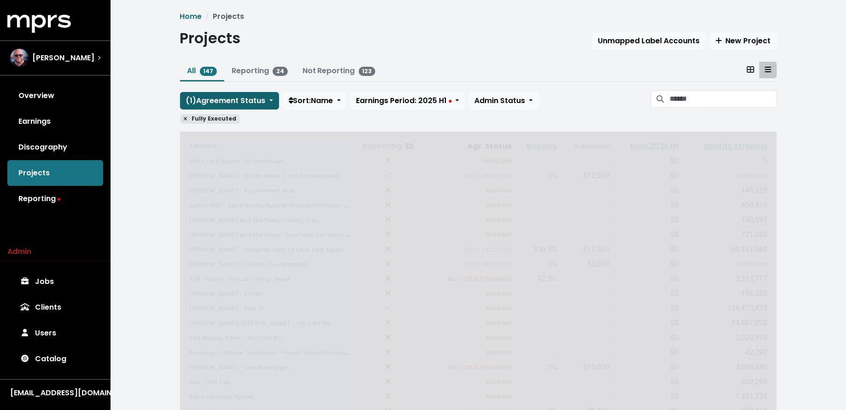
click at [211, 98] on span "( 1 ) Agreement Status" at bounding box center [226, 100] width 80 height 11
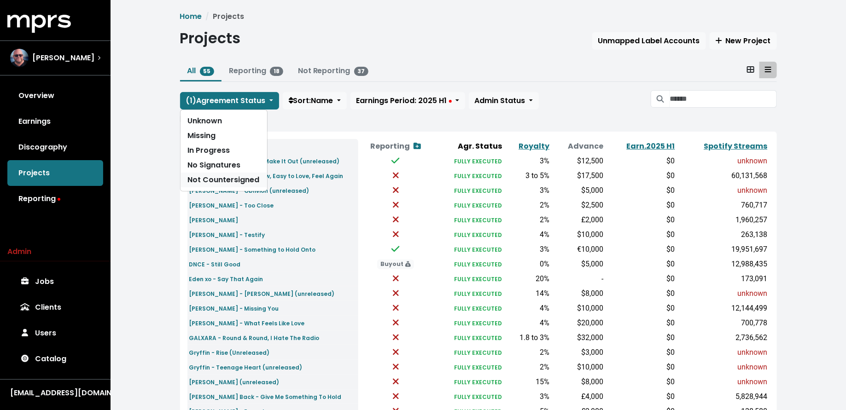
click at [214, 181] on link "Not Countersigned" at bounding box center [224, 180] width 87 height 15
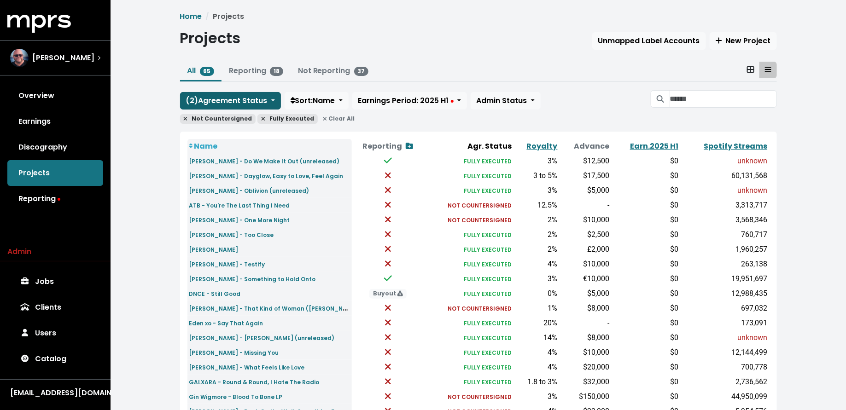
click at [216, 96] on span "( 2 ) Agreement Status" at bounding box center [227, 100] width 82 height 11
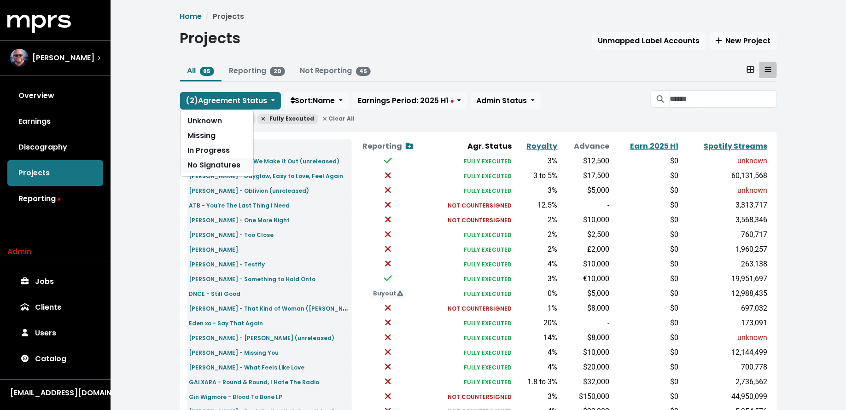
click at [213, 164] on link "No Signatures" at bounding box center [217, 165] width 73 height 15
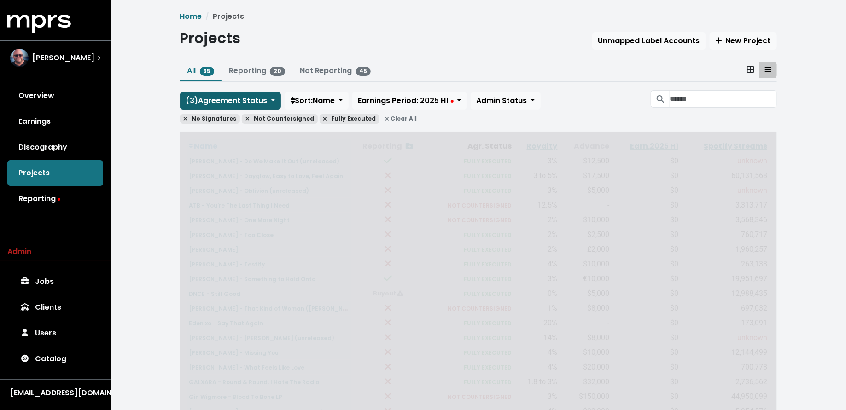
click at [214, 98] on span "( 3 ) Agreement Status" at bounding box center [227, 100] width 82 height 11
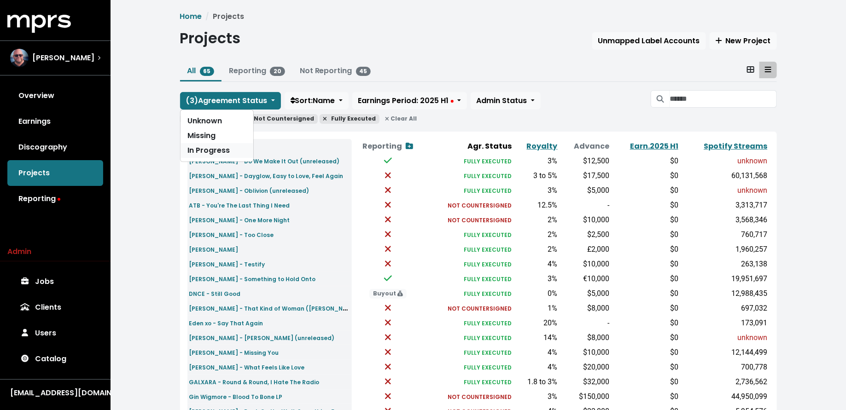
click at [214, 144] on link "In Progress" at bounding box center [217, 150] width 73 height 15
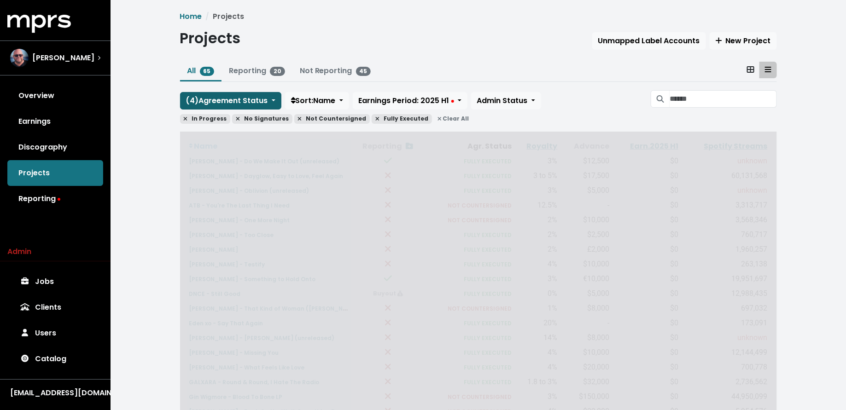
click at [216, 99] on span "( 4 ) Agreement Status" at bounding box center [227, 100] width 82 height 11
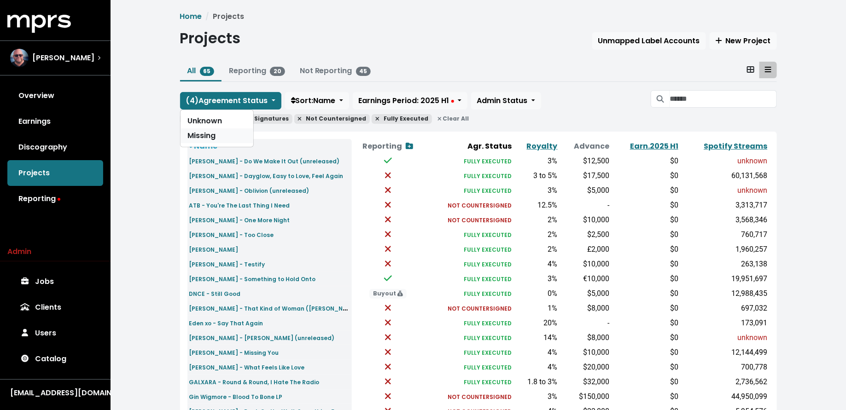
click at [216, 134] on link "Missing" at bounding box center [217, 136] width 73 height 15
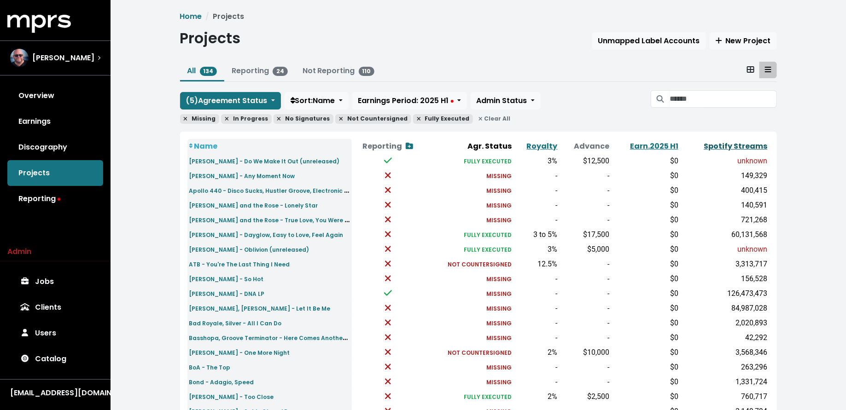
click at [738, 141] on link "Spotify Streams" at bounding box center [736, 146] width 64 height 11
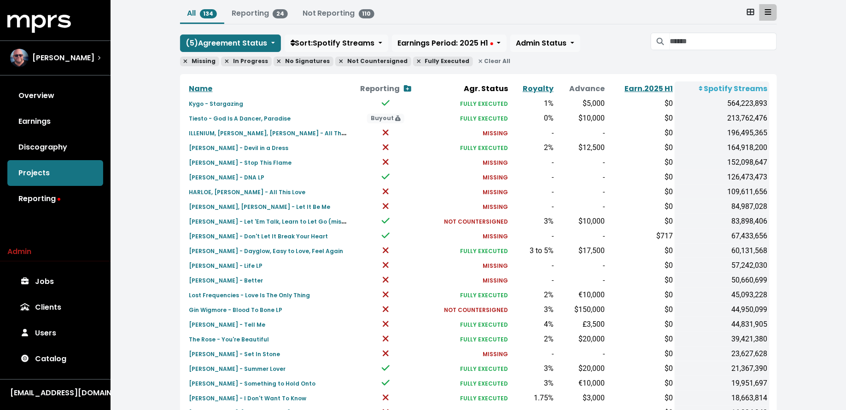
scroll to position [61, 0]
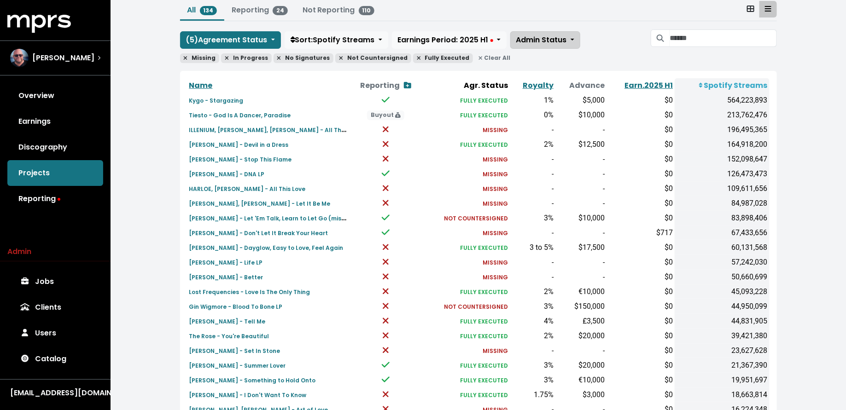
click at [531, 47] on button "Admin Status" at bounding box center [545, 40] width 70 height 18
click at [531, 86] on link "Admin'd by MPRS" at bounding box center [558, 89] width 94 height 15
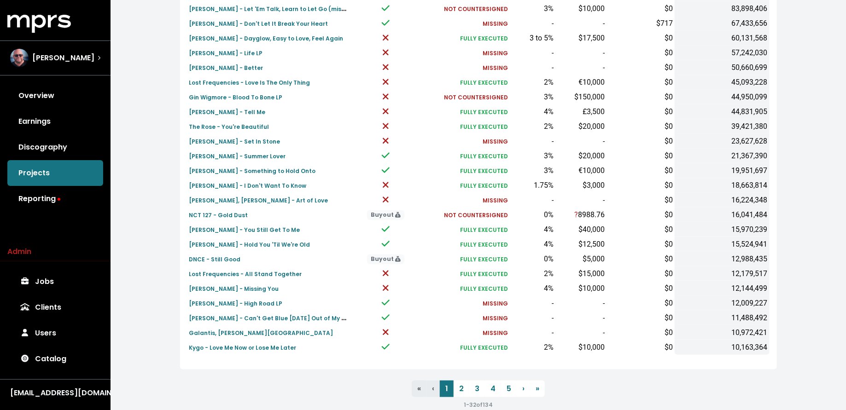
scroll to position [286, 0]
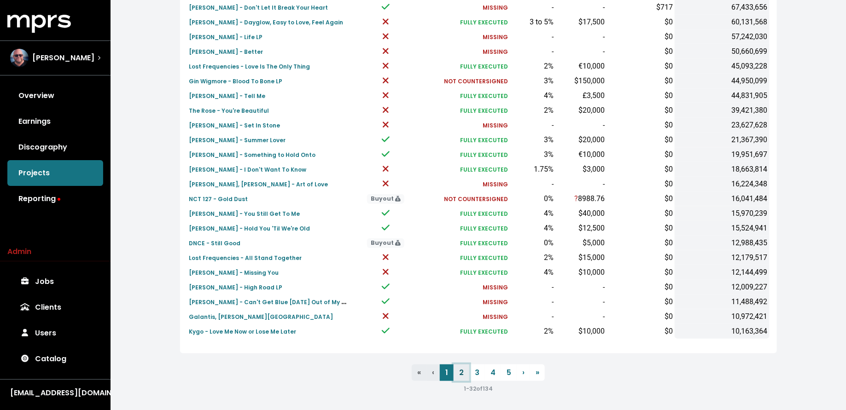
click at [459, 372] on link "2" at bounding box center [462, 373] width 16 height 17
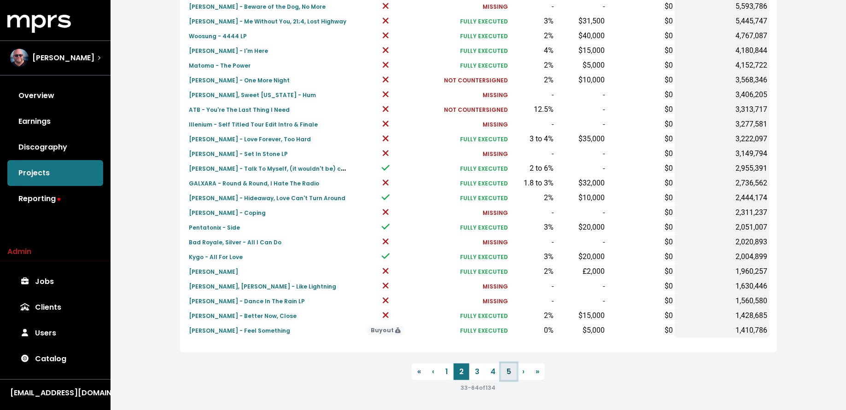
click at [508, 375] on link "5" at bounding box center [509, 372] width 16 height 17
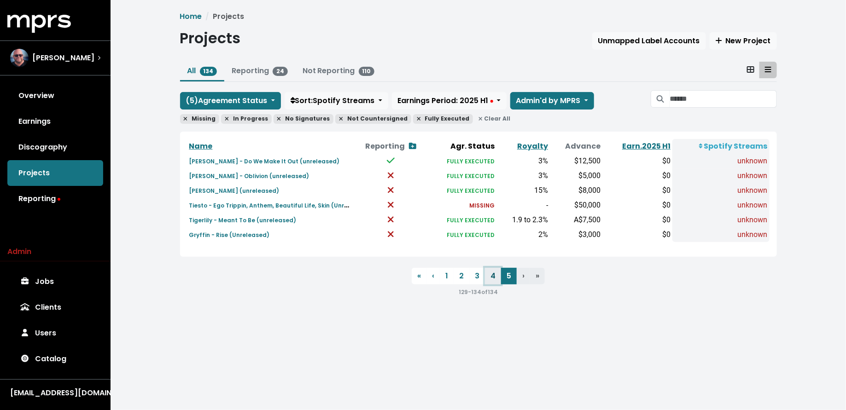
click at [495, 278] on link "4" at bounding box center [493, 276] width 16 height 17
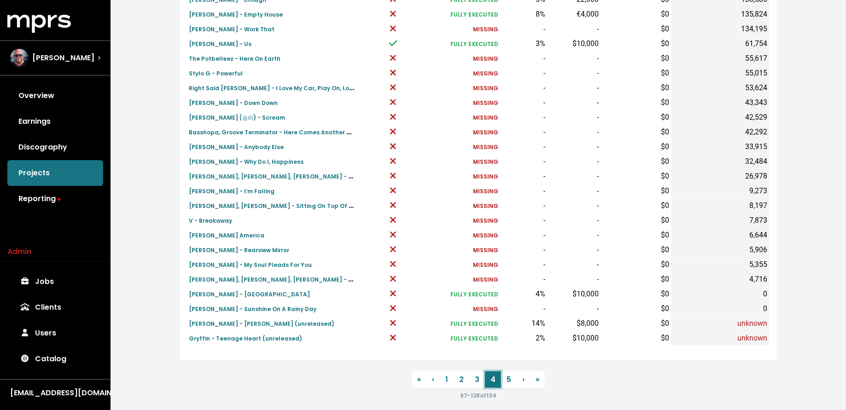
scroll to position [287, 0]
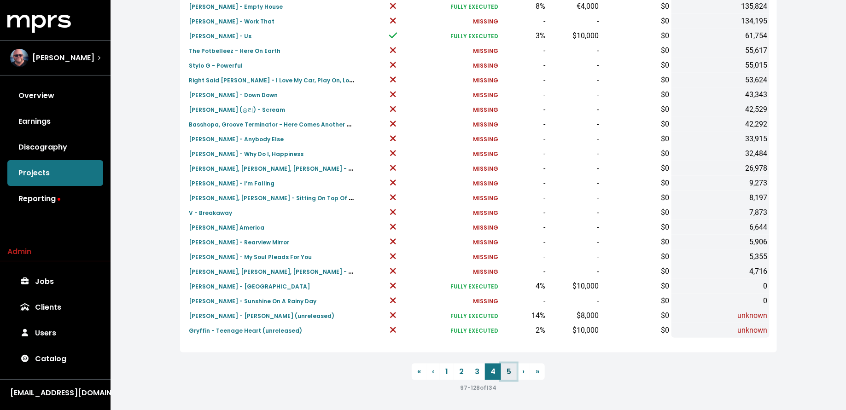
click at [505, 370] on link "5" at bounding box center [509, 372] width 16 height 17
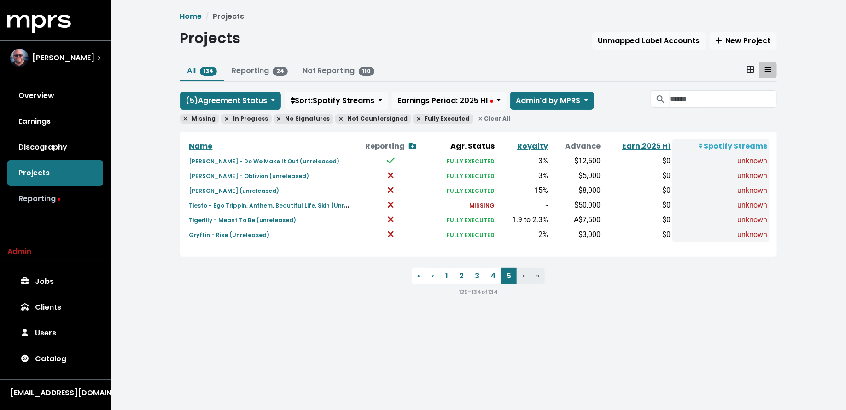
click at [67, 194] on link "Reporting" at bounding box center [55, 199] width 96 height 26
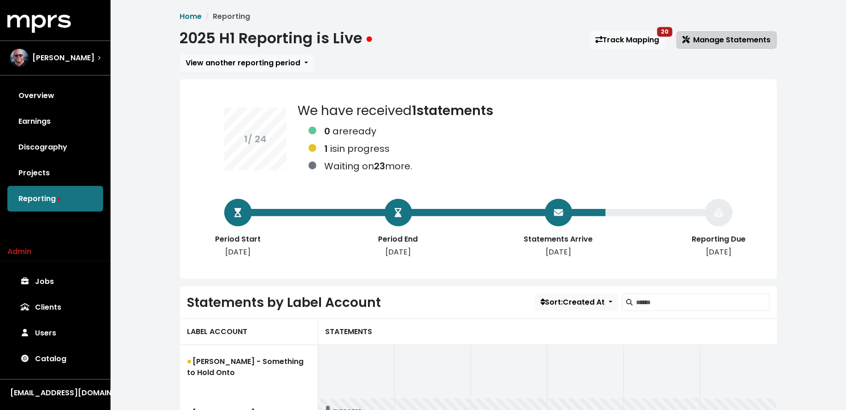
click at [736, 39] on span "Manage Statements" at bounding box center [727, 40] width 88 height 11
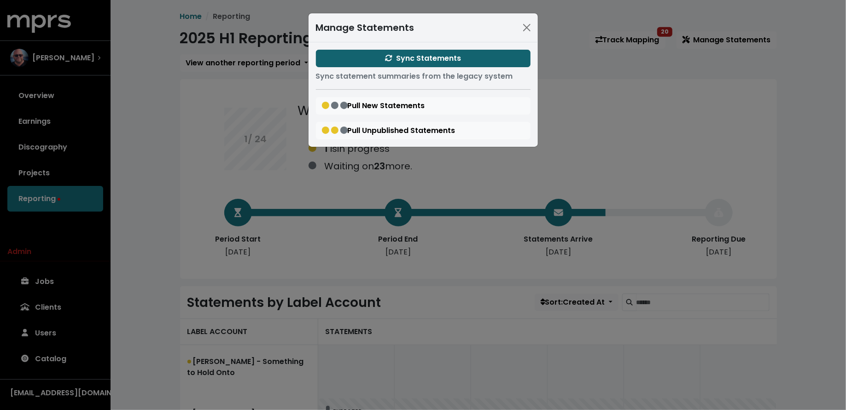
click at [437, 57] on span "Sync Statements" at bounding box center [423, 58] width 76 height 11
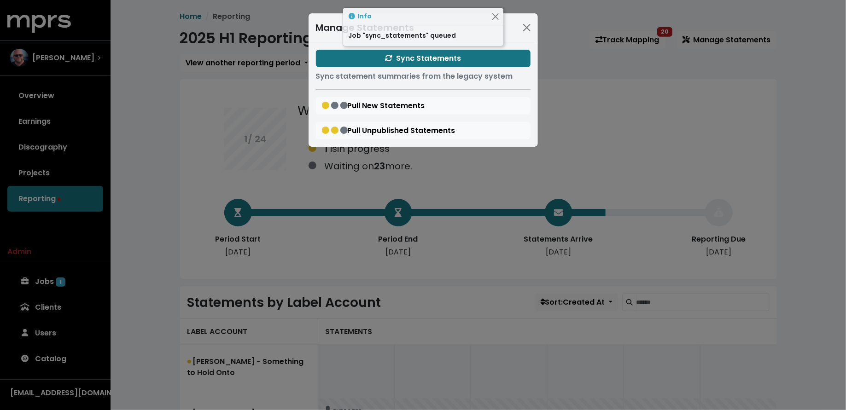
click at [72, 253] on div "Manage Statements Sync Statements Sync statement summaries from the legacy syst…" at bounding box center [423, 205] width 846 height 410
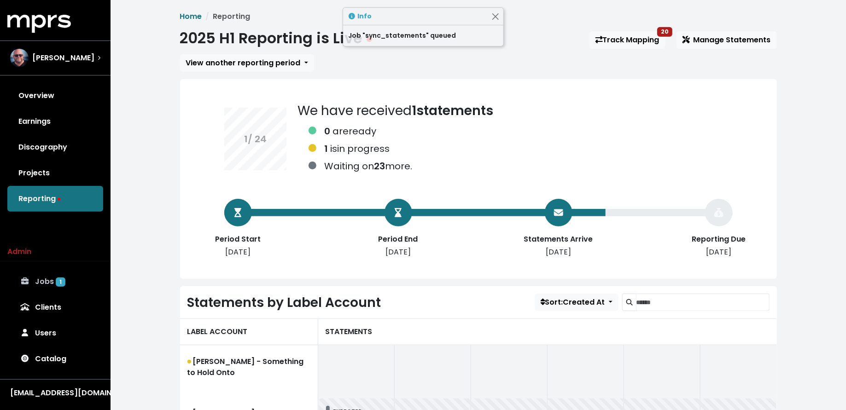
click at [54, 293] on link "Jobs 1" at bounding box center [55, 282] width 96 height 26
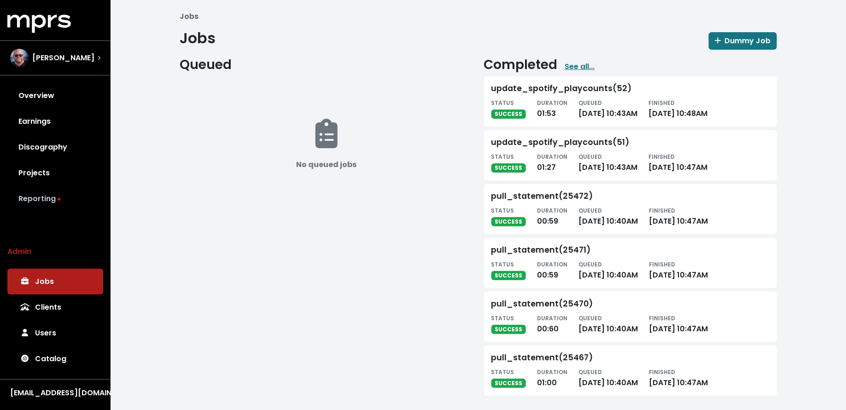
click at [53, 197] on link "Reporting" at bounding box center [55, 199] width 96 height 26
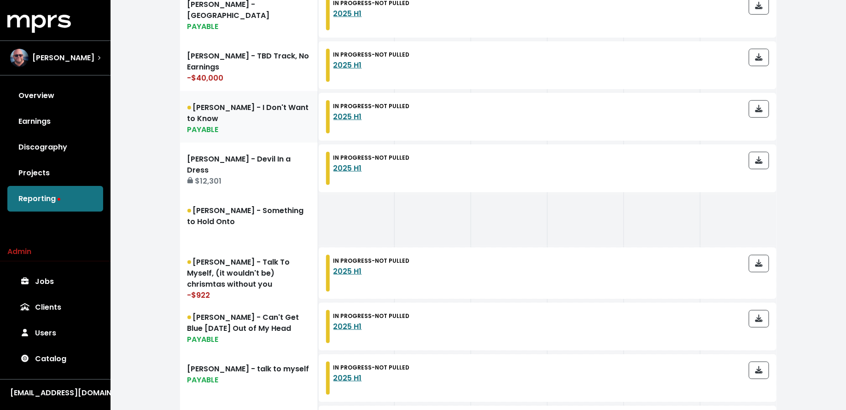
scroll to position [424, 0]
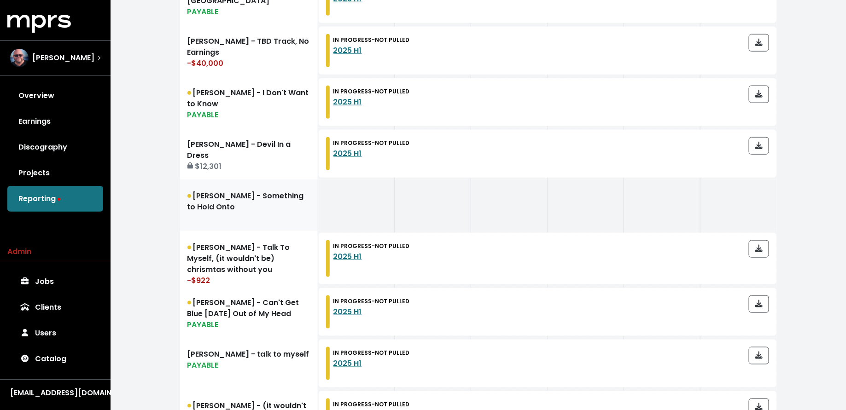
click at [199, 210] on link "[PERSON_NAME] - Something to Hold Onto" at bounding box center [249, 206] width 138 height 52
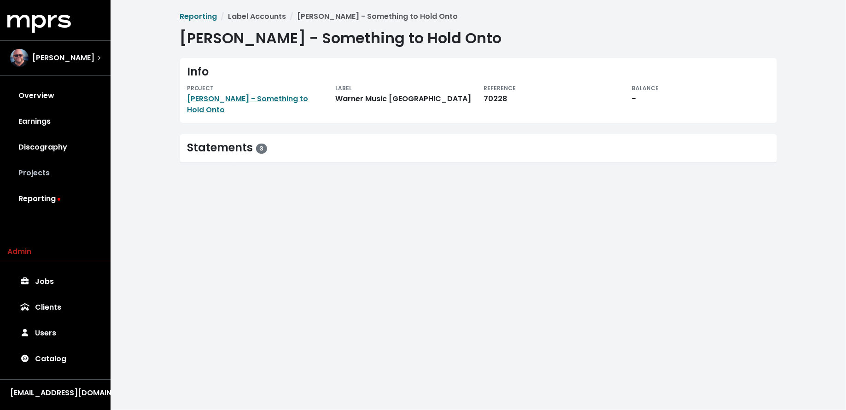
click at [78, 163] on link "Projects" at bounding box center [55, 173] width 96 height 26
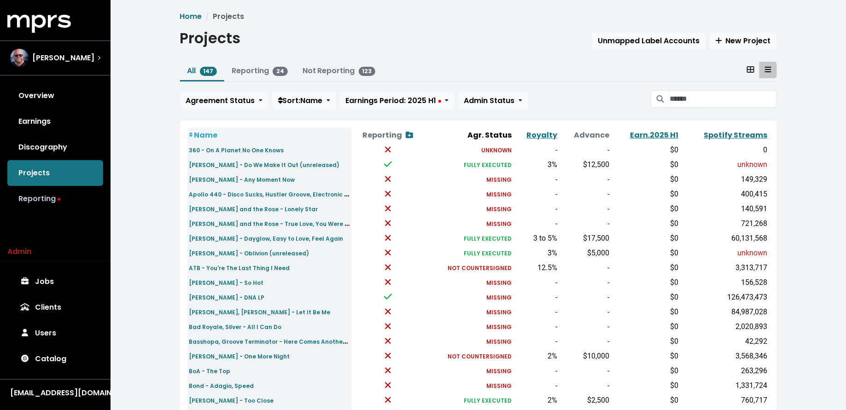
click at [58, 203] on link "Reporting" at bounding box center [55, 199] width 96 height 26
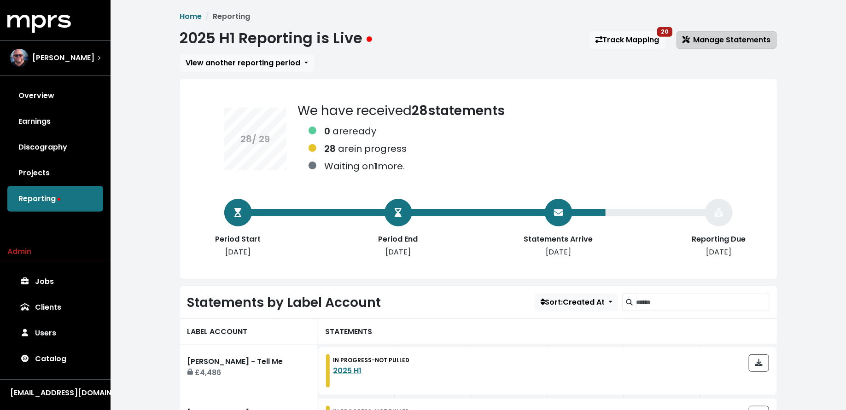
click at [739, 41] on span "Manage Statements" at bounding box center [727, 40] width 88 height 11
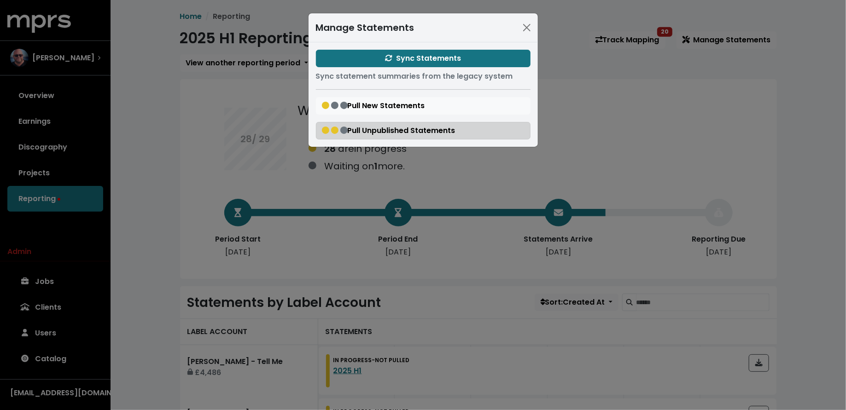
click at [394, 134] on span "Pull Unpublished Statements" at bounding box center [389, 130] width 134 height 11
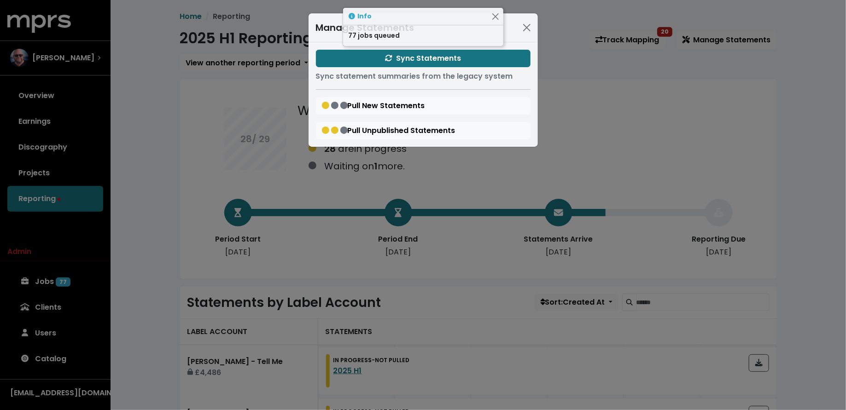
click at [164, 203] on div "Manage Statements Sync Statements Sync statement summaries from the legacy syst…" at bounding box center [423, 205] width 846 height 410
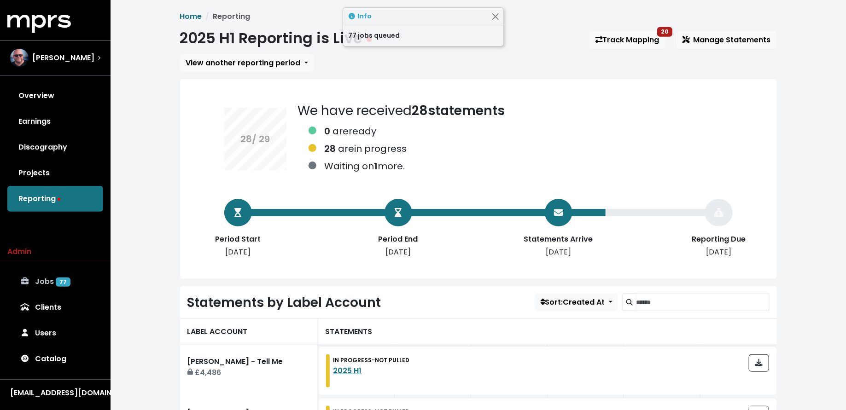
click at [87, 279] on link "Jobs 77" at bounding box center [55, 282] width 96 height 26
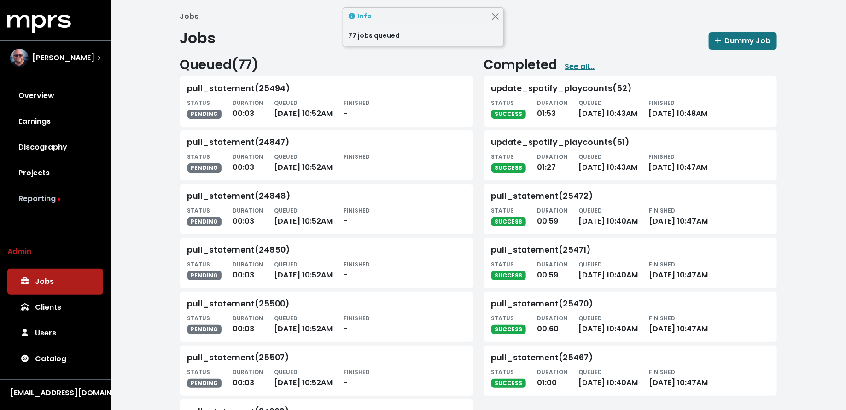
click at [80, 210] on link "Reporting" at bounding box center [55, 199] width 96 height 26
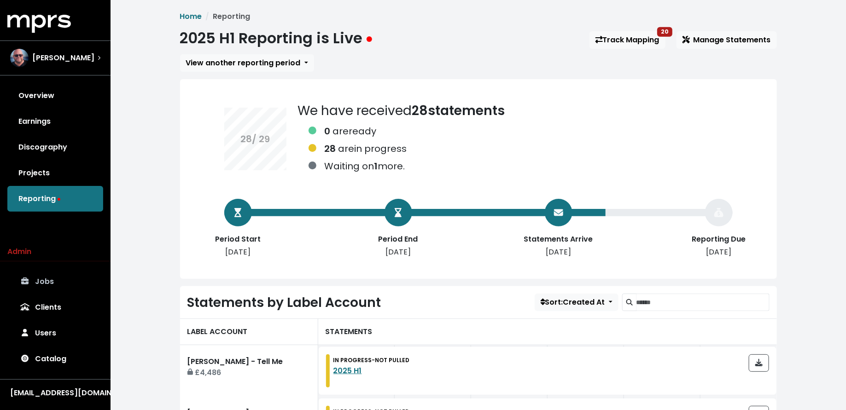
click at [58, 281] on link "Jobs" at bounding box center [55, 282] width 96 height 26
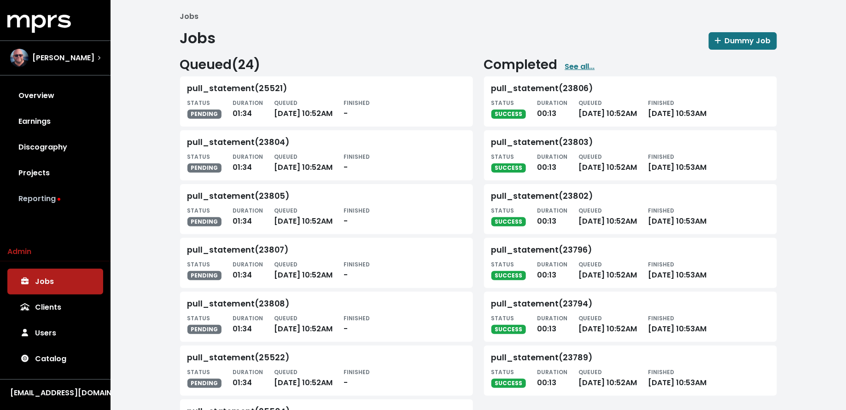
click at [70, 193] on link "Reporting" at bounding box center [55, 199] width 96 height 26
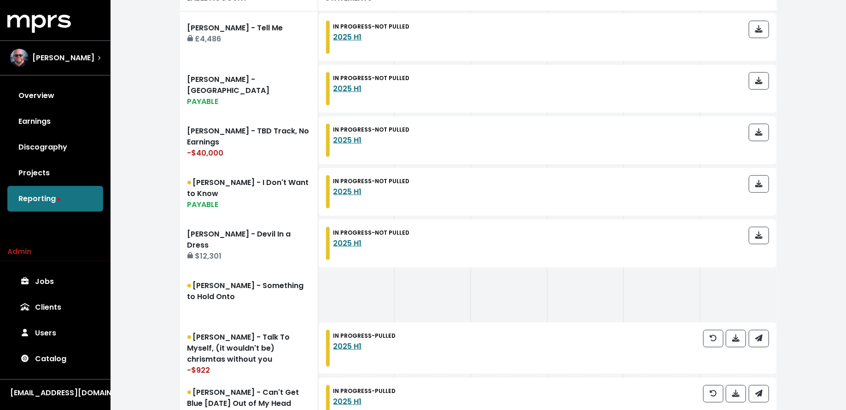
scroll to position [347, 0]
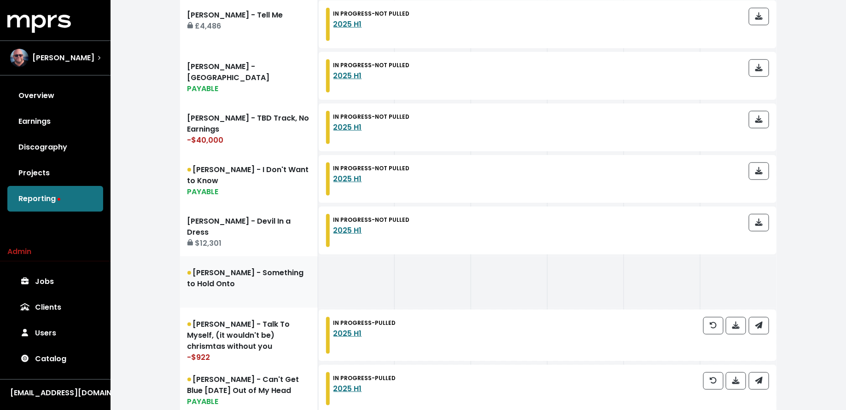
click at [232, 270] on link "[PERSON_NAME] - Something to Hold Onto" at bounding box center [249, 283] width 138 height 52
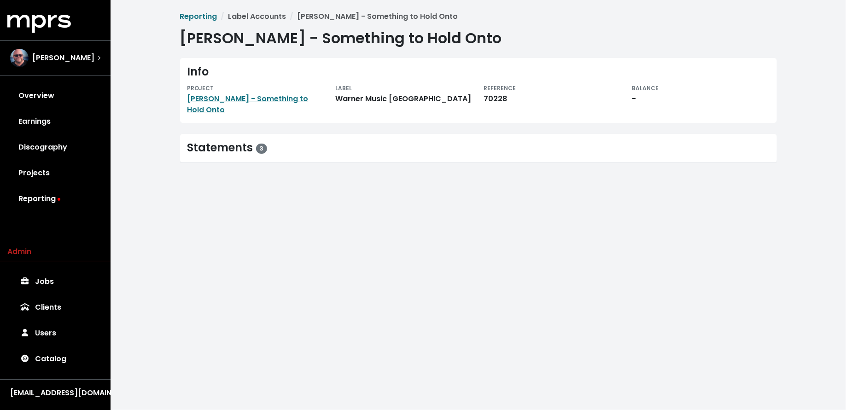
click at [491, 102] on div "70228" at bounding box center [552, 98] width 137 height 11
copy div "70228"
click at [52, 275] on link "Jobs" at bounding box center [55, 282] width 96 height 26
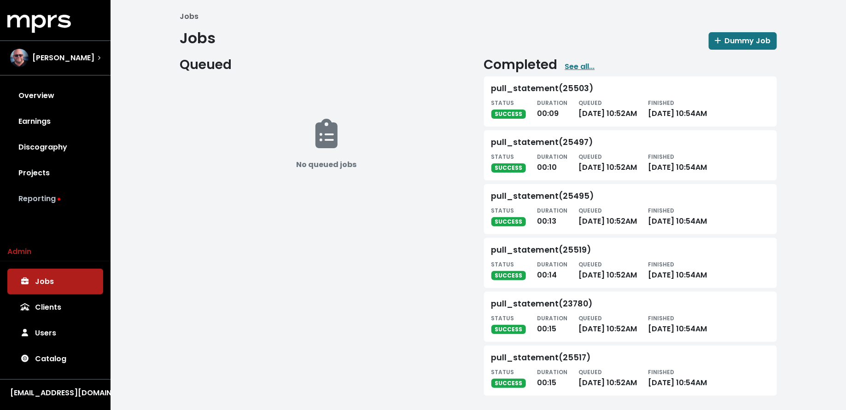
click at [54, 199] on link "Reporting" at bounding box center [55, 199] width 96 height 26
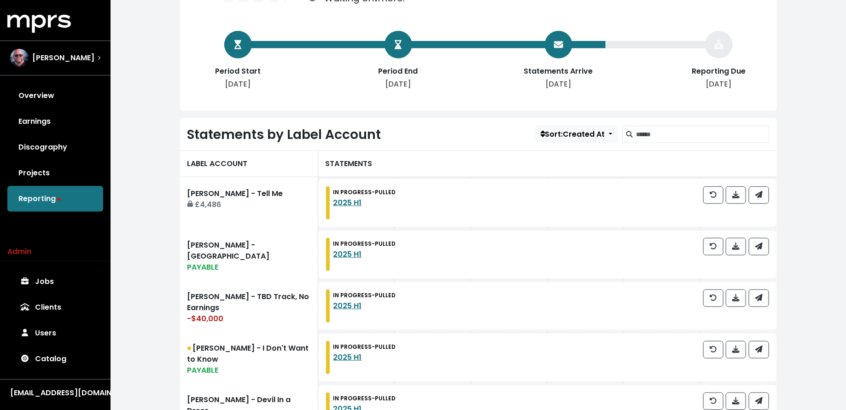
scroll to position [390, 0]
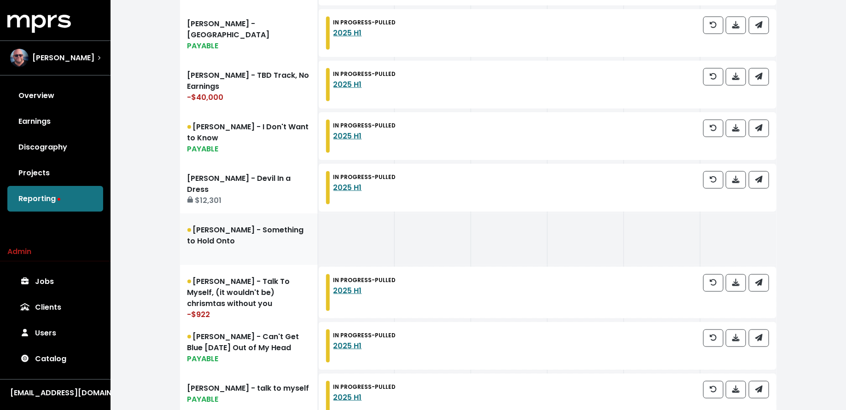
click at [218, 236] on link "[PERSON_NAME] - Something to Hold Onto" at bounding box center [249, 240] width 138 height 52
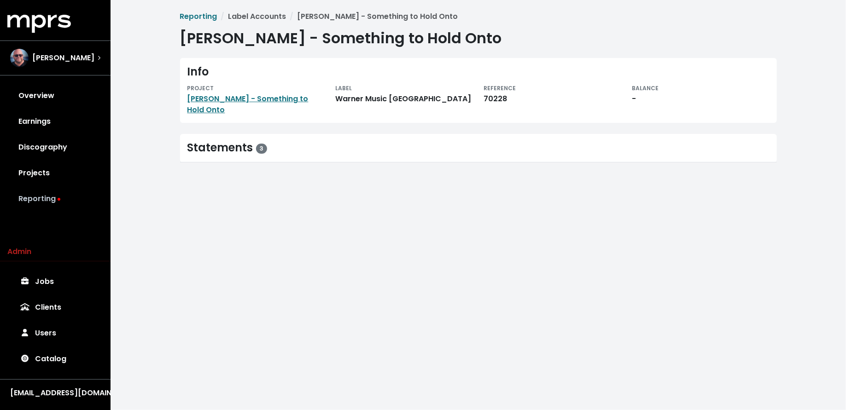
click at [65, 197] on link "Reporting" at bounding box center [55, 199] width 96 height 26
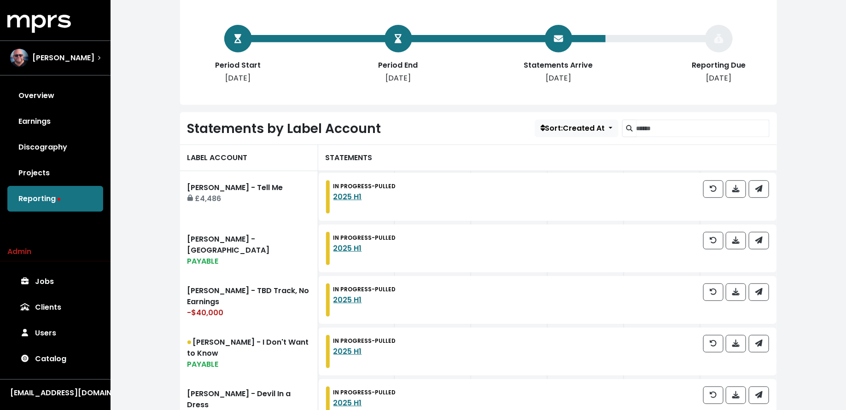
scroll to position [175, 0]
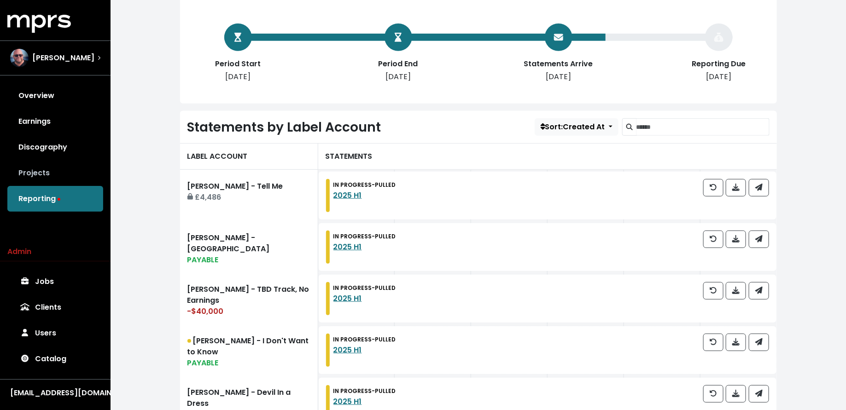
click at [67, 180] on link "Projects" at bounding box center [55, 173] width 96 height 26
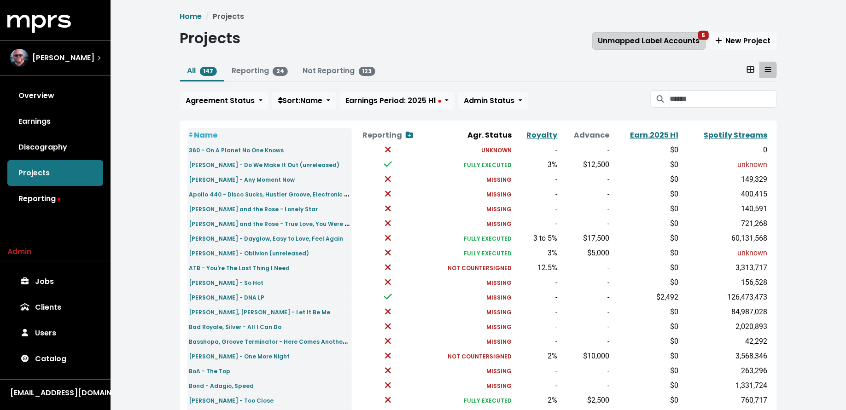
click at [645, 40] on span "Unmapped Label Accounts 5" at bounding box center [649, 40] width 102 height 11
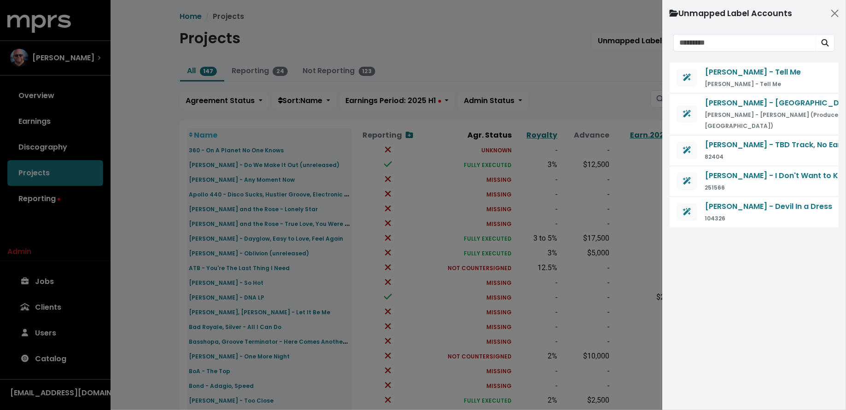
click at [547, 45] on div at bounding box center [423, 205] width 846 height 410
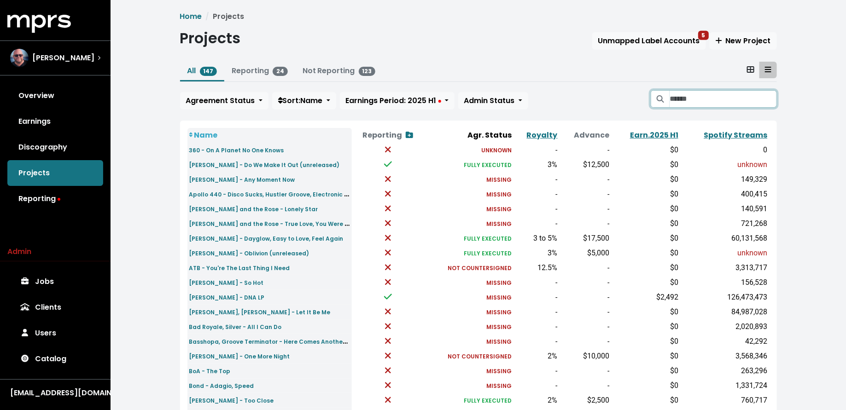
click at [694, 103] on input "Search projects" at bounding box center [723, 99] width 107 height 18
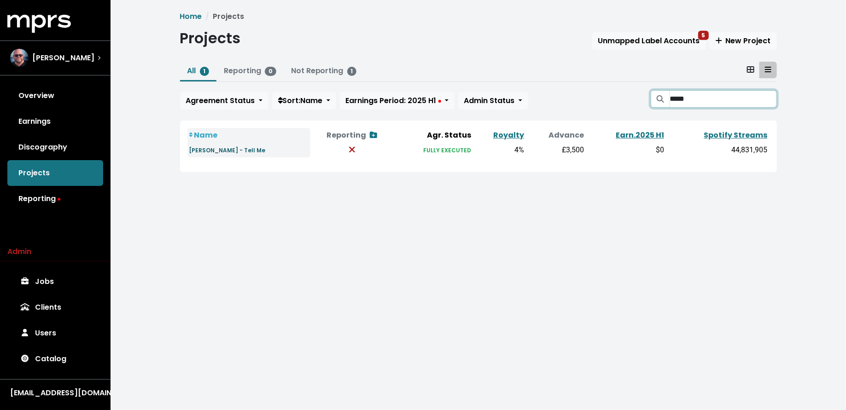
type input "*****"
click at [228, 147] on small "[PERSON_NAME] - Tell Me" at bounding box center [227, 150] width 76 height 8
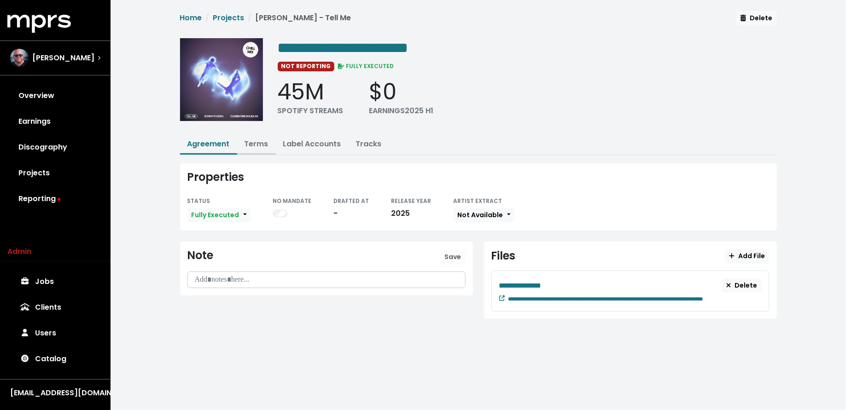
click at [257, 139] on link "Terms" at bounding box center [257, 144] width 24 height 11
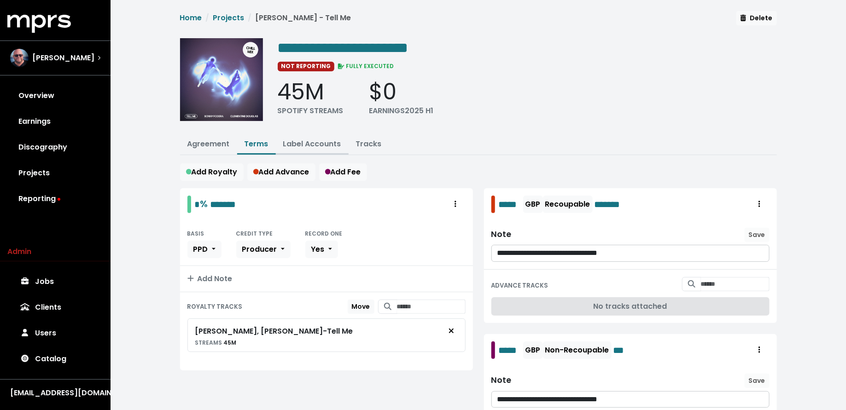
click at [287, 140] on link "Label Accounts" at bounding box center [312, 144] width 58 height 11
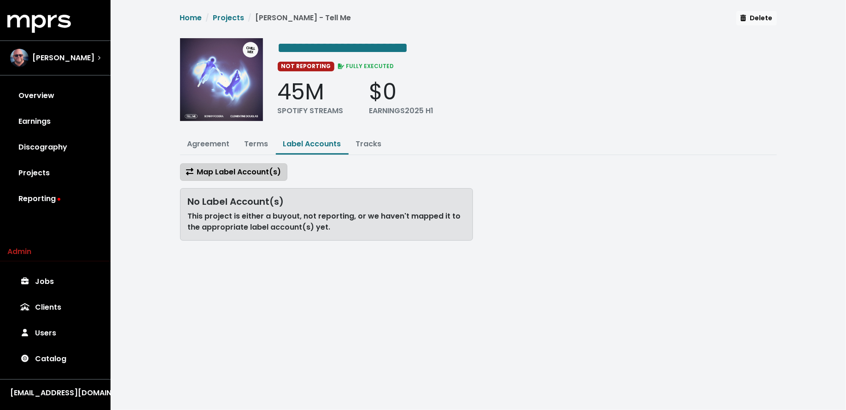
click at [245, 169] on span "Map Label Account(s)" at bounding box center [233, 172] width 95 height 11
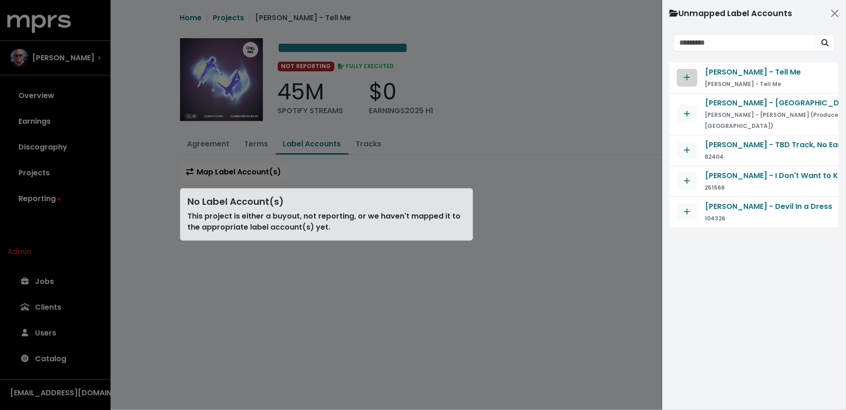
click at [691, 72] on button "Map contract to selected agreement" at bounding box center [687, 78] width 20 height 18
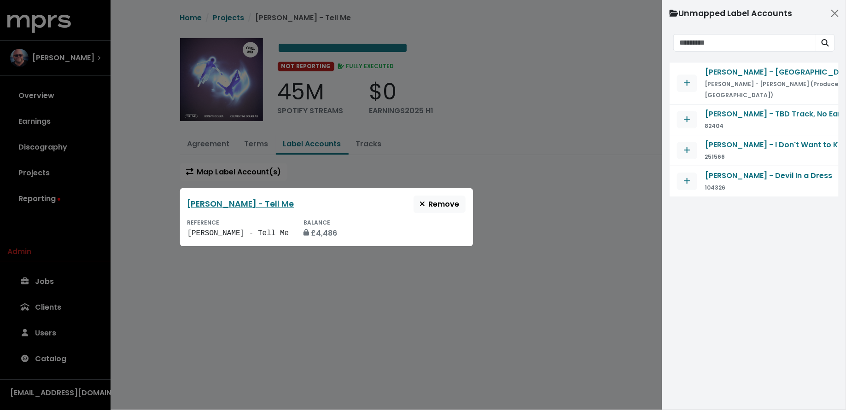
click at [151, 242] on div at bounding box center [423, 205] width 846 height 410
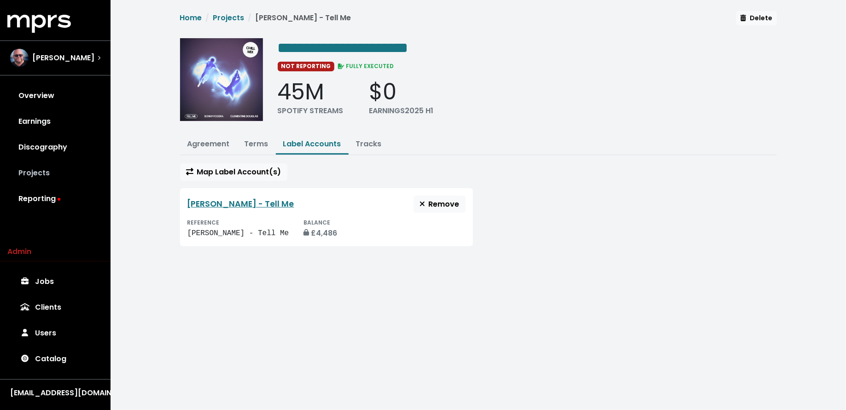
click at [37, 177] on link "Projects" at bounding box center [55, 173] width 96 height 26
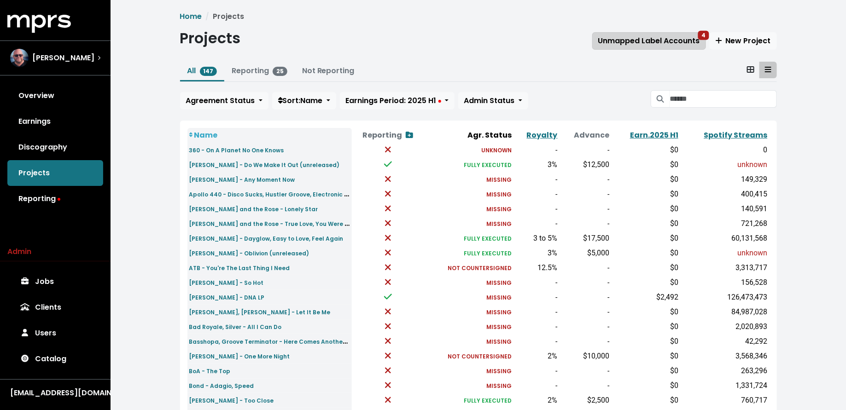
click at [672, 35] on span "Unmapped Label Accounts 4" at bounding box center [649, 40] width 102 height 11
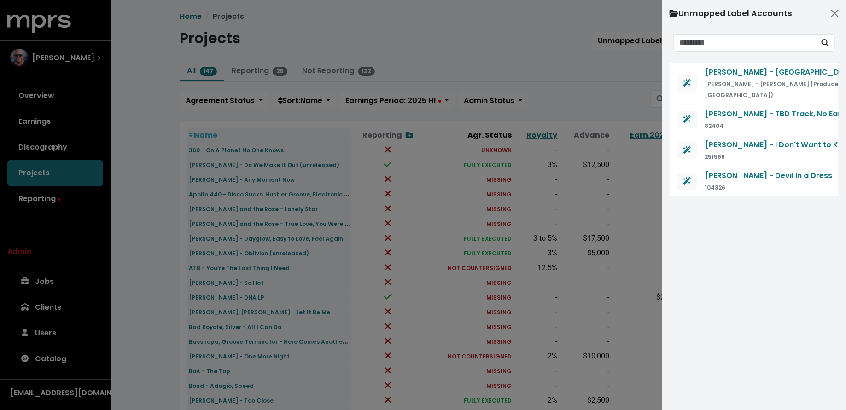
click at [702, 41] on input "Search unmapped contracts" at bounding box center [744, 43] width 143 height 18
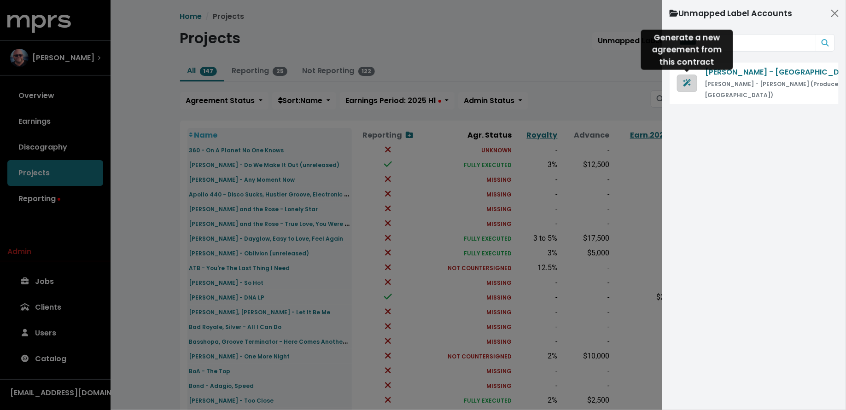
type input "******"
click at [695, 83] on button "Generate agreement from this contract" at bounding box center [687, 84] width 20 height 18
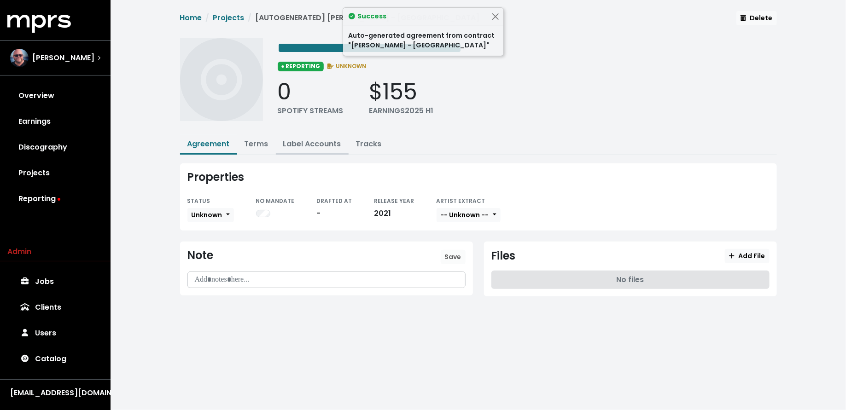
click at [315, 135] on button "Label Accounts" at bounding box center [312, 145] width 73 height 20
click at [315, 139] on link "Label Accounts" at bounding box center [312, 144] width 58 height 11
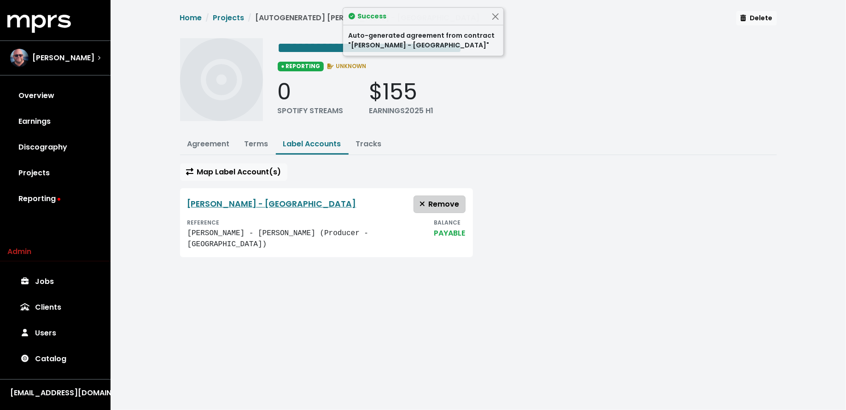
click at [438, 199] on span "Remove" at bounding box center [440, 204] width 40 height 11
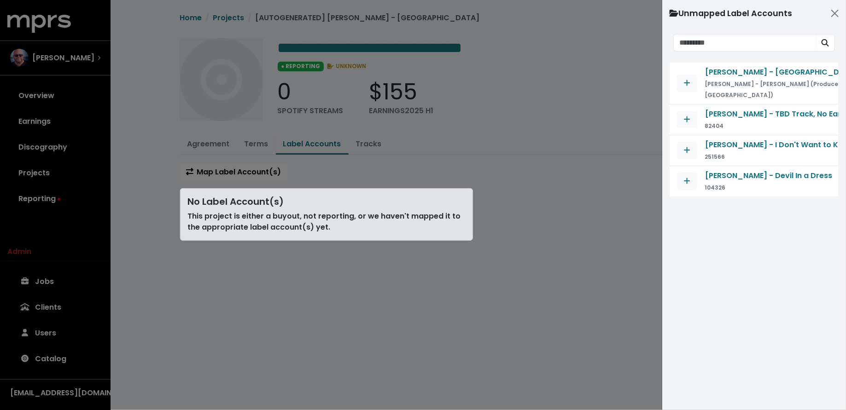
click at [551, 106] on div at bounding box center [423, 205] width 846 height 410
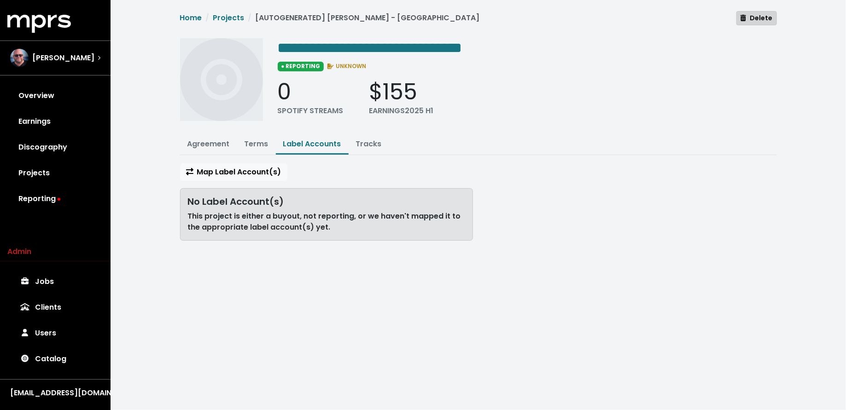
click at [748, 22] on span "Delete" at bounding box center [757, 17] width 32 height 9
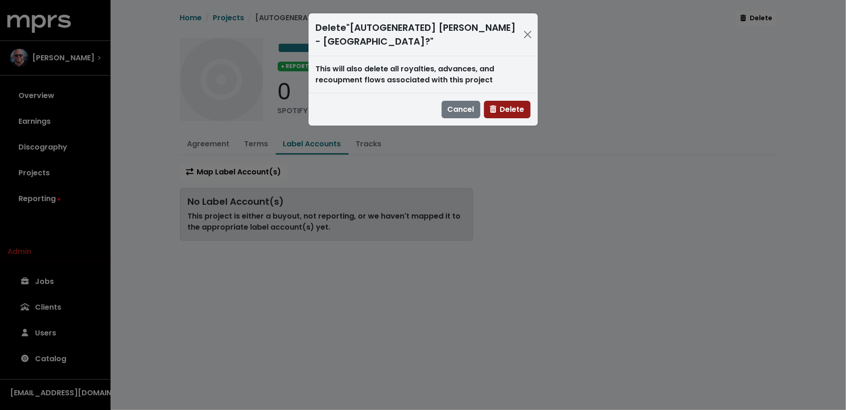
click at [511, 107] on span "Delete" at bounding box center [507, 109] width 35 height 11
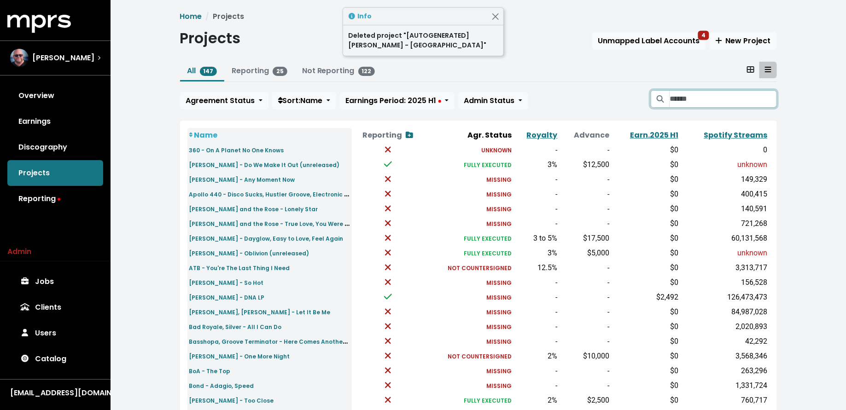
click at [704, 91] on input "Search projects" at bounding box center [723, 99] width 107 height 18
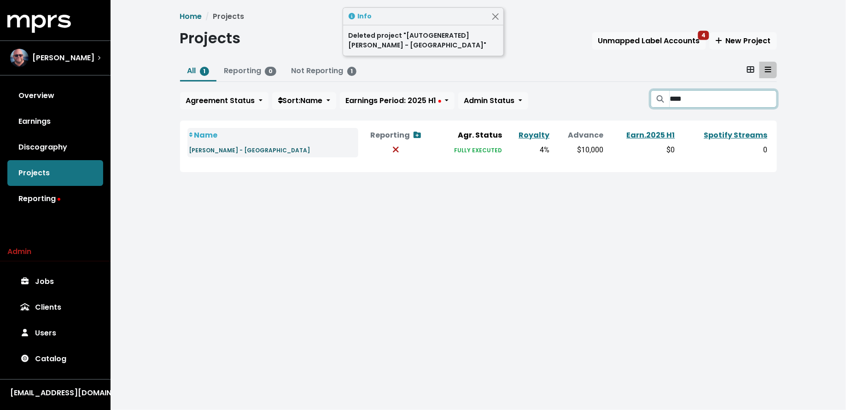
type input "****"
click at [224, 147] on small "[PERSON_NAME] - [GEOGRAPHIC_DATA]" at bounding box center [249, 150] width 121 height 8
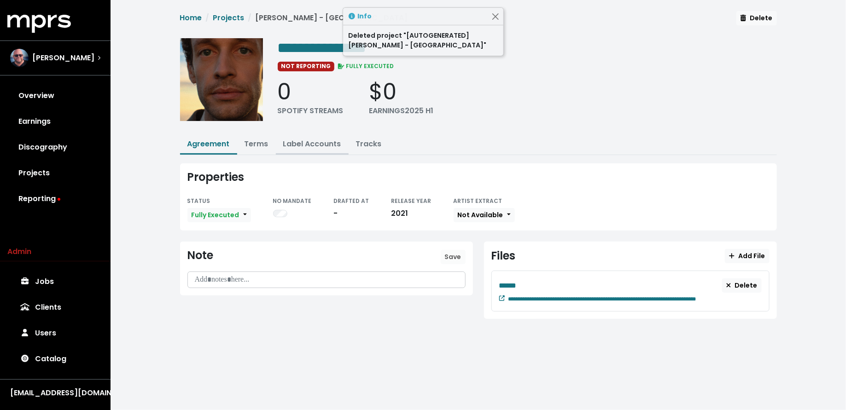
click at [302, 139] on link "Label Accounts" at bounding box center [312, 144] width 58 height 11
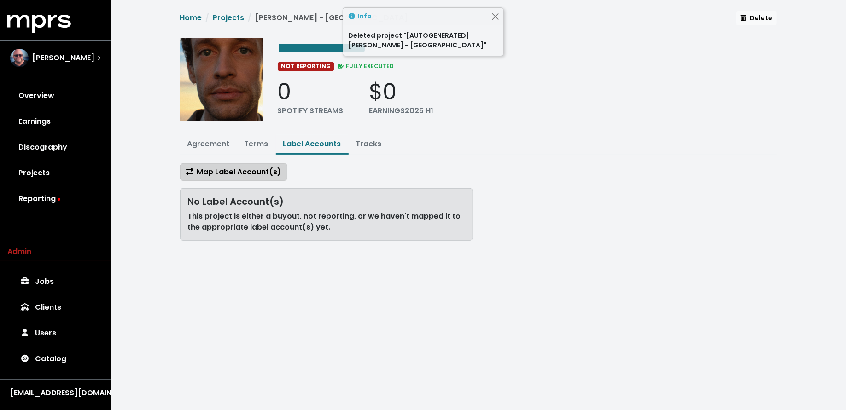
click at [248, 169] on span "Map Label Account(s)" at bounding box center [233, 172] width 95 height 11
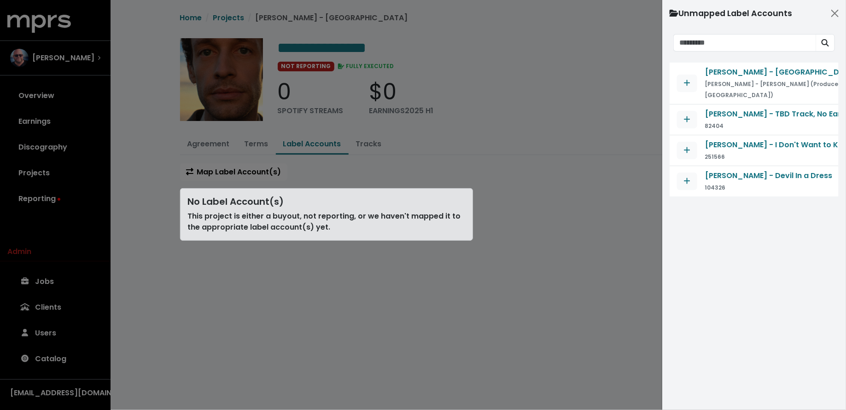
click at [672, 79] on div "[PERSON_NAME] - [GEOGRAPHIC_DATA] [PERSON_NAME] - [PERSON_NAME] (Producer - [GE…" at bounding box center [754, 84] width 169 height 42
click at [676, 79] on div "[PERSON_NAME] - [GEOGRAPHIC_DATA] [PERSON_NAME] - [PERSON_NAME] (Producer - [GE…" at bounding box center [754, 84] width 169 height 42
click at [681, 79] on button "Map contract to selected agreement" at bounding box center [687, 84] width 20 height 18
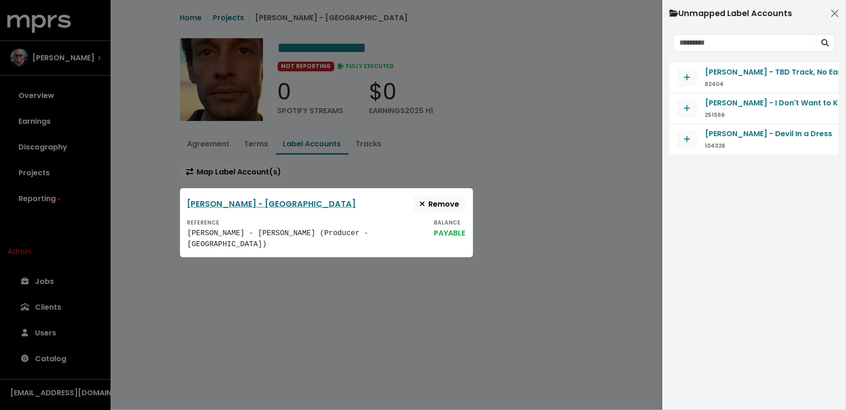
click at [560, 175] on div at bounding box center [423, 205] width 846 height 410
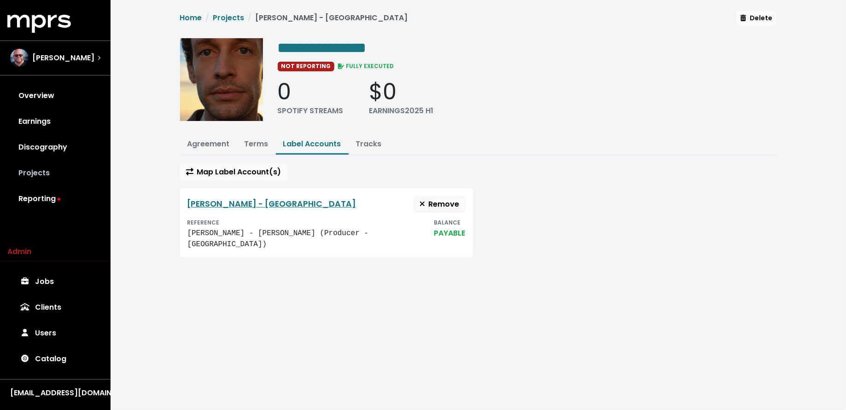
click at [40, 167] on link "Projects" at bounding box center [55, 173] width 96 height 26
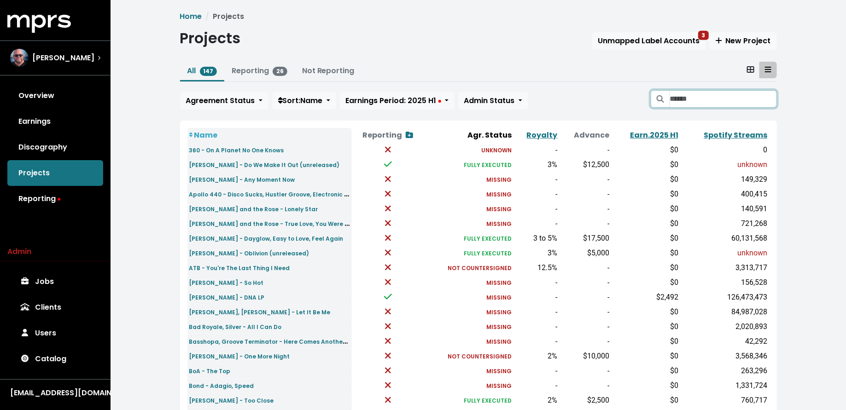
click at [727, 93] on input "Search projects" at bounding box center [723, 99] width 107 height 18
click at [644, 29] on div "Home Projects Projects Unmapped Label Accounts 3 New Project All 147 Reporting …" at bounding box center [479, 340] width 608 height 659
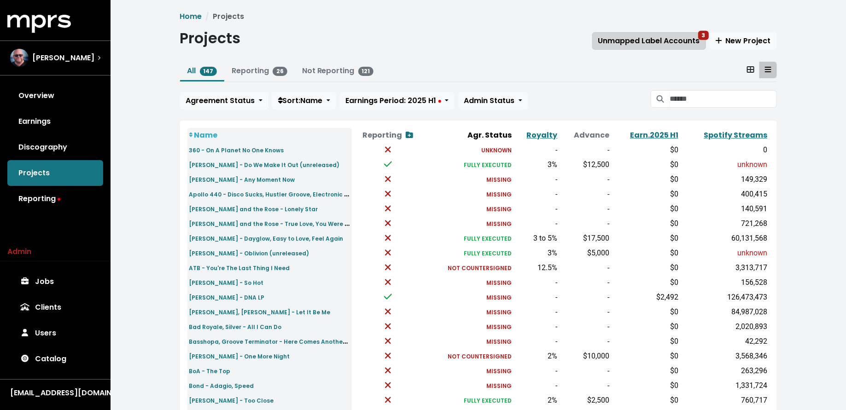
click at [644, 33] on button "Unmapped Label Accounts 3" at bounding box center [649, 41] width 114 height 18
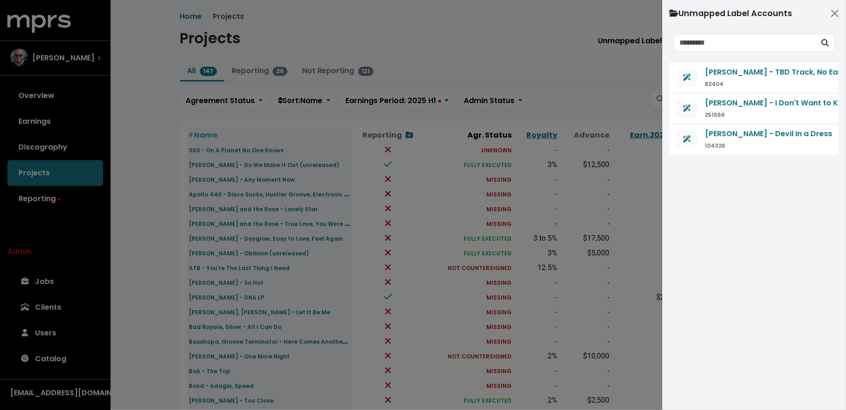
click at [600, 96] on div at bounding box center [423, 205] width 846 height 410
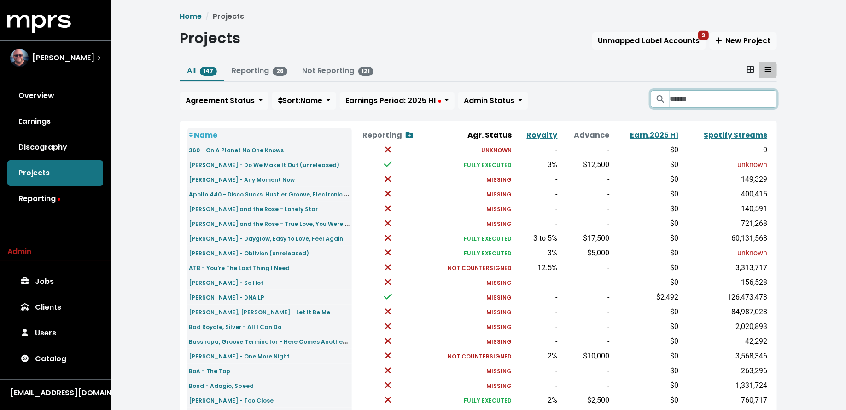
click at [697, 96] on input "Search projects" at bounding box center [723, 99] width 107 height 18
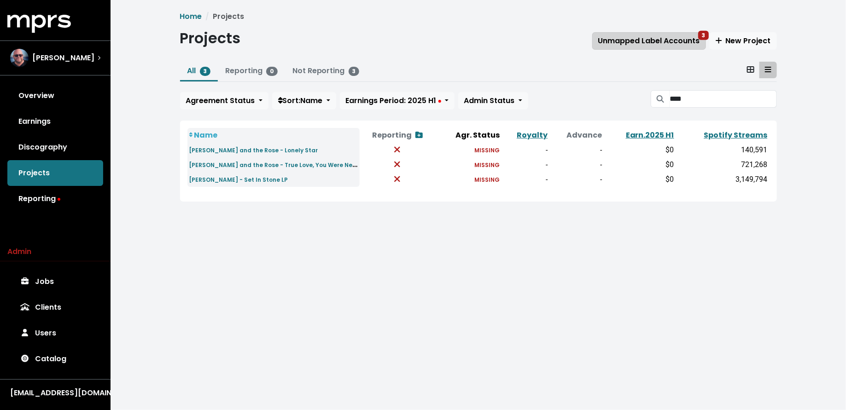
click at [616, 43] on span "Unmapped Label Accounts 3" at bounding box center [649, 40] width 102 height 11
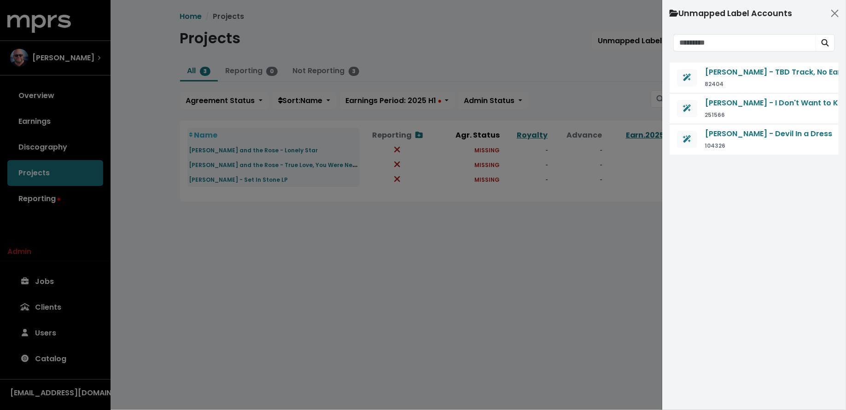
click at [604, 69] on div at bounding box center [423, 205] width 846 height 410
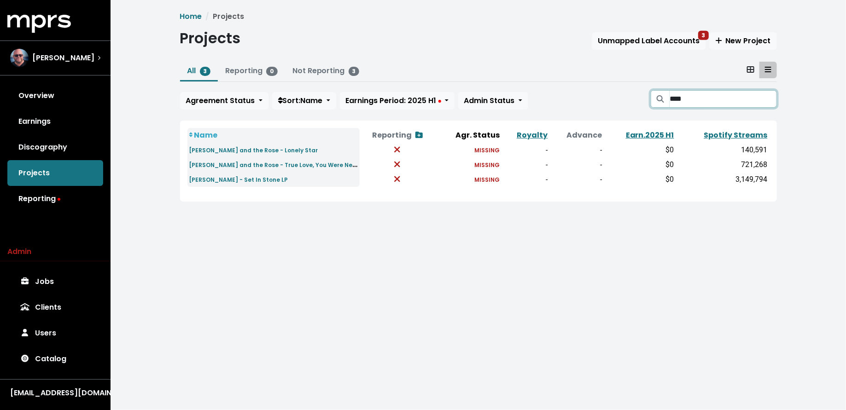
click at [670, 91] on input "****" at bounding box center [723, 99] width 107 height 18
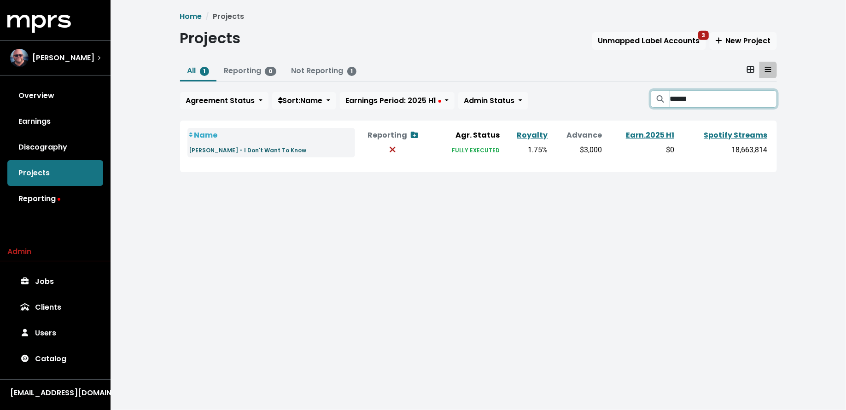
type input "******"
click at [236, 148] on small "[PERSON_NAME] - I Don't Want To Know" at bounding box center [247, 150] width 117 height 8
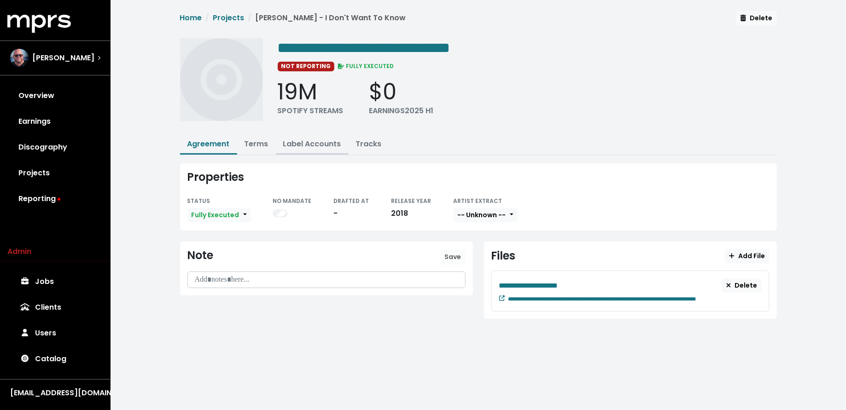
click at [314, 140] on link "Label Accounts" at bounding box center [312, 144] width 58 height 11
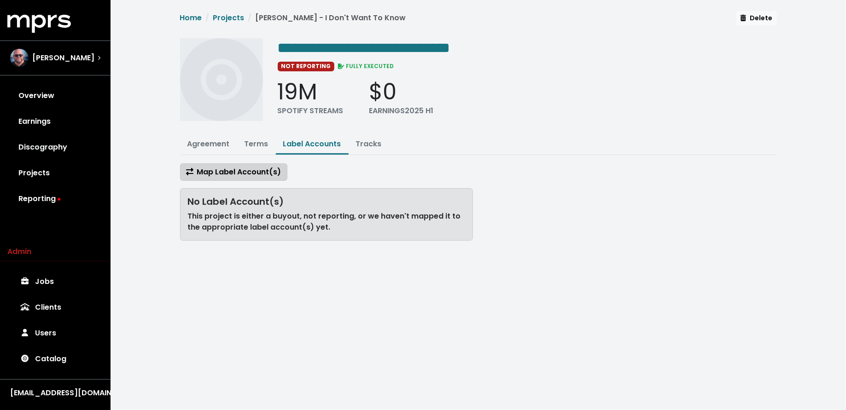
click at [262, 167] on span "Map Label Account(s)" at bounding box center [233, 172] width 95 height 11
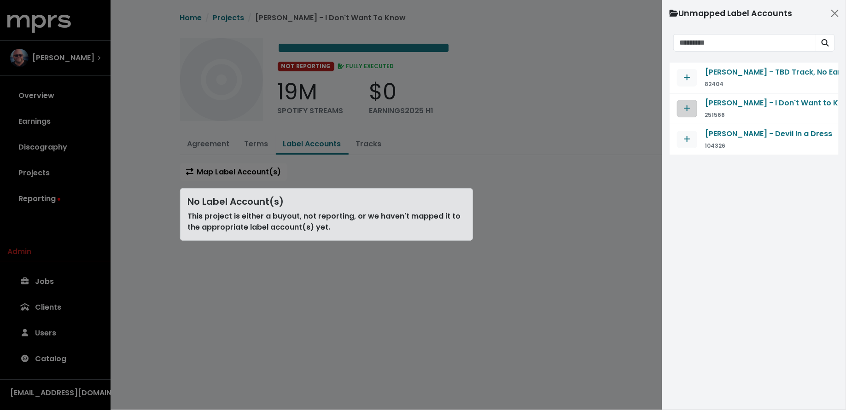
click at [691, 109] on span "Map contract to selected agreement" at bounding box center [687, 108] width 8 height 11
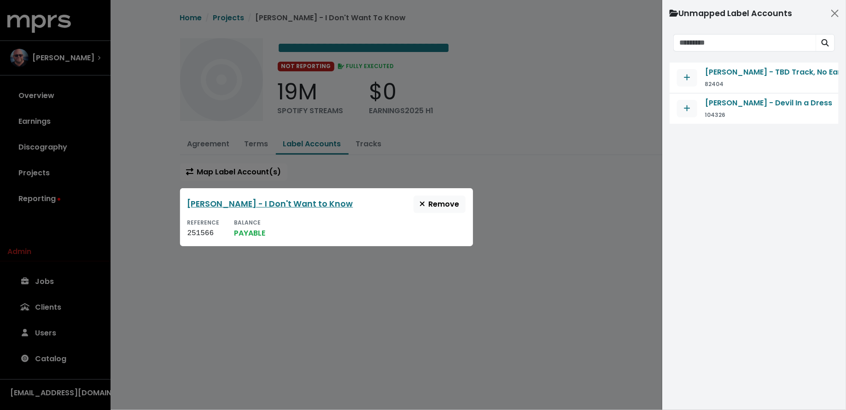
click at [556, 164] on div at bounding box center [423, 205] width 846 height 410
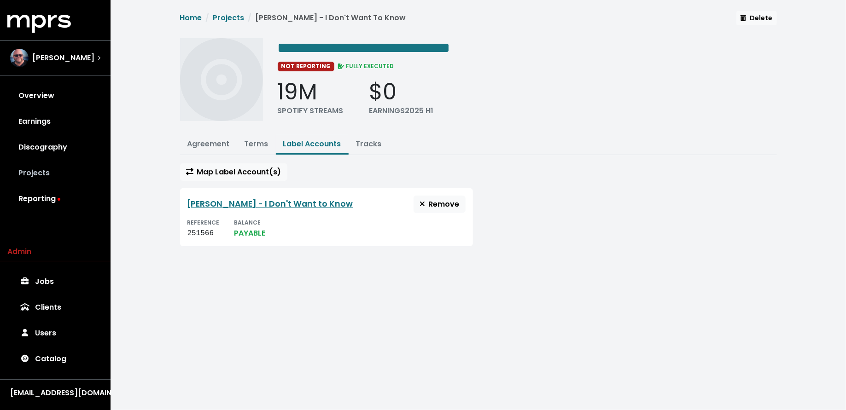
click at [57, 162] on link "Projects" at bounding box center [55, 173] width 96 height 26
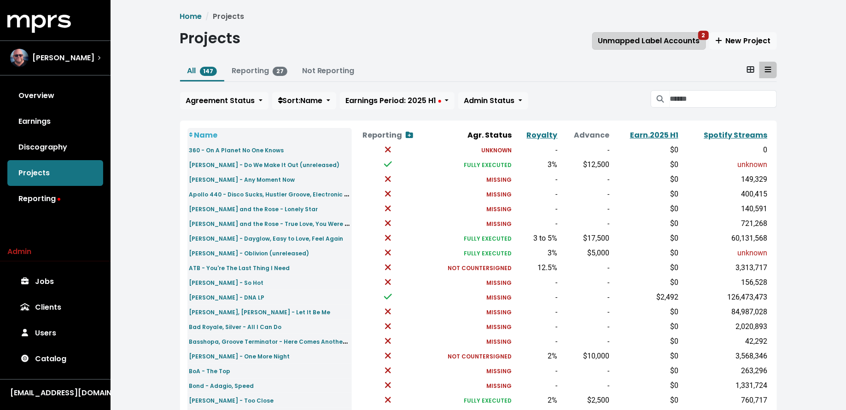
click at [667, 40] on span "Unmapped Label Accounts 2" at bounding box center [649, 40] width 102 height 11
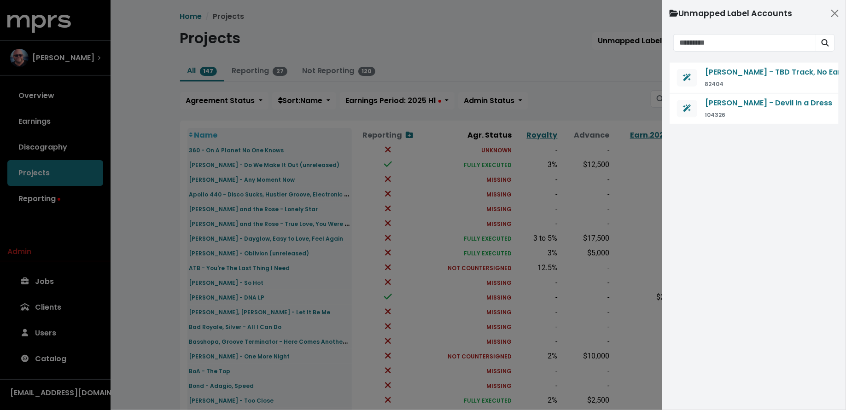
click at [605, 94] on div at bounding box center [423, 205] width 846 height 410
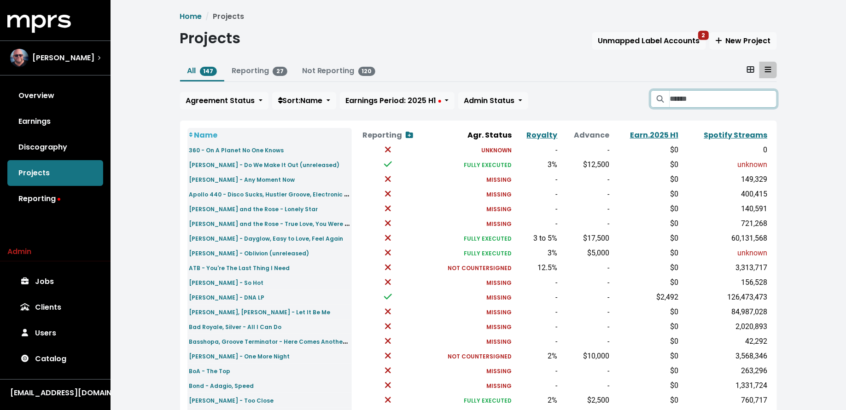
click at [694, 94] on input "Search projects" at bounding box center [723, 99] width 107 height 18
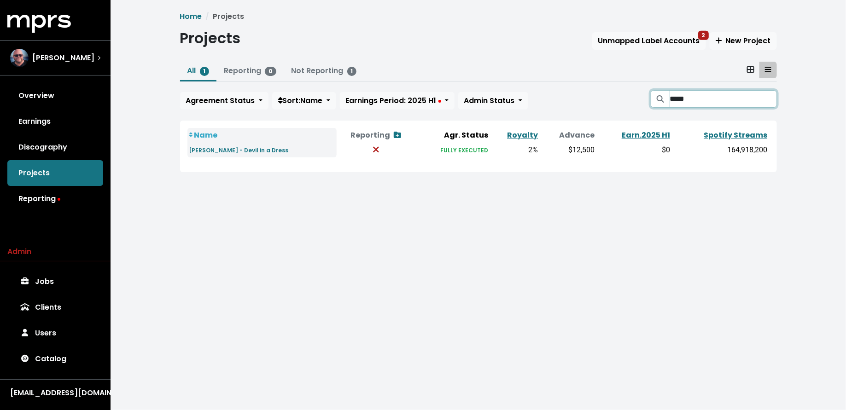
type input "*****"
click at [202, 156] on td "[PERSON_NAME] - Devil in a Dress" at bounding box center [261, 150] width 149 height 15
click at [214, 152] on small "[PERSON_NAME] - Devil in a Dress" at bounding box center [238, 150] width 99 height 8
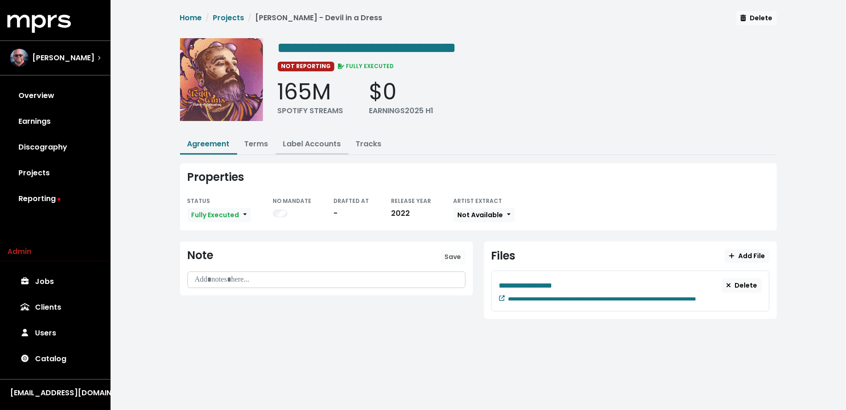
click at [306, 140] on link "Label Accounts" at bounding box center [312, 144] width 58 height 11
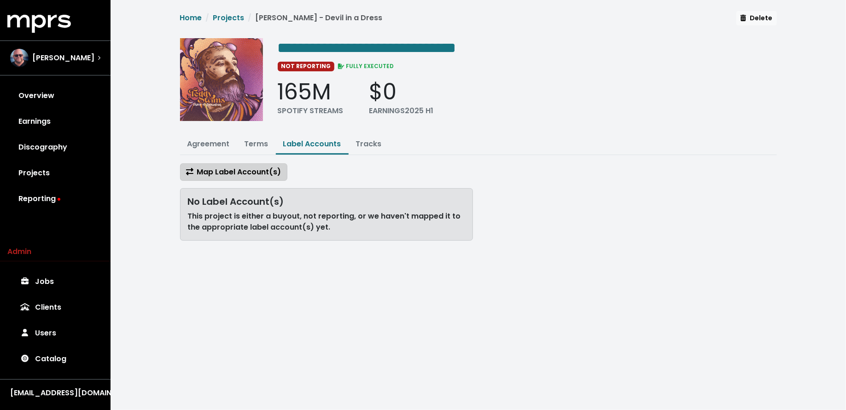
click at [243, 169] on span "Map Label Account(s)" at bounding box center [233, 172] width 95 height 11
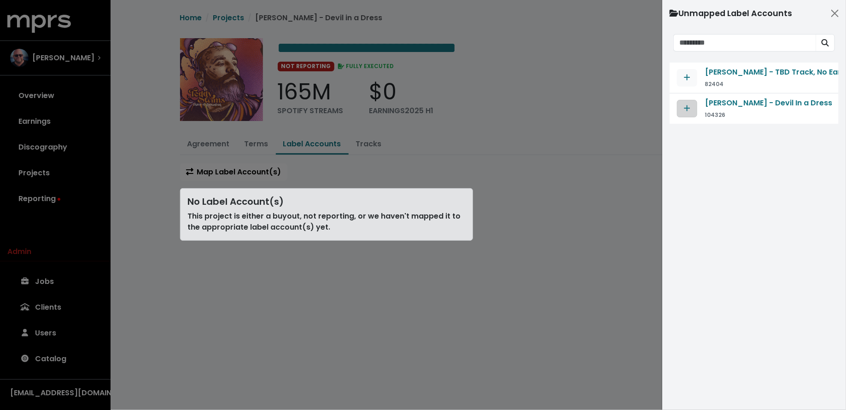
click at [687, 104] on span "Map contract to selected agreement" at bounding box center [687, 108] width 6 height 11
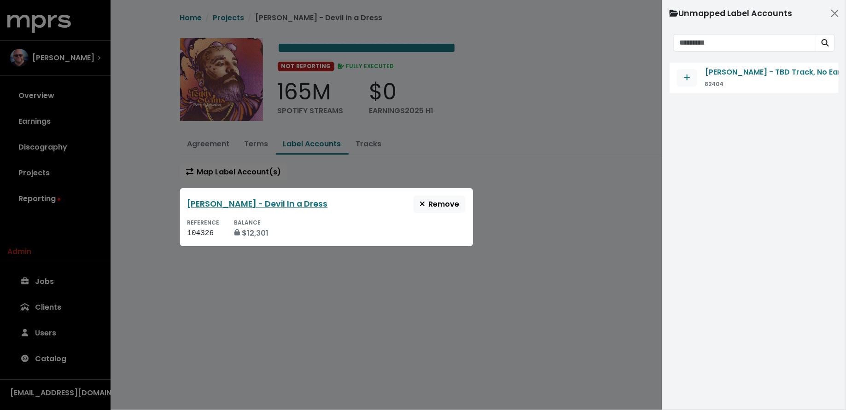
click at [565, 201] on div at bounding box center [423, 205] width 846 height 410
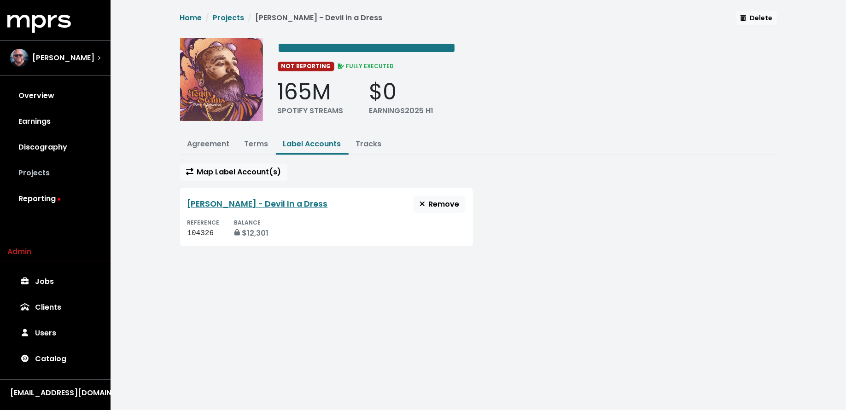
click at [43, 169] on link "Projects" at bounding box center [55, 173] width 96 height 26
